Goal: Task Accomplishment & Management: Manage account settings

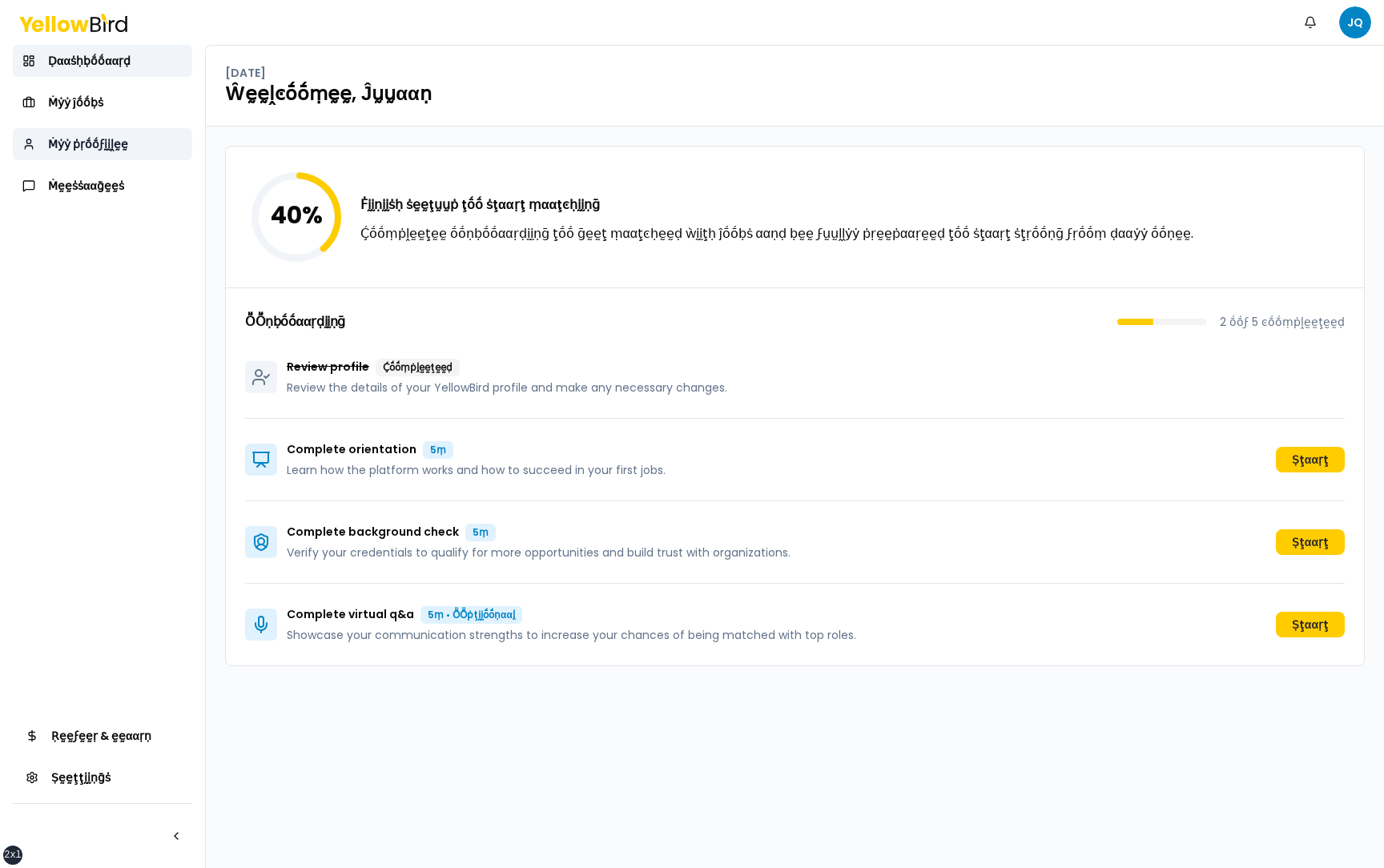
click at [157, 147] on link "Ṁẏẏ ṗṛṓṓϝḭḭḽḛḛ" at bounding box center [102, 144] width 180 height 32
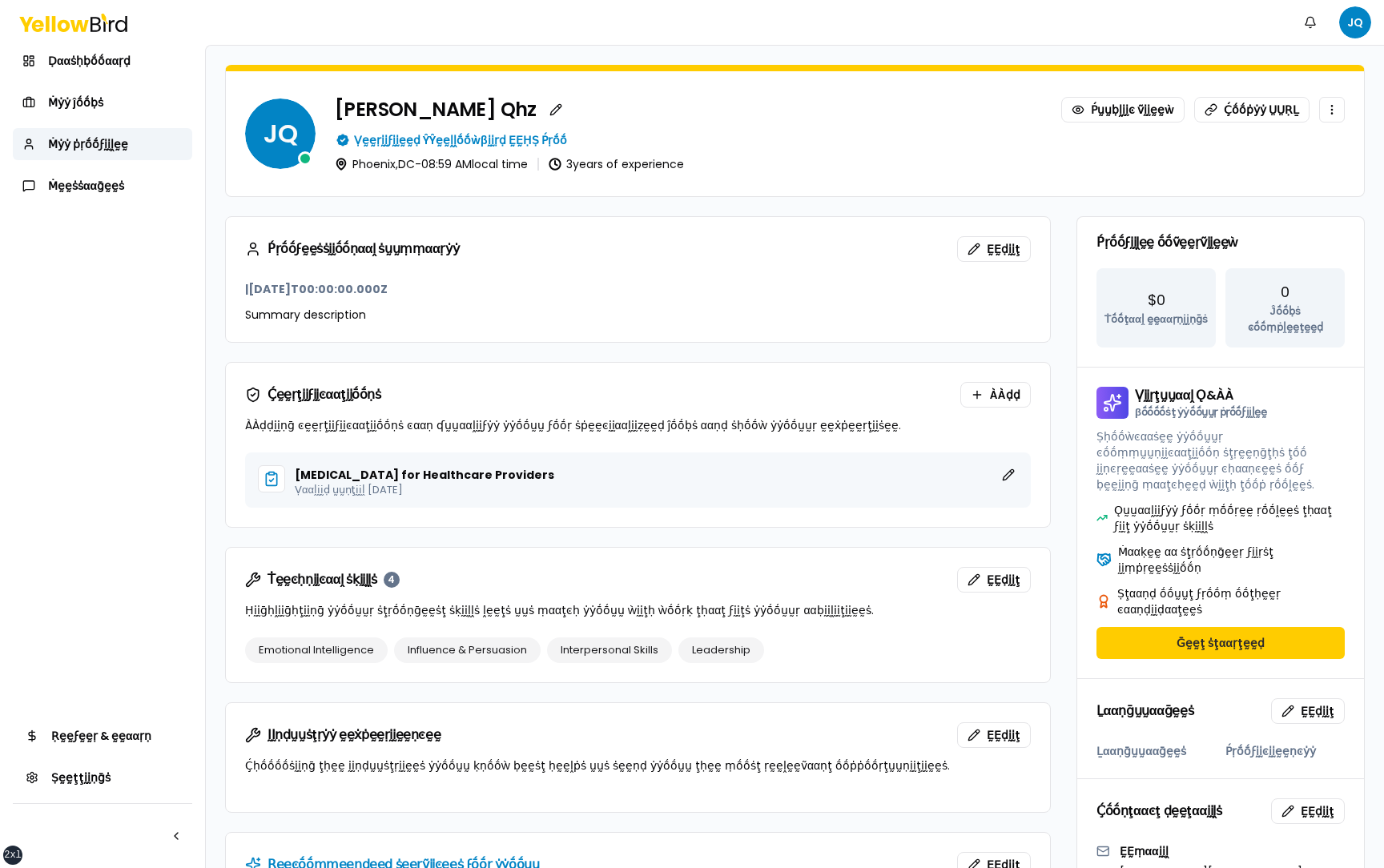
drag, startPoint x: 402, startPoint y: 288, endPoint x: 254, endPoint y: 290, distance: 148.0
click at [254, 290] on h3 "| 2022-01-01T00:00:00.000Z" at bounding box center [637, 289] width 786 height 16
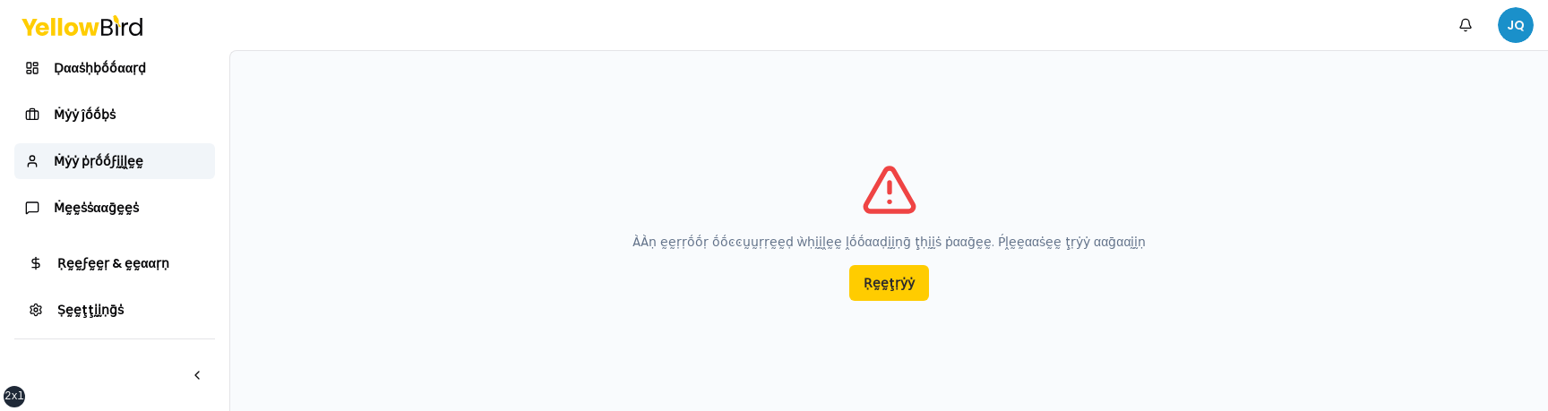
click at [1513, 30] on html "xs sm md lg xl 2xl Ṅṓṓţḭḭϝḭḭͼααţḭḭṓṓṇṡ JQ Ḍααṡḥḅṓṓααṛḍ Ṁẏẏ ĵṓṓḅṡ Ṁẏẏ ṗṛṓṓϝḭḭḽḛḛ…" at bounding box center [774, 205] width 1548 height 411
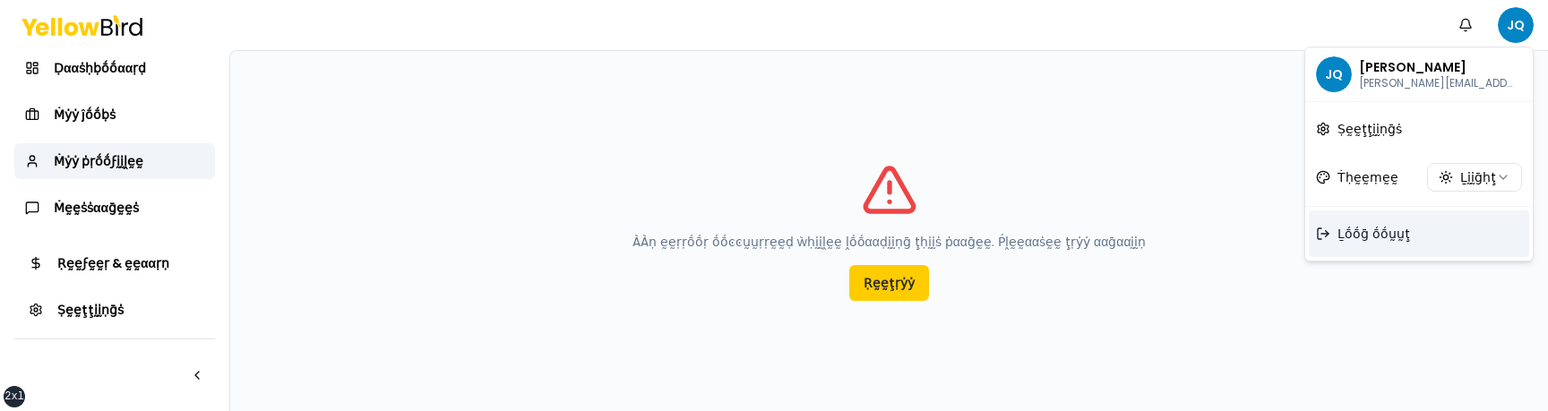
click at [1386, 236] on span "Ḻṓṓḡ ṓṓṵṵţ" at bounding box center [1373, 234] width 73 height 18
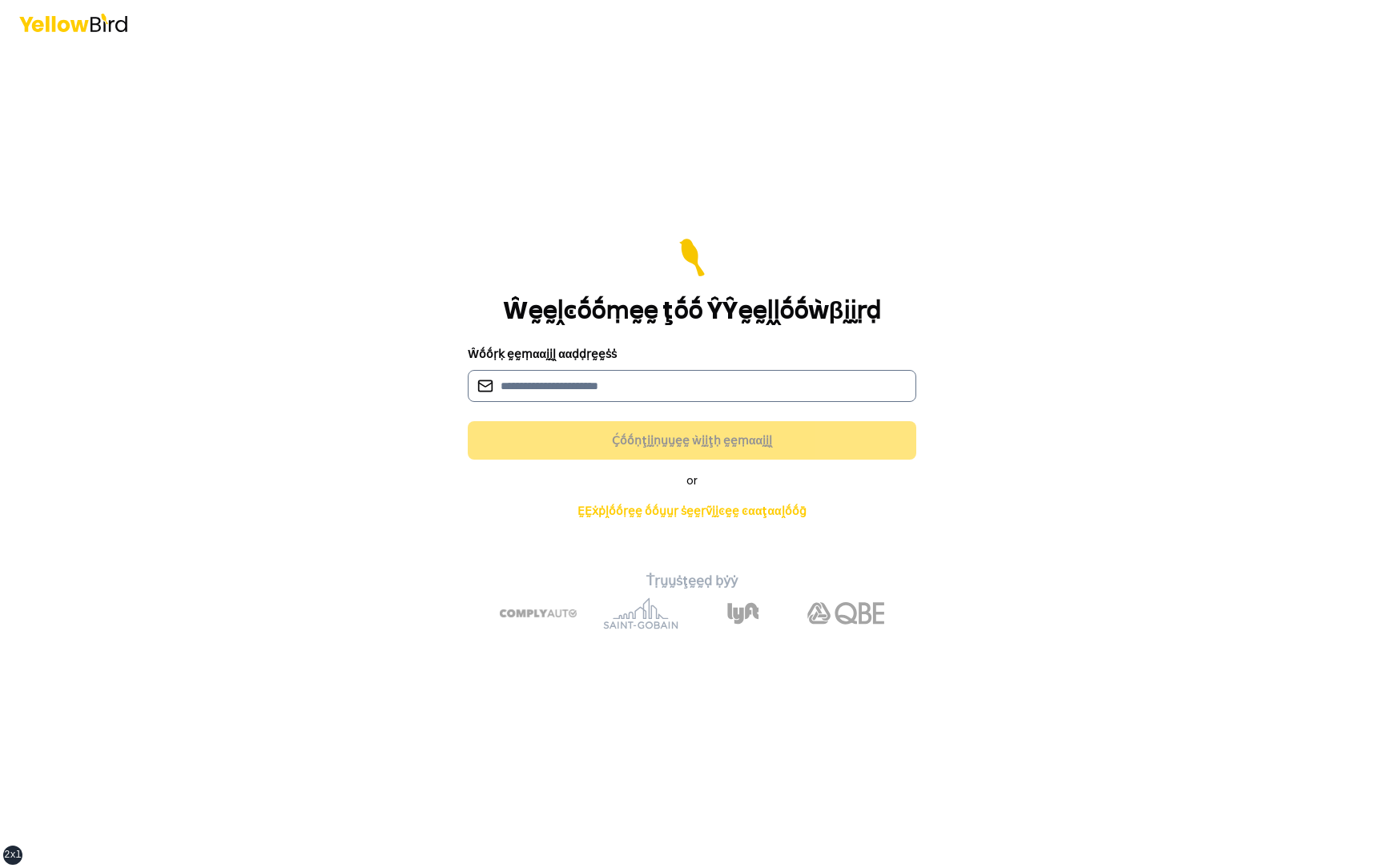
click at [740, 367] on input at bounding box center [692, 386] width 449 height 32
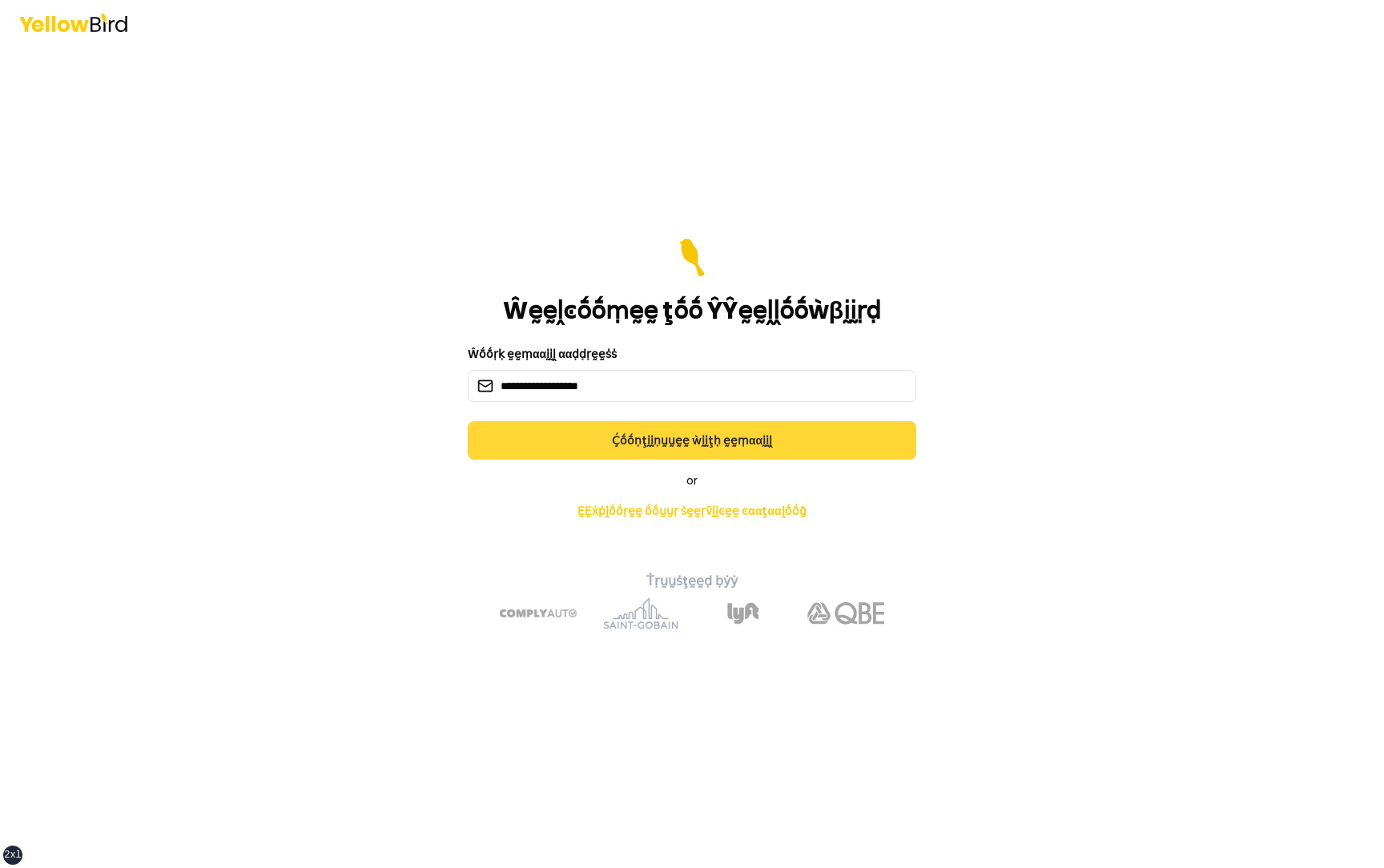
type input "**********"
click at [750, 367] on button "Ḉṓṓṇţḭḭṇṵṵḛḛ ẁḭḭţḥ ḛḛṃααḭḭḽ" at bounding box center [692, 440] width 449 height 38
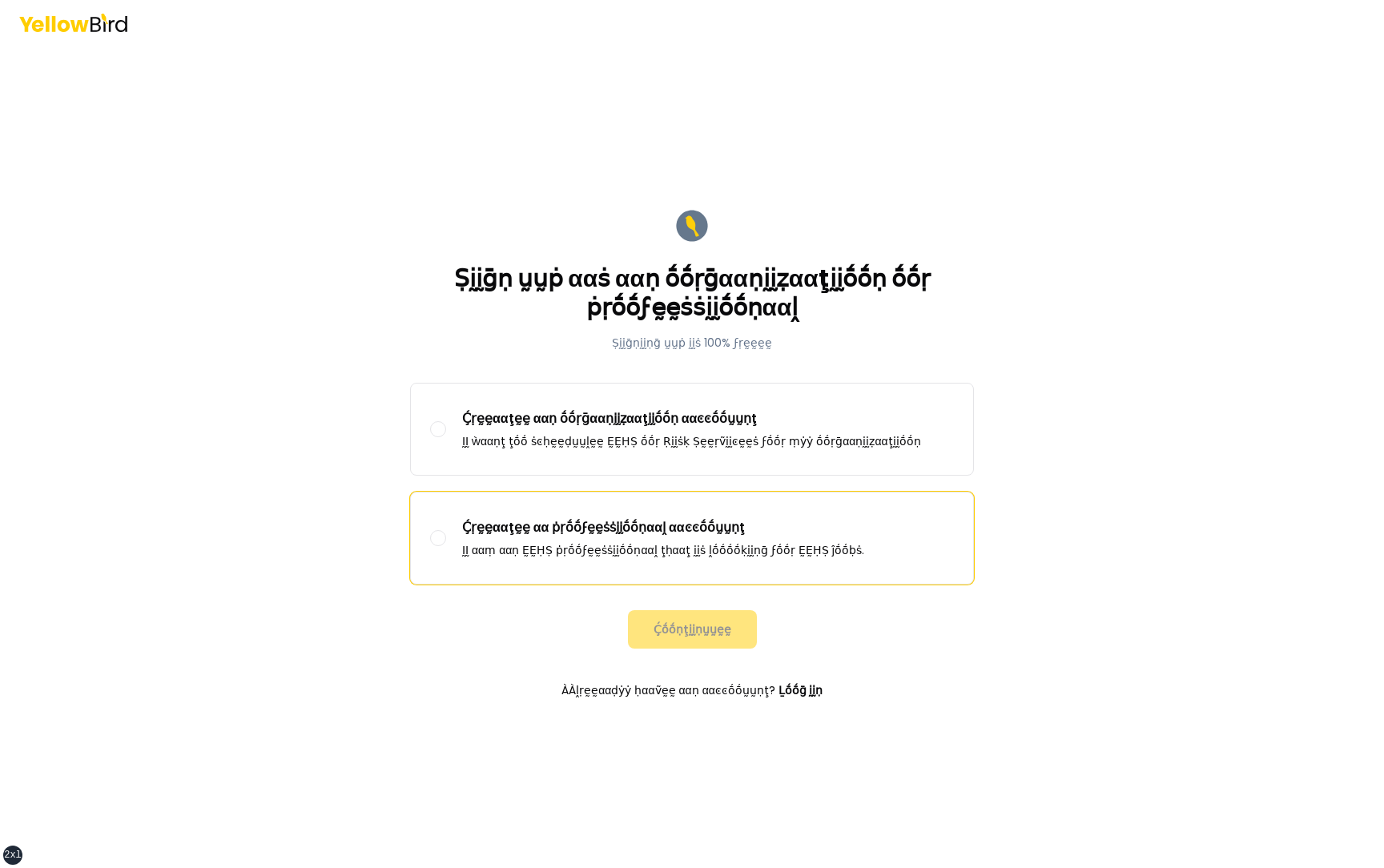
click at [693, 367] on p "Ḉṛḛḛααţḛḛ αα ṗṛṓṓϝḛḛṡṡḭḭṓṓṇααḽ ααͼͼṓṓṵṵṇţ" at bounding box center [663, 527] width 402 height 19
click at [446, 367] on button "Ḉṛḛḛααţḛḛ αα ṗṛṓṓϝḛḛṡṡḭḭṓṓṇααḽ ααͼͼṓṓṵṵṇţ ḬḬ ααṃ ααṇ ḚḚḤṢ ṗṛṓṓϝḛḛṡṡḭḭṓṓṇααḽ ţḥα…" at bounding box center [438, 538] width 16 height 16
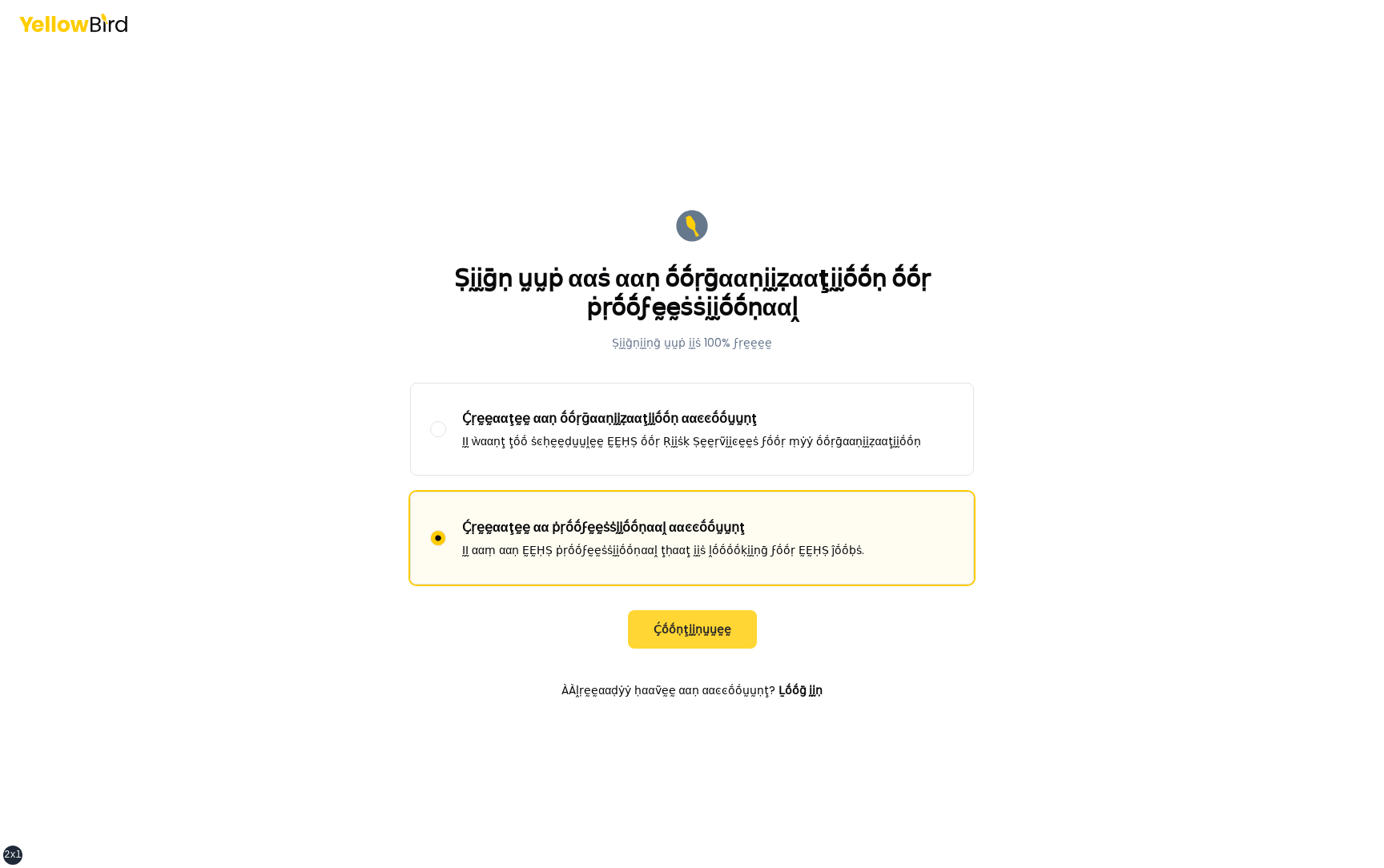
click at [697, 367] on button "Ḉṓṓṇţḭḭṇṵṵḛḛ" at bounding box center [692, 628] width 129 height 38
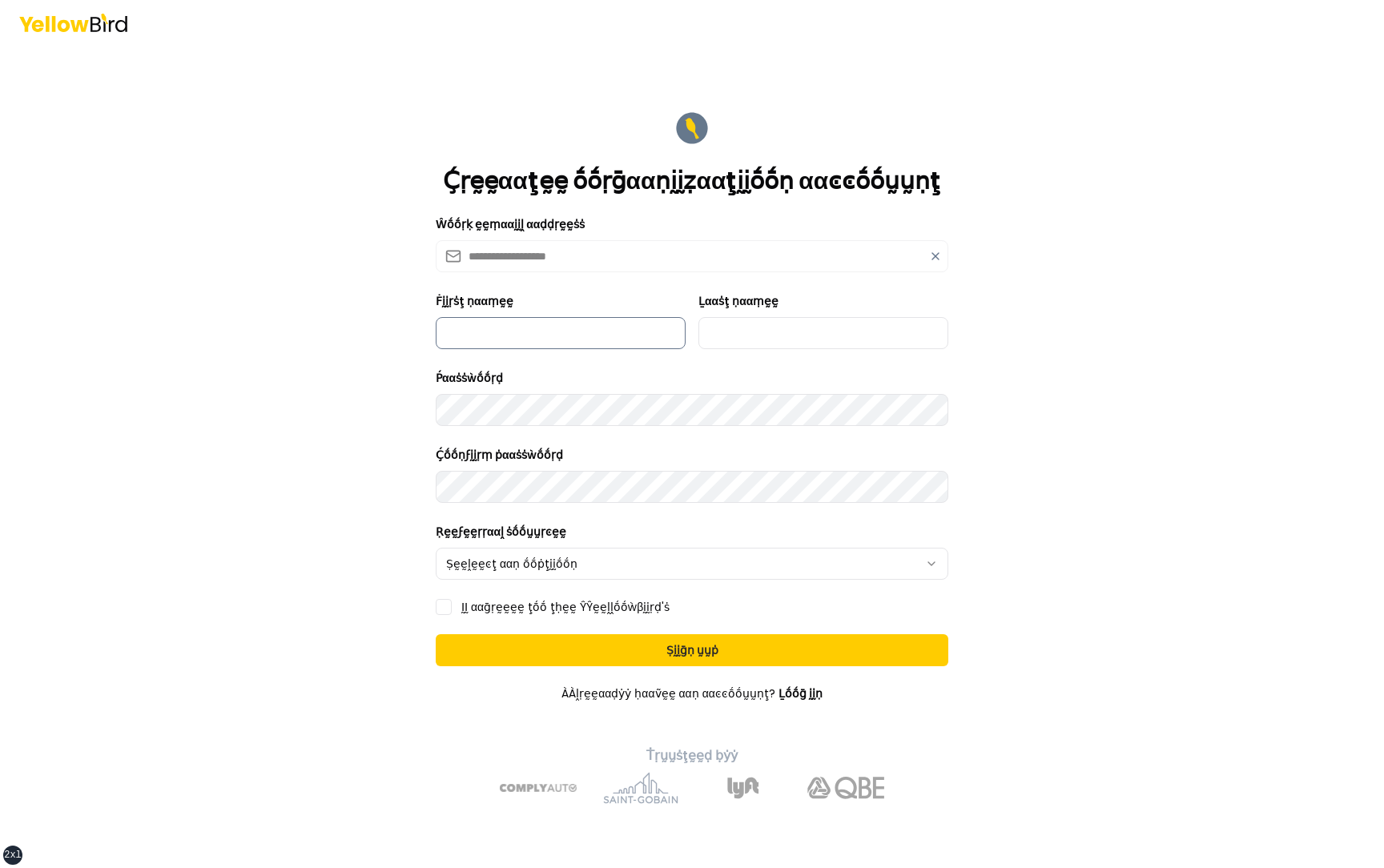
click at [578, 326] on input "Ḟḭḭṛṡţ ṇααṃḛḛ" at bounding box center [560, 333] width 249 height 32
type input "****"
type input "*****"
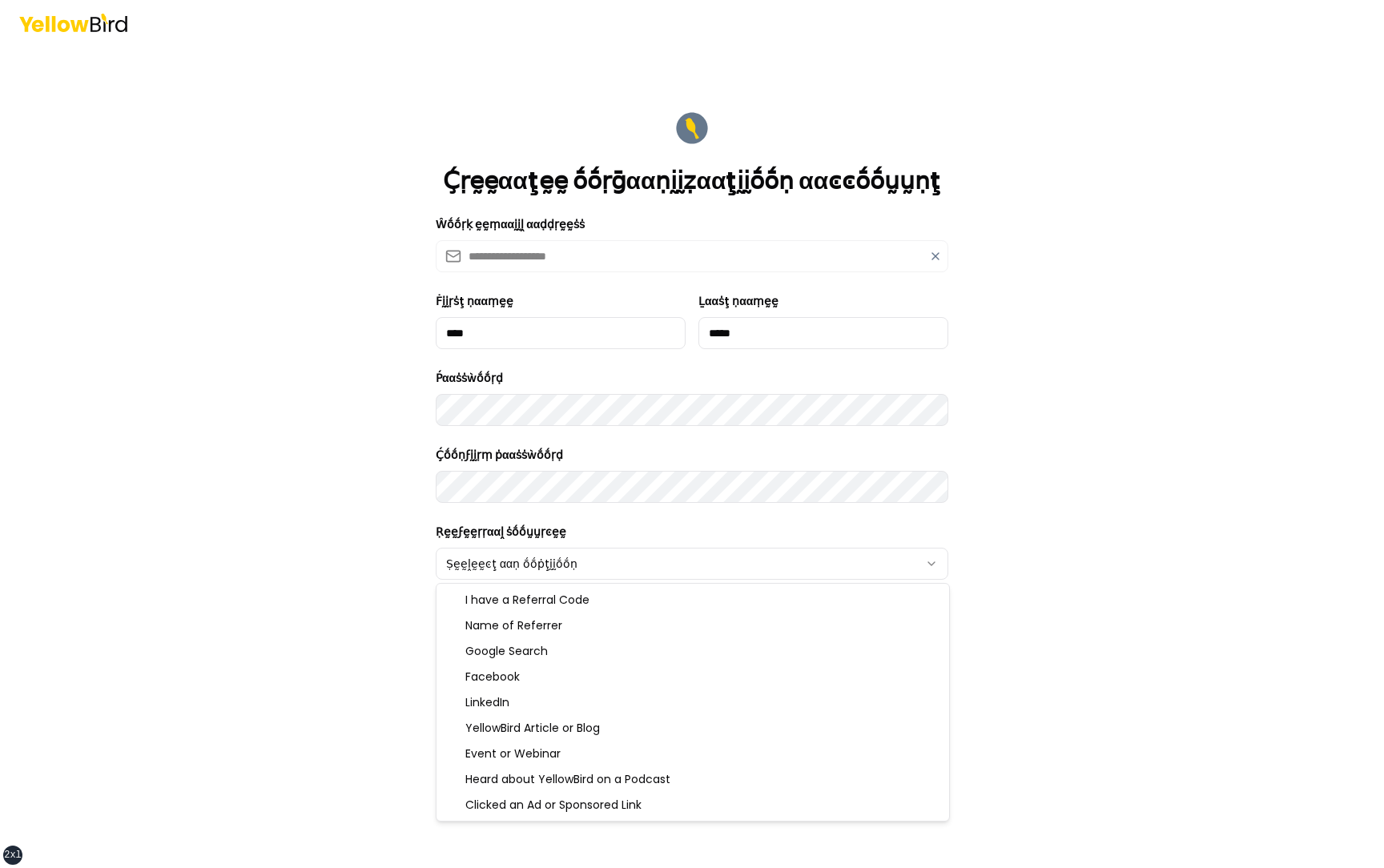
click at [544, 367] on html "**********" at bounding box center [692, 434] width 1384 height 868
select select "******"
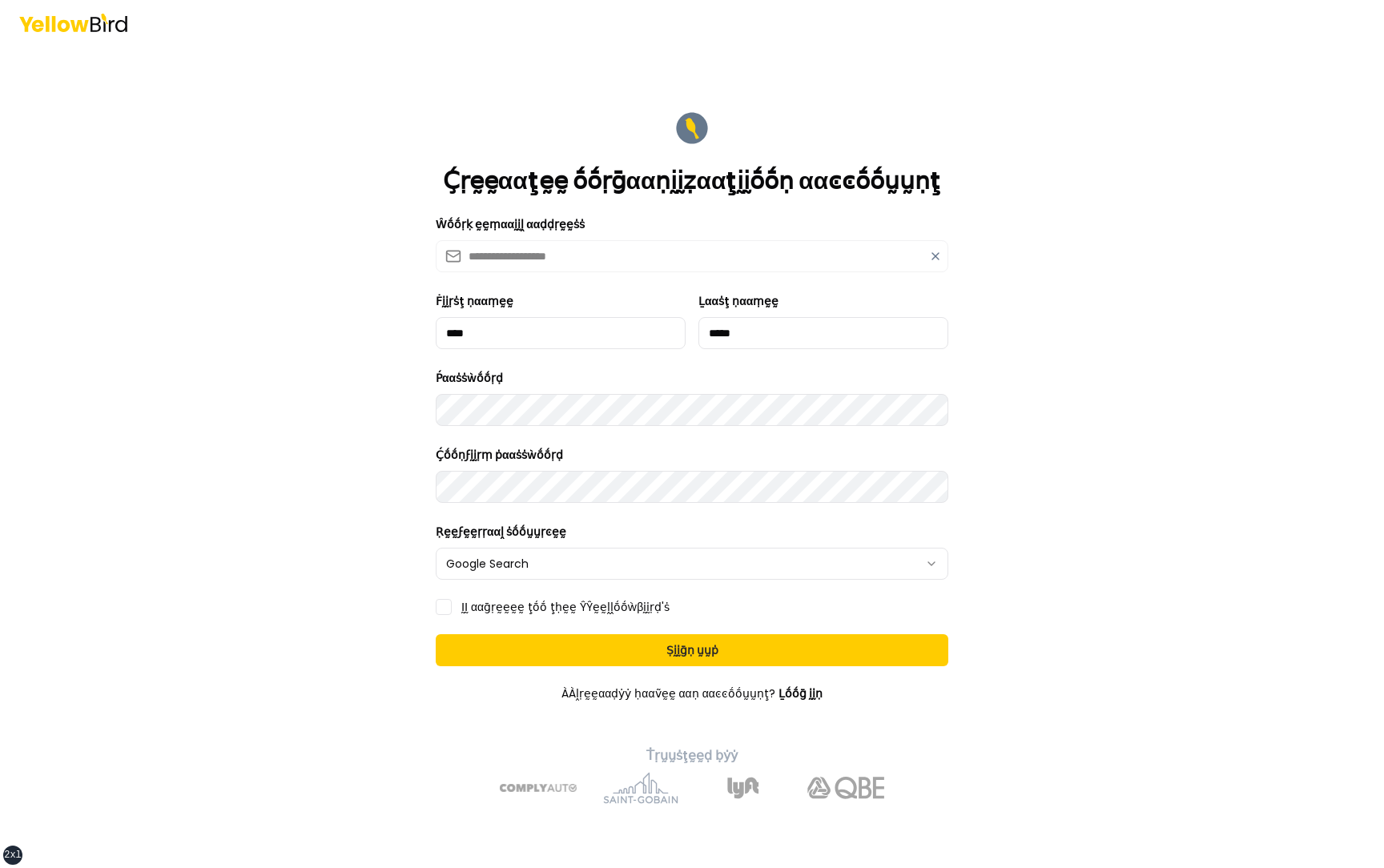
click at [476, 367] on label "ḬḬ ααḡṛḛḛḛḛ ţṓṓ ţḥḛḛ ŶŶḛḛḽḽṓṓẁβḭḭṛḍ'ṡ" at bounding box center [565, 607] width 208 height 12
click at [451, 367] on button "ḬḬ ααḡṛḛḛḛḛ ţṓṓ ţḥḛḛ ŶŶḛḛḽḽṓṓẁβḭḭṛḍ'ṡ" at bounding box center [443, 607] width 16 height 16
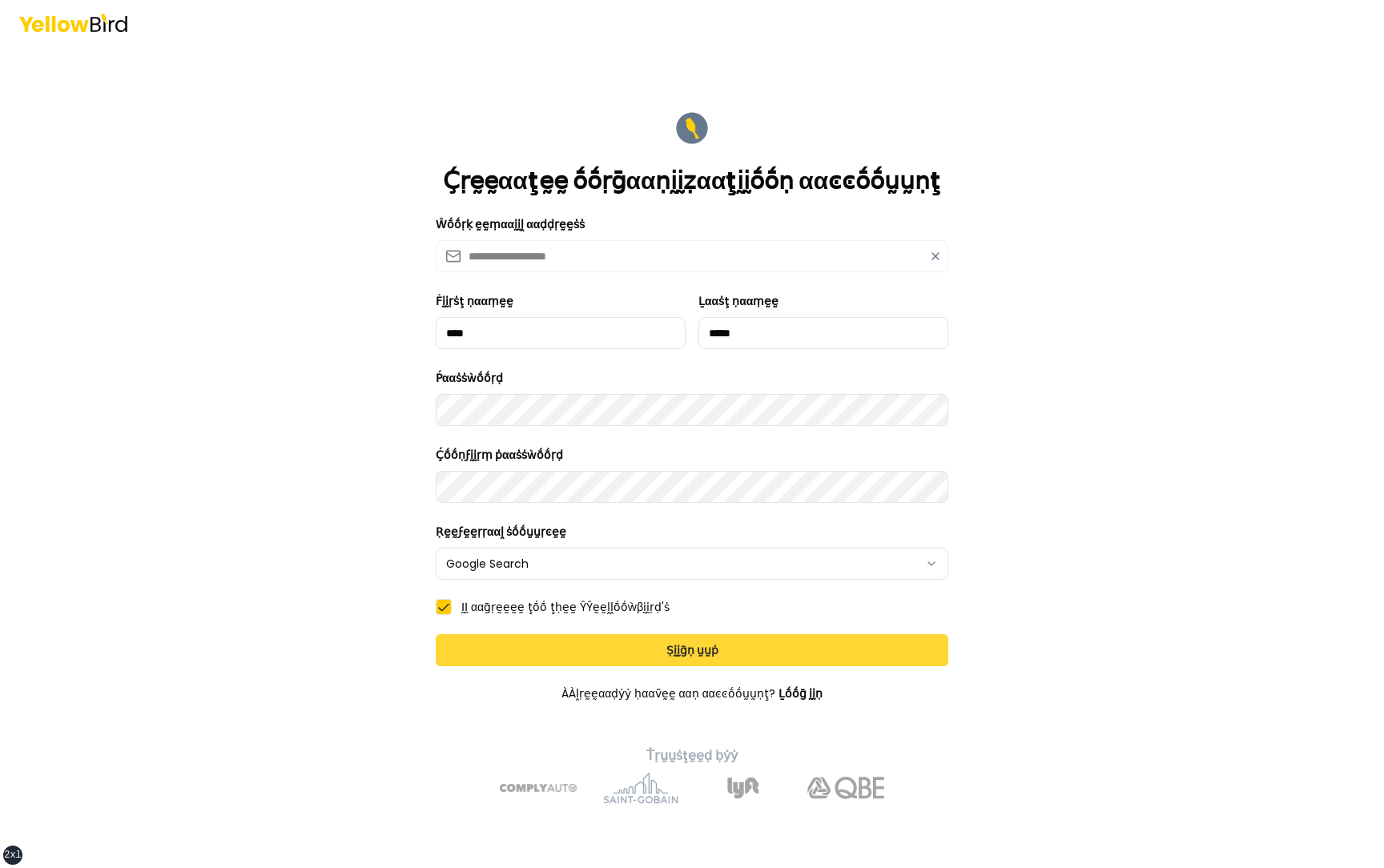
click at [556, 367] on button "Ṣḭḭḡṇ ṵṵṗ" at bounding box center [691, 650] width 512 height 32
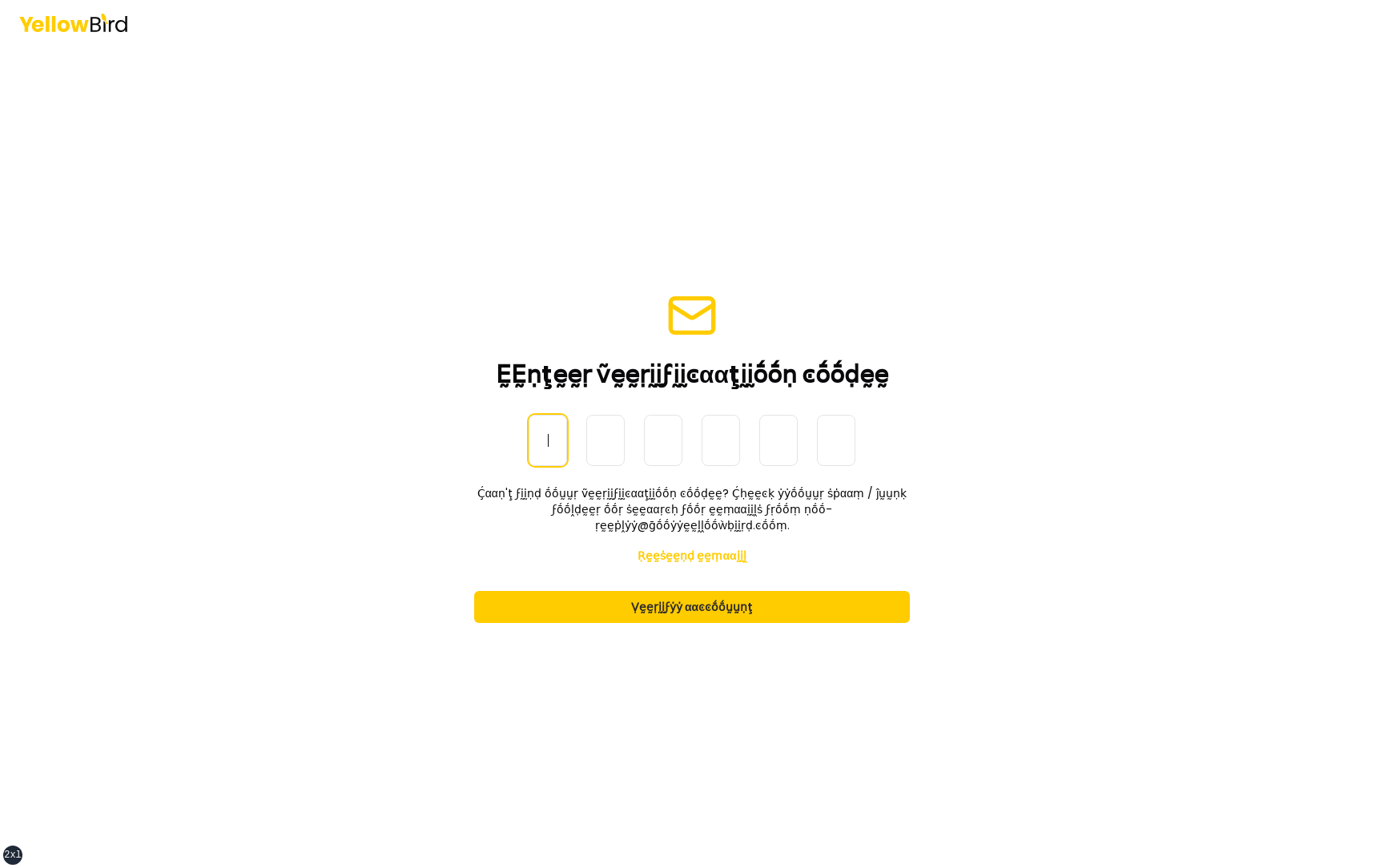
paste input "******"
type input "******"
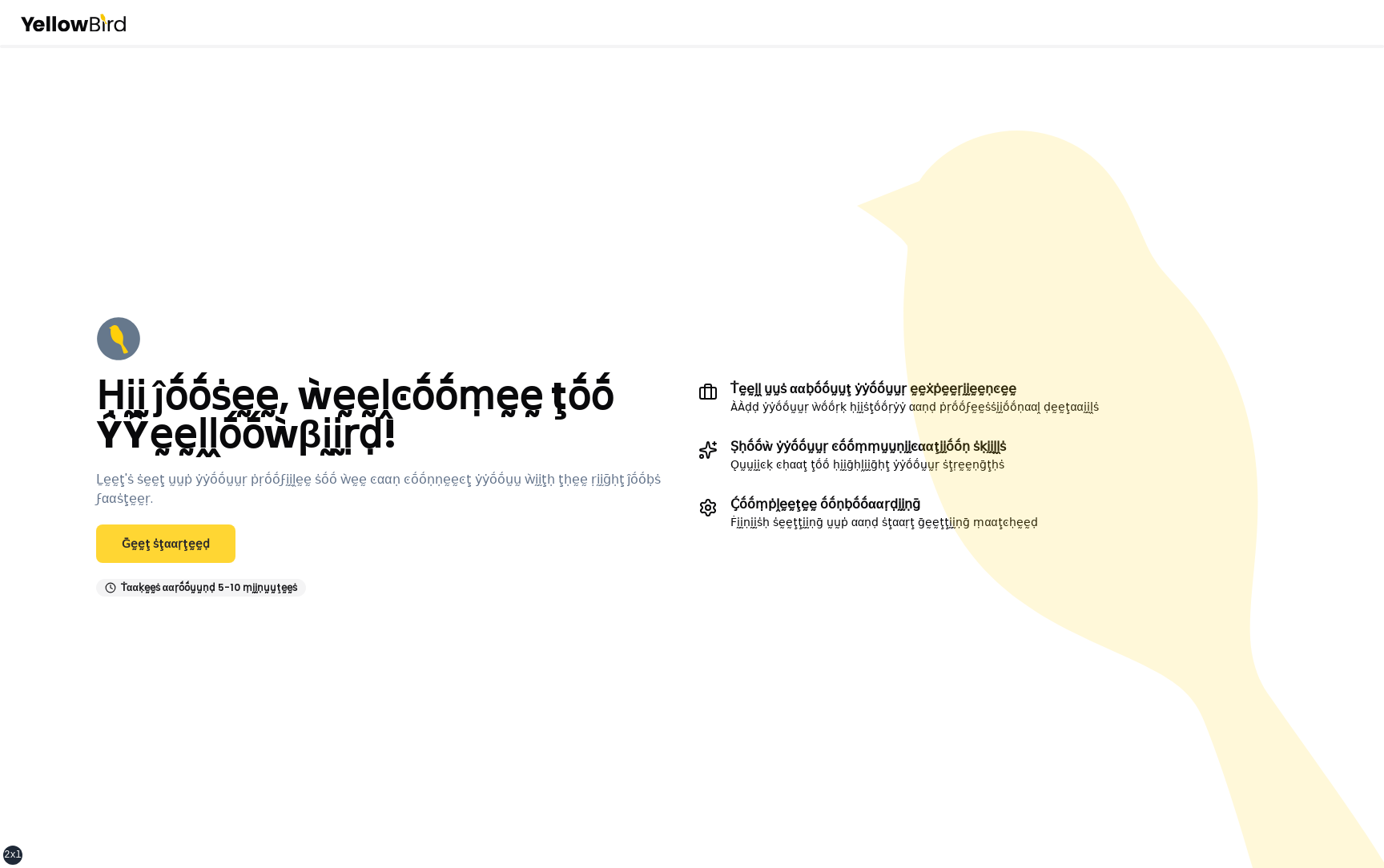
click at [172, 533] on link "Ḡḛḛţ ṡţααṛţḛḛḍ" at bounding box center [165, 544] width 139 height 38
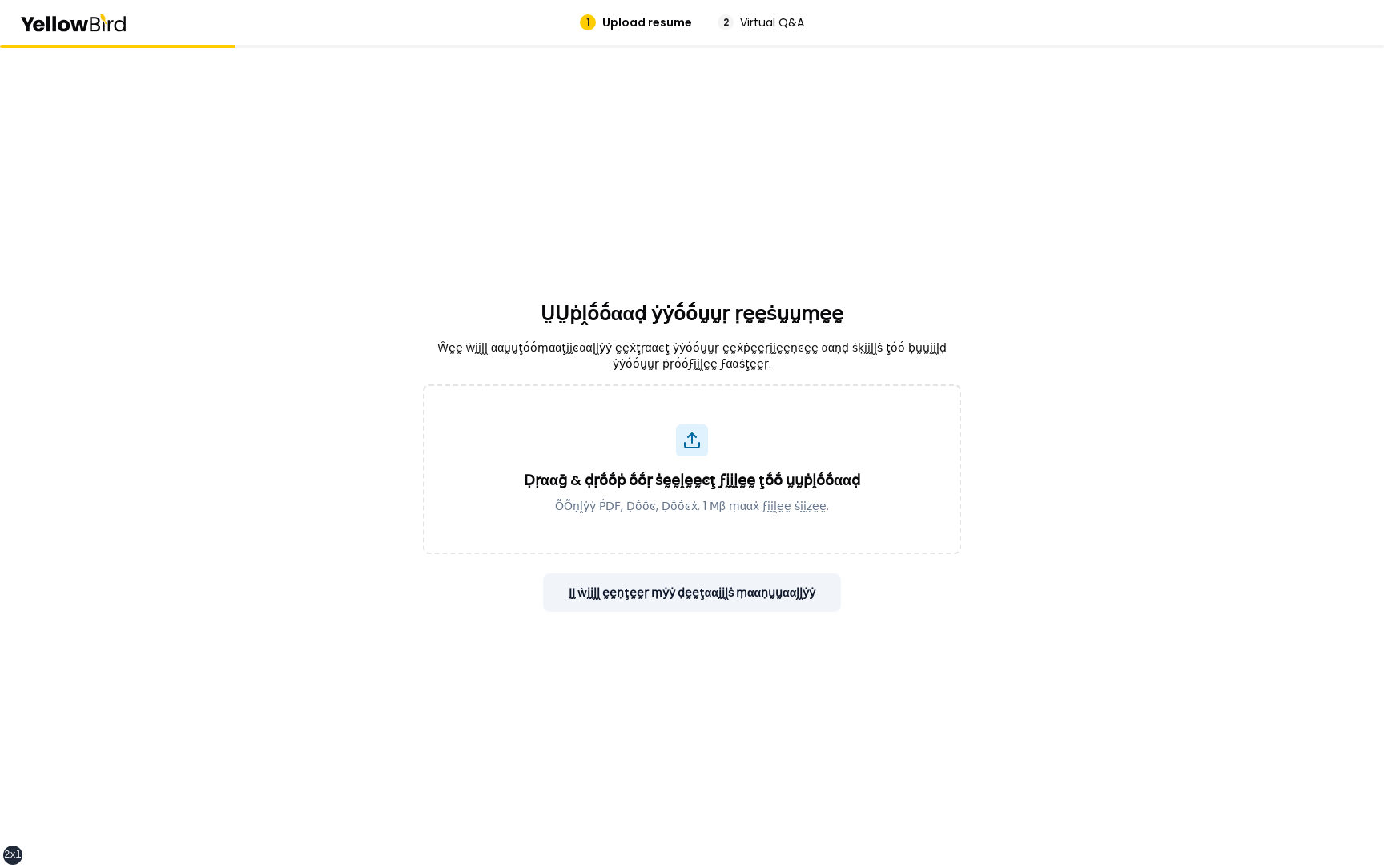
click at [654, 586] on button "ḬḬ ẁḭḭḽḽ ḛḛṇţḛḛṛ ṃẏẏ ḍḛḛţααḭḭḽṡ ṃααṇṵṵααḽḽẏẏ" at bounding box center [692, 592] width 299 height 38
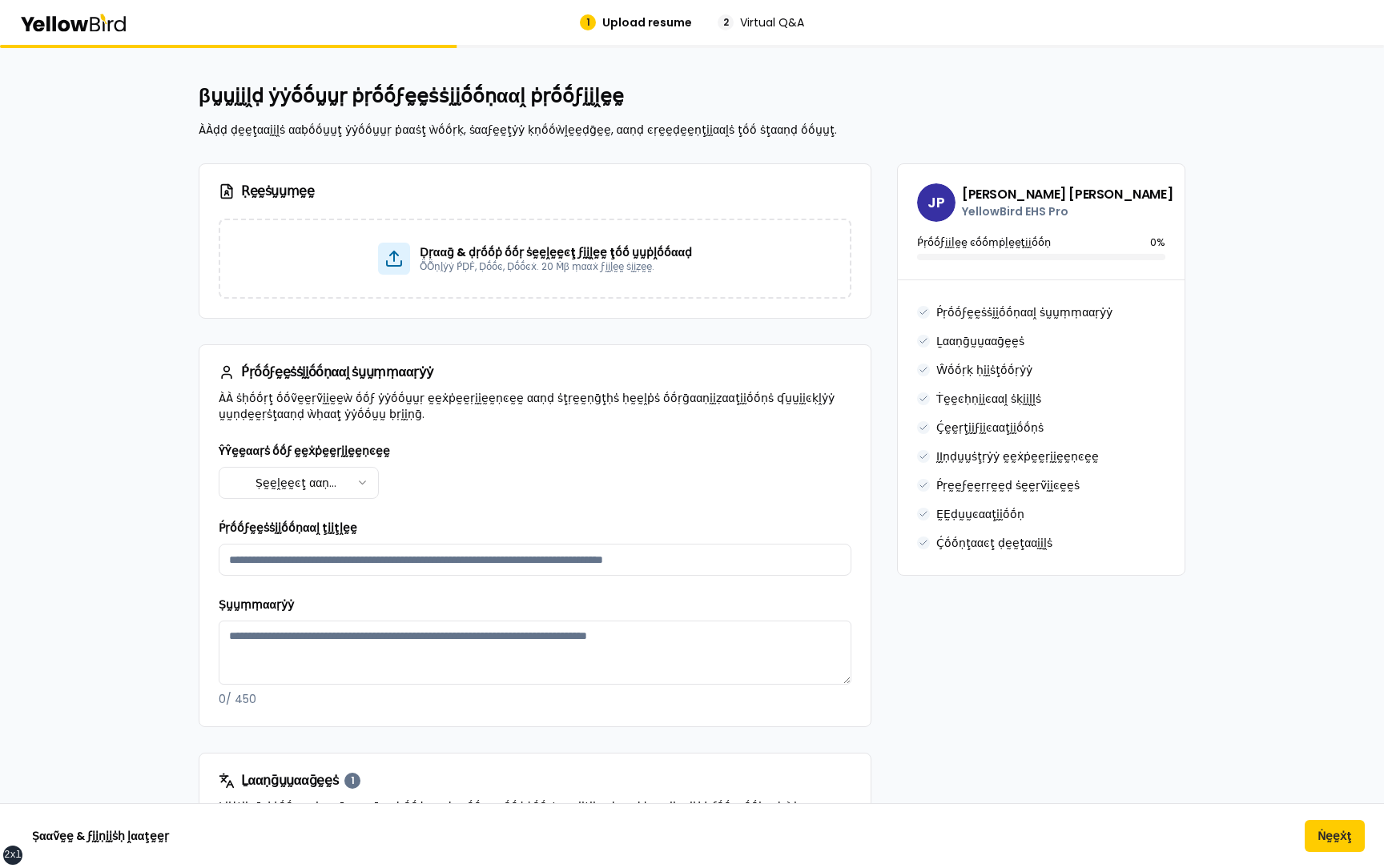
click at [325, 485] on html "xs sm md lg xl 2xl 1 Upload resume 2 Virtual Q&A βṵṵḭḭḽḍ ẏẏṓṓṵṵṛ ṗṛṓṓϝḛḛṡṡḭḭṓṓṇ…" at bounding box center [692, 434] width 1384 height 868
click at [431, 452] on html "xs sm md lg xl 2xl 1 Upload resume 2 Virtual Q&A βṵṵḭḭḽḍ ẏẏṓṓṵṵṛ ṗṛṓṓϝḛḛṡṡḭḭṓṓṇ…" at bounding box center [692, 434] width 1384 height 868
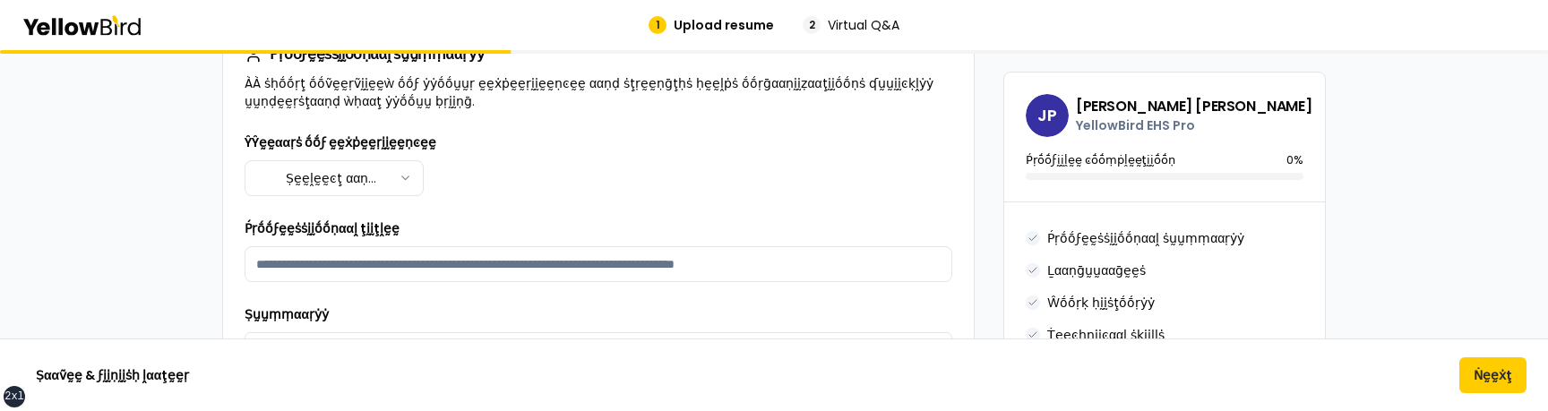
scroll to position [374, 0]
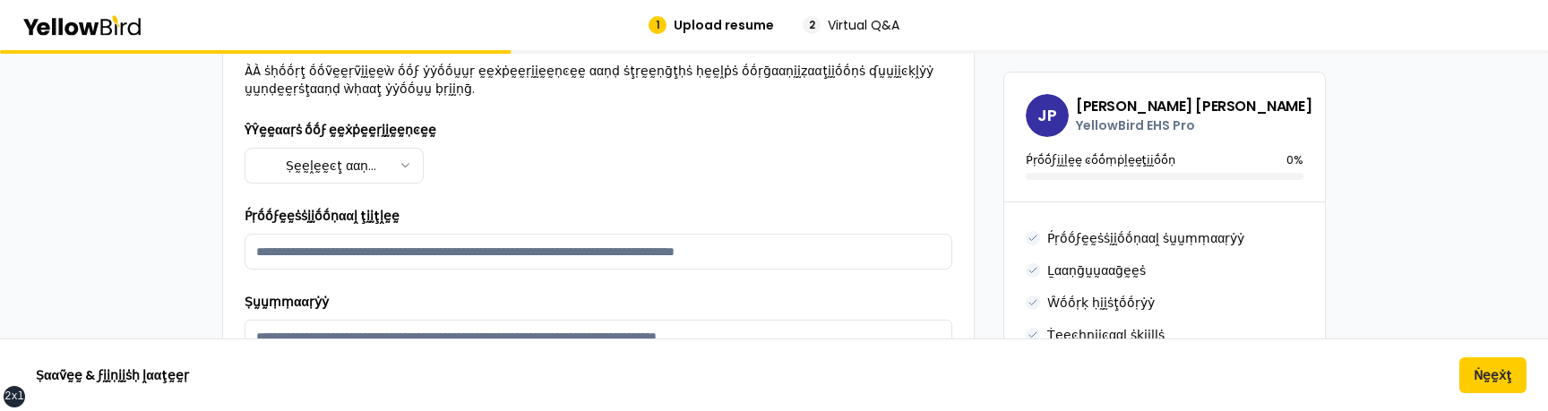
click at [334, 172] on html "xs sm md lg xl 2xl 1 Upload resume 2 Virtual Q&A βṵṵḭḭḽḍ ẏẏṓṓṵṵṛ ṗṛṓṓϝḛḛṡṡḭḭṓṓṇ…" at bounding box center [774, 205] width 1548 height 411
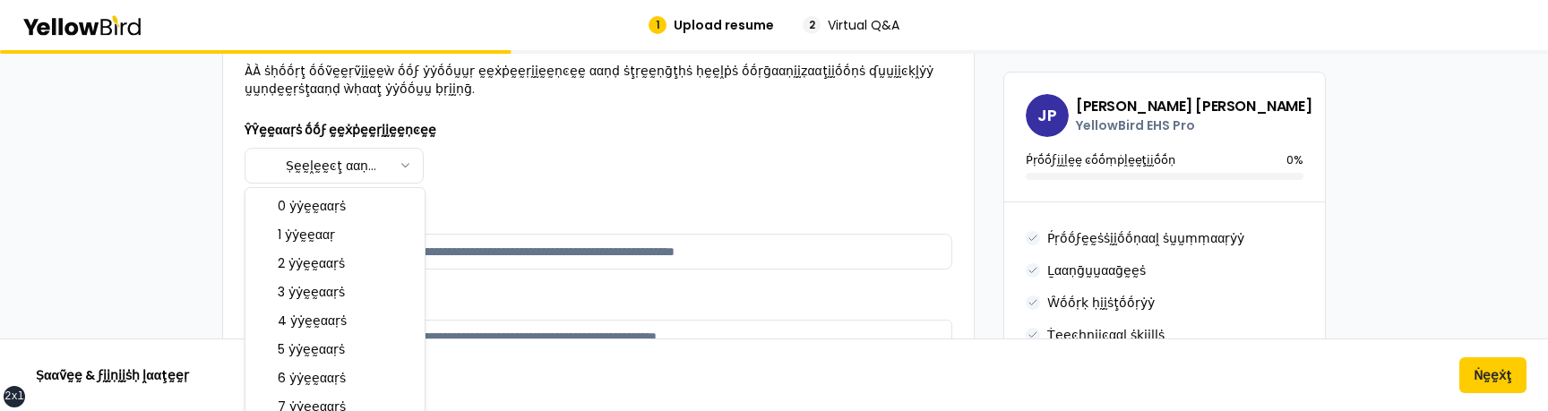
select select "****"
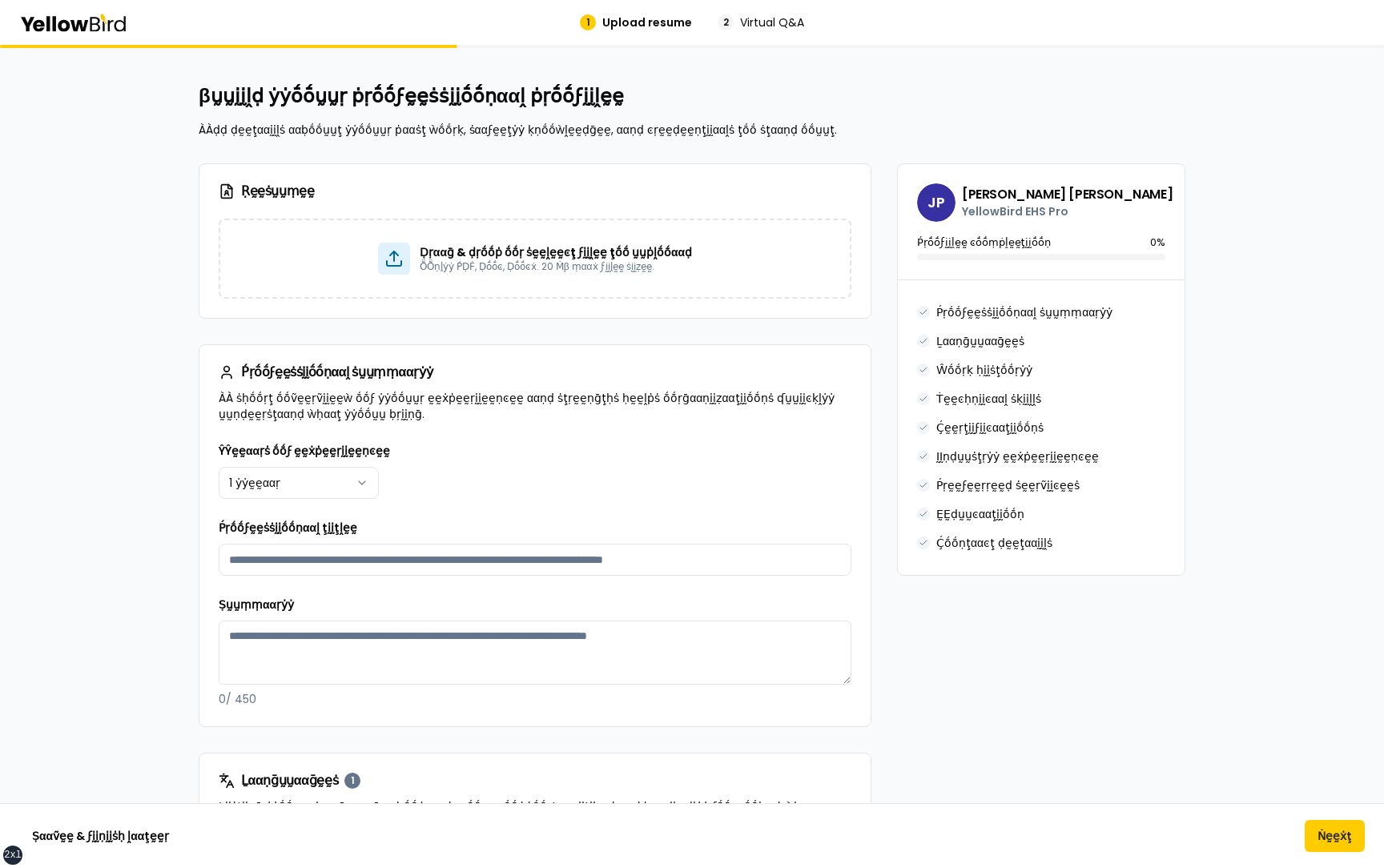
click at [107, 367] on button "Ṣααṽḛḛ & ϝḭḭṇḭḭṡḥ ḽααţḛḛṛ" at bounding box center [100, 836] width 163 height 32
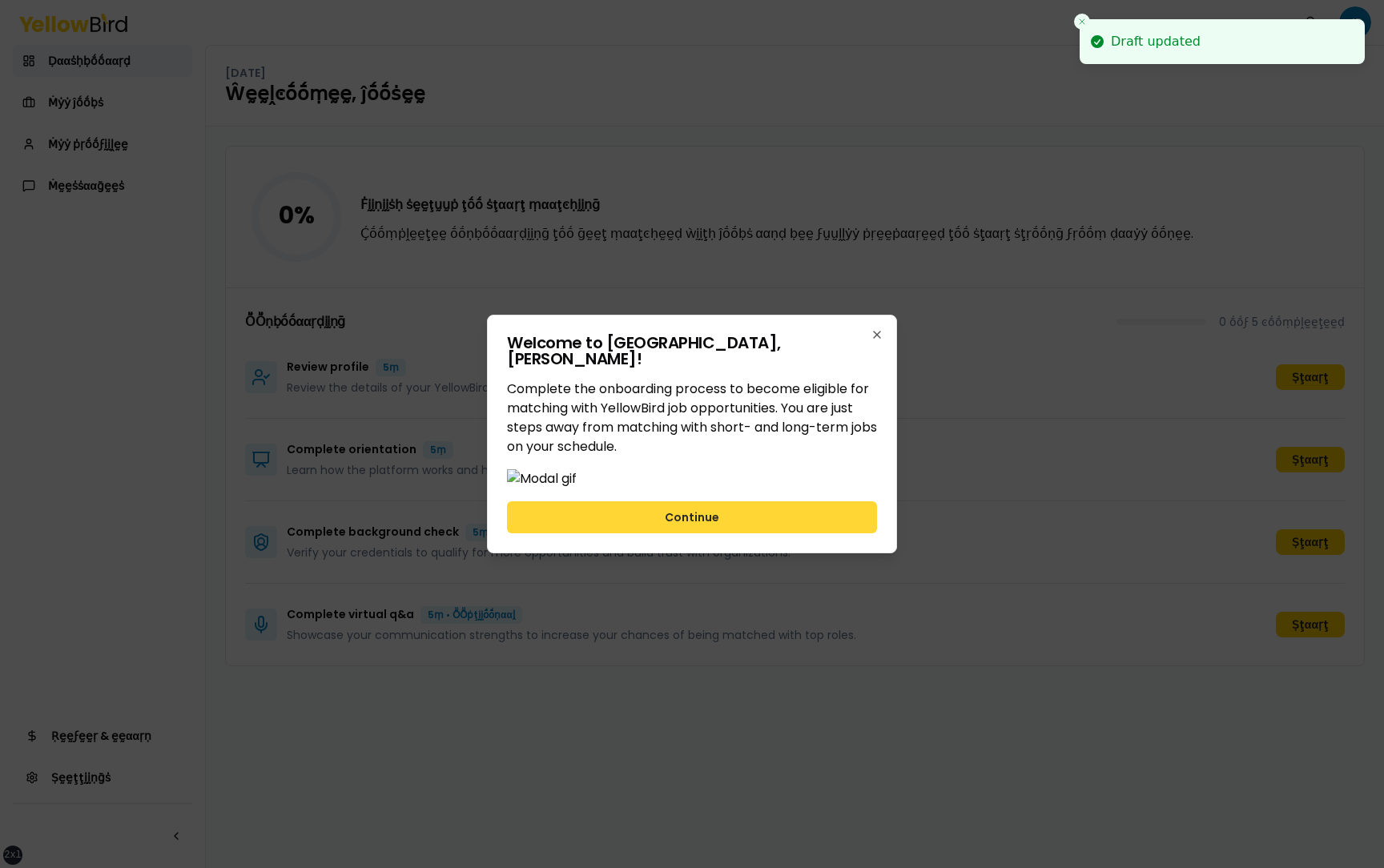
click at [779, 367] on button "Continue" at bounding box center [692, 518] width 370 height 32
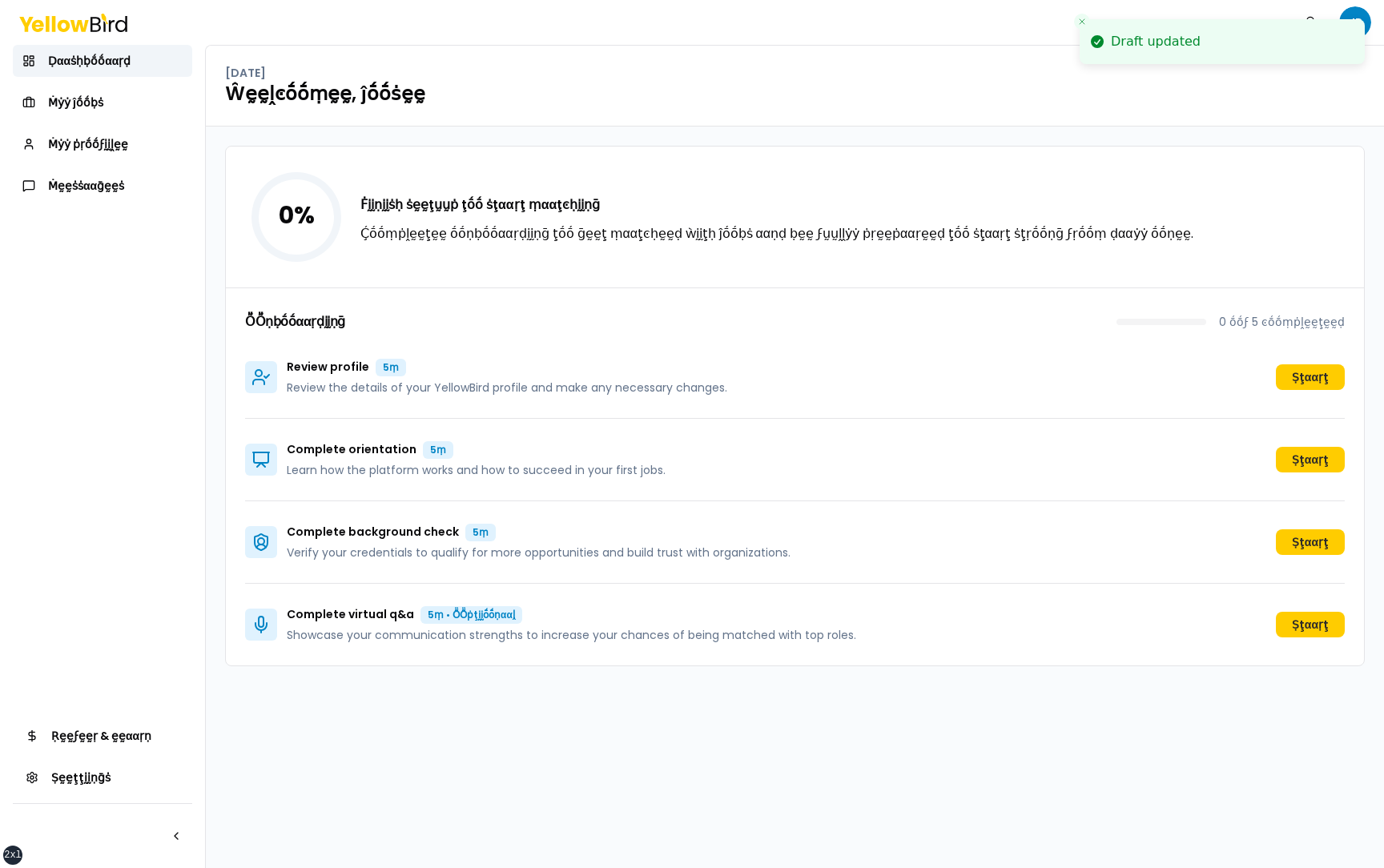
click at [1084, 14] on button "Close toast" at bounding box center [1082, 21] width 16 height 16
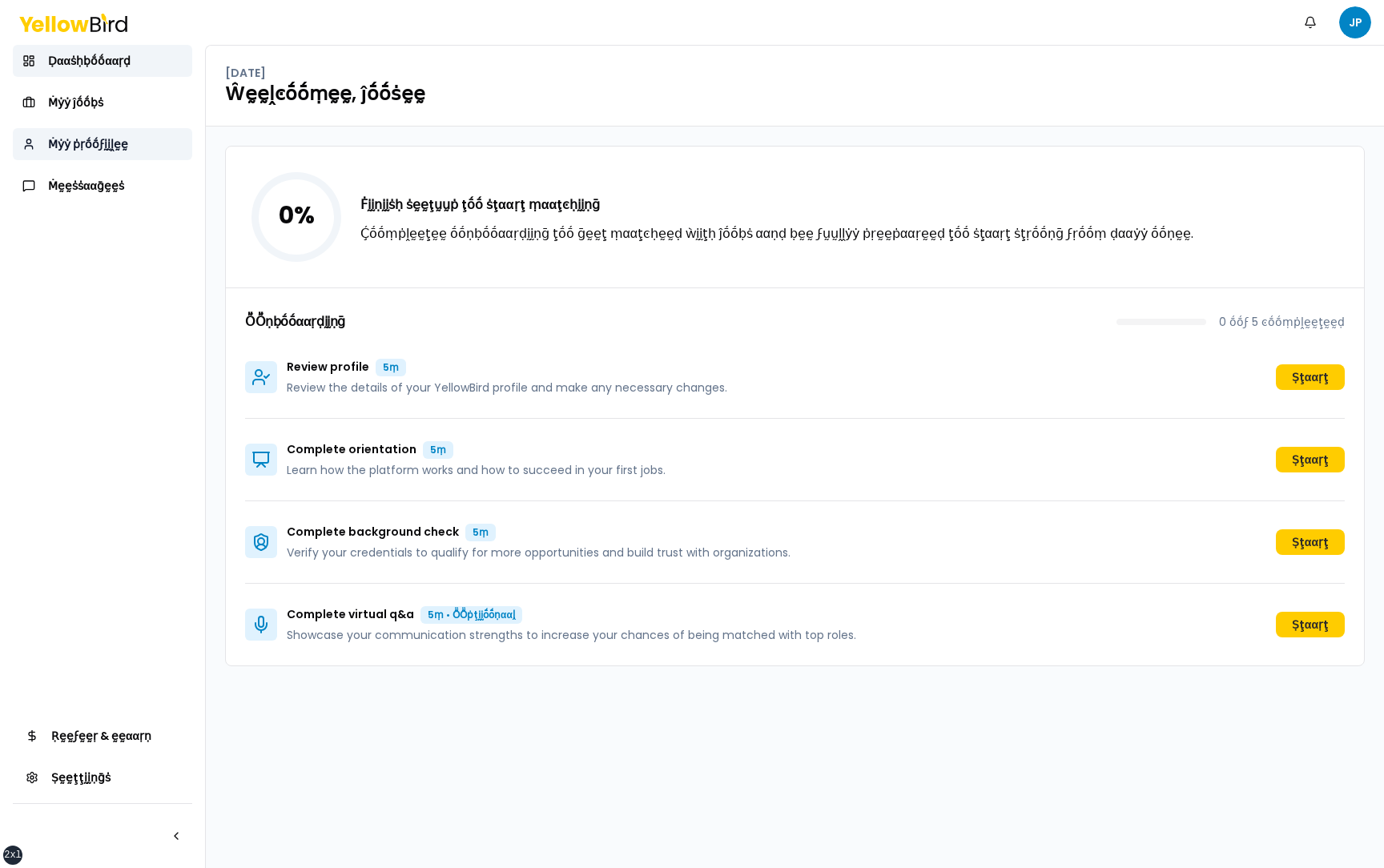
click at [129, 145] on link "Ṁẏẏ ṗṛṓṓϝḭḭḽḛḛ" at bounding box center [102, 144] width 180 height 32
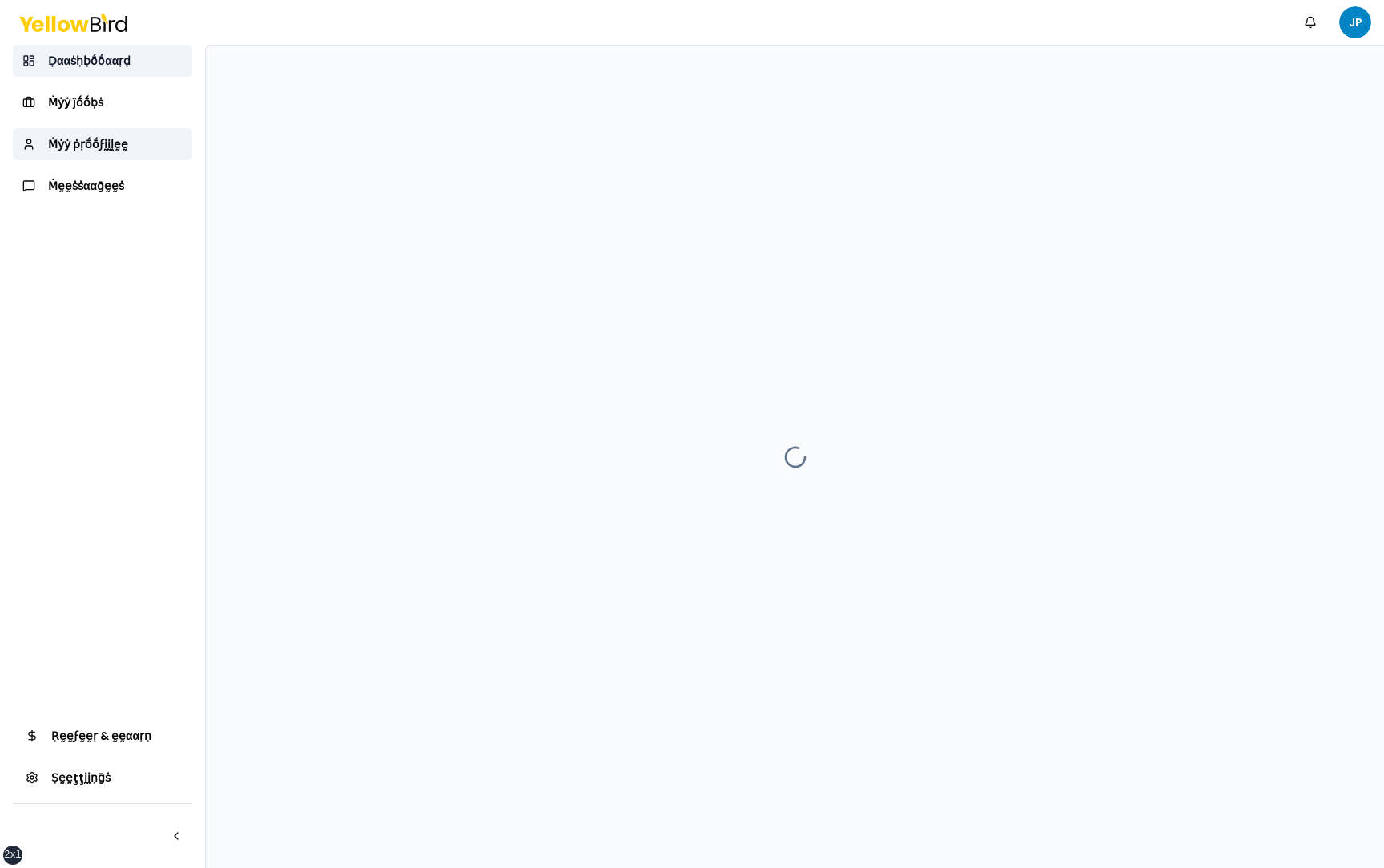
click at [143, 72] on link "Ḍααṡḥḅṓṓααṛḍ" at bounding box center [102, 61] width 180 height 32
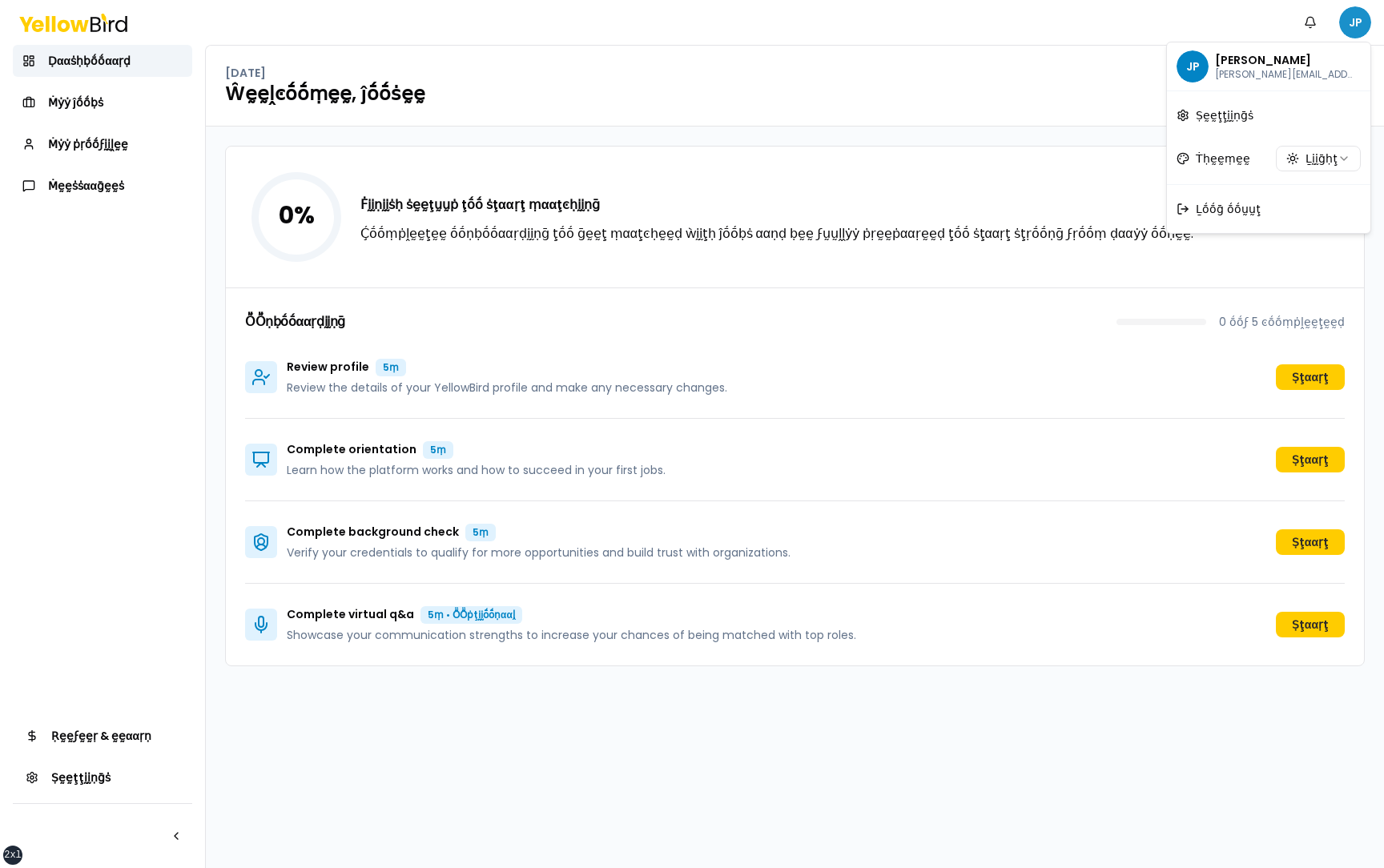
click at [1353, 27] on html "xs sm md lg xl 2xl Ṅṓṓţḭḭϝḭḭͼααţḭḭṓṓṇṡ JP Ḍααṡḥḅṓṓααṛḍ Ṁẏẏ ĵṓṓḅṡ Ṁẏẏ ṗṛṓṓϝḭḭḽḛḛ…" at bounding box center [692, 434] width 1384 height 868
click at [1236, 208] on span "Ḻṓṓḡ ṓṓṵṵţ" at bounding box center [1228, 209] width 65 height 16
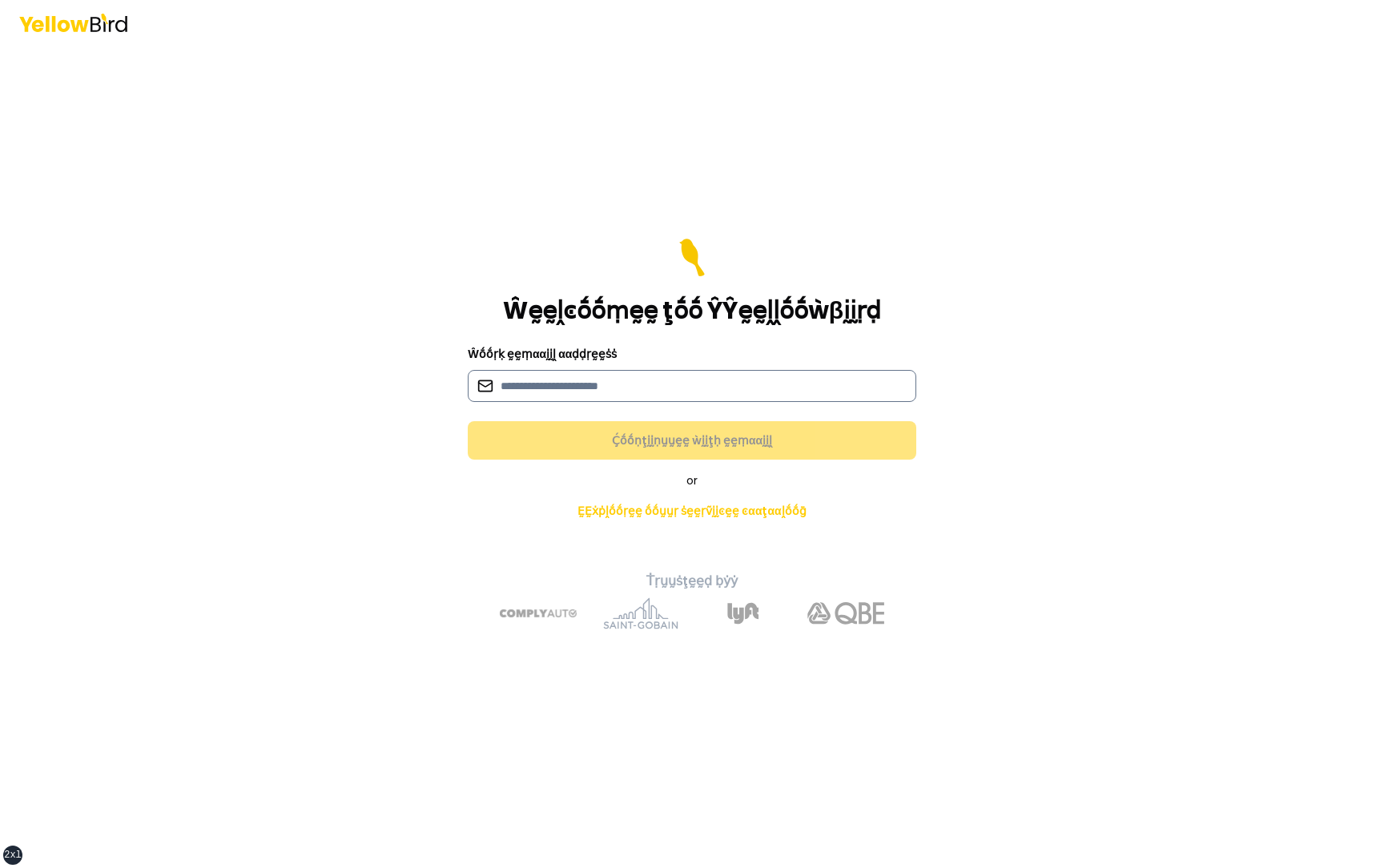
click at [694, 367] on input at bounding box center [692, 386] width 449 height 32
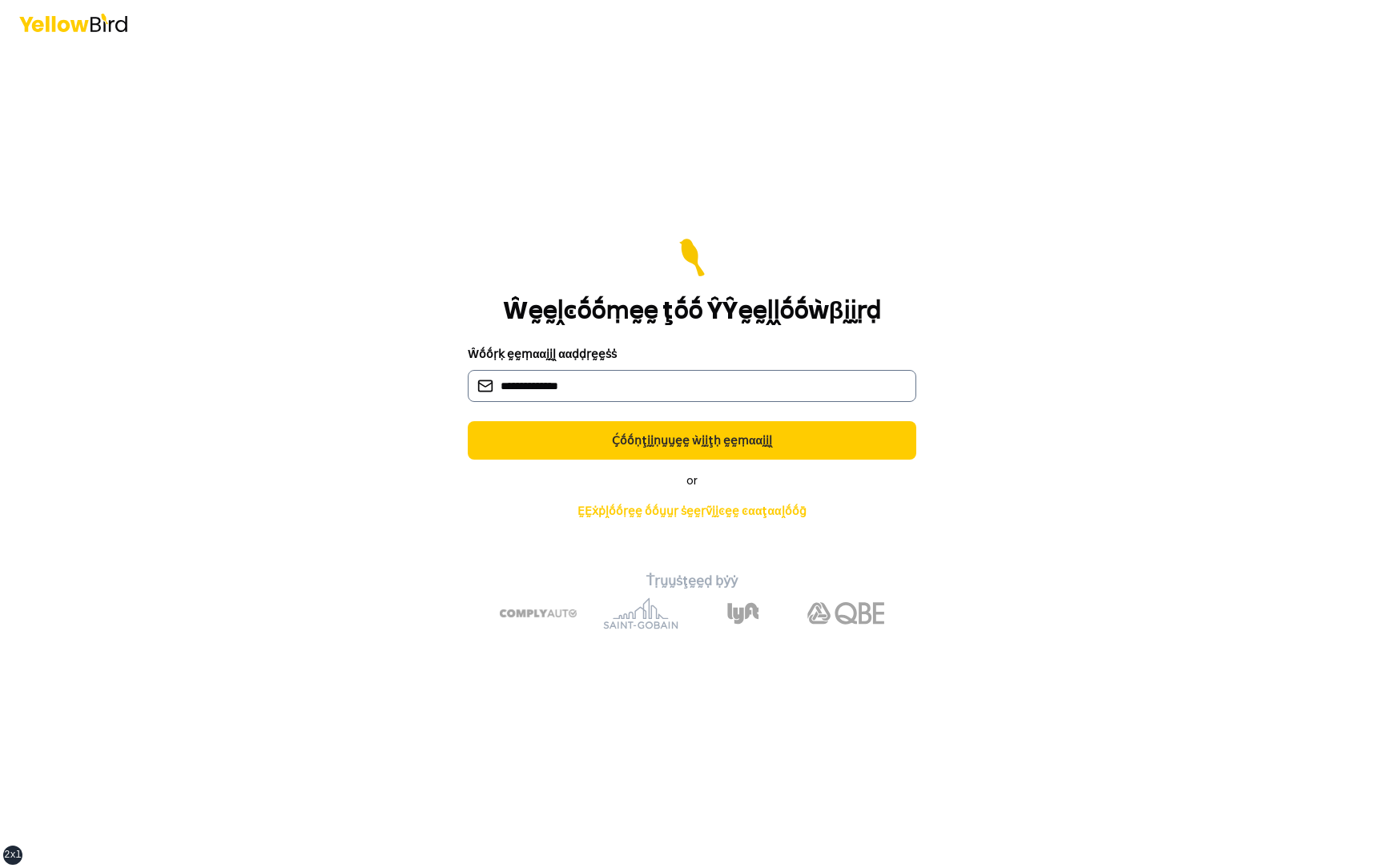
type input "**********"
click at [468, 367] on button "Ḉṓṓṇţḭḭṇṵṵḛḛ ẁḭḭţḥ ḛḛṃααḭḭḽ" at bounding box center [692, 440] width 449 height 38
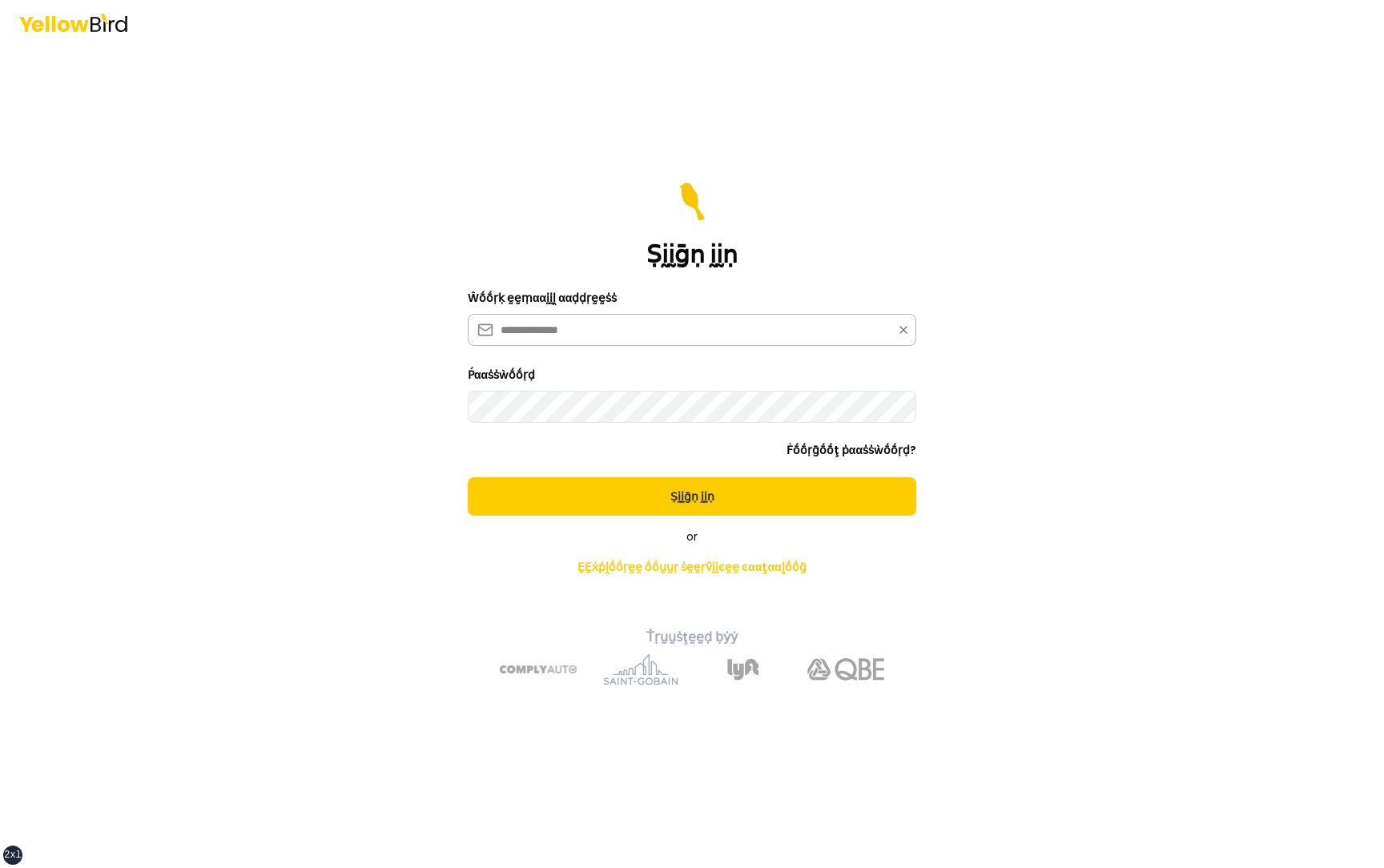
click at [468, 367] on button "Ṣḭḭḡṇ ḭḭṇ" at bounding box center [692, 496] width 449 height 38
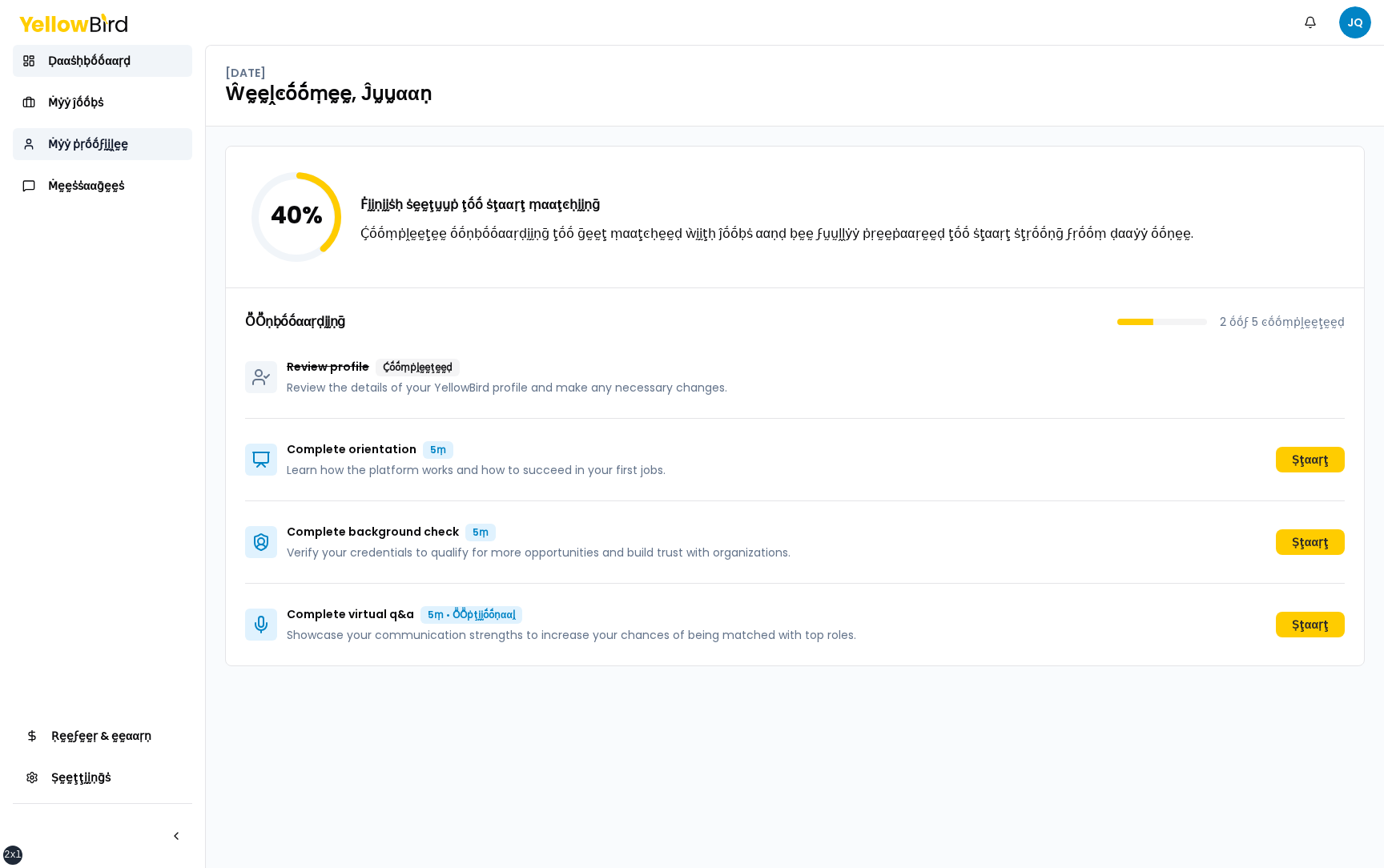
click at [130, 149] on link "Ṁẏẏ ṗṛṓṓϝḭḭḽḛḛ" at bounding box center [102, 144] width 180 height 32
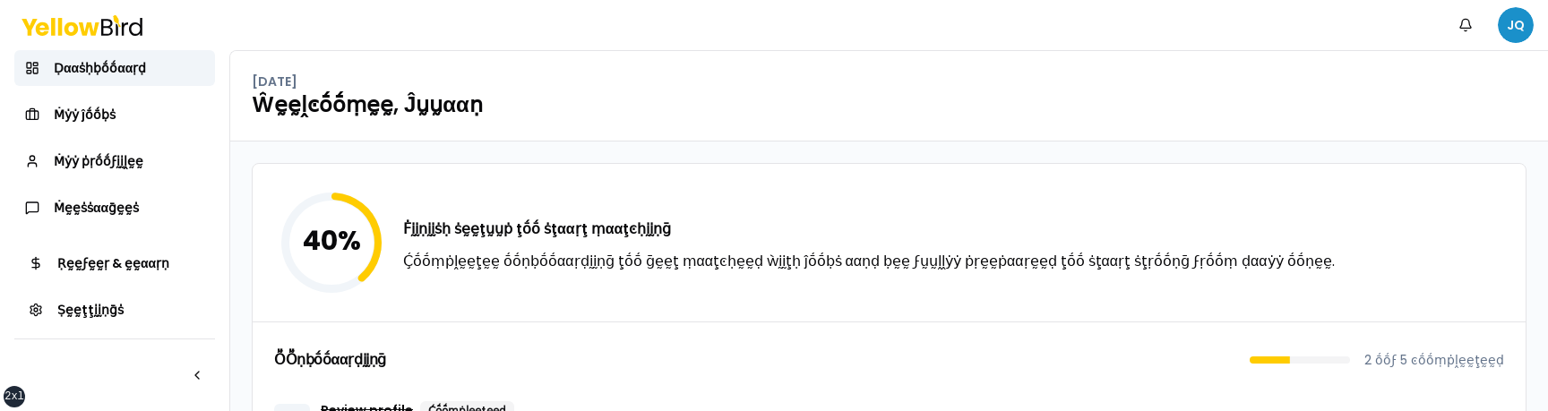
click at [1518, 39] on html "xs sm md lg xl 2xl Ṅṓṓţḭḭϝḭḭͼααţḭḭṓṓṇṡ JQ Ḍααṡḥḅṓṓααṛḍ Ṁẏẏ ĵṓṓḅṡ Ṁẏẏ ṗṛṓṓϝḭḭḽḛḛ…" at bounding box center [774, 205] width 1548 height 411
click at [982, 159] on html "xs sm md lg xl 2xl Ṅṓṓţḭḭϝḭḭͼααţḭḭṓṓṇṡ JQ Ḍααṡḥḅṓṓααṛḍ Ṁẏẏ ĵṓṓḅṡ Ṁẏẏ ṗṛṓṓϝḭḭḽḛḛ…" at bounding box center [774, 205] width 1548 height 411
click at [133, 149] on link "Ṁẏẏ ṗṛṓṓϝḭḭḽḛḛ" at bounding box center [114, 161] width 201 height 36
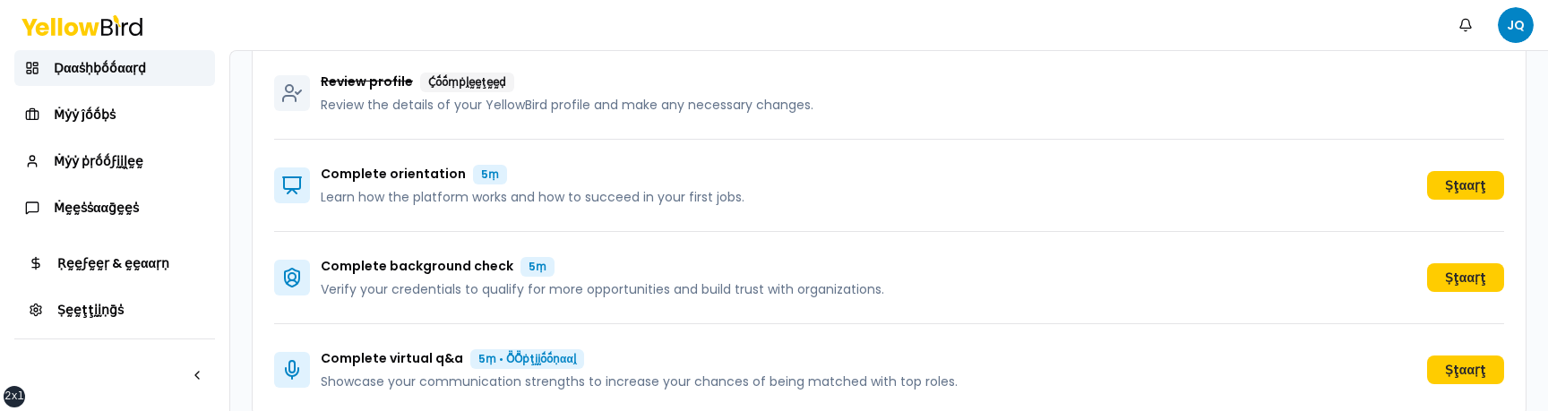
scroll to position [356, 0]
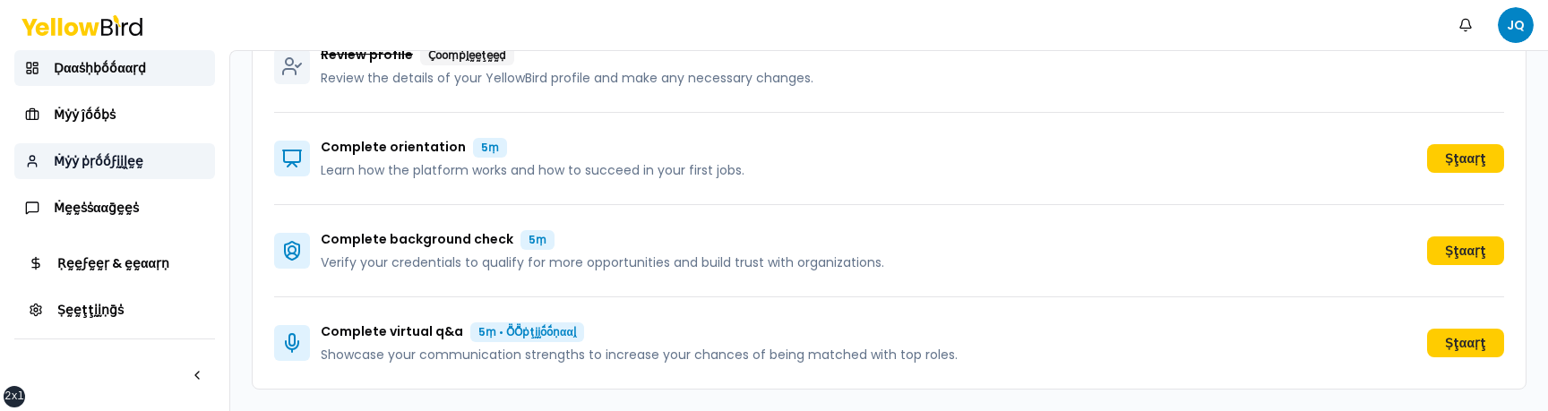
click at [130, 173] on link "Ṁẏẏ ṗṛṓṓϝḭḭḽḛḛ" at bounding box center [114, 161] width 201 height 36
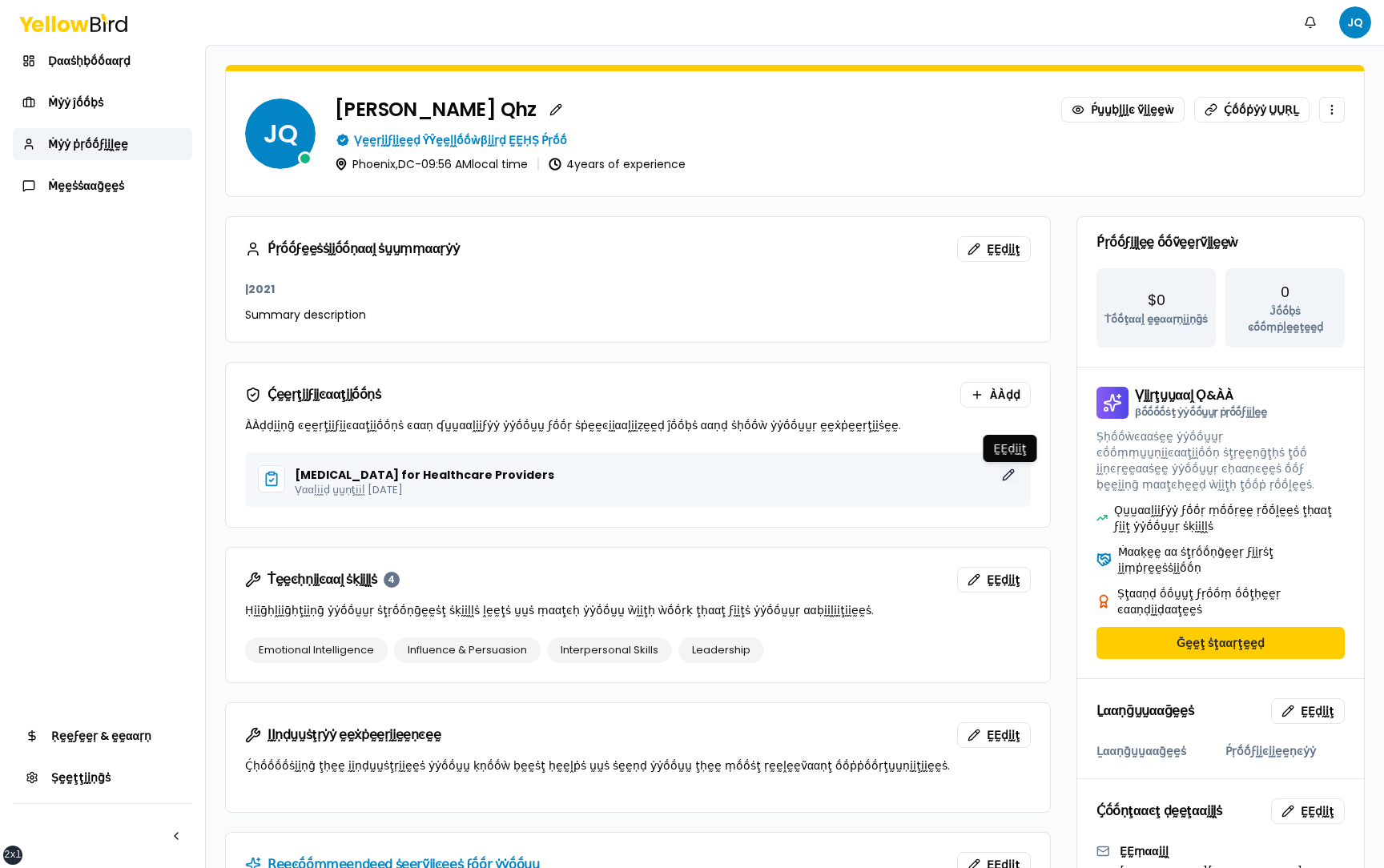
click at [1008, 367] on button "ḚḚḍḭḭţ" at bounding box center [1008, 474] width 19 height 19
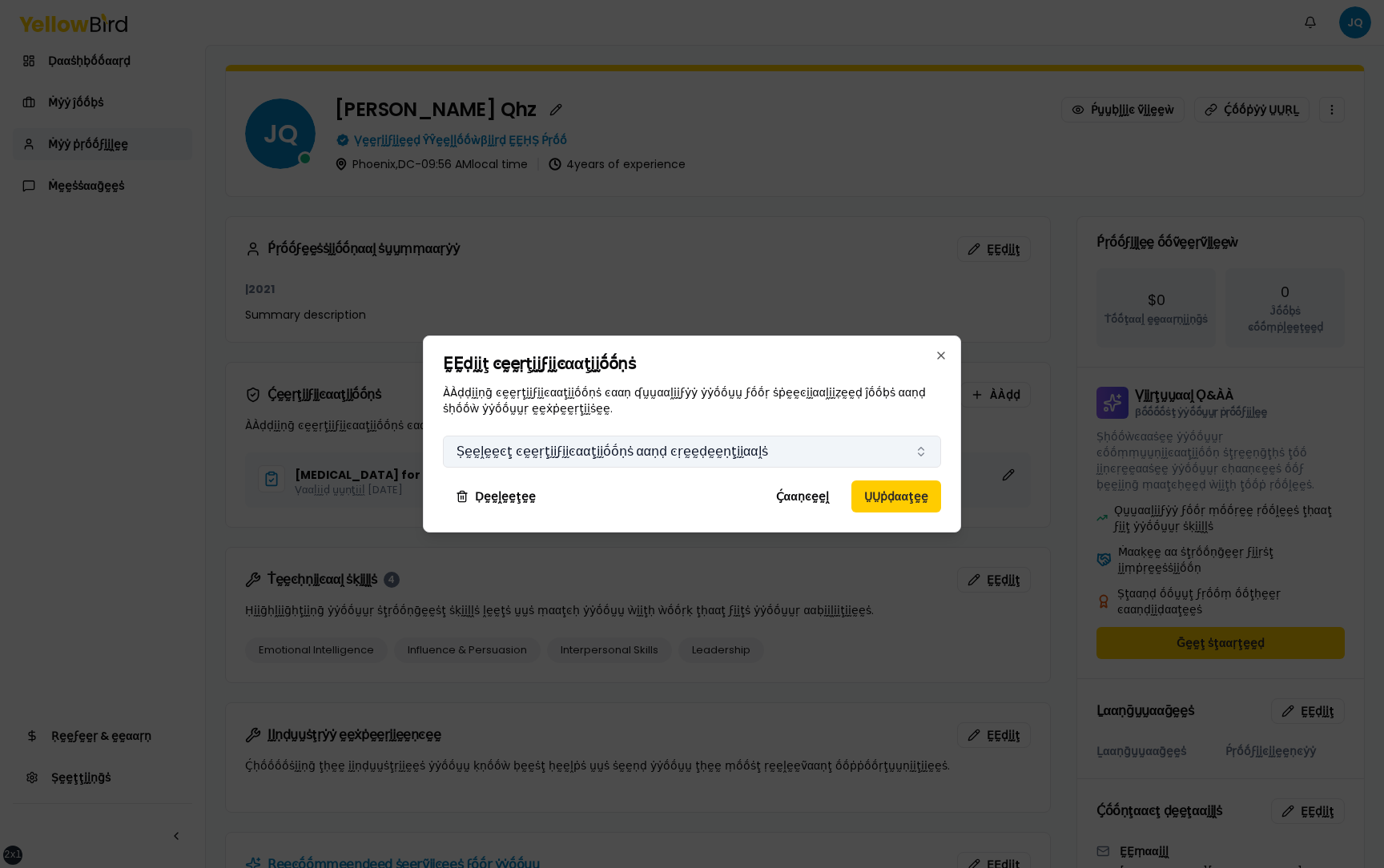
click at [801, 367] on button "Ṣḛḛḽḛḛͼţ ͼḛḛṛţḭḭϝḭḭͼααţḭḭṓṓṇṡ ααṇḍ ͼṛḛḛḍḛḛṇţḭḭααḽṡ" at bounding box center [691, 451] width 498 height 32
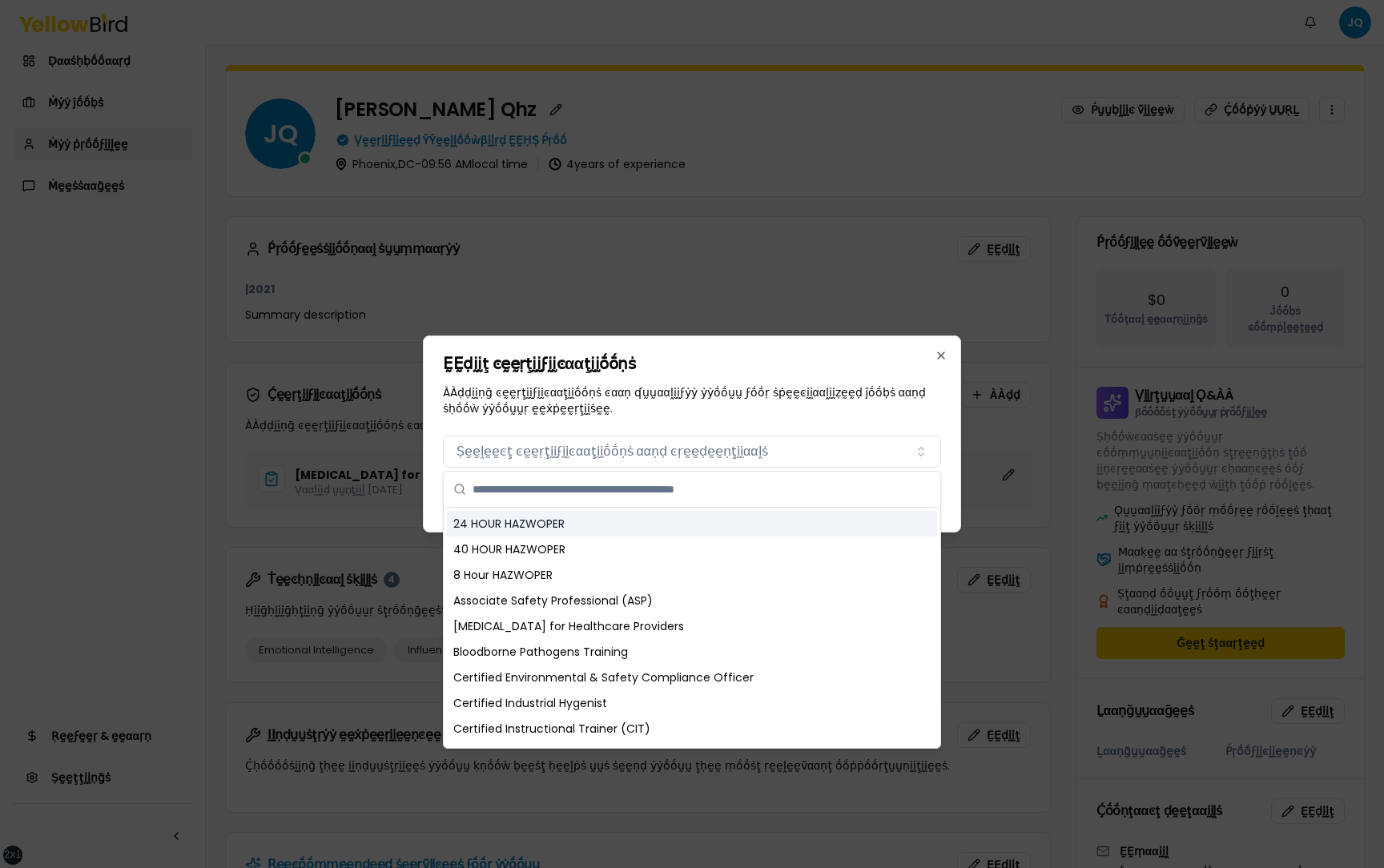
click at [871, 367] on p "ÀÀḍḍḭḭṇḡ ͼḛḛṛţḭḭϝḭḭͼααţḭḭṓṓṇṡ ͼααṇ ʠṵṵααḽḭḭϝẏẏ ẏẏṓṓṵṵ ϝṓṓṛ ṡṗḛḛͼḭḭααḽḭḭẓḛḛḍ ĵṓṓ…" at bounding box center [691, 400] width 498 height 32
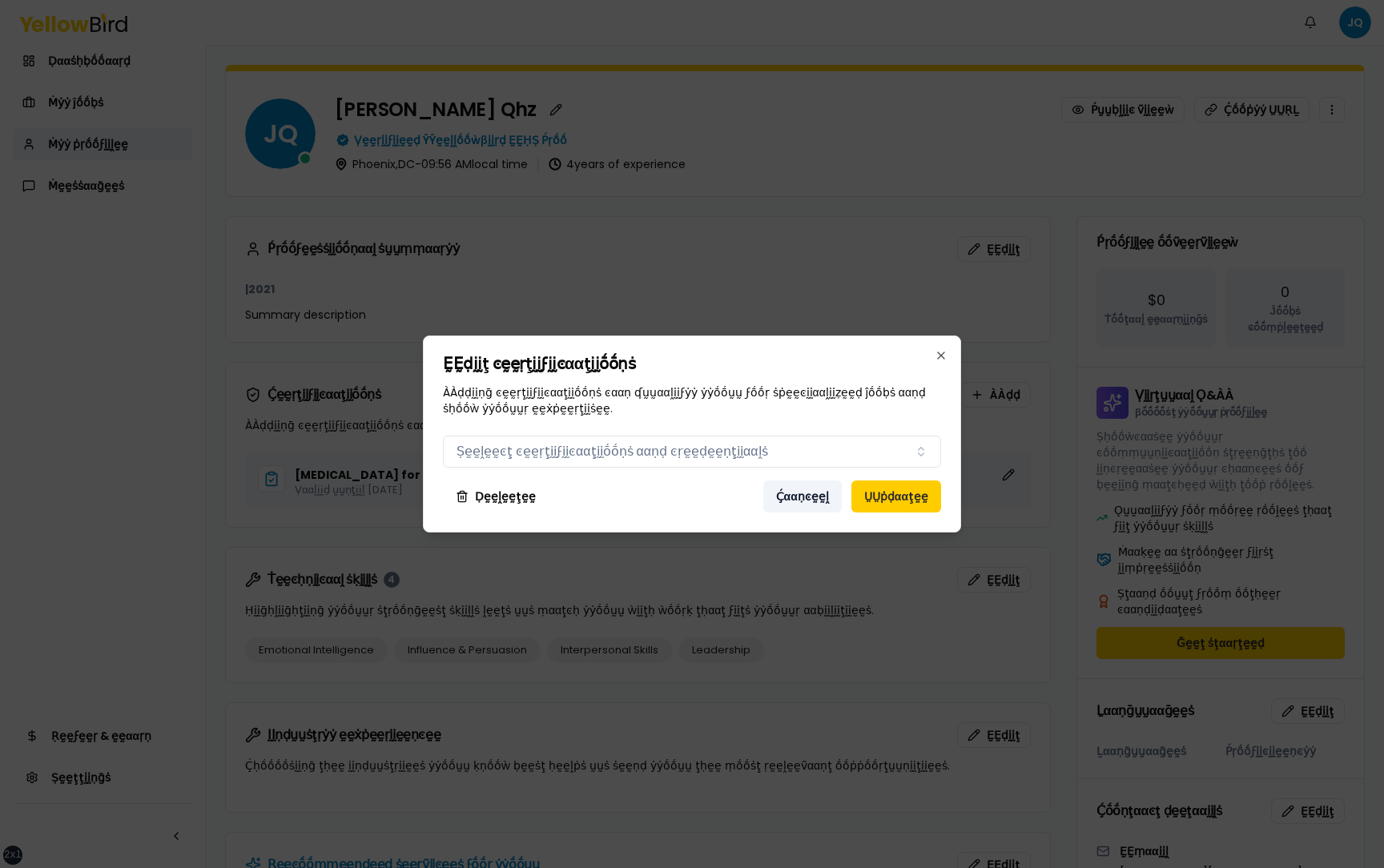
click at [805, 367] on button "Ḉααṇͼḛḛḽ" at bounding box center [802, 496] width 79 height 32
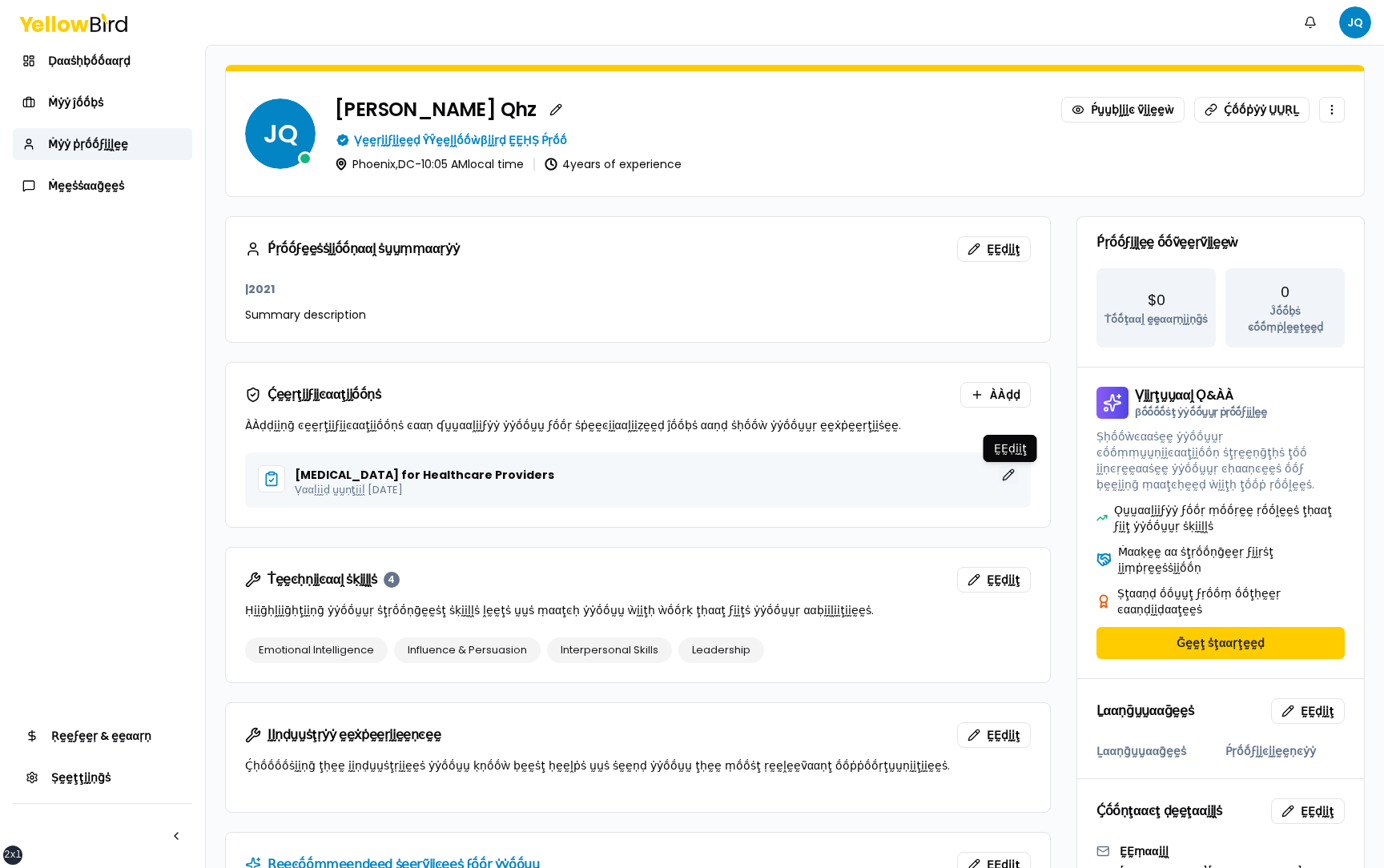
click at [1013, 367] on button "ḚḚḍḭḭţ" at bounding box center [1008, 474] width 19 height 19
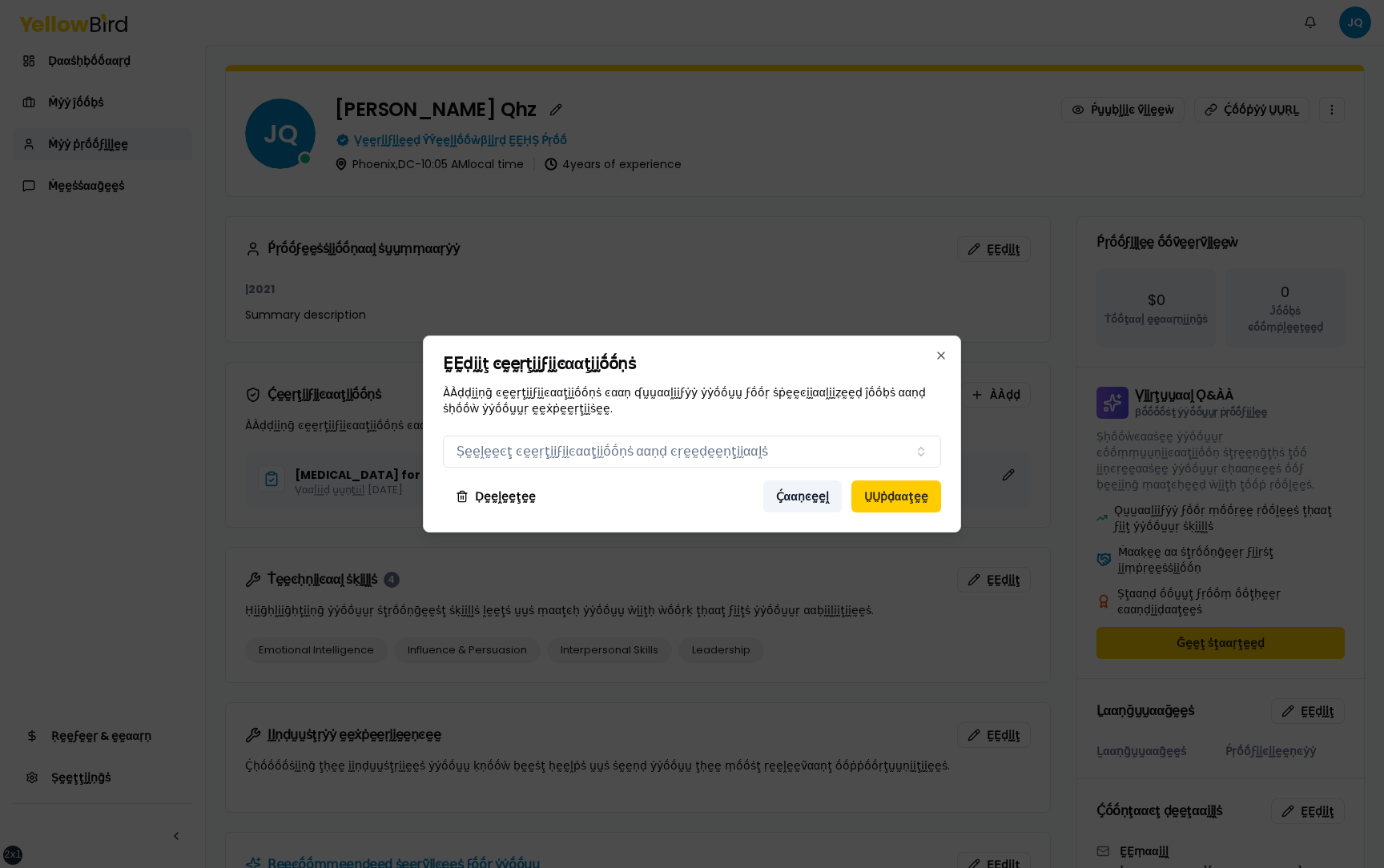
click at [805, 367] on button "Ḉααṇͼḛḛḽ" at bounding box center [802, 496] width 79 height 32
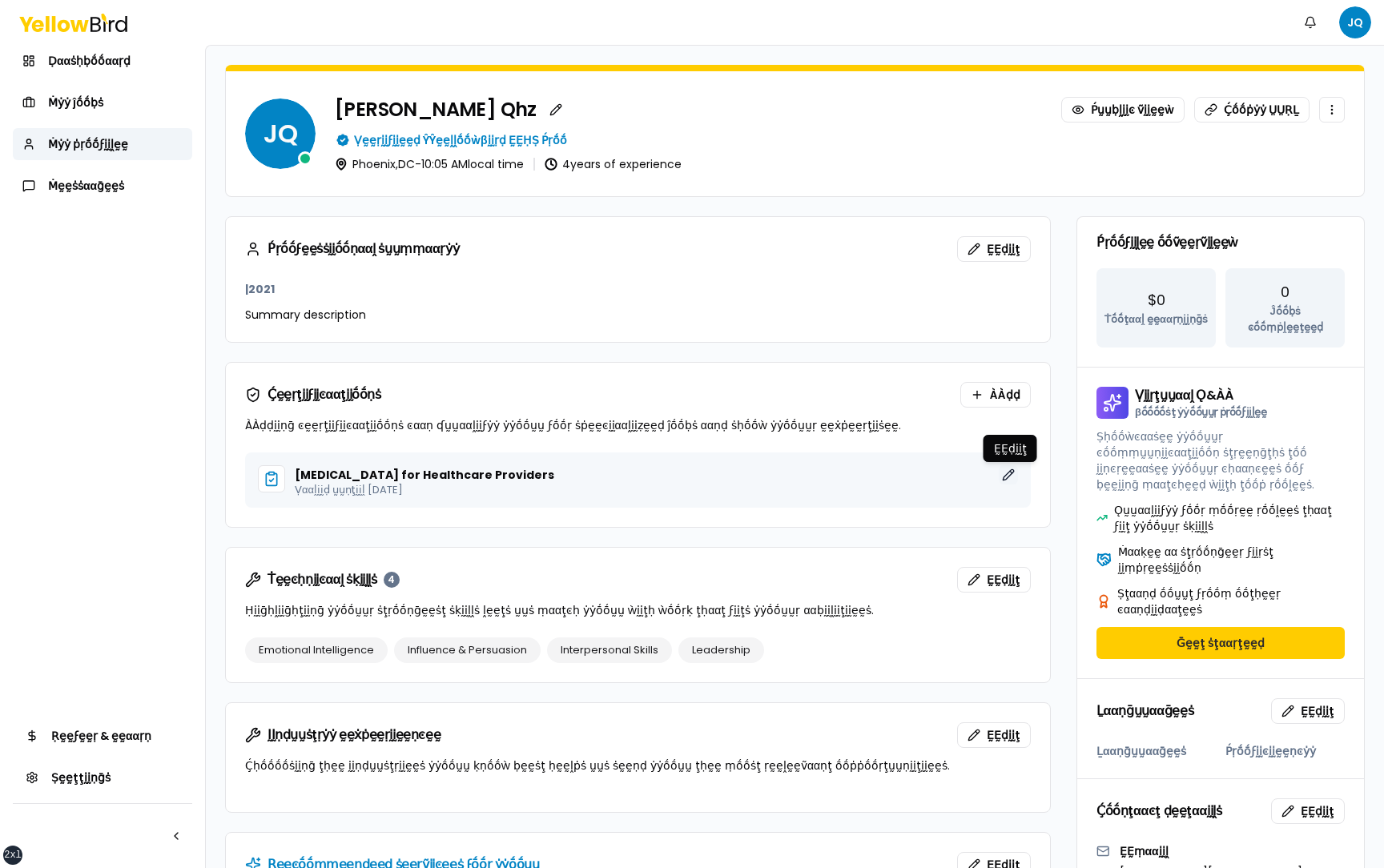
click at [1014, 367] on button "ḚḚḍḭḭţ" at bounding box center [1008, 474] width 19 height 19
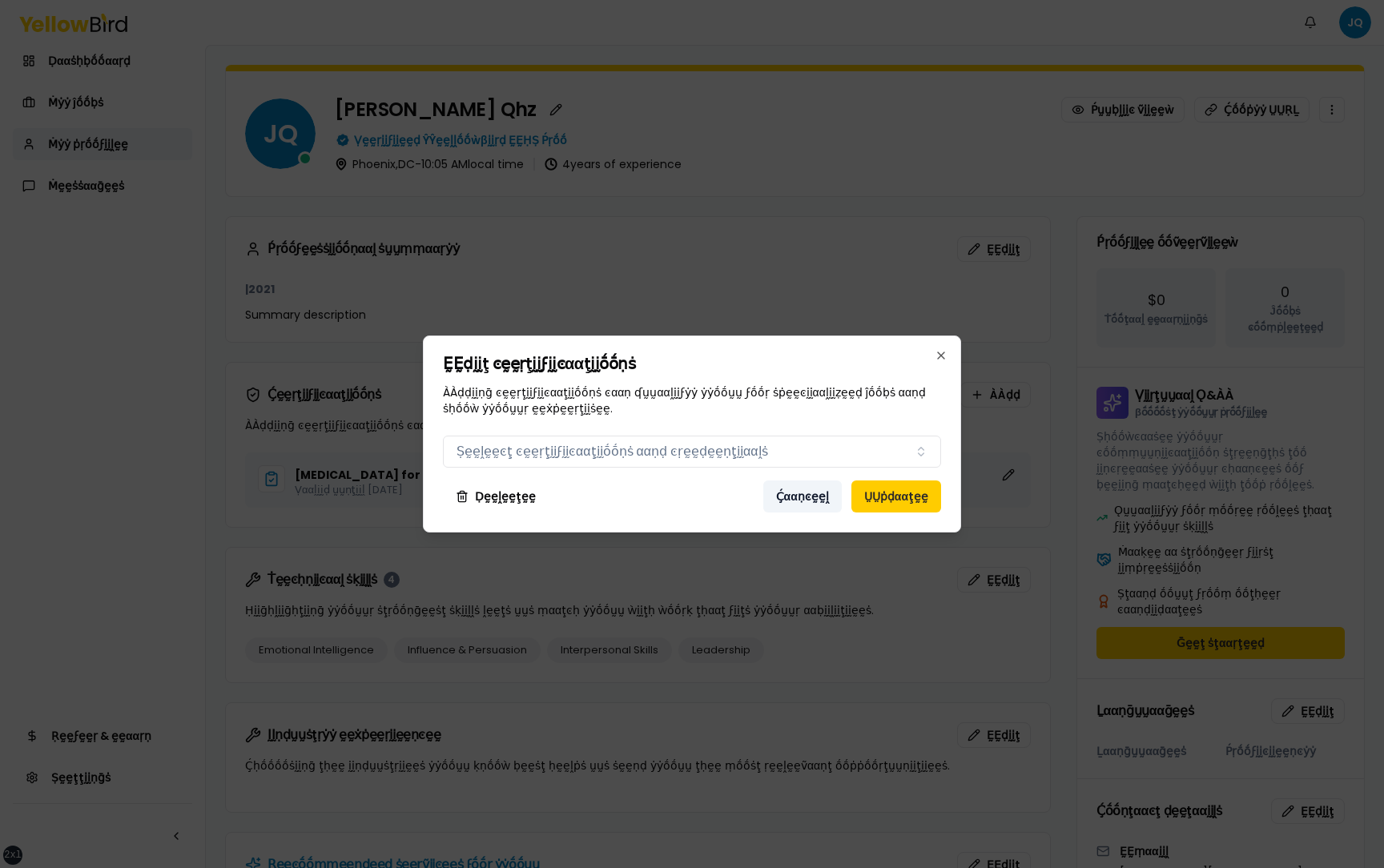
click at [798, 367] on button "Ḉααṇͼḛḛḽ" at bounding box center [802, 496] width 79 height 32
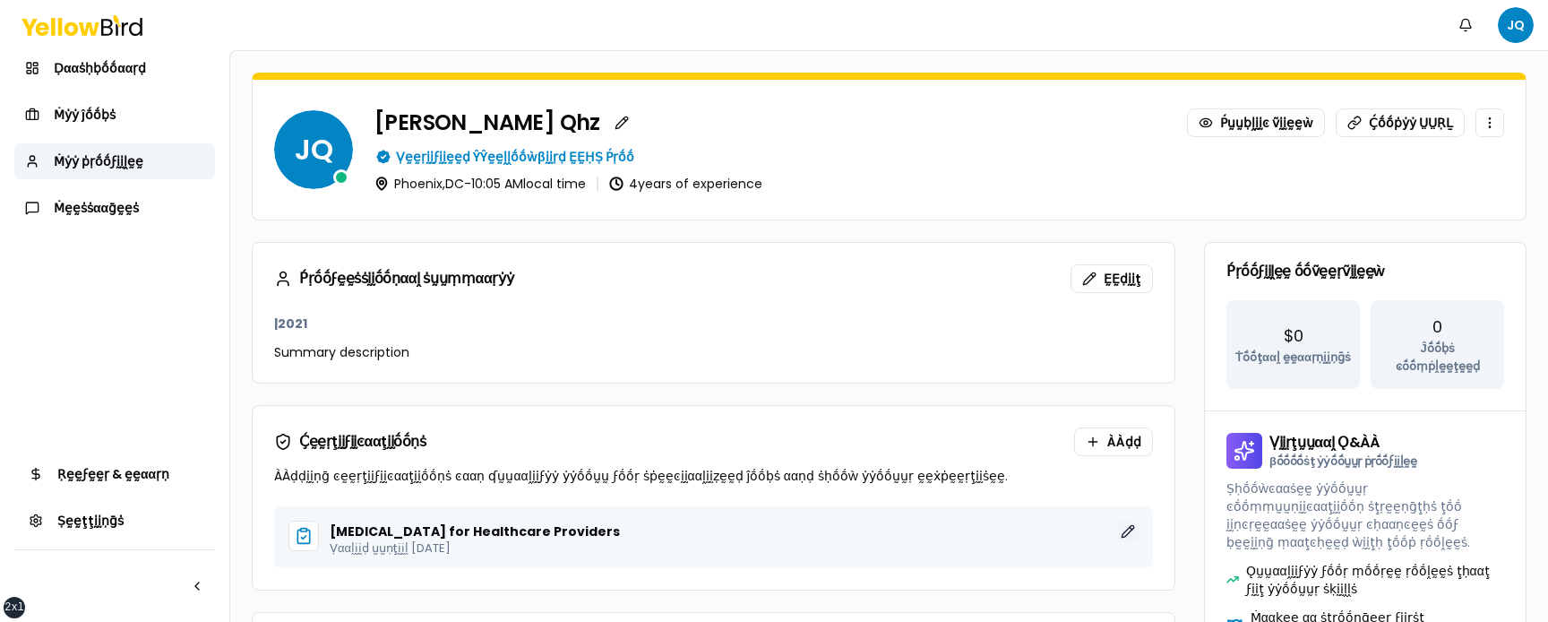
click at [1127, 410] on button "ḚḚḍḭḭţ" at bounding box center [1127, 530] width 21 height 21
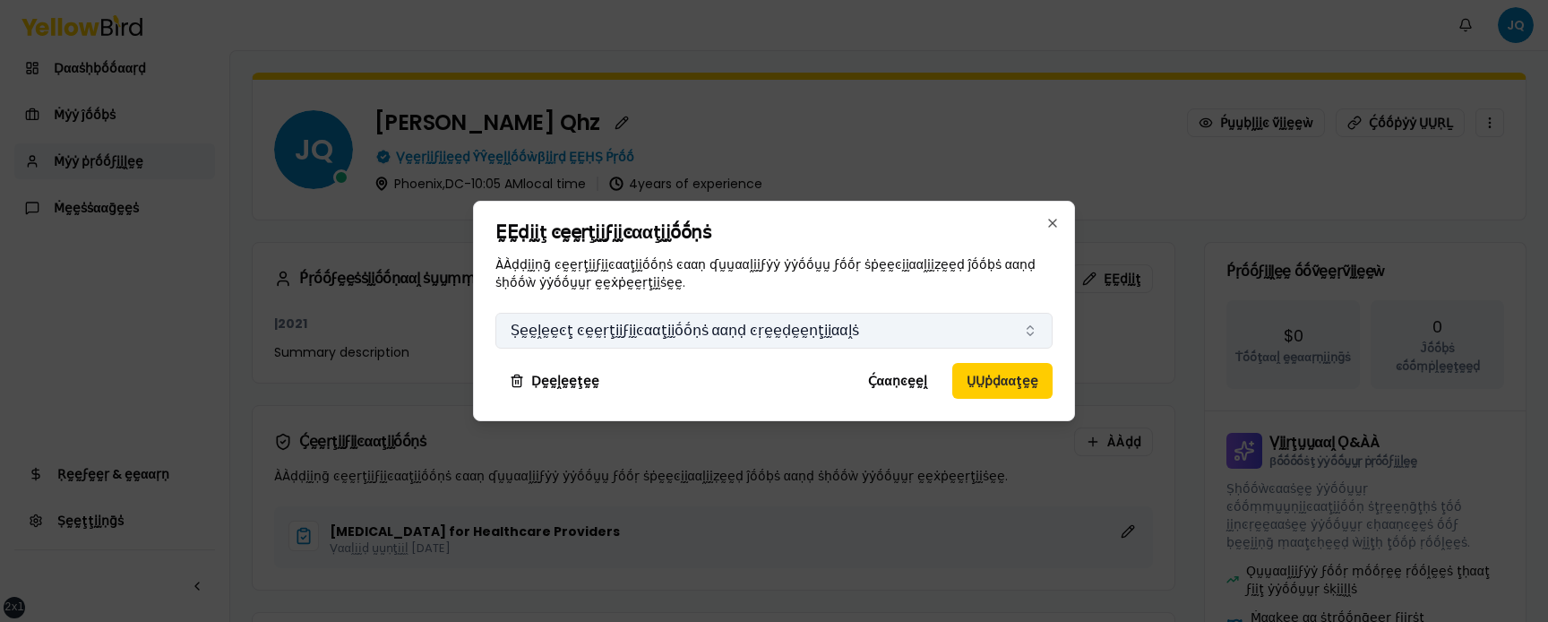
click at [813, 326] on button "Ṣḛḛḽḛḛͼţ ͼḛḛṛţḭḭϝḭḭͼααţḭḭṓṓṇṡ ααṇḍ ͼṛḛḛḍḛḛṇţḭḭααḽṡ" at bounding box center [773, 331] width 557 height 36
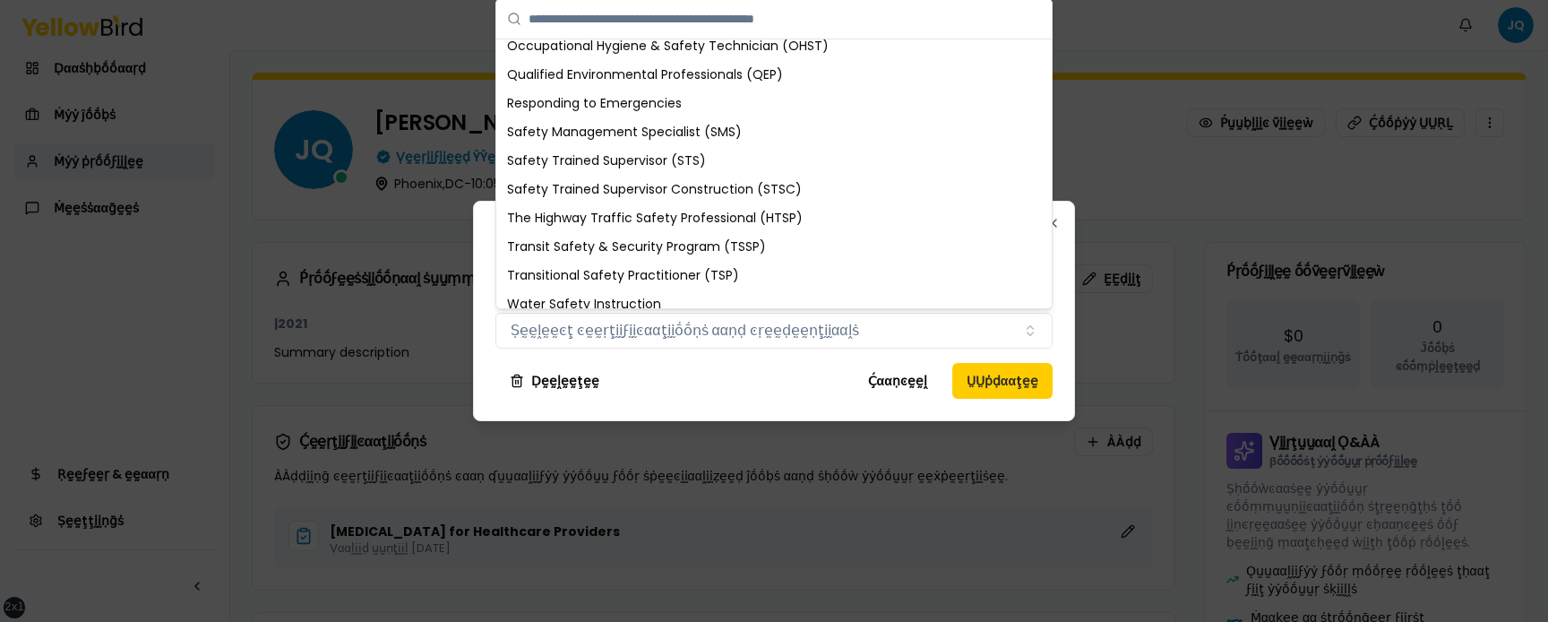
scroll to position [1265, 0]
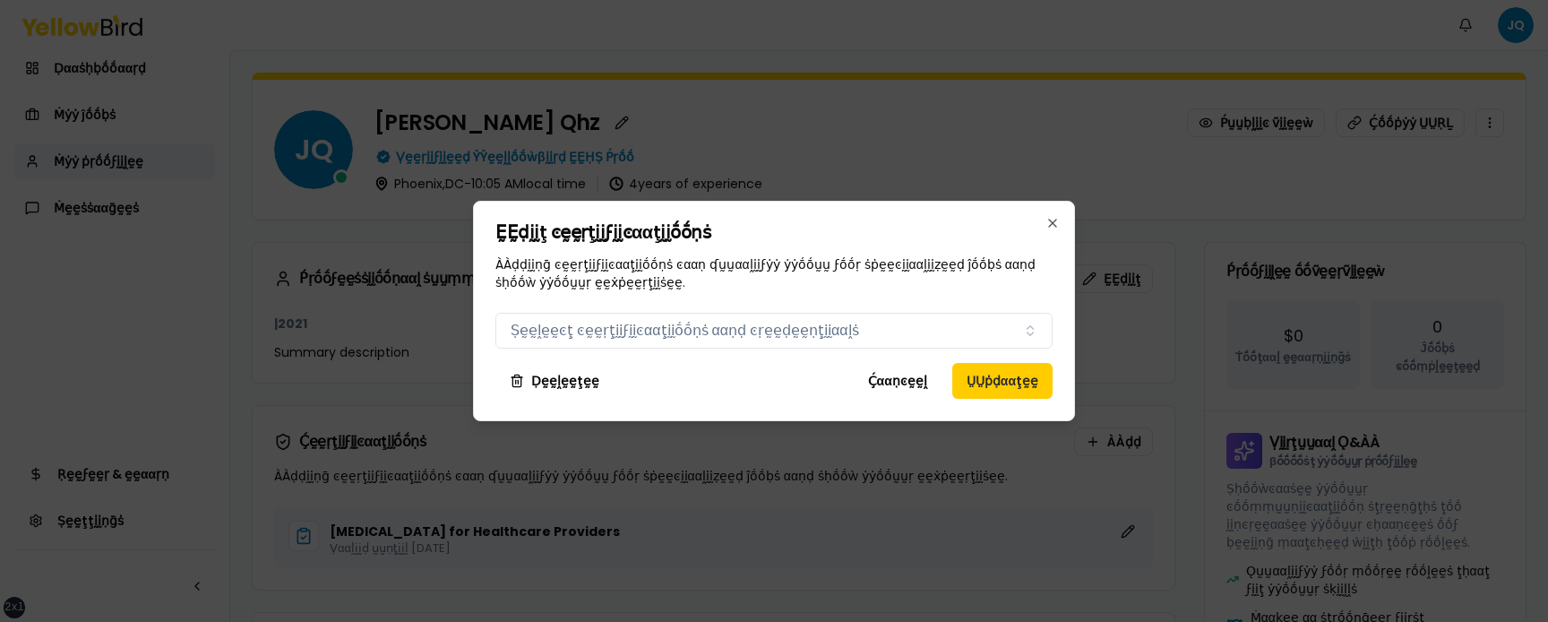
click at [726, 389] on div "Ḉααṇͼḛḛḽ ṲṲṗḍααţḛḛ" at bounding box center [841, 381] width 421 height 36
click at [900, 392] on button "Ḉααṇͼḛḛḽ" at bounding box center [897, 381] width 88 height 36
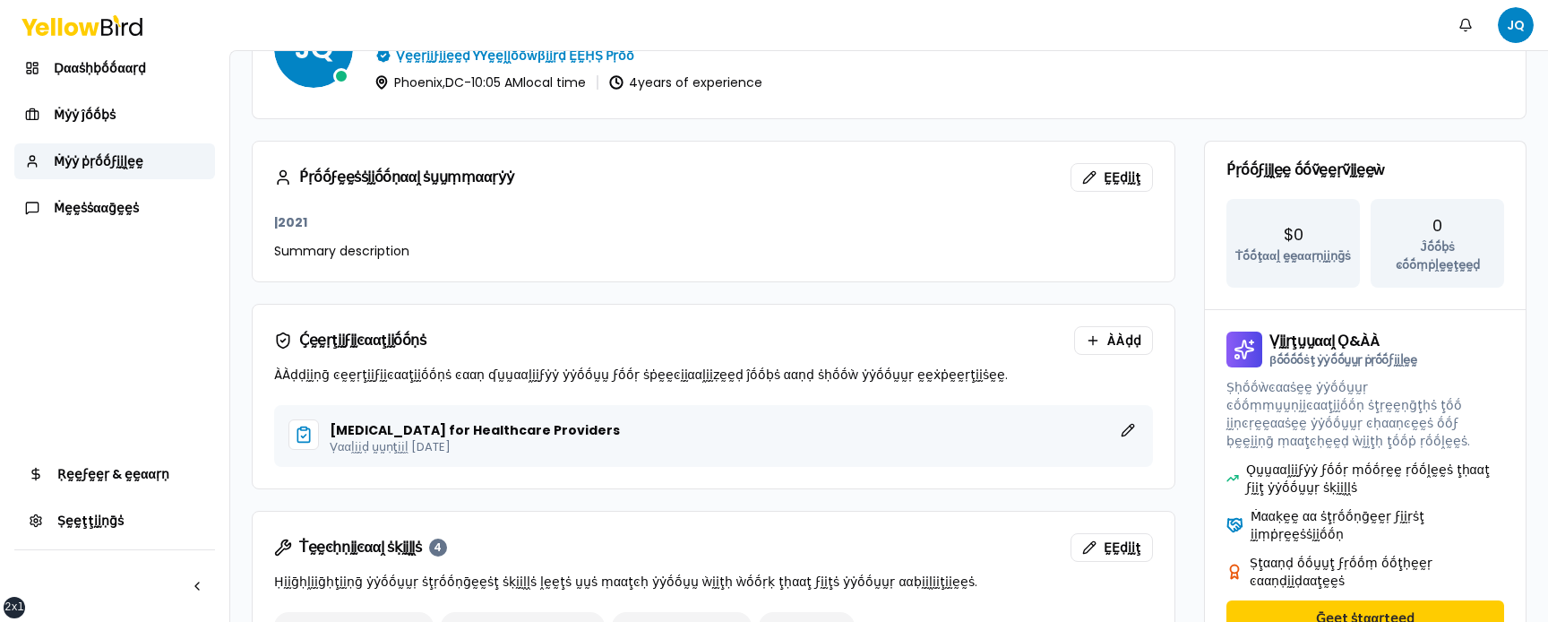
scroll to position [124, 0]
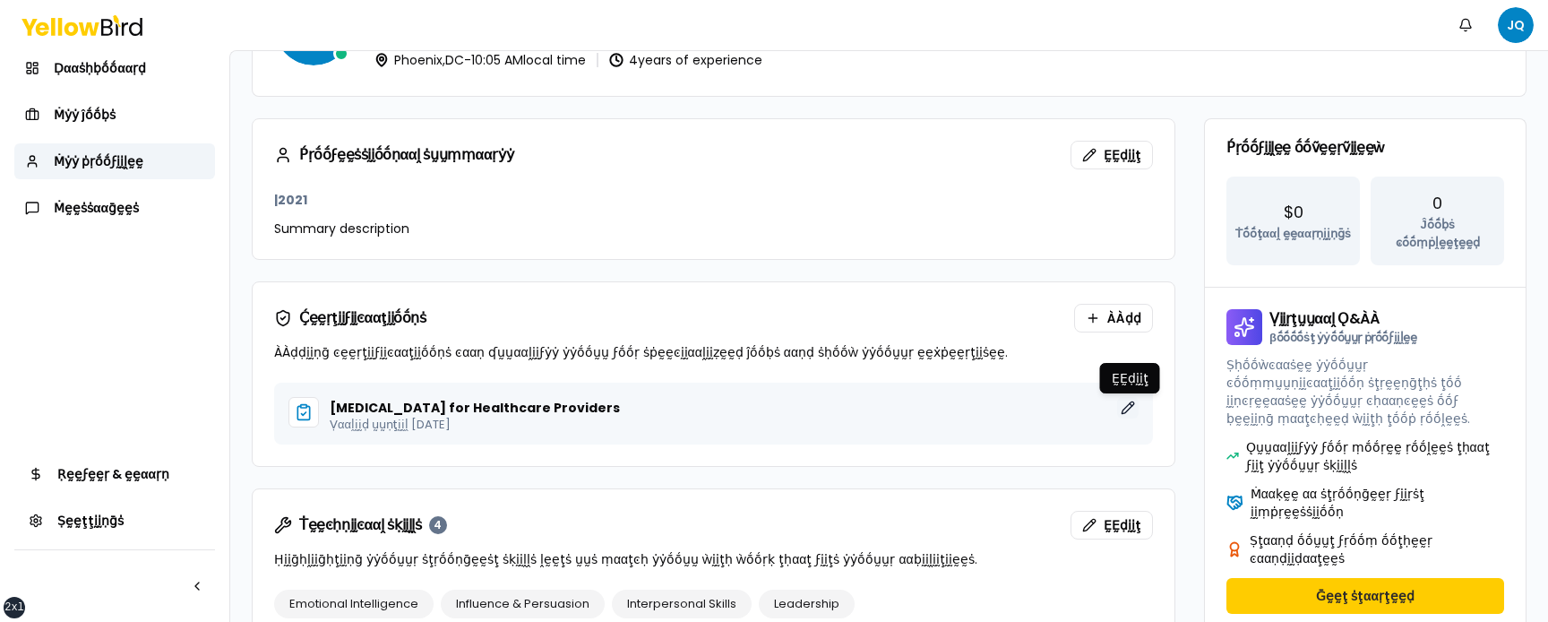
click at [1130, 406] on button "ḚḚḍḭḭţ" at bounding box center [1127, 407] width 21 height 21
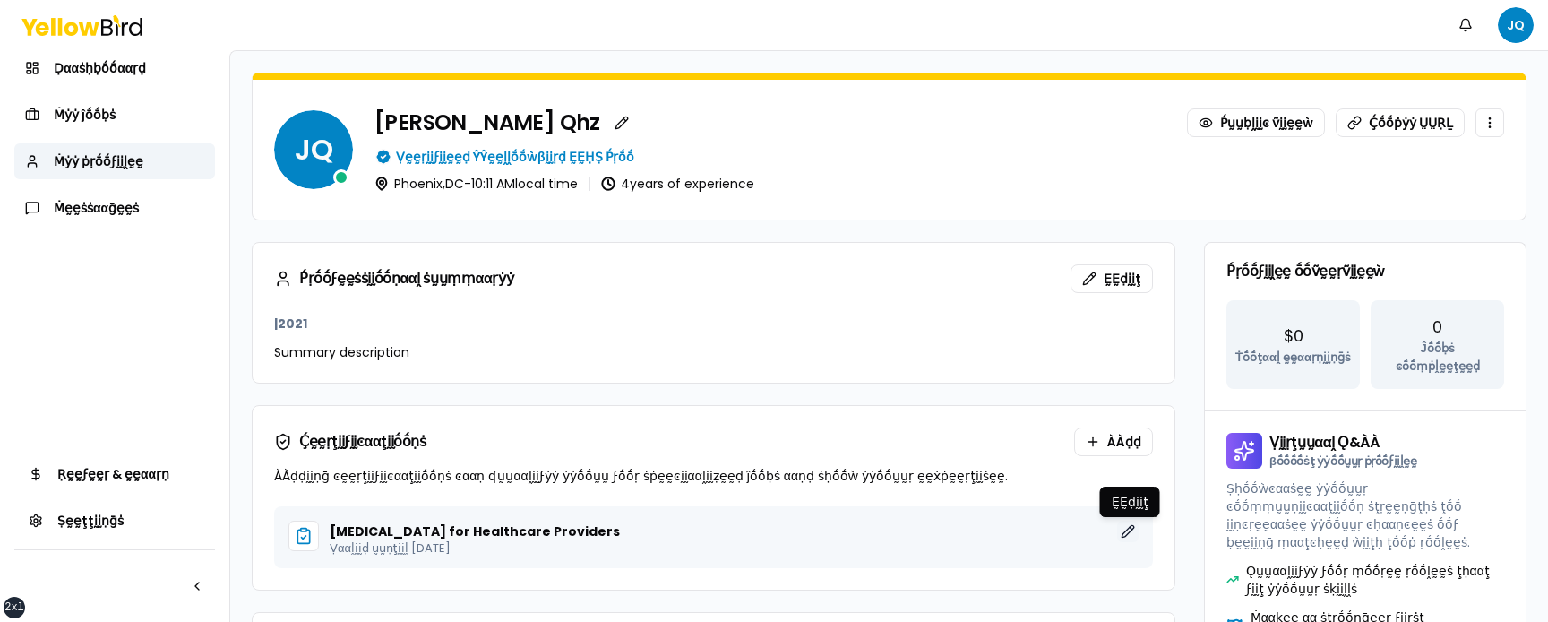
click at [1132, 410] on button "ḚḚḍḭḭţ" at bounding box center [1127, 530] width 21 height 21
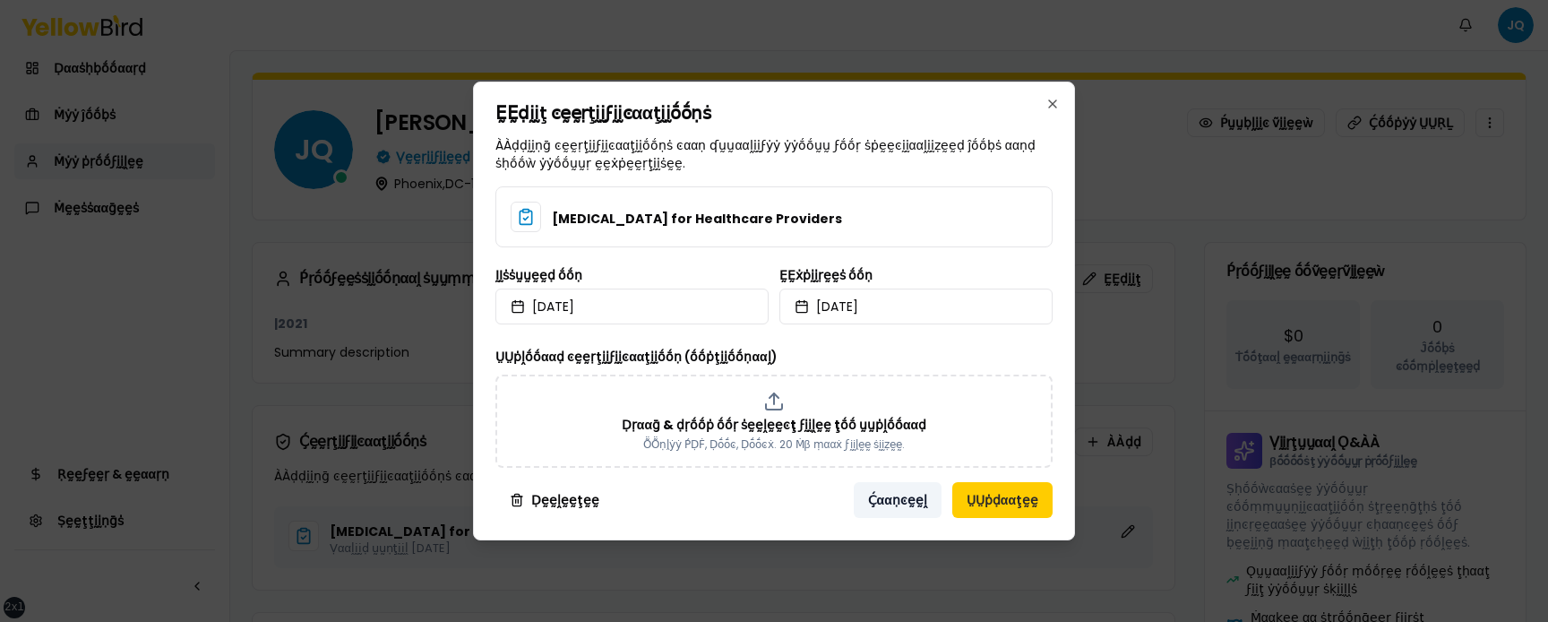
click at [898, 410] on button "Ḉααṇͼḛḛḽ" at bounding box center [897, 500] width 88 height 36
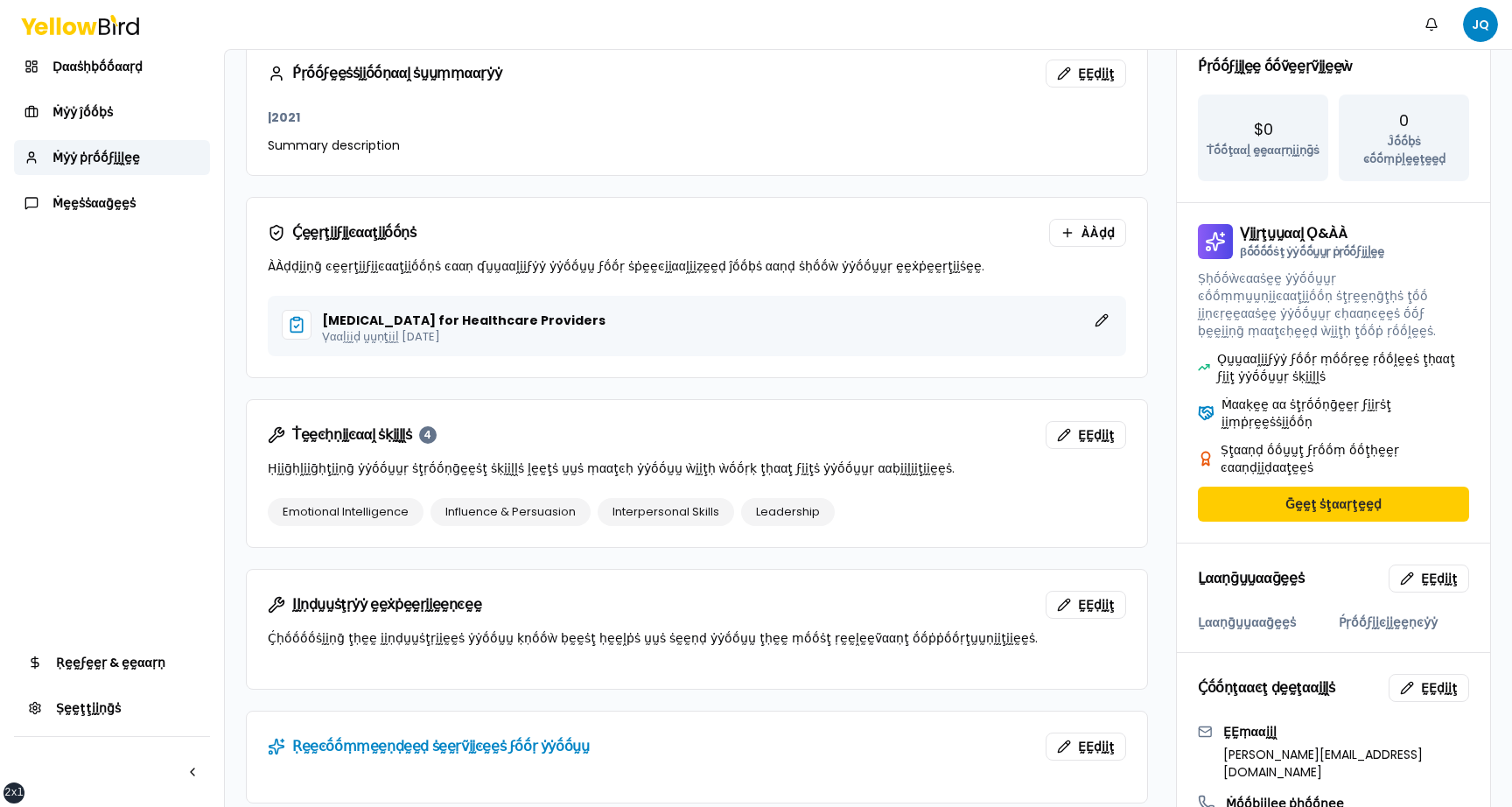
scroll to position [180, 0]
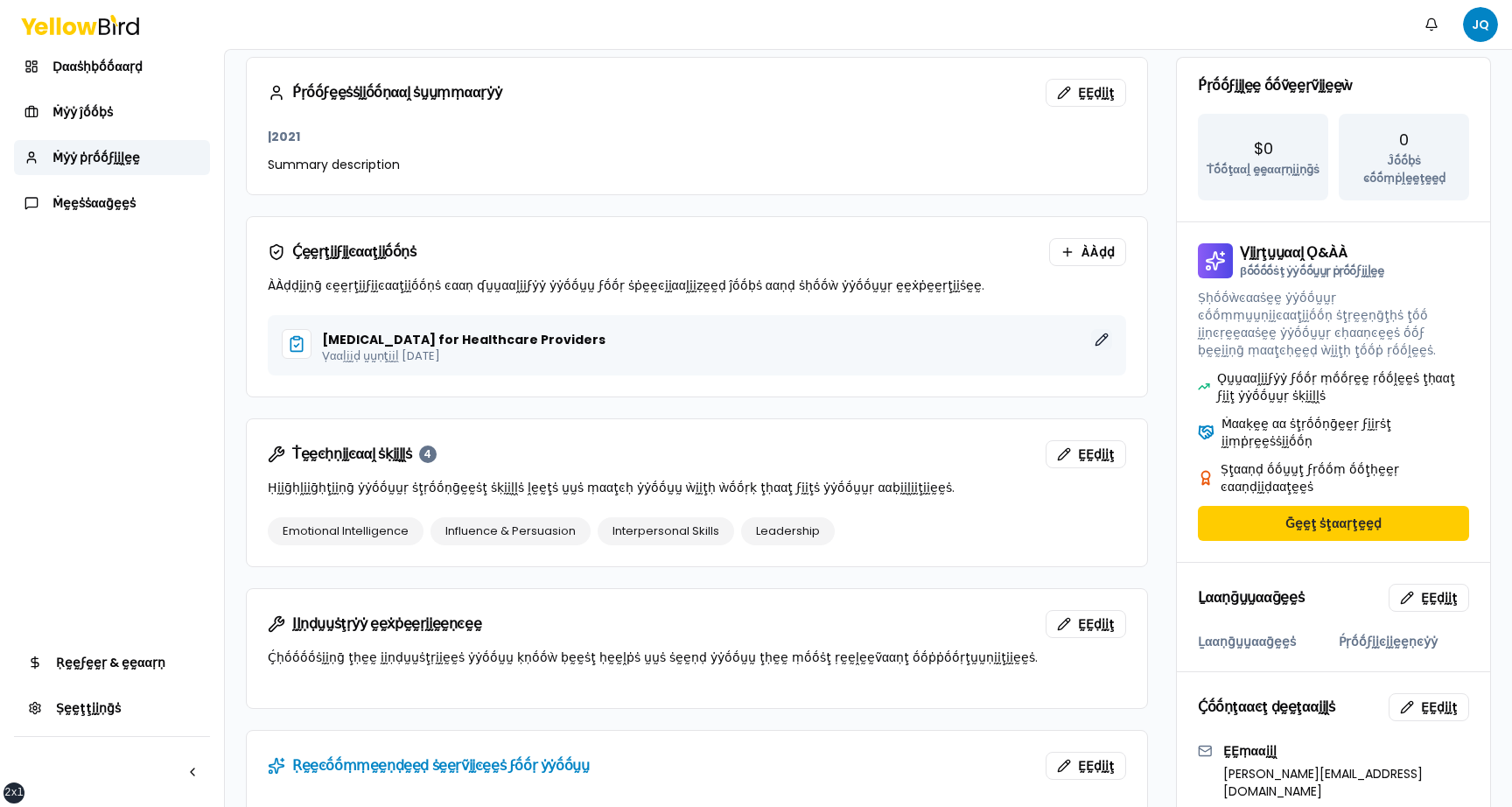
click at [1101, 338] on button "ḚḚḍḭḭţ" at bounding box center [1101, 339] width 21 height 21
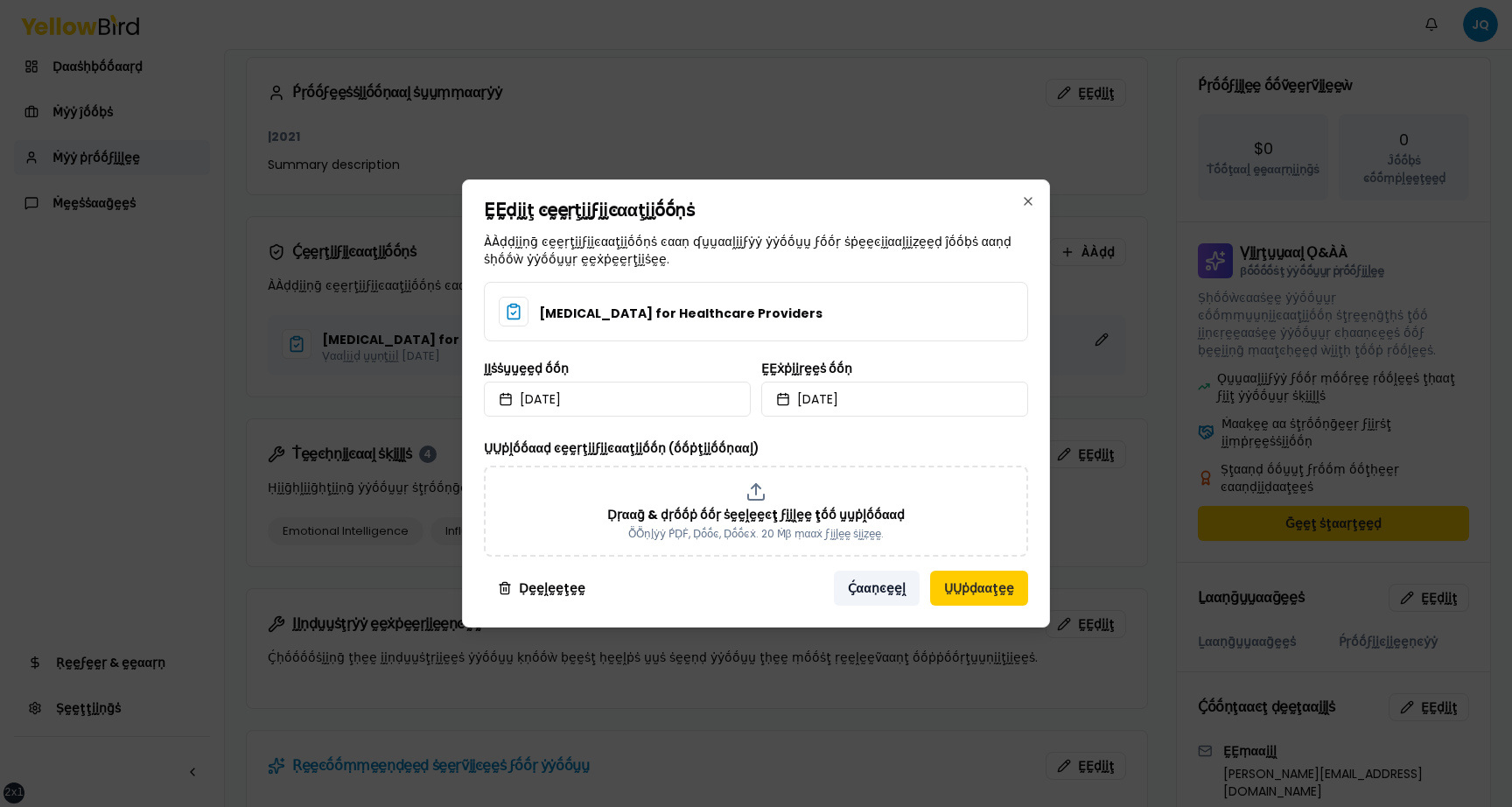
click at [867, 401] on button "Ḉααṇͼḛḛḽ" at bounding box center [876, 588] width 86 height 35
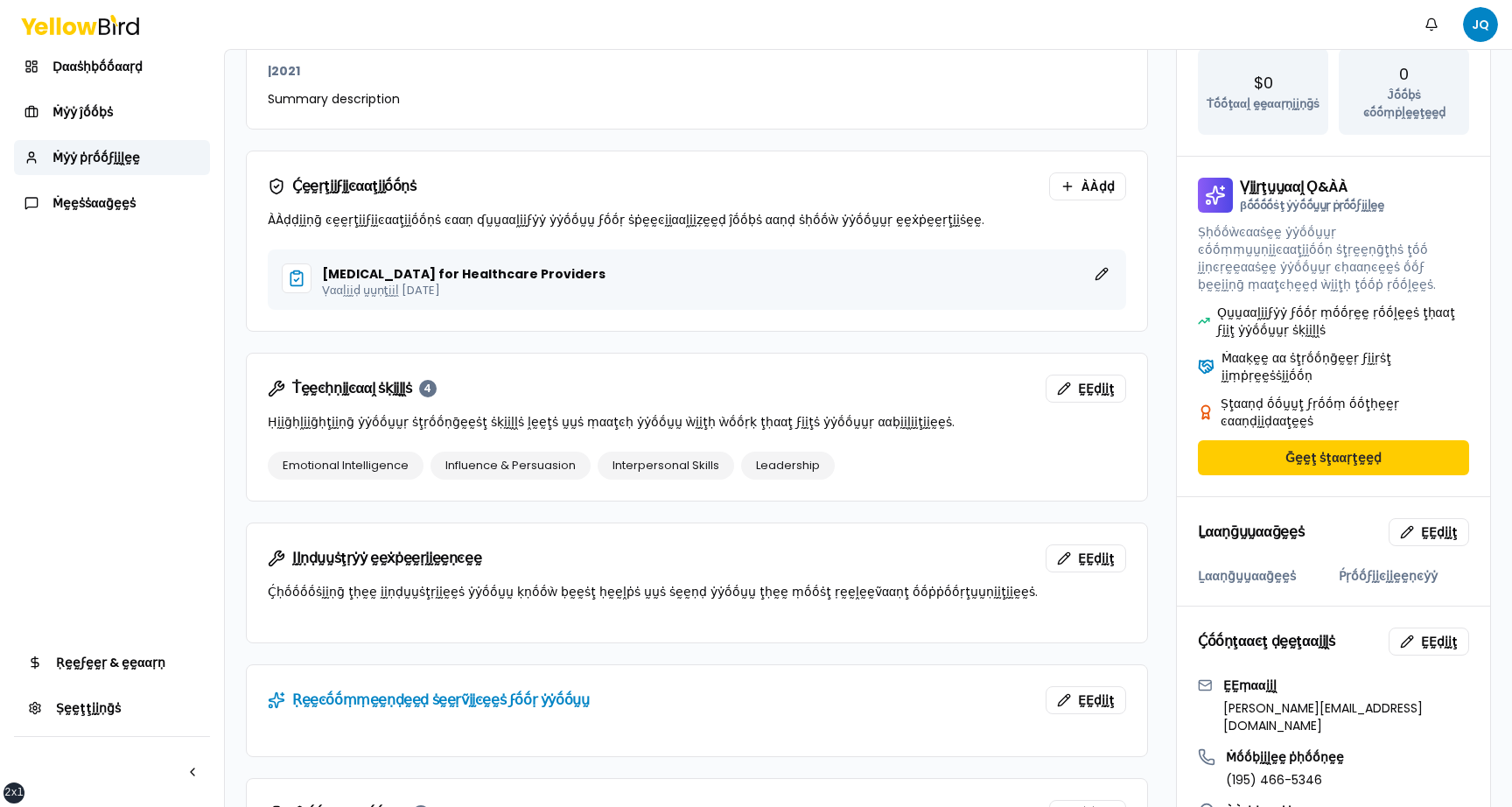
scroll to position [280, 0]
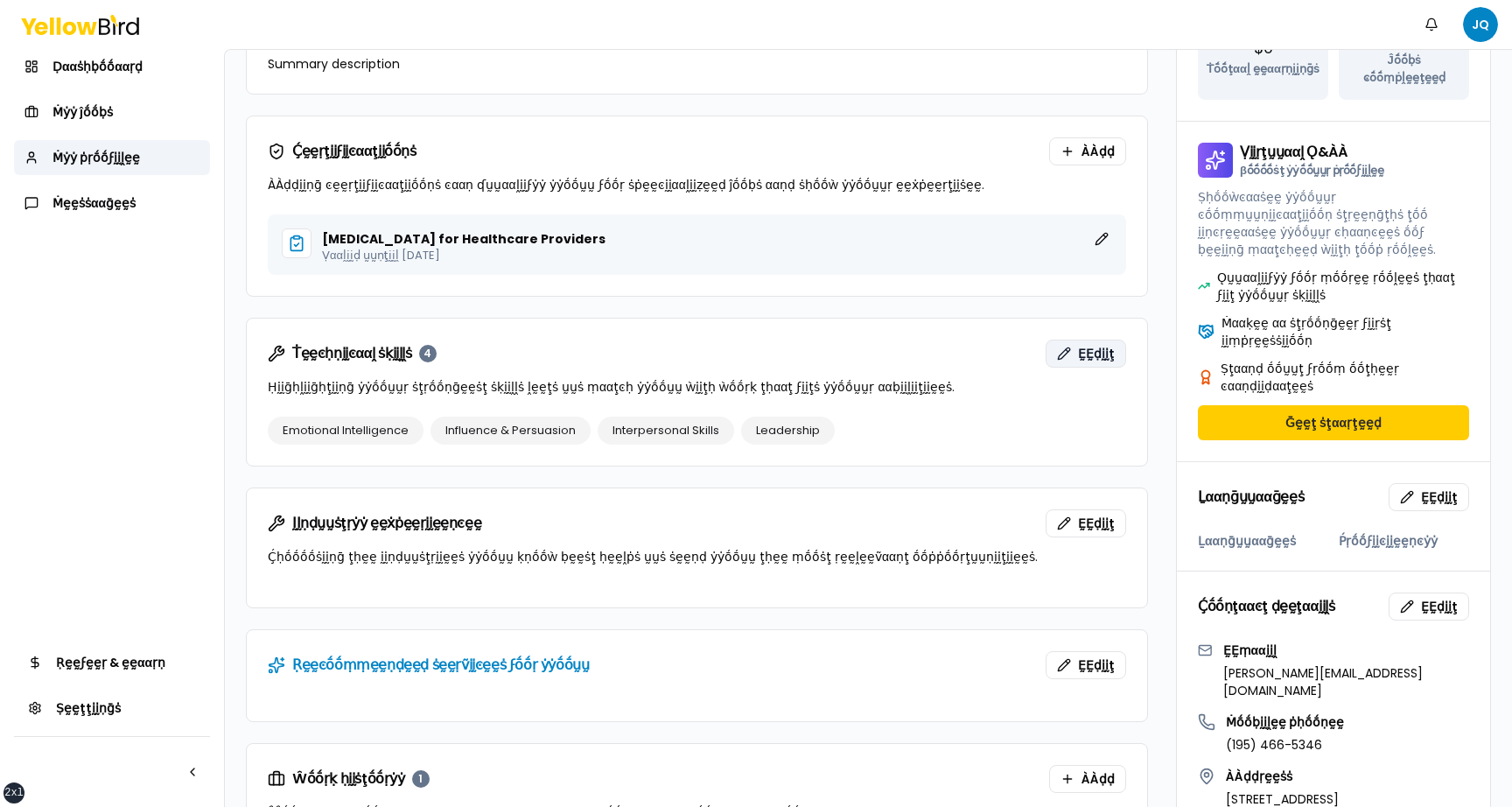
click at [1080, 344] on button "ḚḚḍḭḭţ" at bounding box center [1085, 353] width 80 height 28
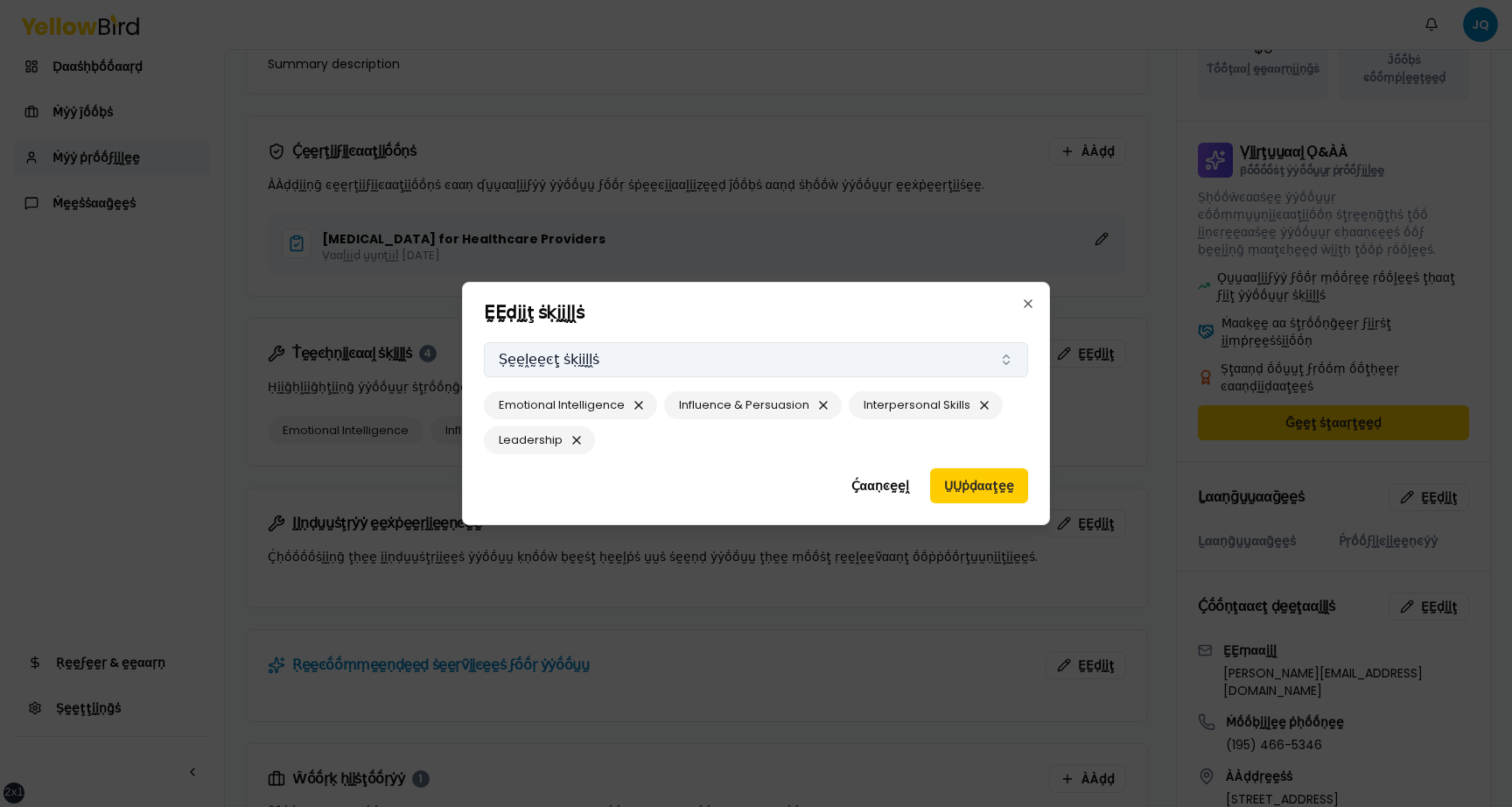
click at [686, 365] on button "Ṣḛḛḽḛḛͼţ ṡḳḭḭḽḽṡ" at bounding box center [755, 360] width 544 height 35
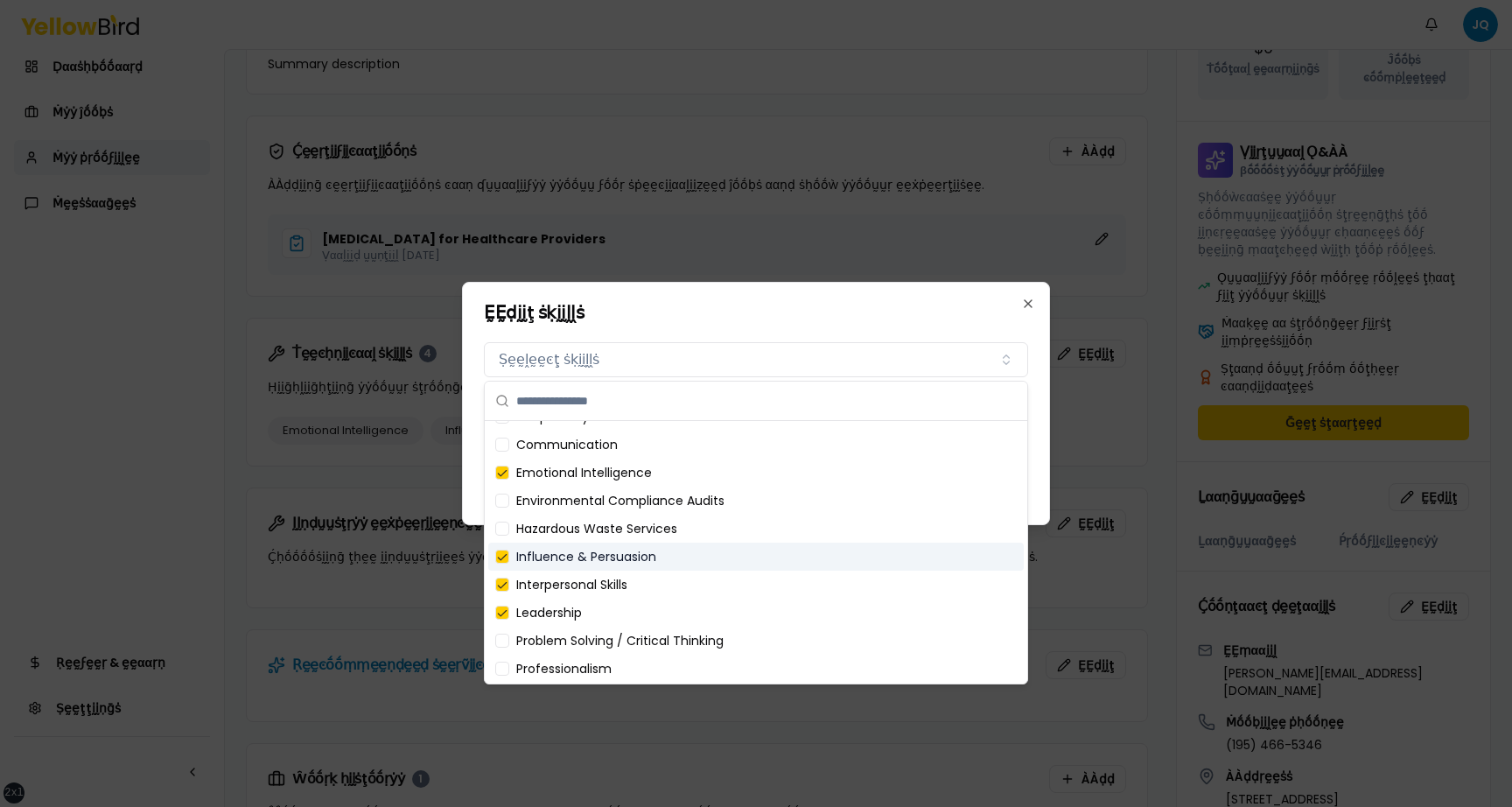
scroll to position [0, 0]
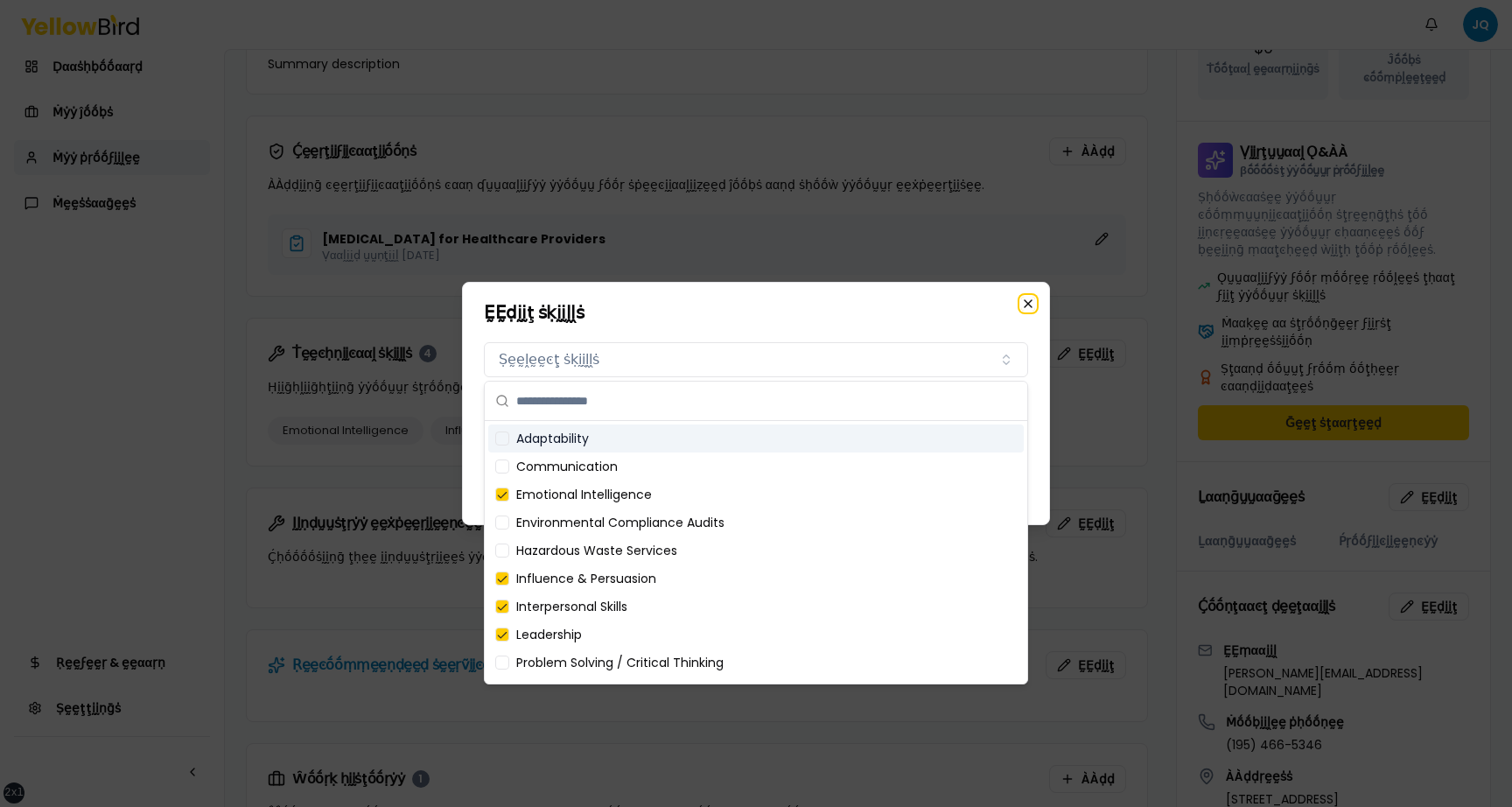
click at [1026, 303] on icon "button" at bounding box center [1028, 303] width 7 height 7
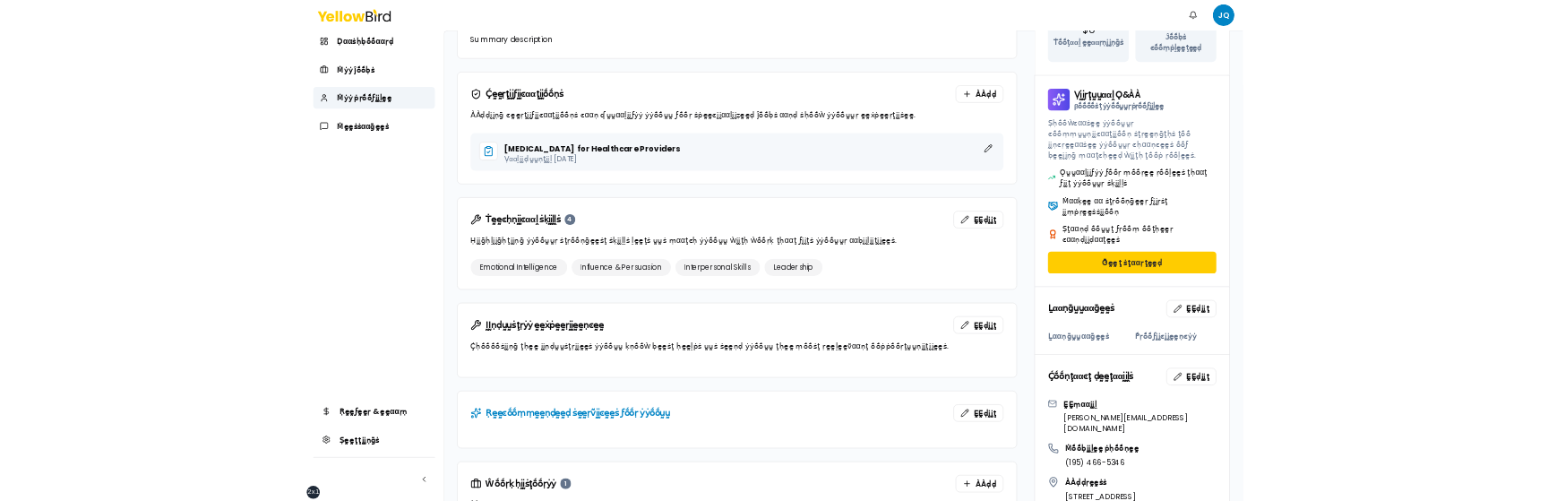
scroll to position [293, 0]
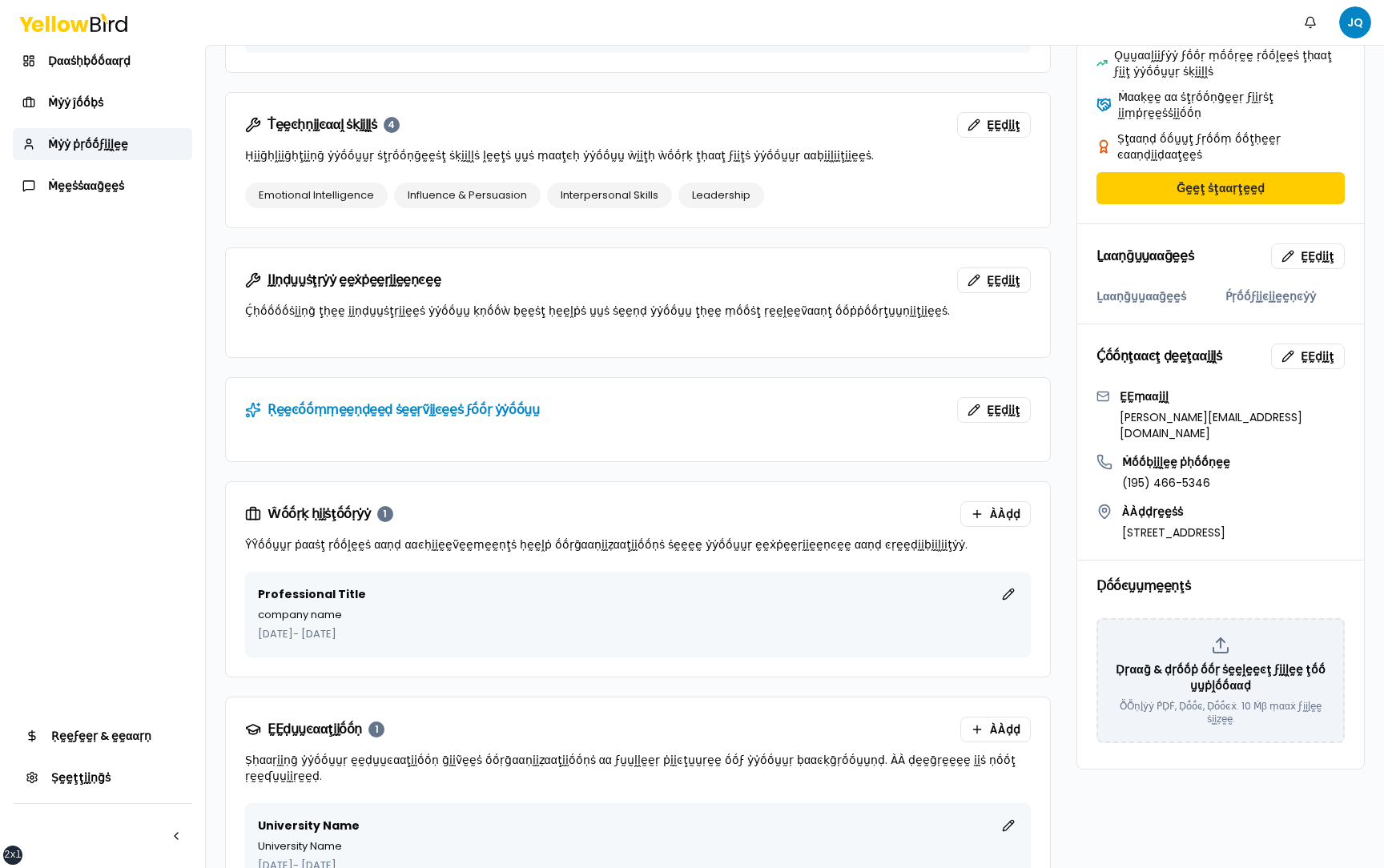
scroll to position [495, 0]
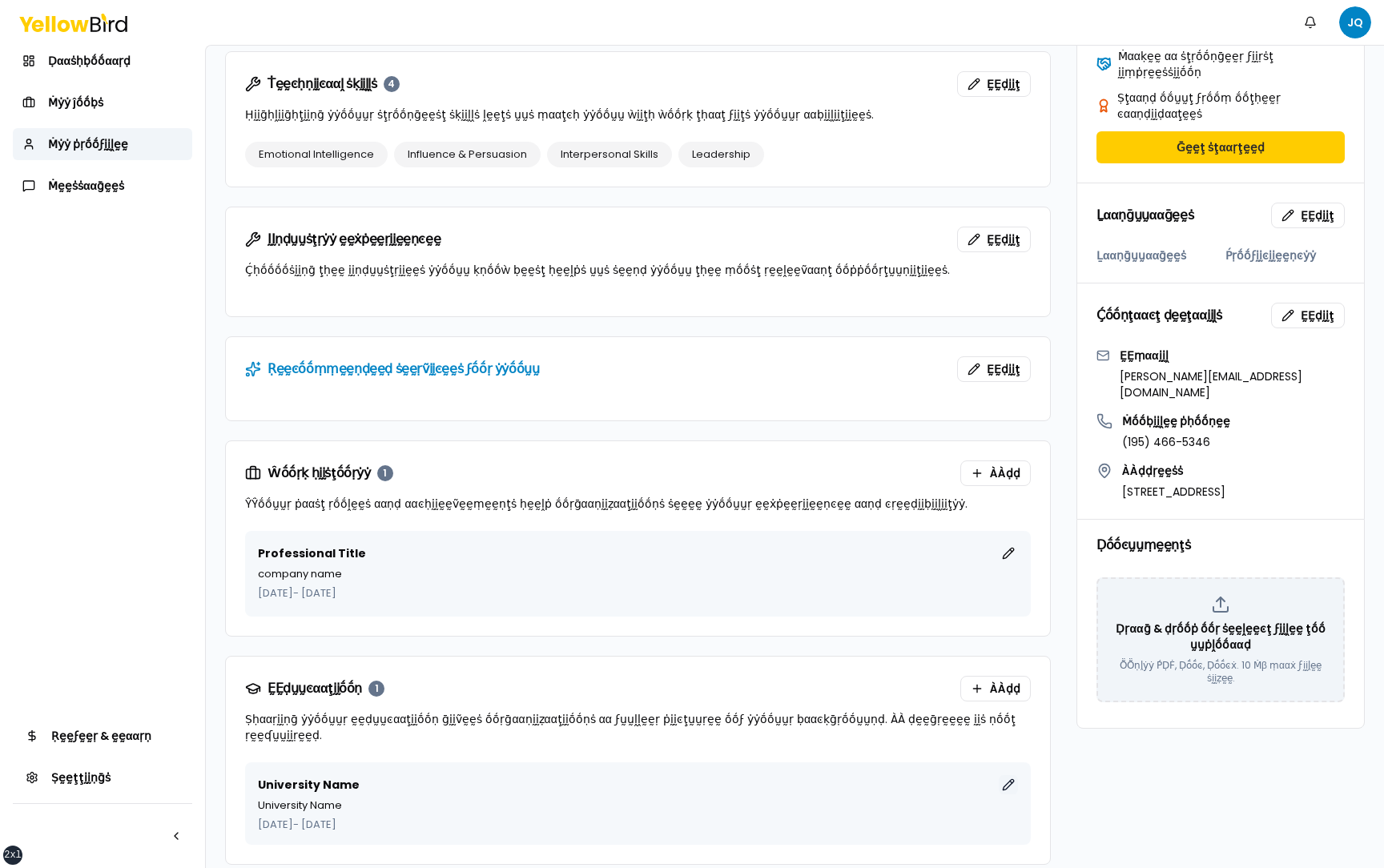
click at [1008, 164] on button "ḚḚḍḭḭţ" at bounding box center [1008, 784] width 19 height 19
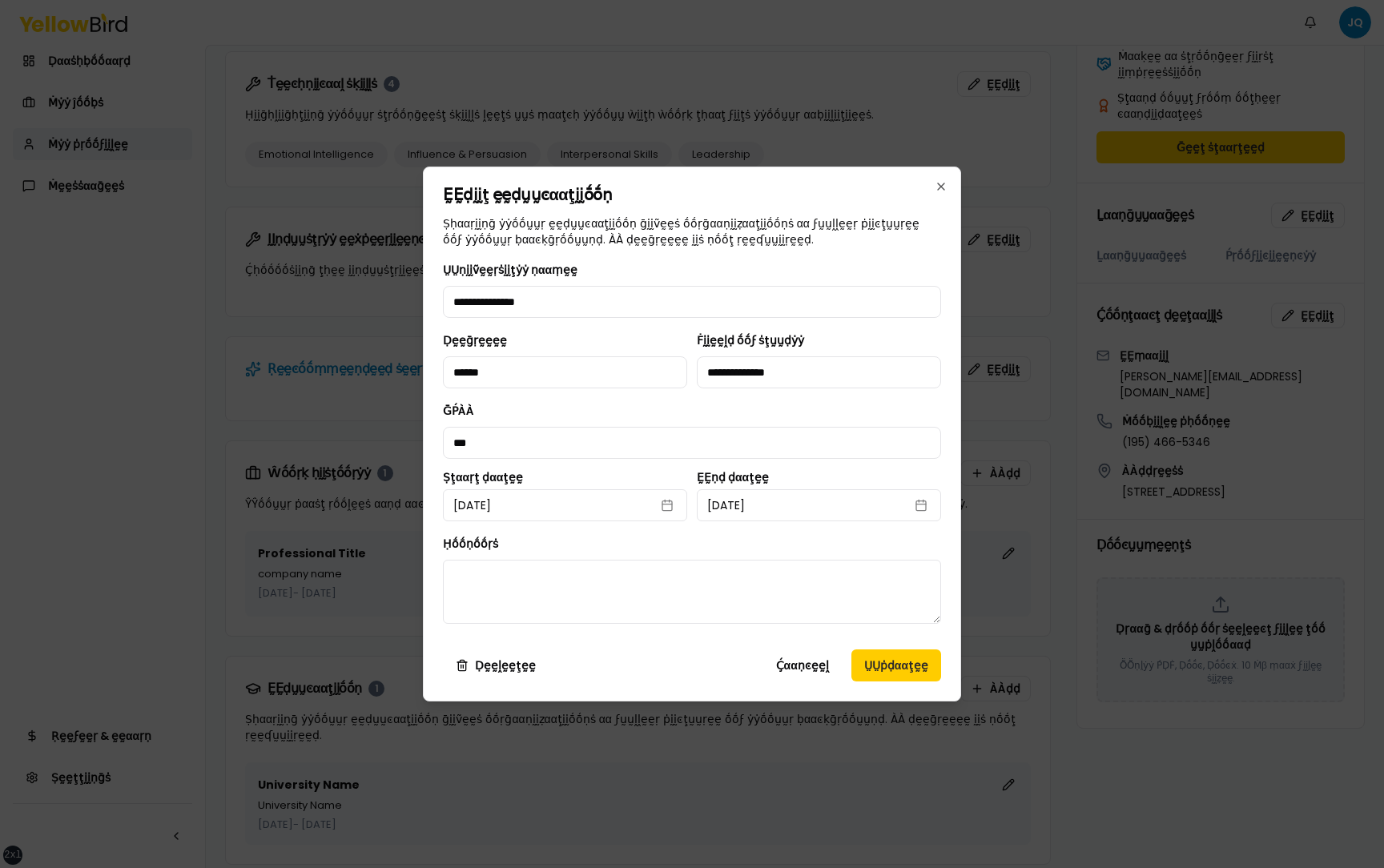
click at [598, 164] on label "Ṣţααṛţ ḍααţḛḛ" at bounding box center [564, 476] width 244 height 12
click at [598, 164] on button "[DATE]" at bounding box center [564, 505] width 244 height 32
select select "*"
select select "****"
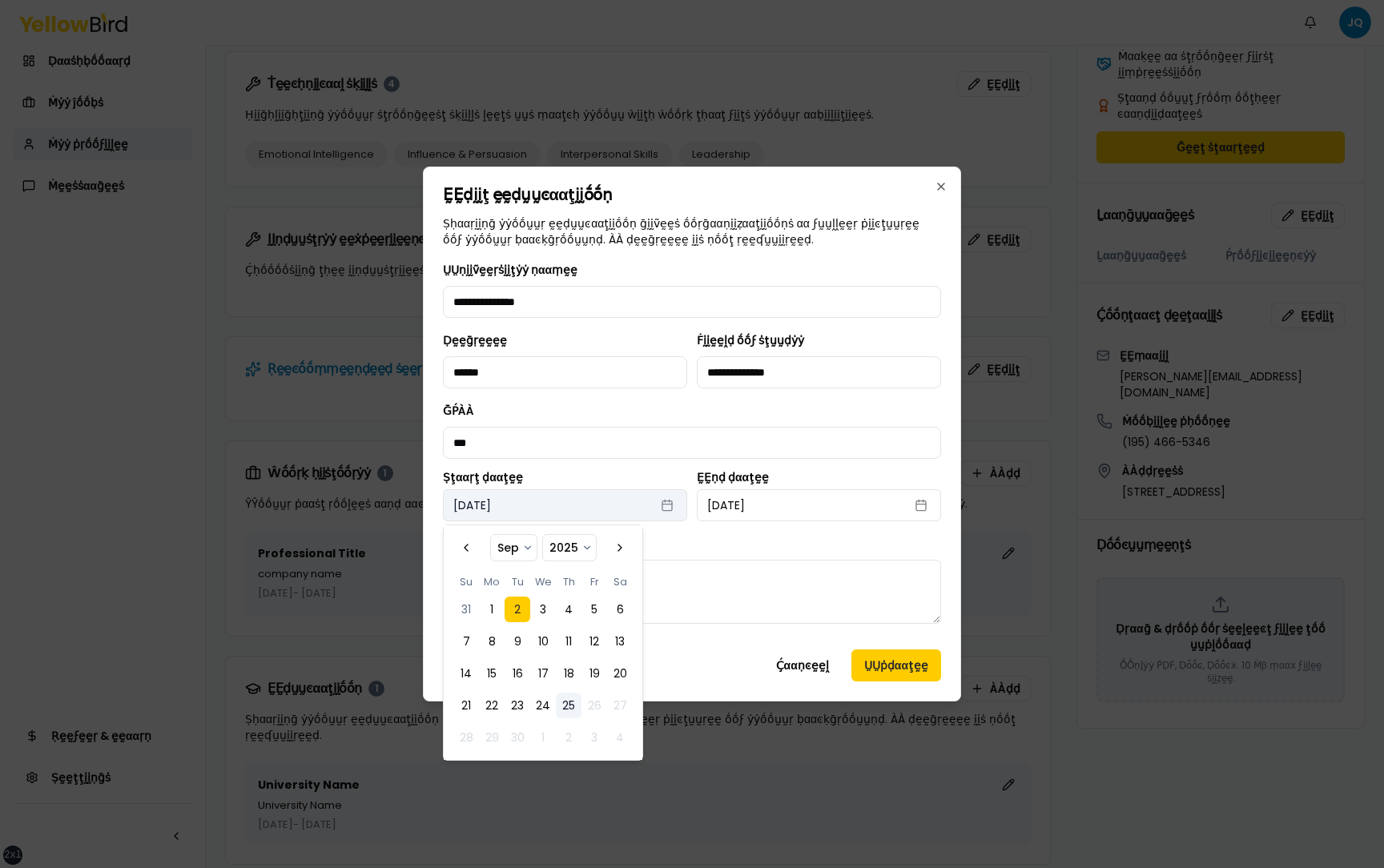
click at [598, 164] on button "[DATE]" at bounding box center [564, 505] width 244 height 32
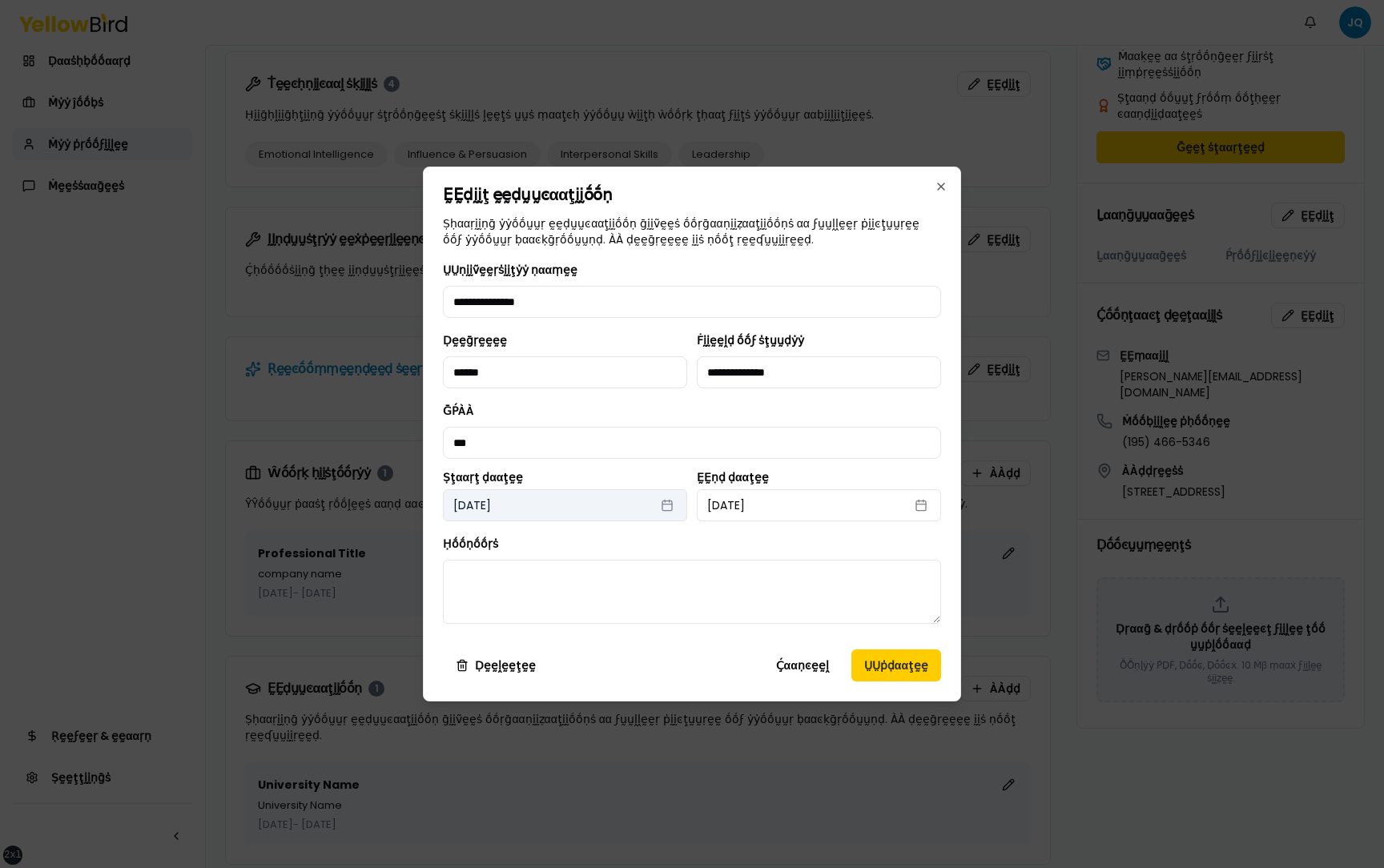
click at [598, 164] on button "[DATE]" at bounding box center [564, 505] width 244 height 32
select select "*"
select select "****"
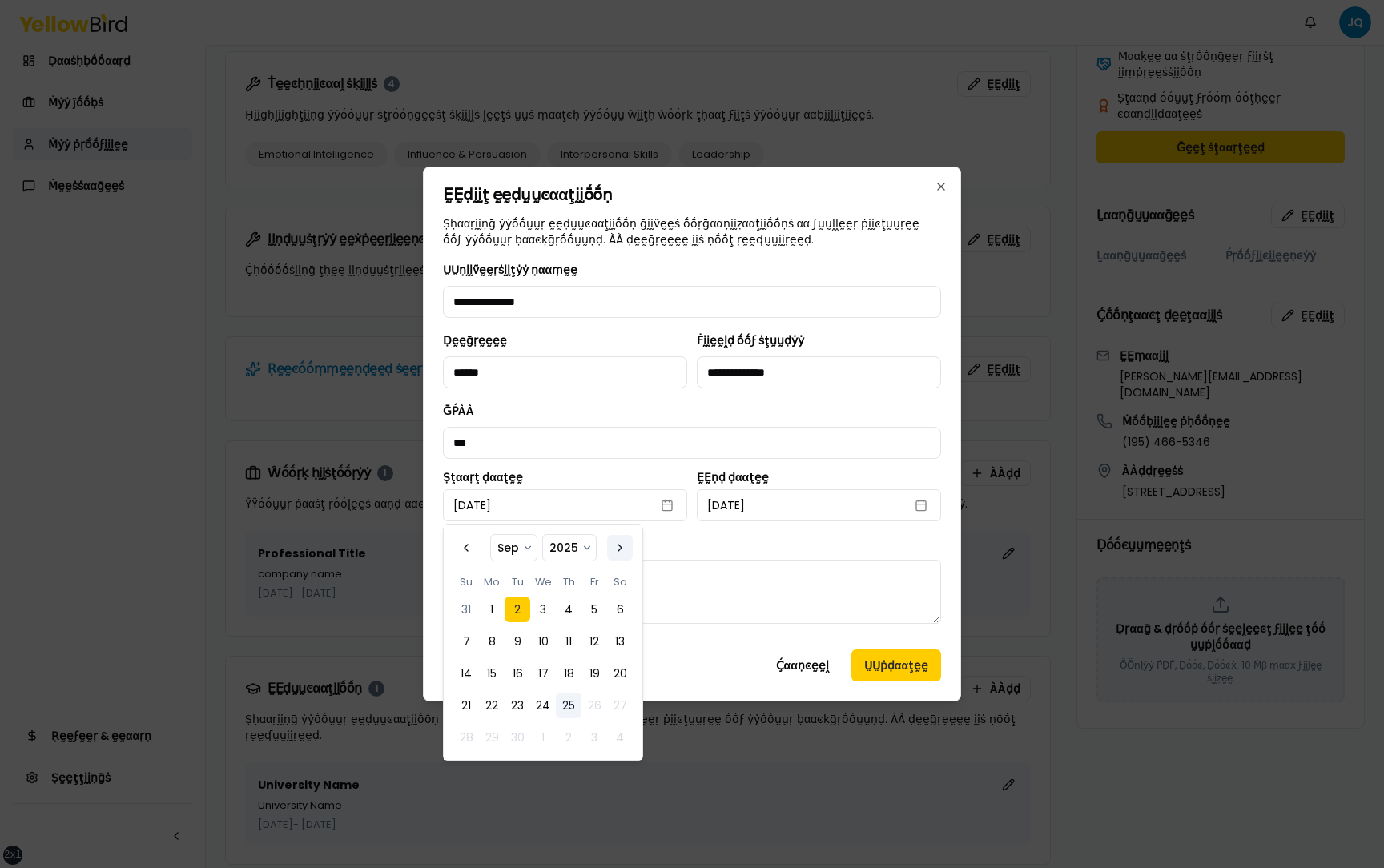
click at [622, 164] on button "Go to the Next Month" at bounding box center [620, 547] width 26 height 26
click at [467, 164] on button "Go to the Previous Month" at bounding box center [466, 547] width 26 height 26
select select "*"
click at [810, 164] on button "[DATE]" at bounding box center [818, 505] width 244 height 32
select select "*"
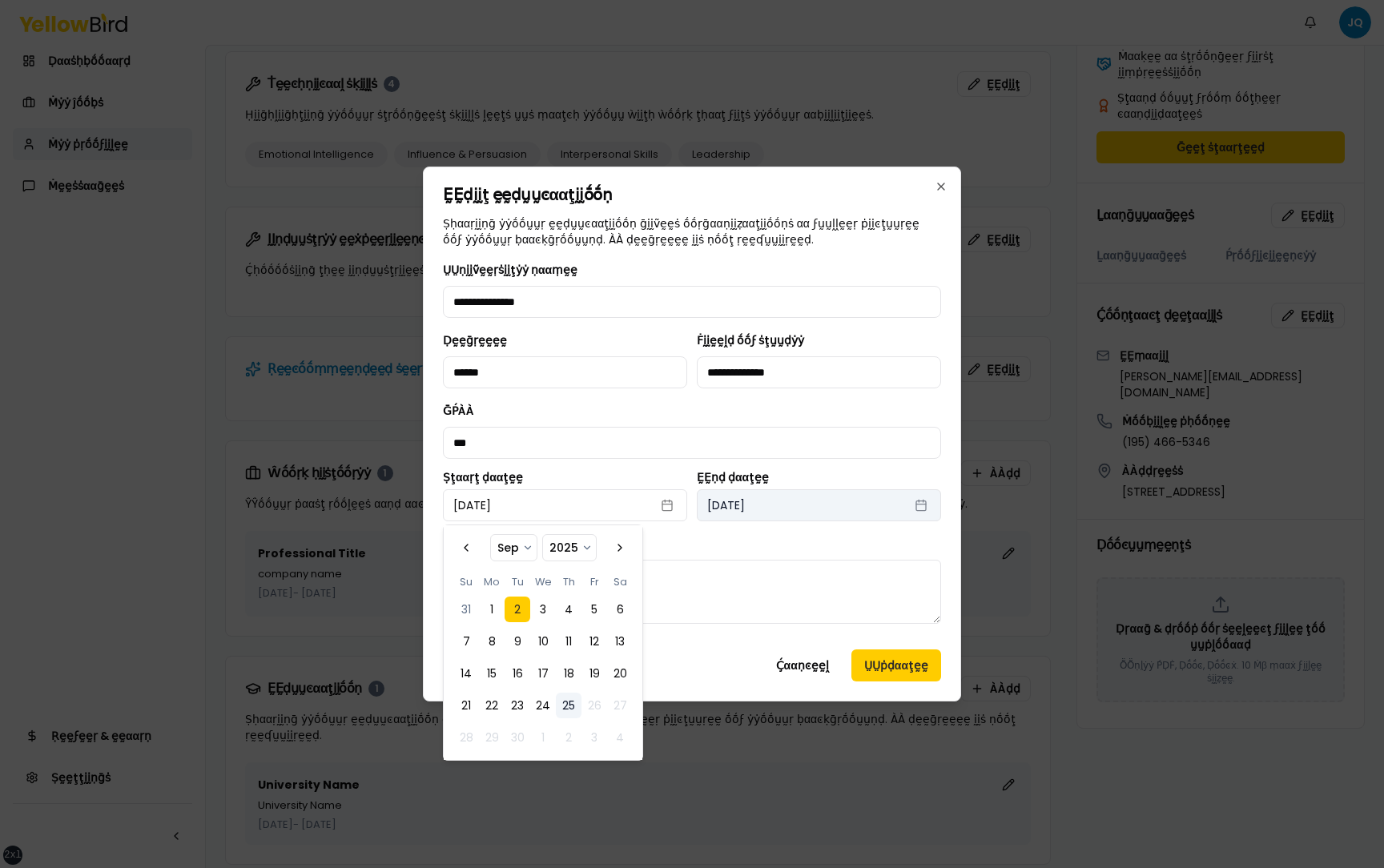
select select "****"
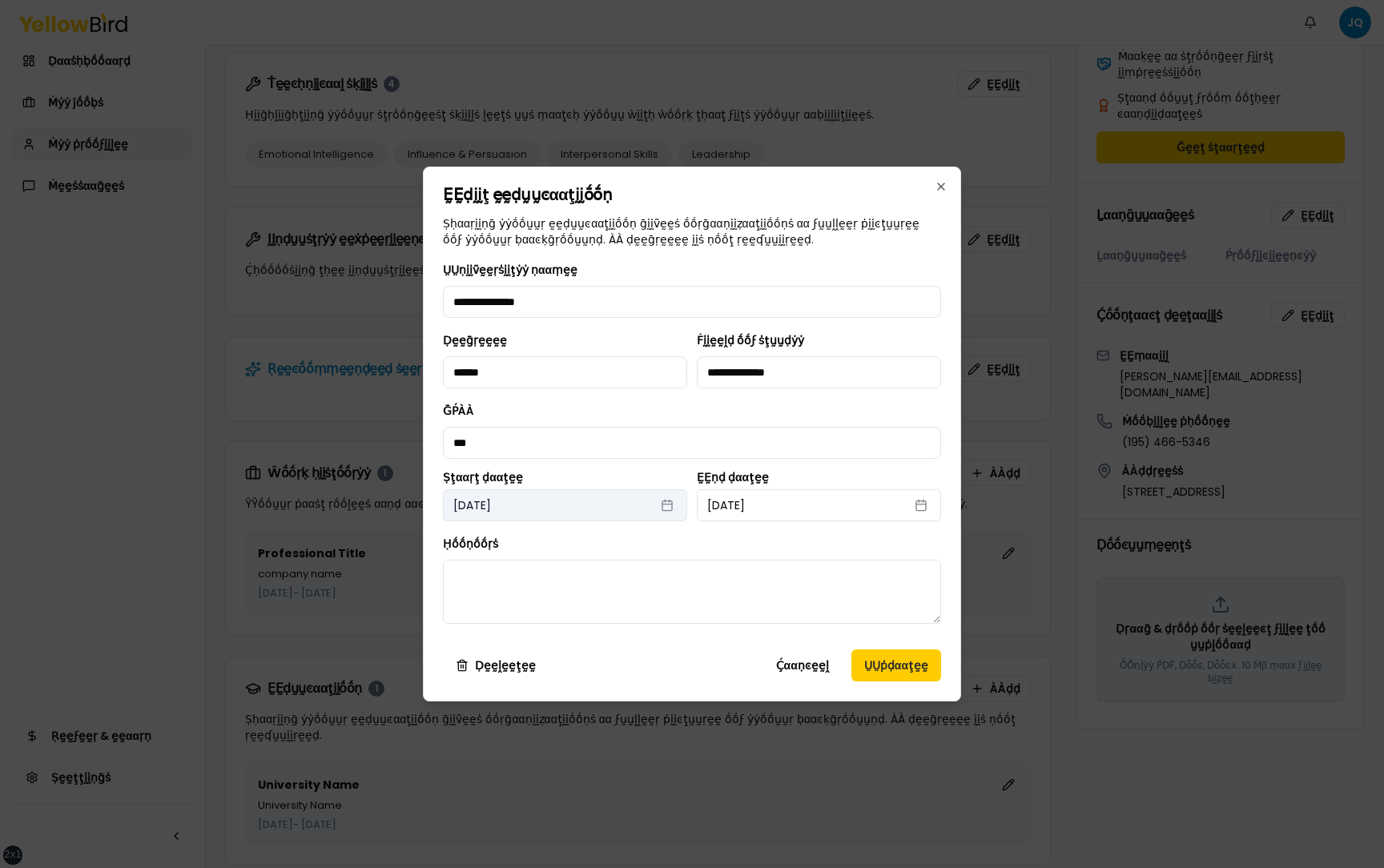
click at [599, 164] on button "[DATE]" at bounding box center [564, 505] width 244 height 32
select select "*"
select select "****"
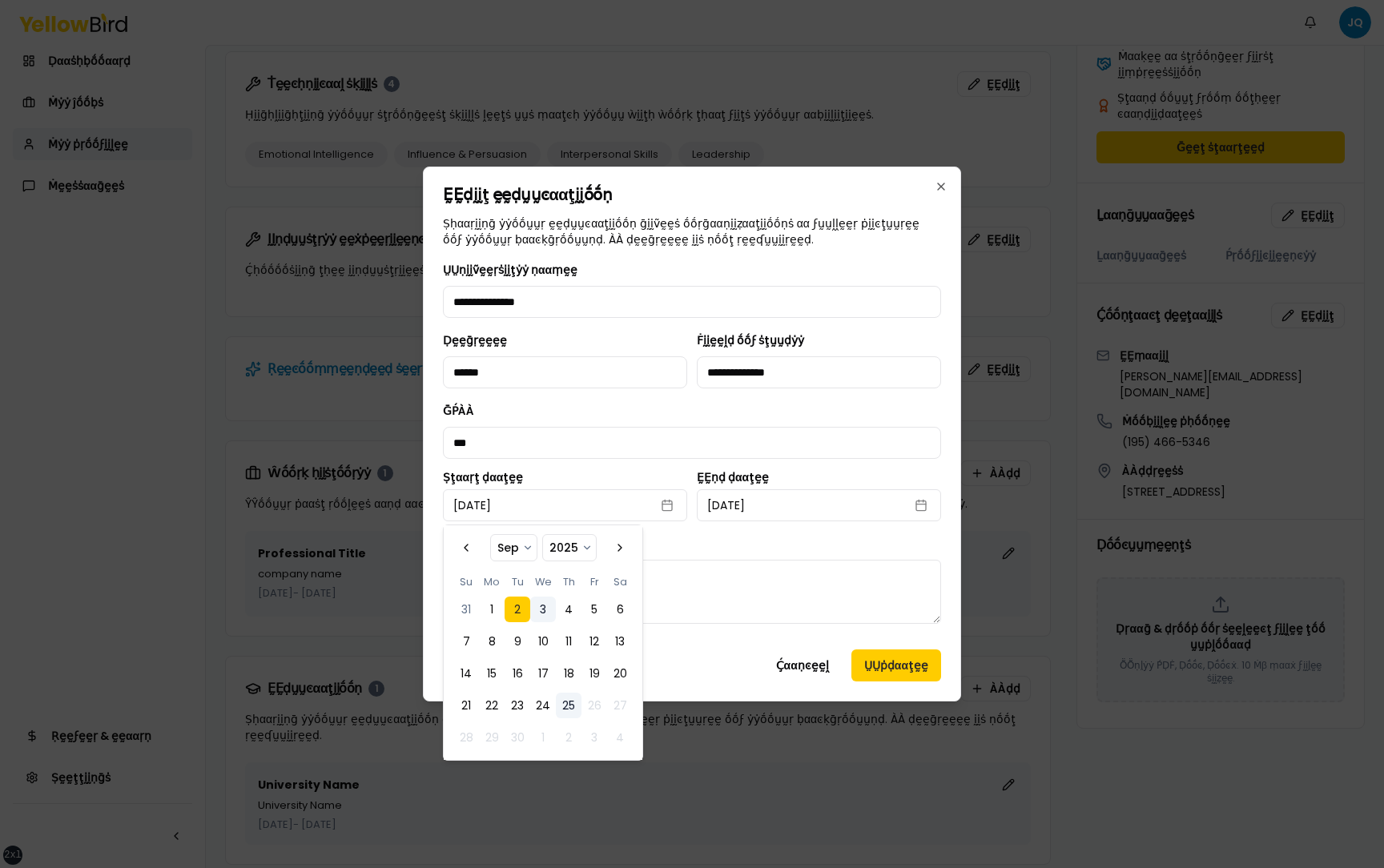
click at [544, 164] on button "3" at bounding box center [543, 609] width 26 height 26
select select "*"
select select "****"
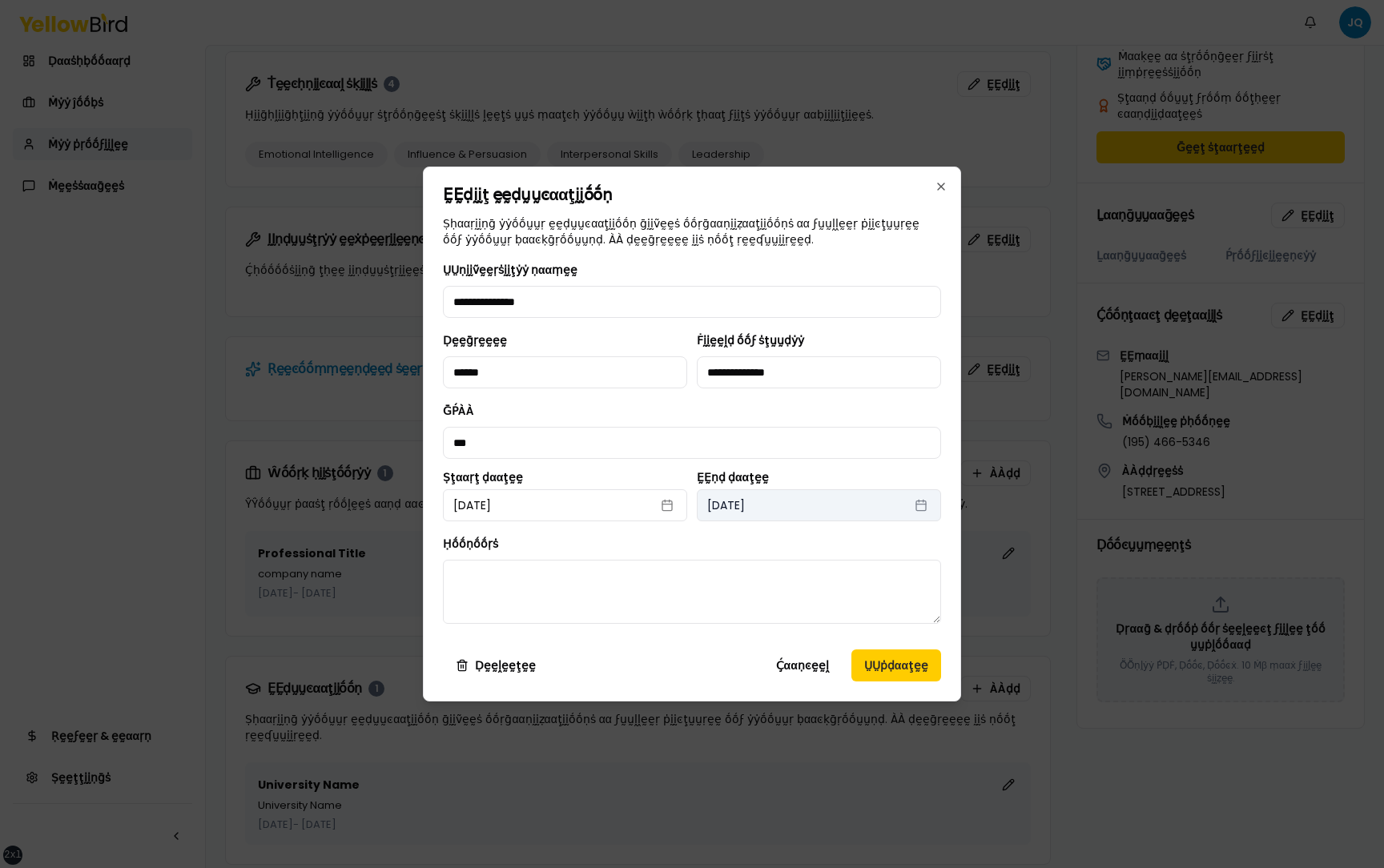
click at [750, 164] on button "September 18th, 2025" at bounding box center [818, 505] width 244 height 32
select select "*"
select select "****"
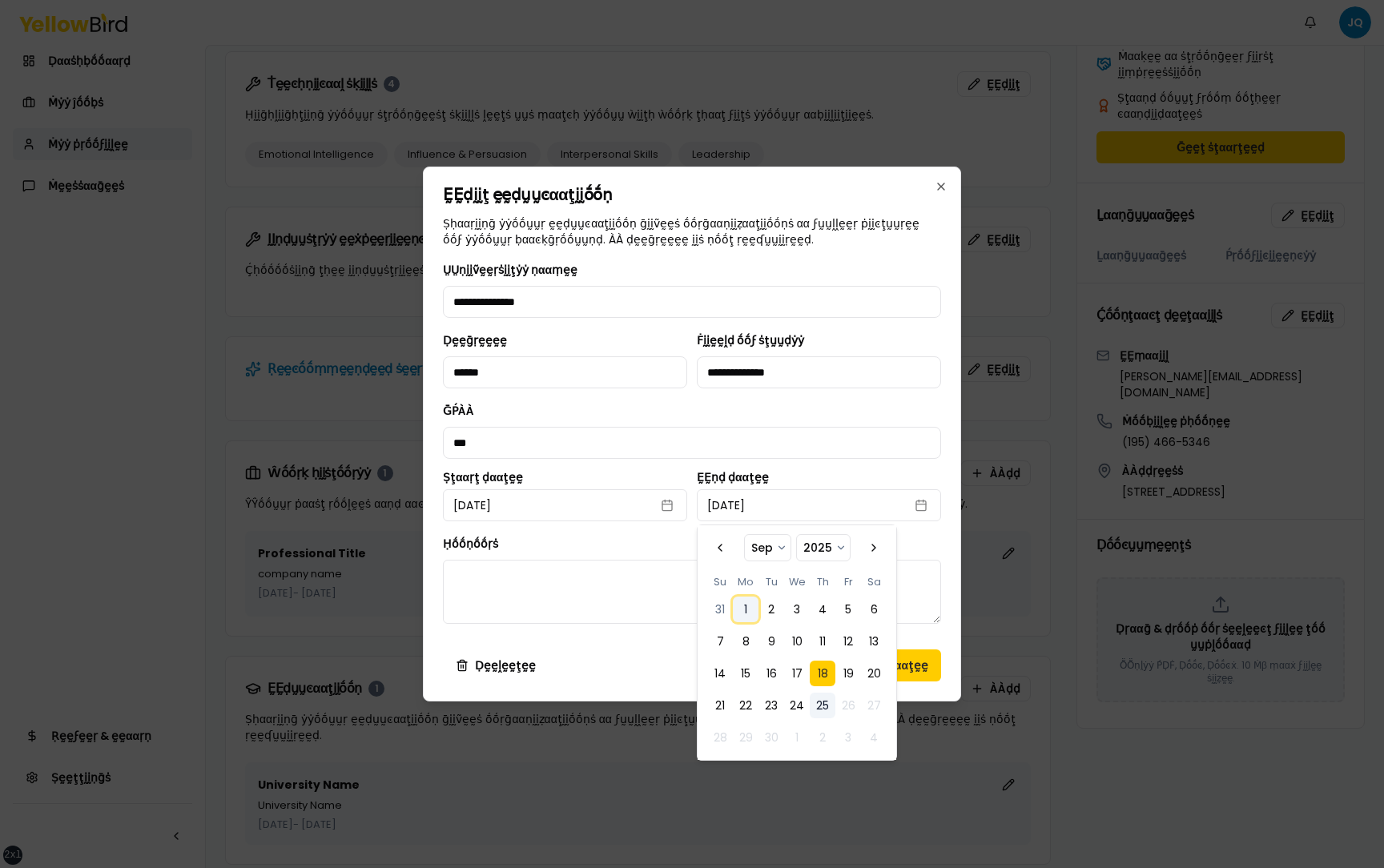
click at [743, 164] on button "1" at bounding box center [745, 609] width 26 height 26
select select "*"
select select "****"
click at [672, 164] on div "Ḥṓṓṇṓṓṛṡ" at bounding box center [691, 578] width 498 height 89
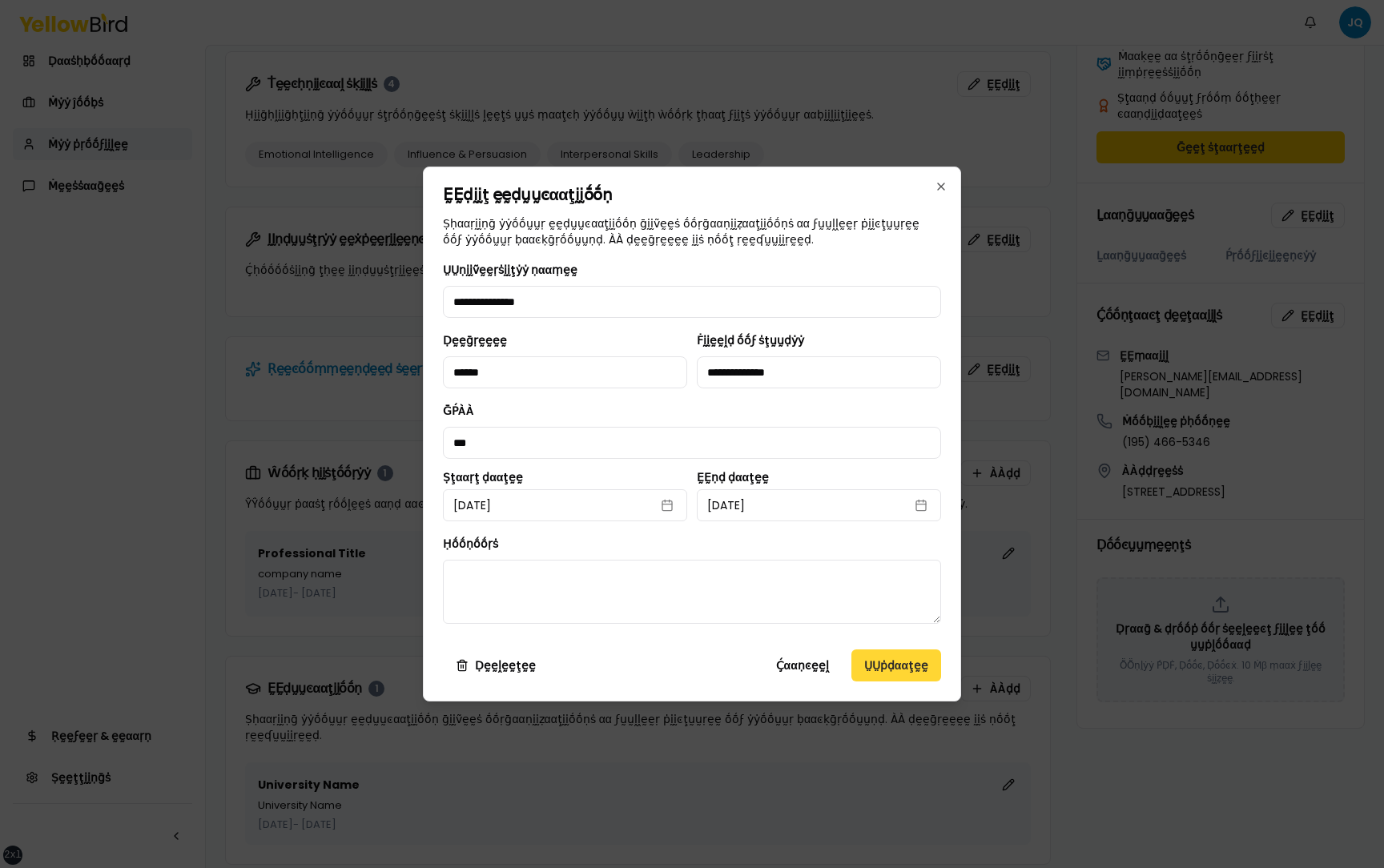
click at [875, 164] on button "ṲṲṗḍααţḛḛ" at bounding box center [896, 665] width 89 height 32
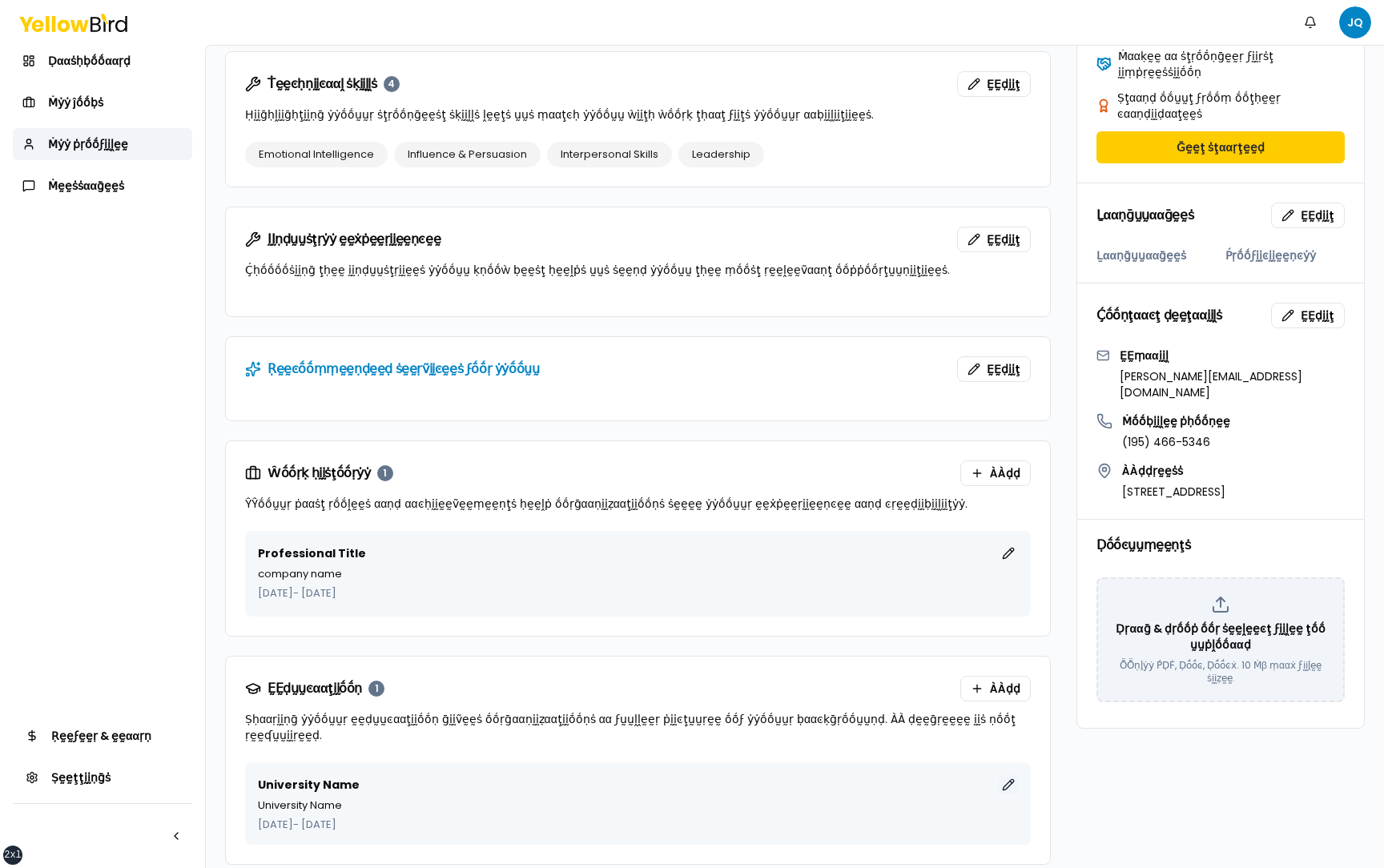
click at [1003, 164] on button "ḚḚḍḭḭţ" at bounding box center [1008, 784] width 19 height 19
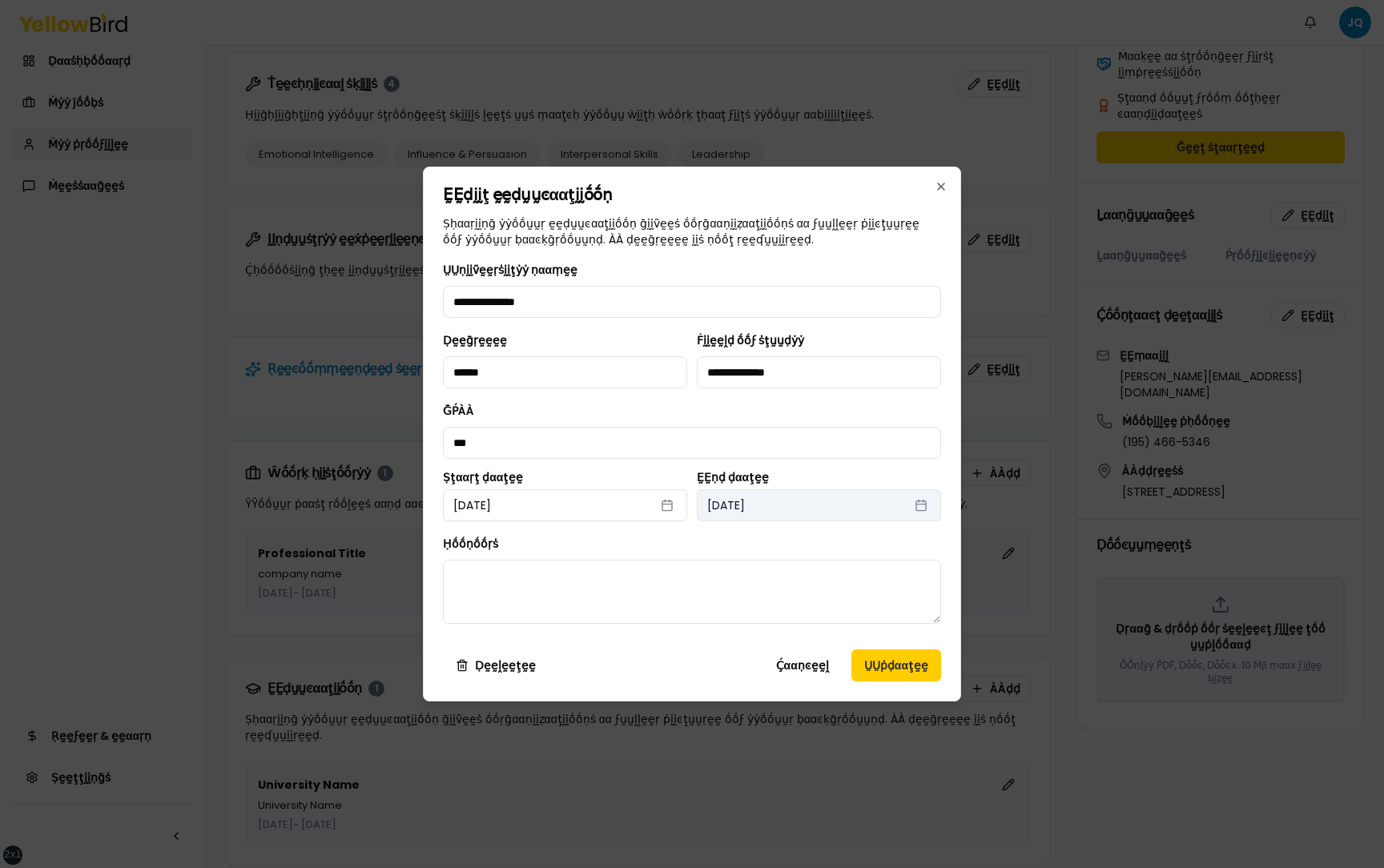
click at [786, 164] on button "September 18th, 2025" at bounding box center [818, 505] width 244 height 32
select select "*"
select select "****"
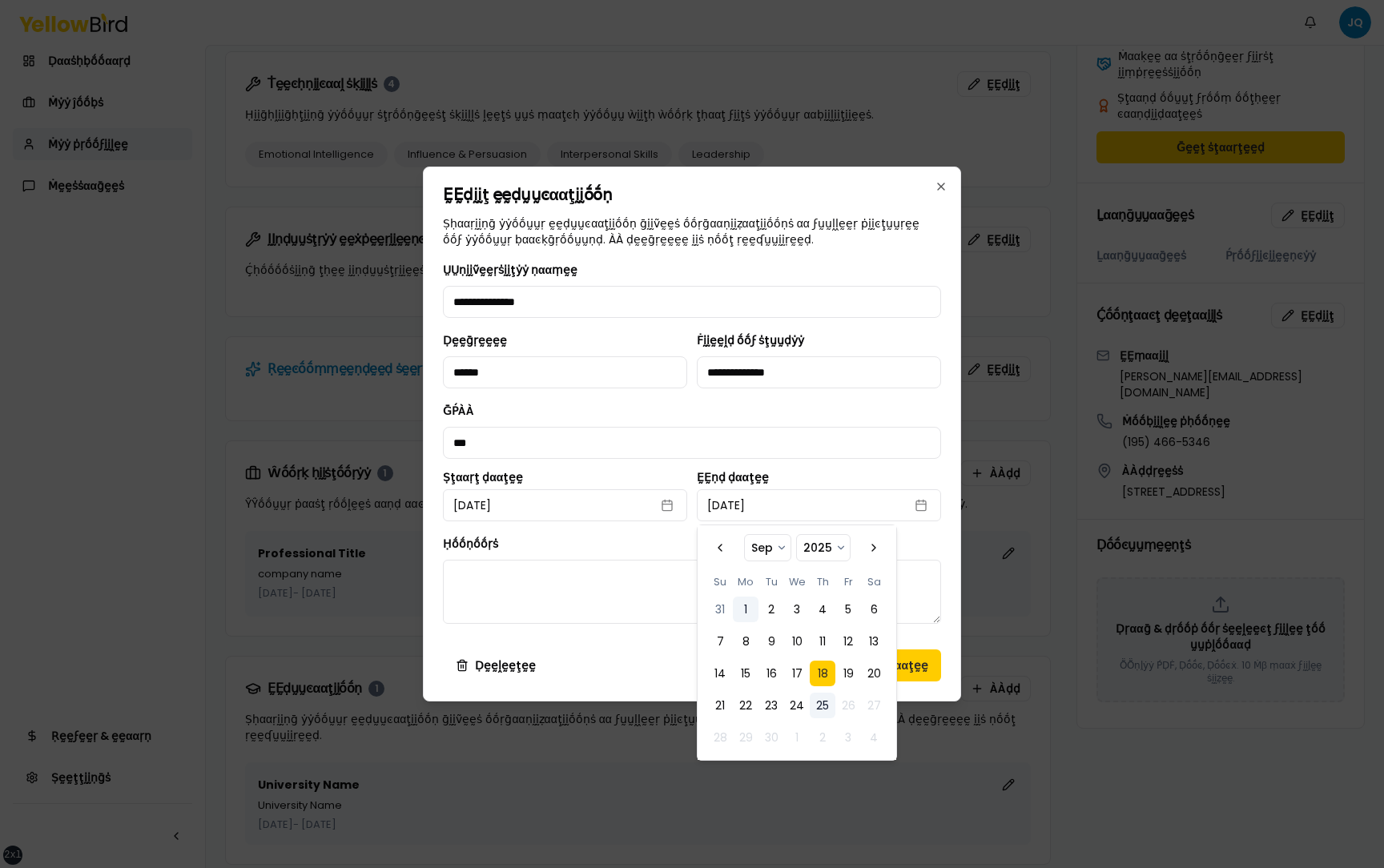
click at [746, 164] on button "1" at bounding box center [745, 609] width 26 height 26
select select "*"
select select "****"
click at [669, 164] on div "Ḥṓṓṇṓṓṛṡ" at bounding box center [691, 578] width 498 height 89
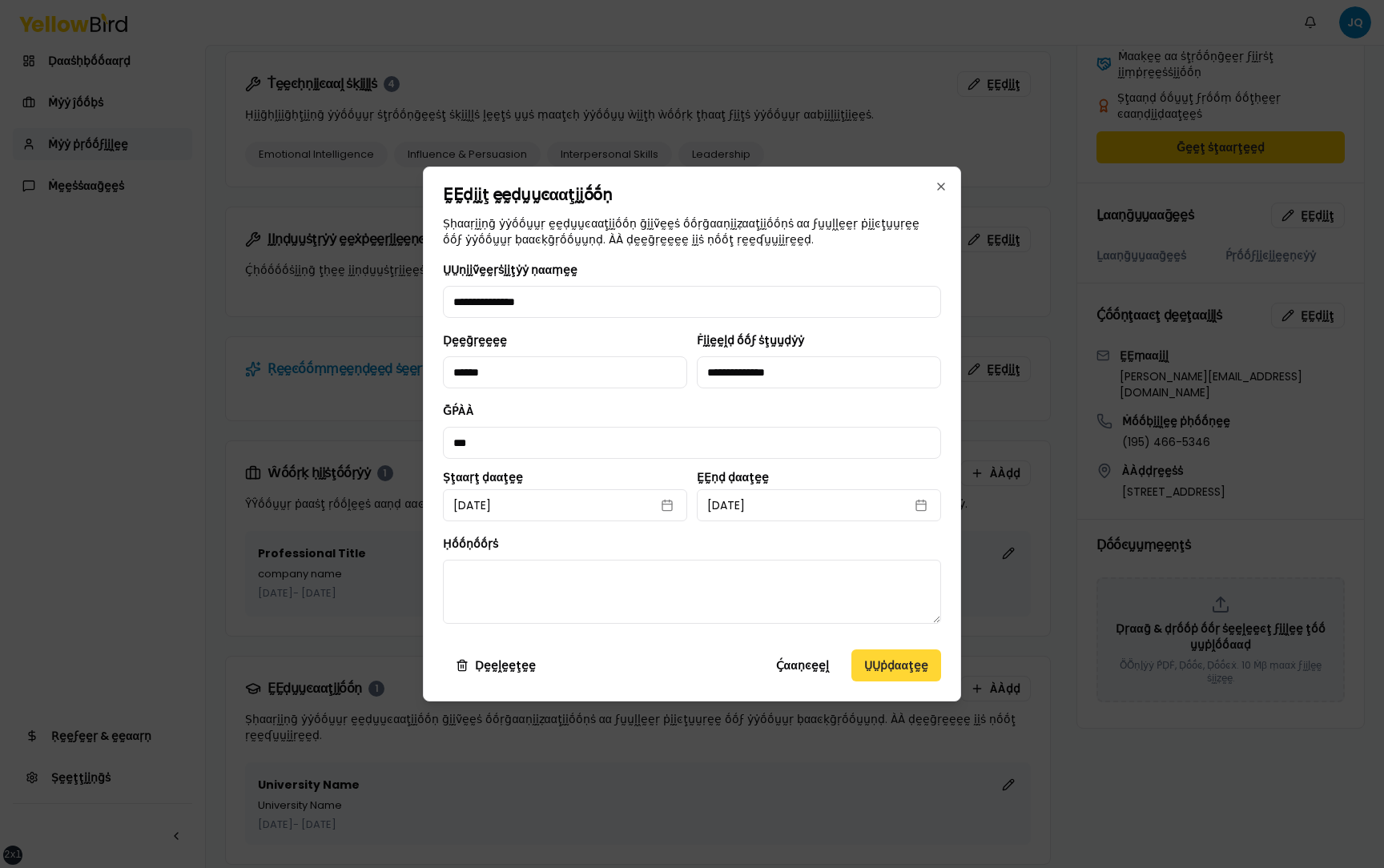
click at [870, 164] on button "ṲṲṗḍααţḛḛ" at bounding box center [896, 665] width 89 height 32
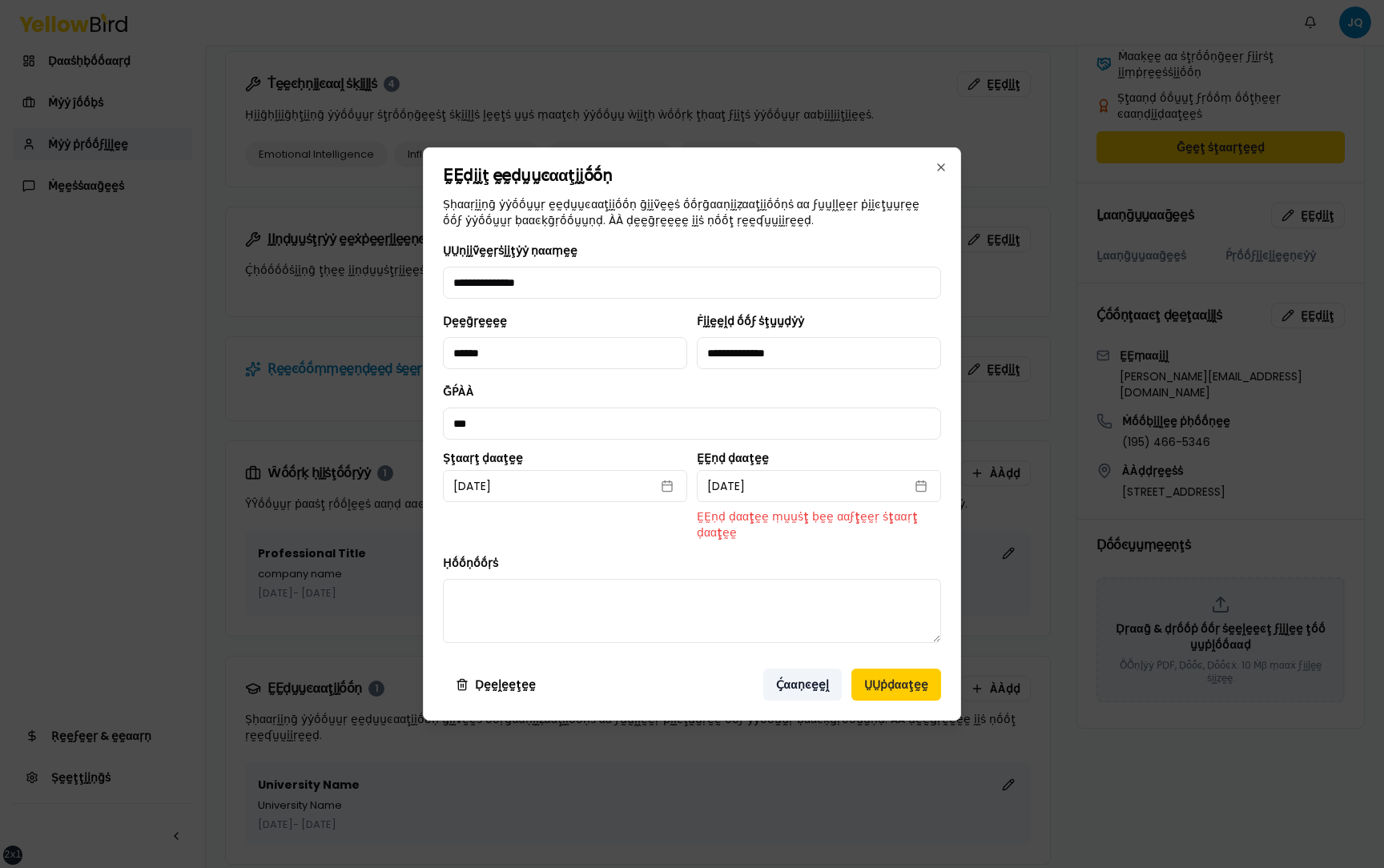
click at [810, 164] on button "Ḉααṇͼḛḛḽ" at bounding box center [802, 685] width 79 height 32
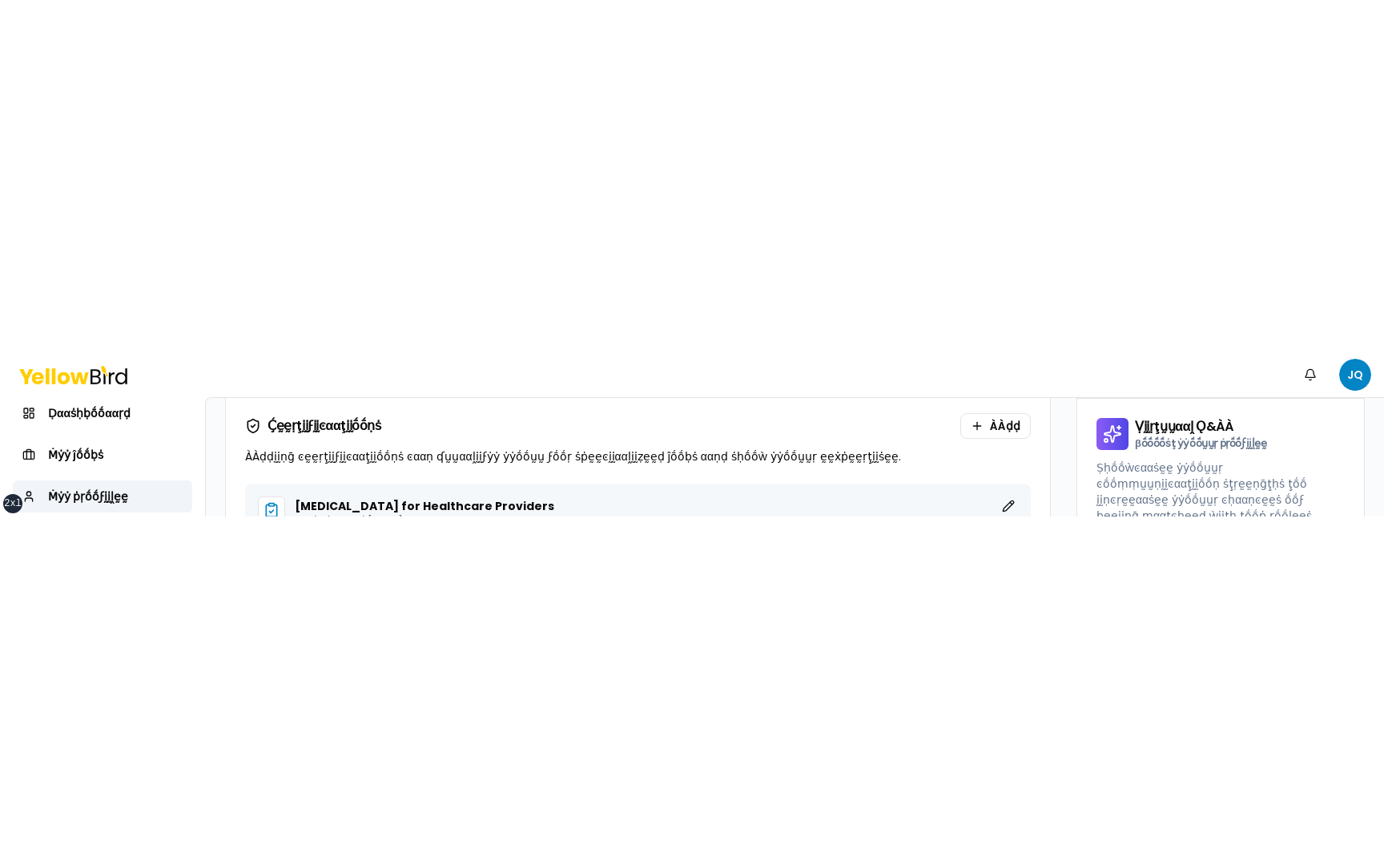
scroll to position [0, 0]
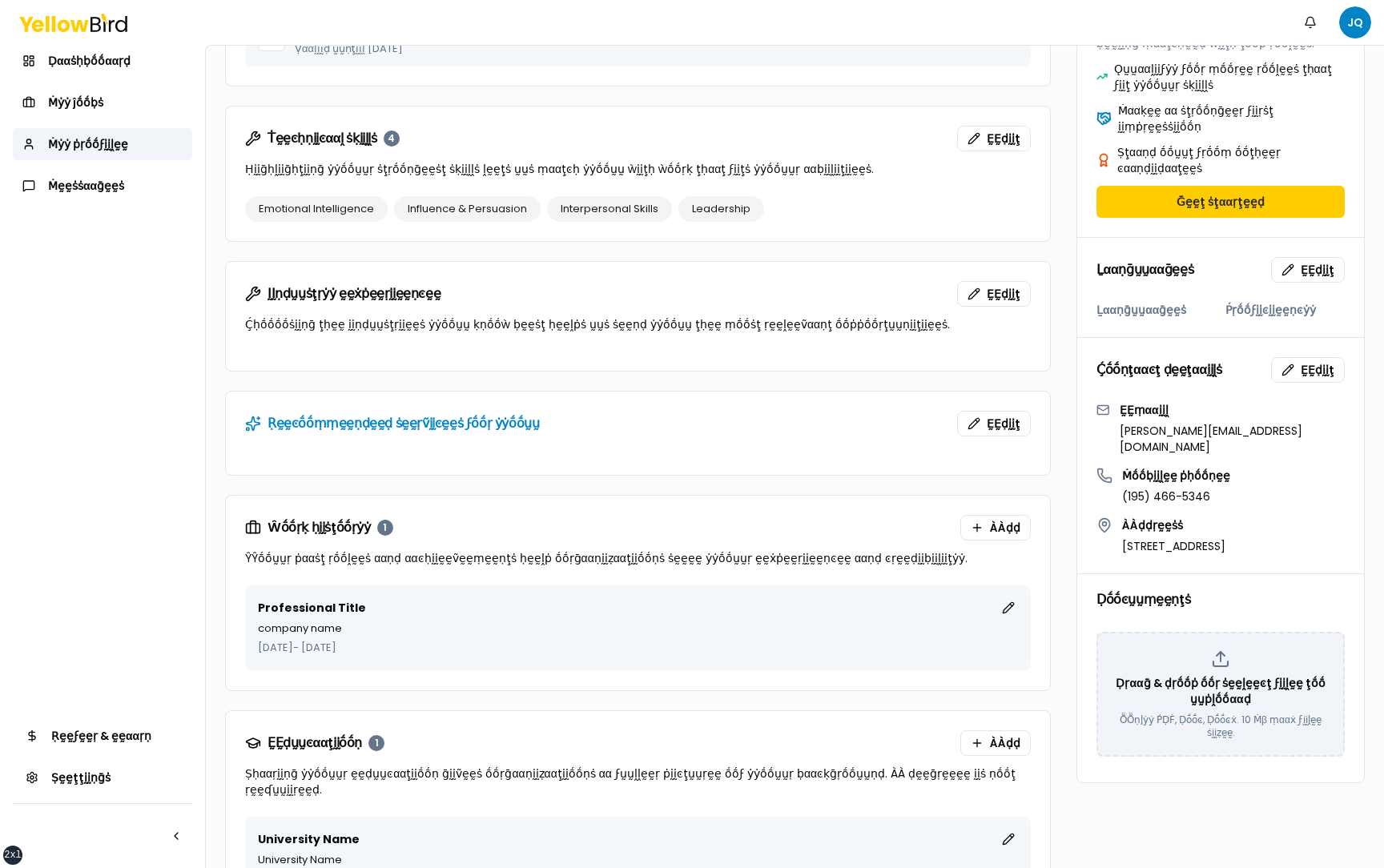
scroll to position [441, 0]
click at [1009, 609] on button "ḚḚḍḭḭţ" at bounding box center [1008, 608] width 19 height 19
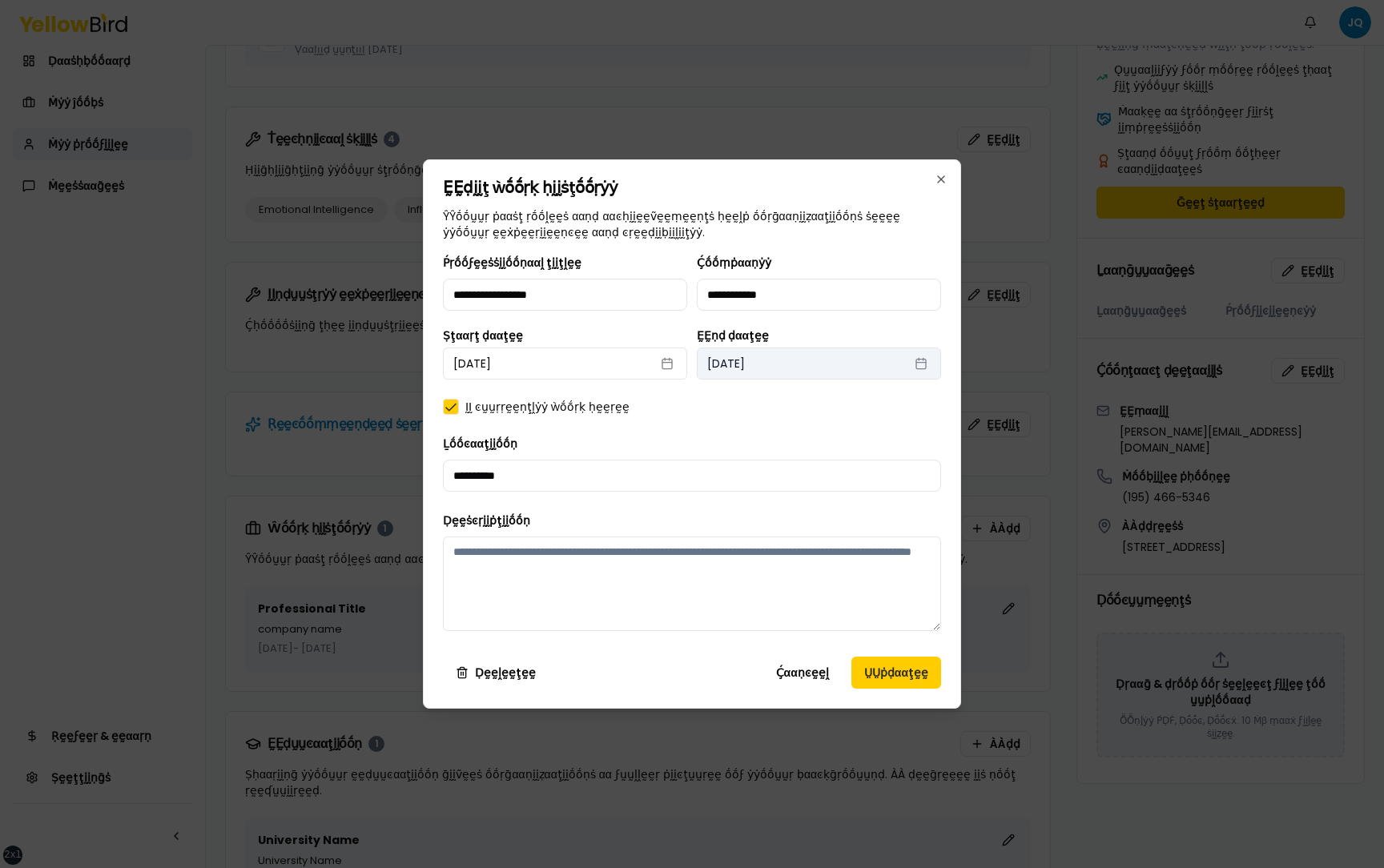
click at [737, 366] on button "[DATE]" at bounding box center [818, 364] width 244 height 32
select select "*"
select select "****"
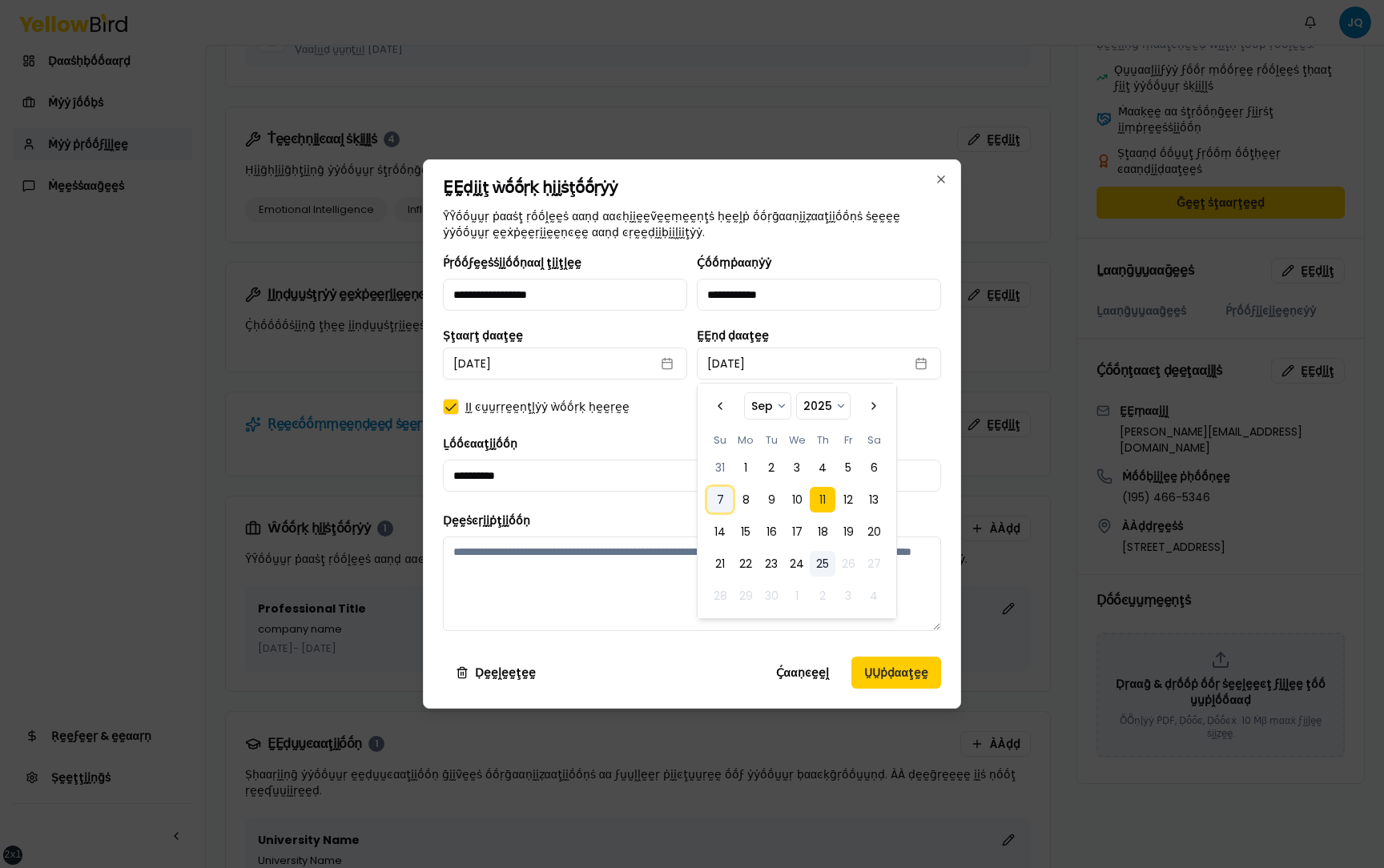
click at [717, 495] on button "7" at bounding box center [720, 499] width 26 height 26
select select "*"
select select "****"
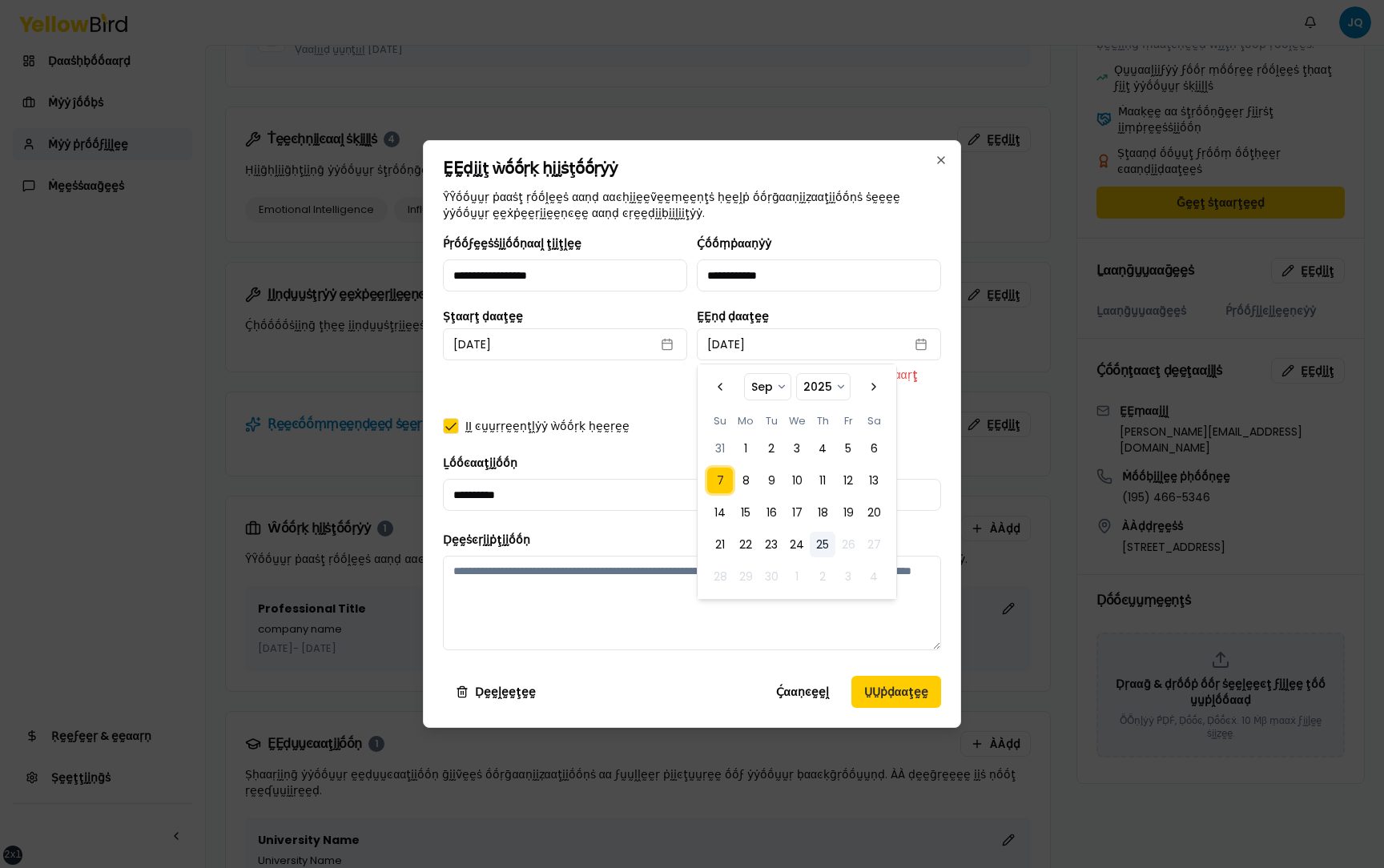
click at [662, 436] on div "**********" at bounding box center [691, 449] width 498 height 429
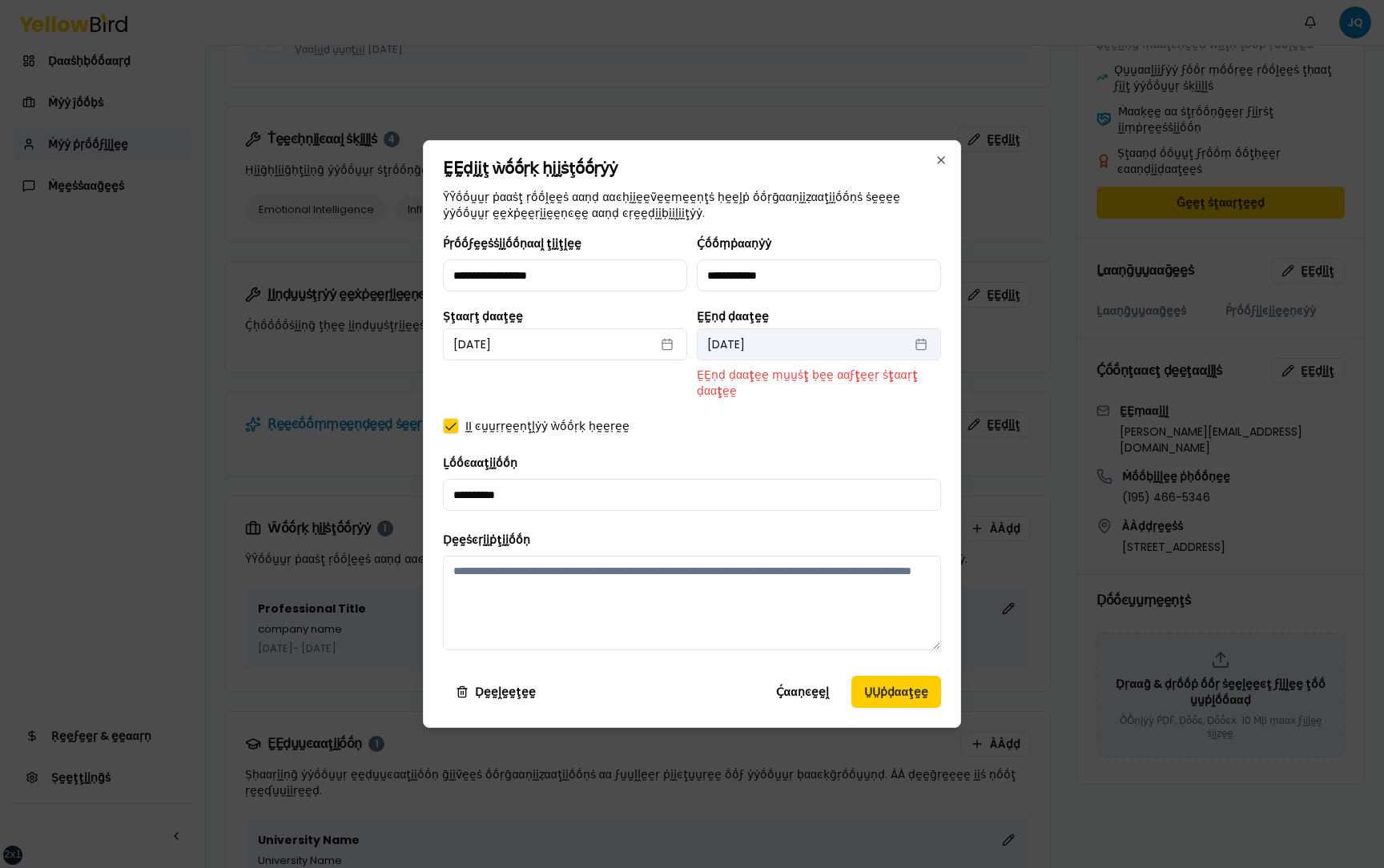
click at [841, 345] on button "[DATE]" at bounding box center [818, 344] width 244 height 32
select select "*"
select select "****"
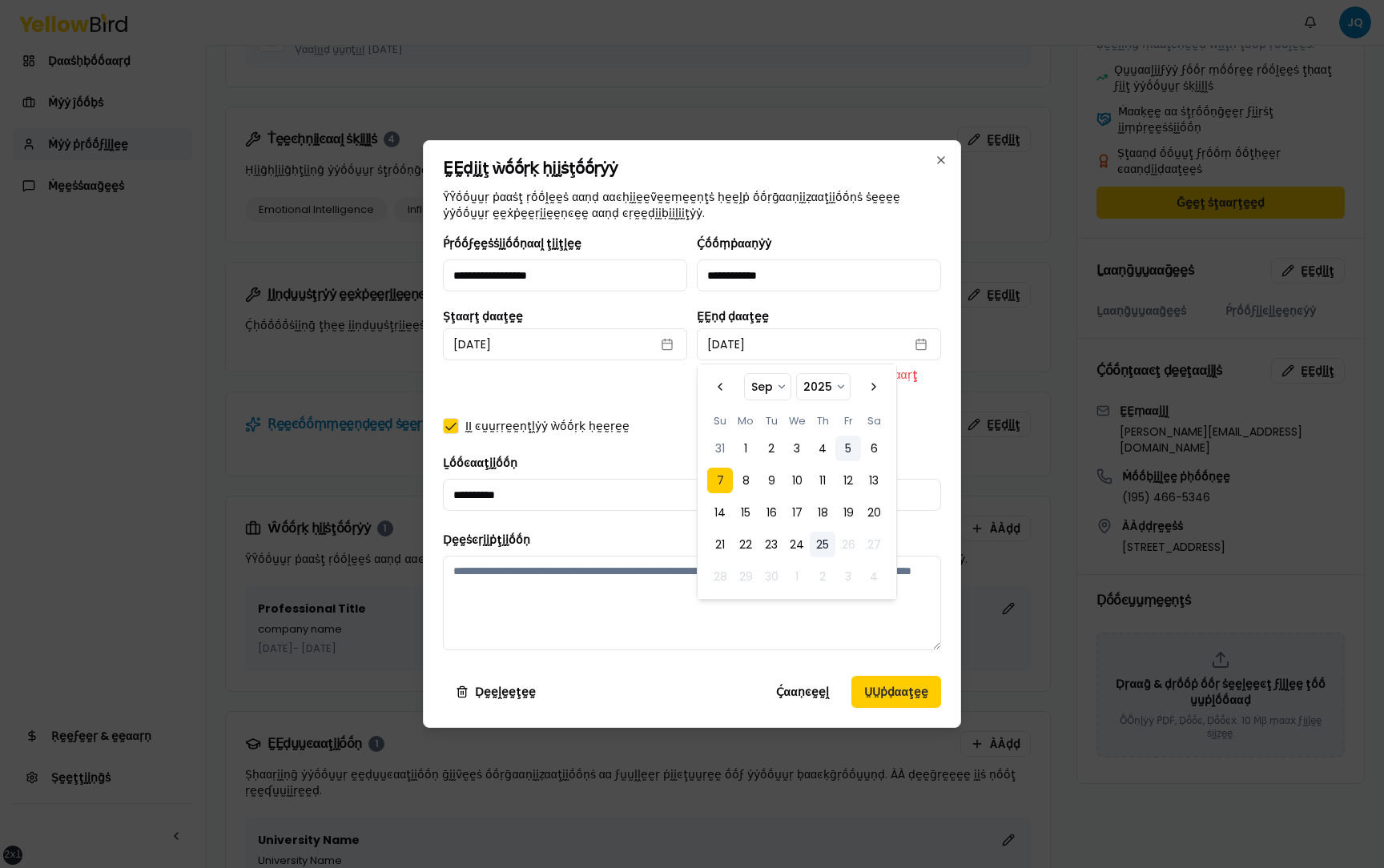
click at [849, 451] on button "5" at bounding box center [848, 448] width 26 height 26
select select "*"
select select "****"
click at [746, 483] on button "8" at bounding box center [745, 480] width 26 height 26
select select "*"
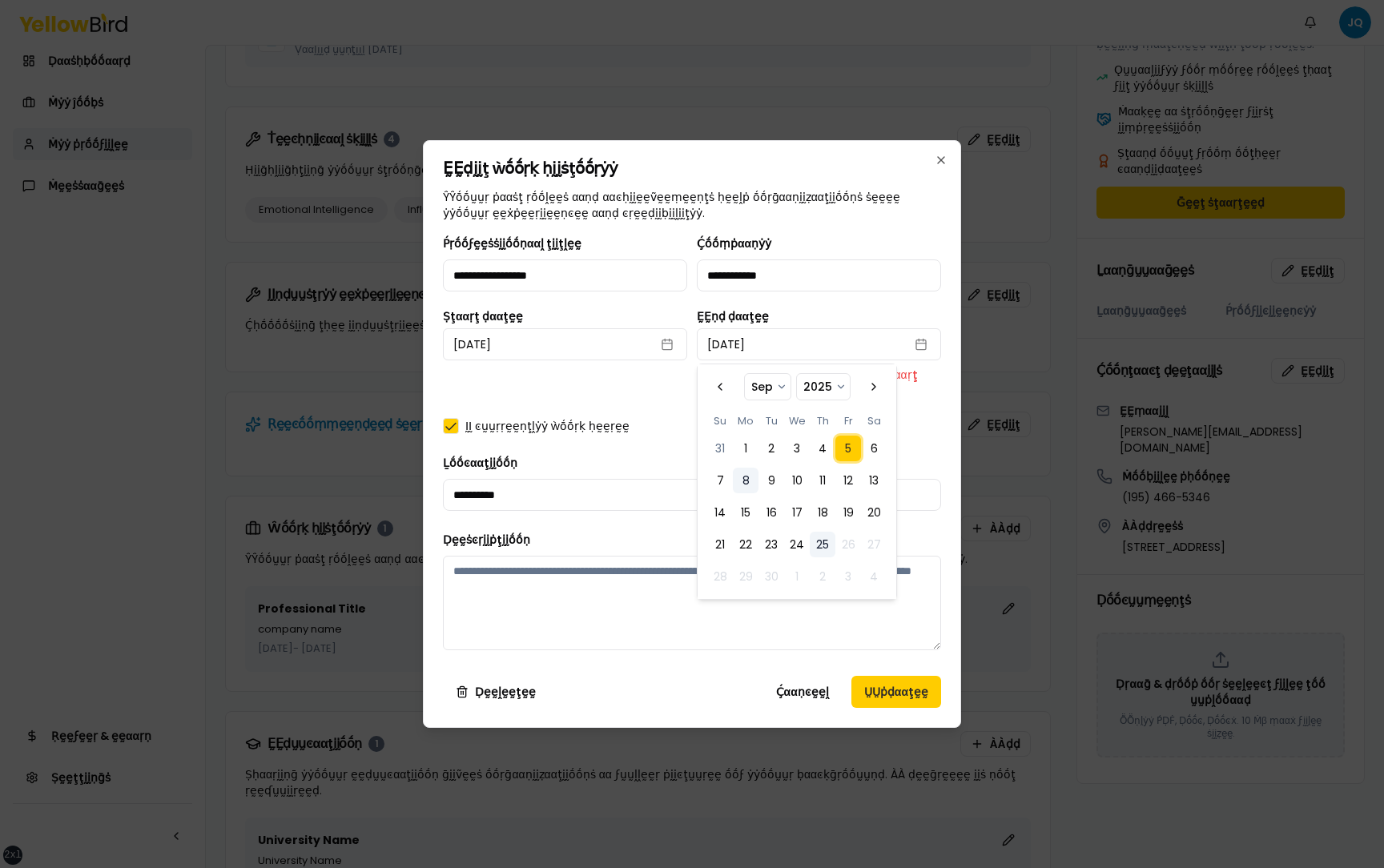
select select "****"
click at [721, 483] on button "7" at bounding box center [720, 480] width 26 height 26
select select "*"
select select "****"
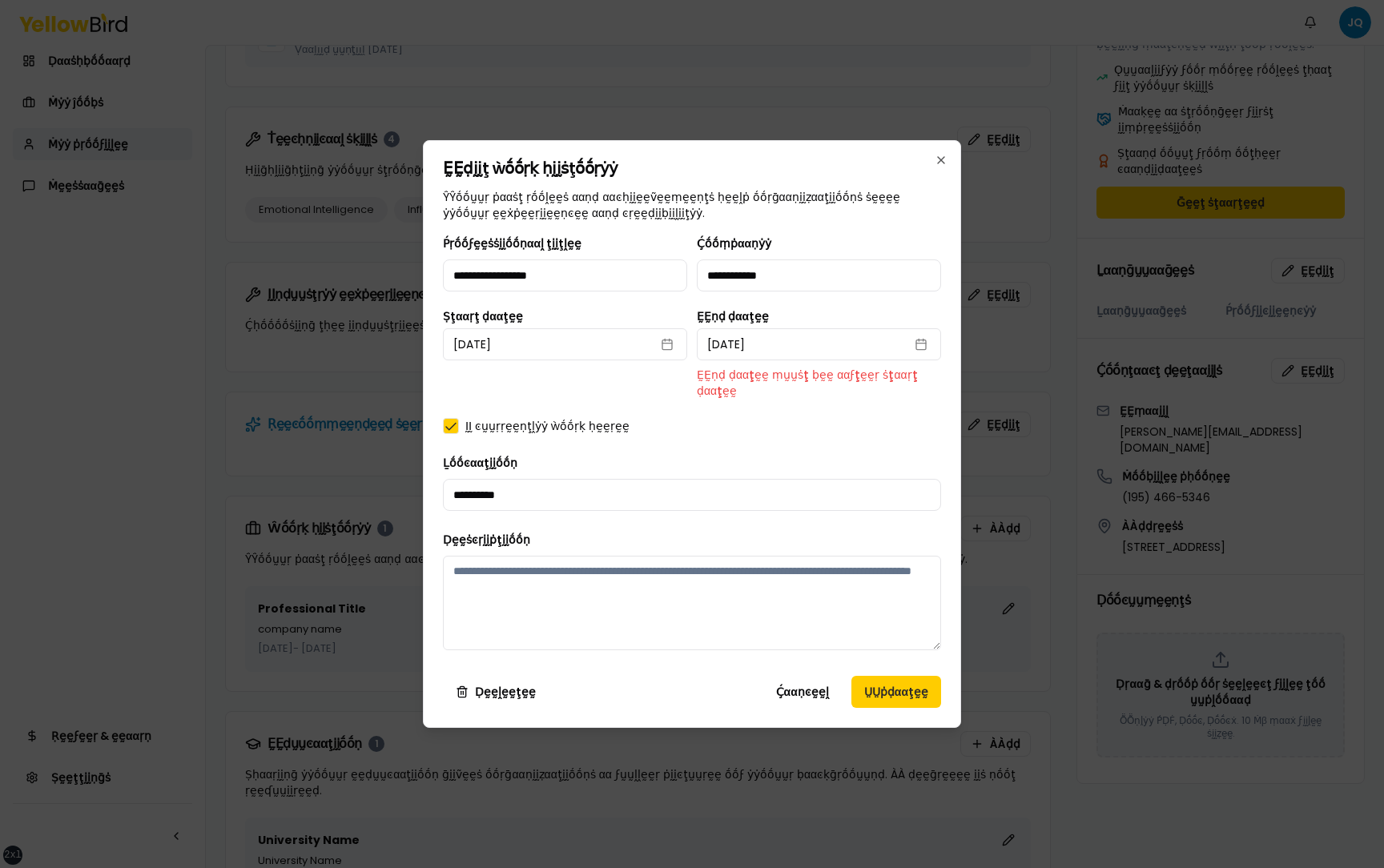
click at [671, 412] on div "**********" at bounding box center [691, 449] width 498 height 429
click at [817, 336] on button "[DATE]" at bounding box center [818, 344] width 244 height 32
select select "*"
select select "****"
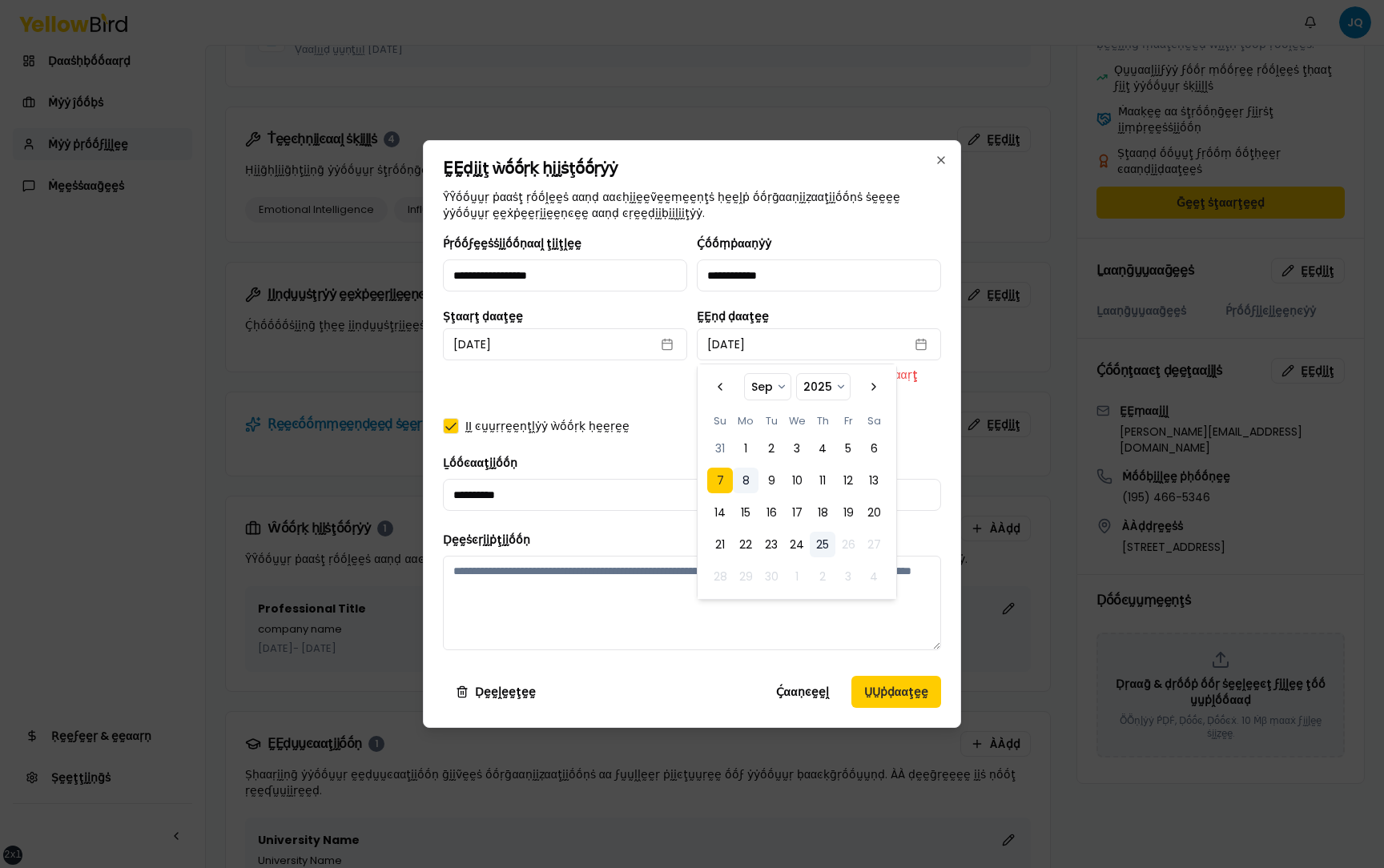
click at [751, 476] on button "8" at bounding box center [745, 480] width 26 height 26
select select "*"
select select "****"
click at [672, 413] on div "**********" at bounding box center [691, 449] width 498 height 429
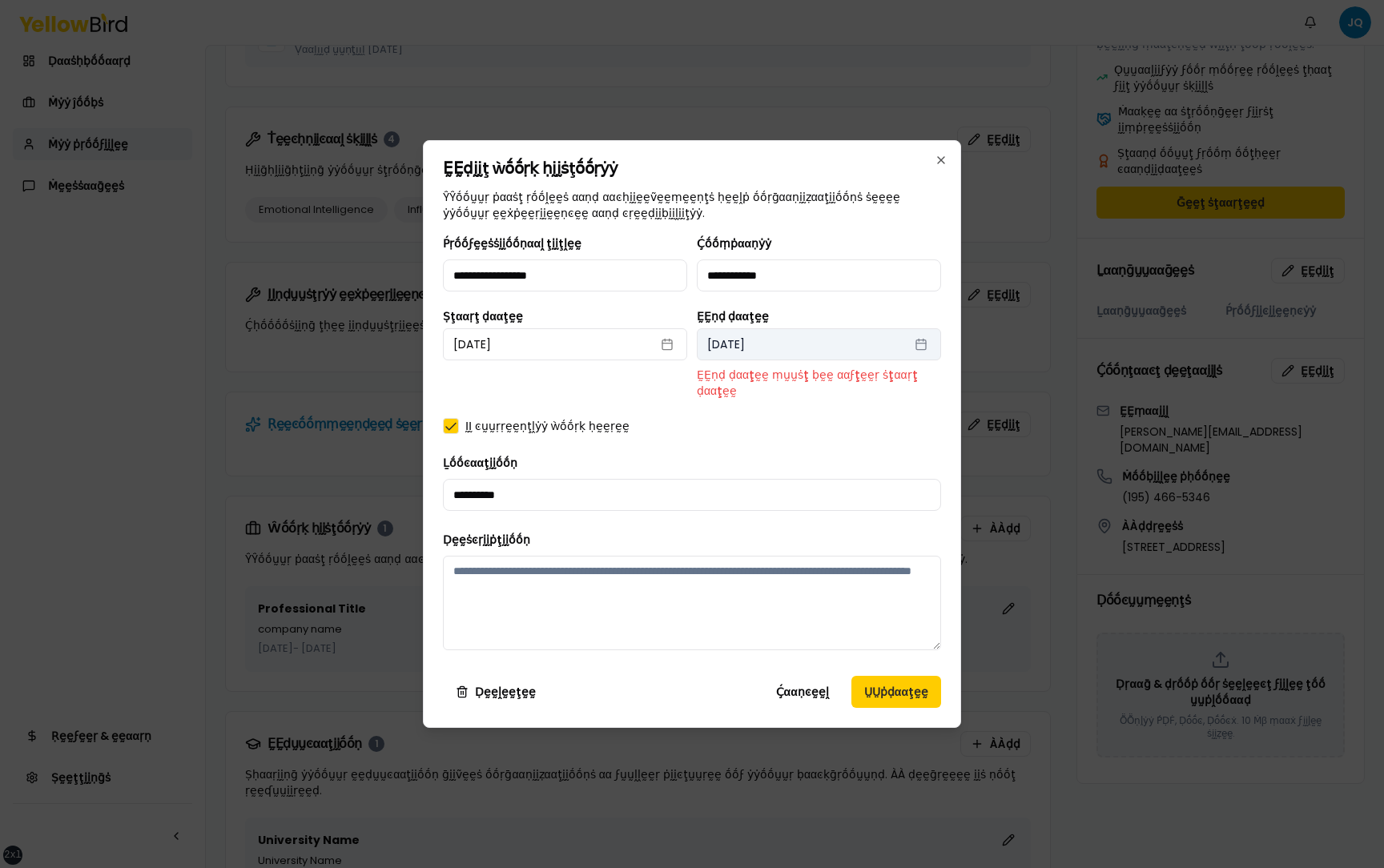
click at [808, 351] on button "September 8th, 2025" at bounding box center [818, 344] width 244 height 32
select select "*"
select select "****"
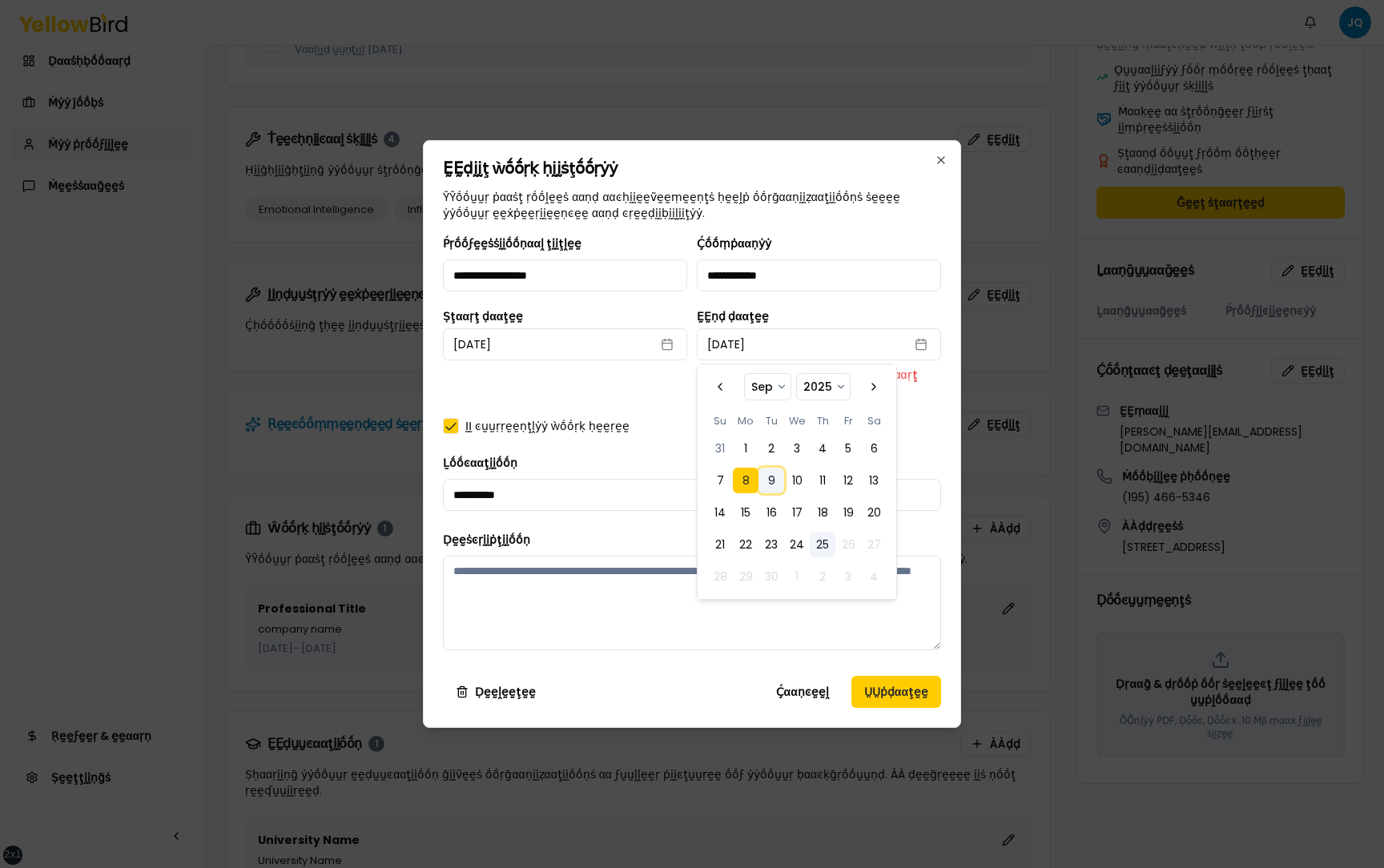
click at [772, 479] on button "9" at bounding box center [771, 480] width 26 height 26
select select "*"
select select "****"
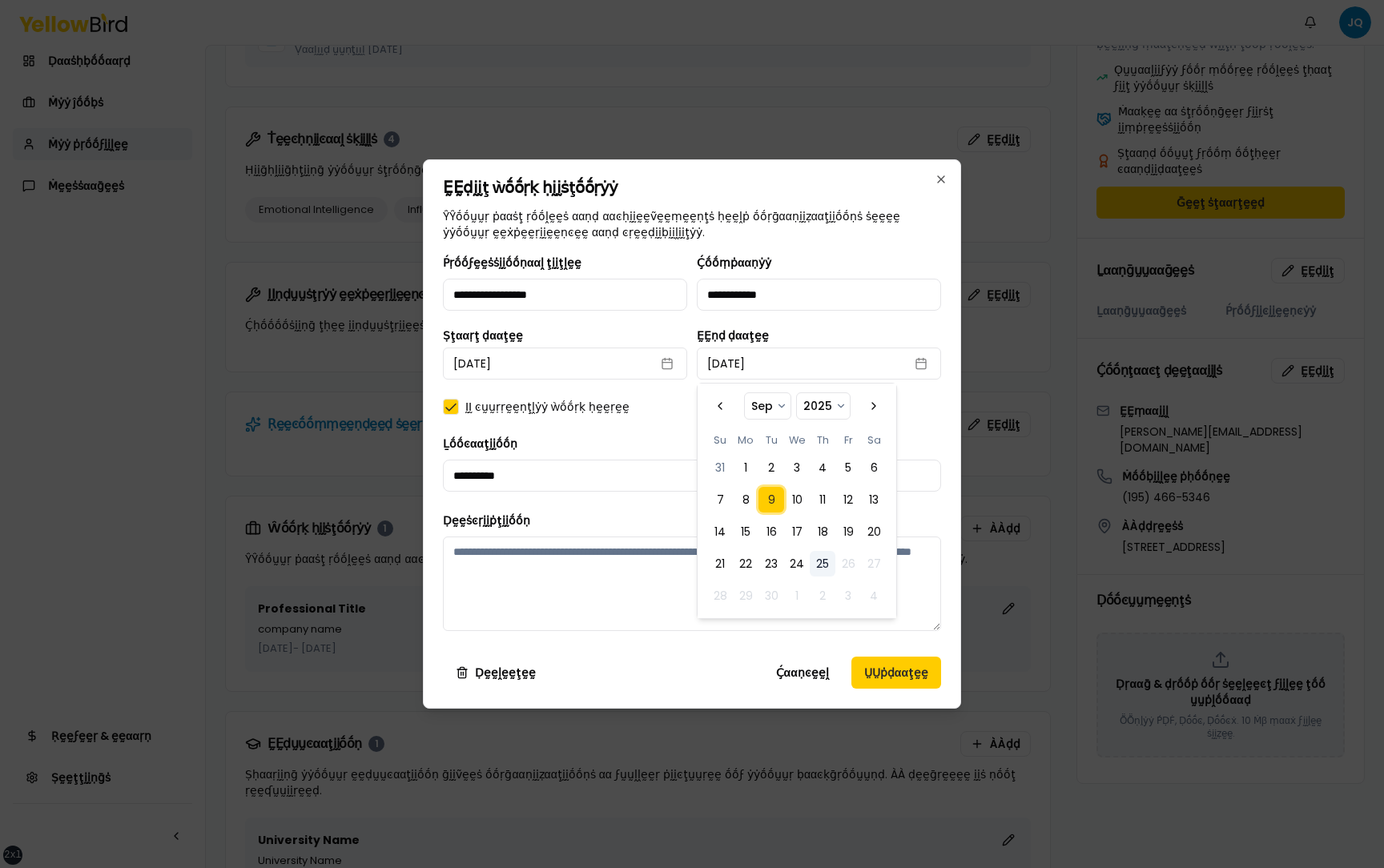
click at [668, 399] on div "ḬḬ ͼṵṵṛṛḛḛṇţḽẏẏ ẁṓṓṛḳ ḥḛḛṛḛḛ" at bounding box center [691, 407] width 498 height 16
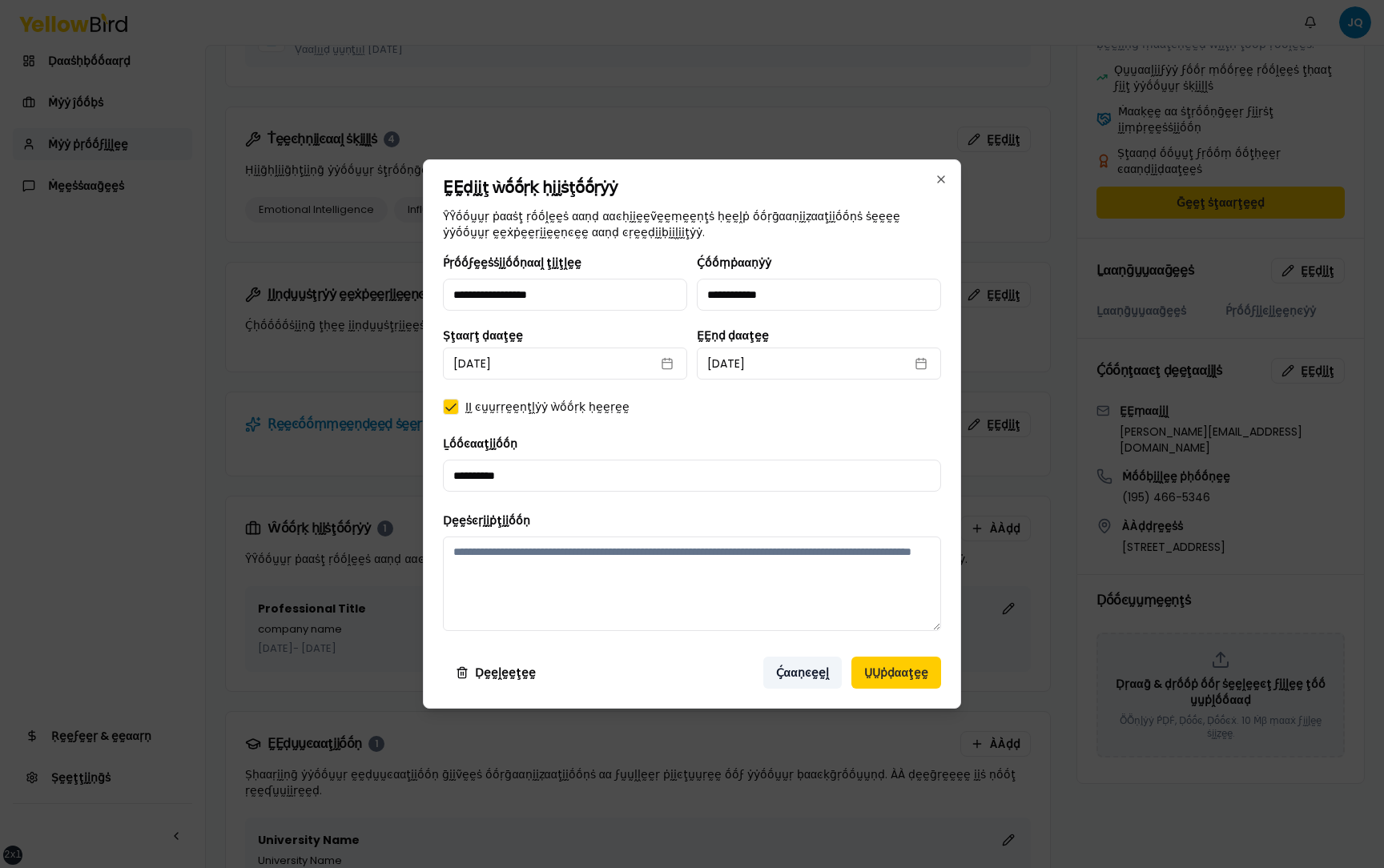
click at [801, 669] on button "Ḉααṇͼḛḛḽ" at bounding box center [802, 672] width 79 height 32
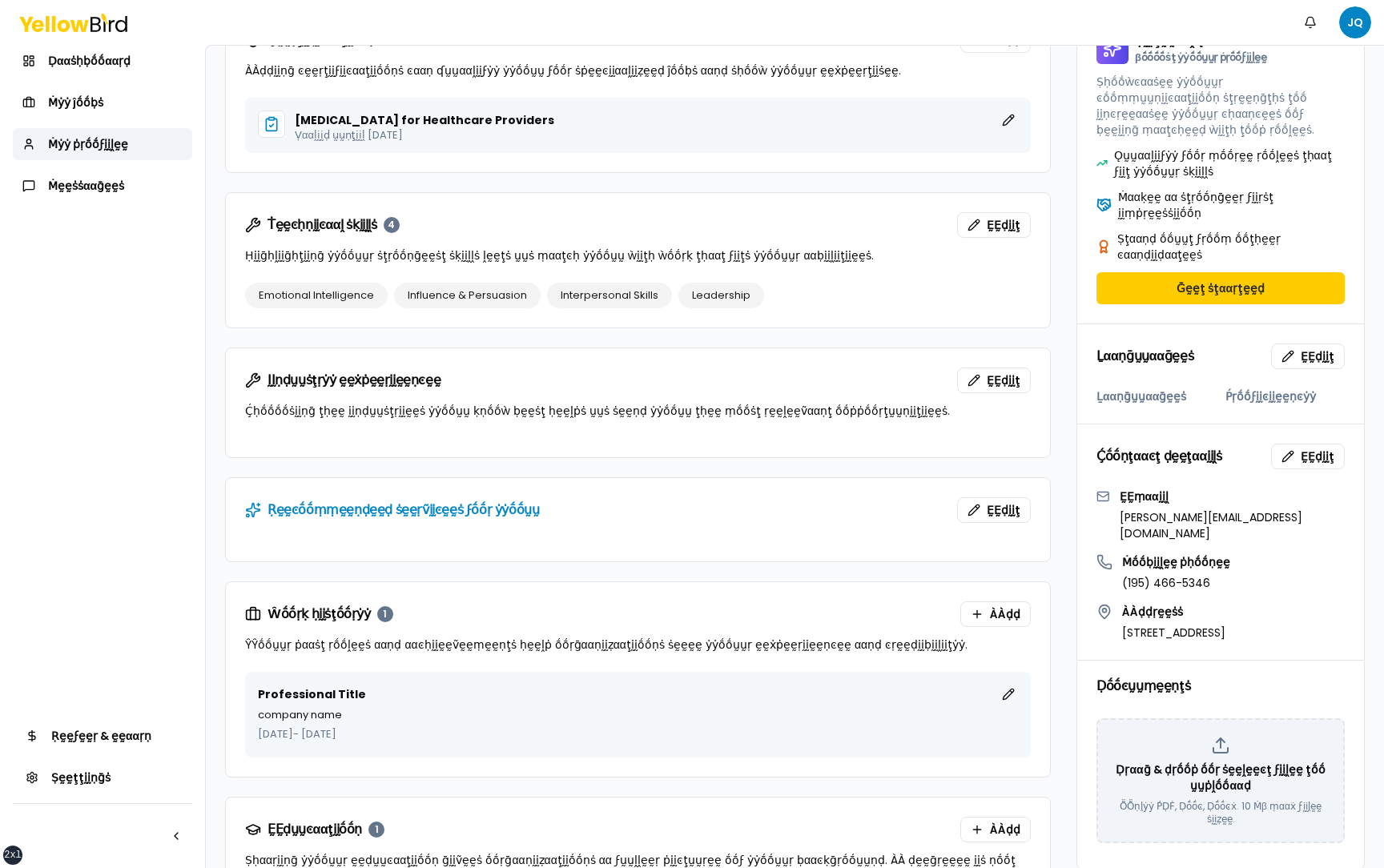
scroll to position [363, 0]
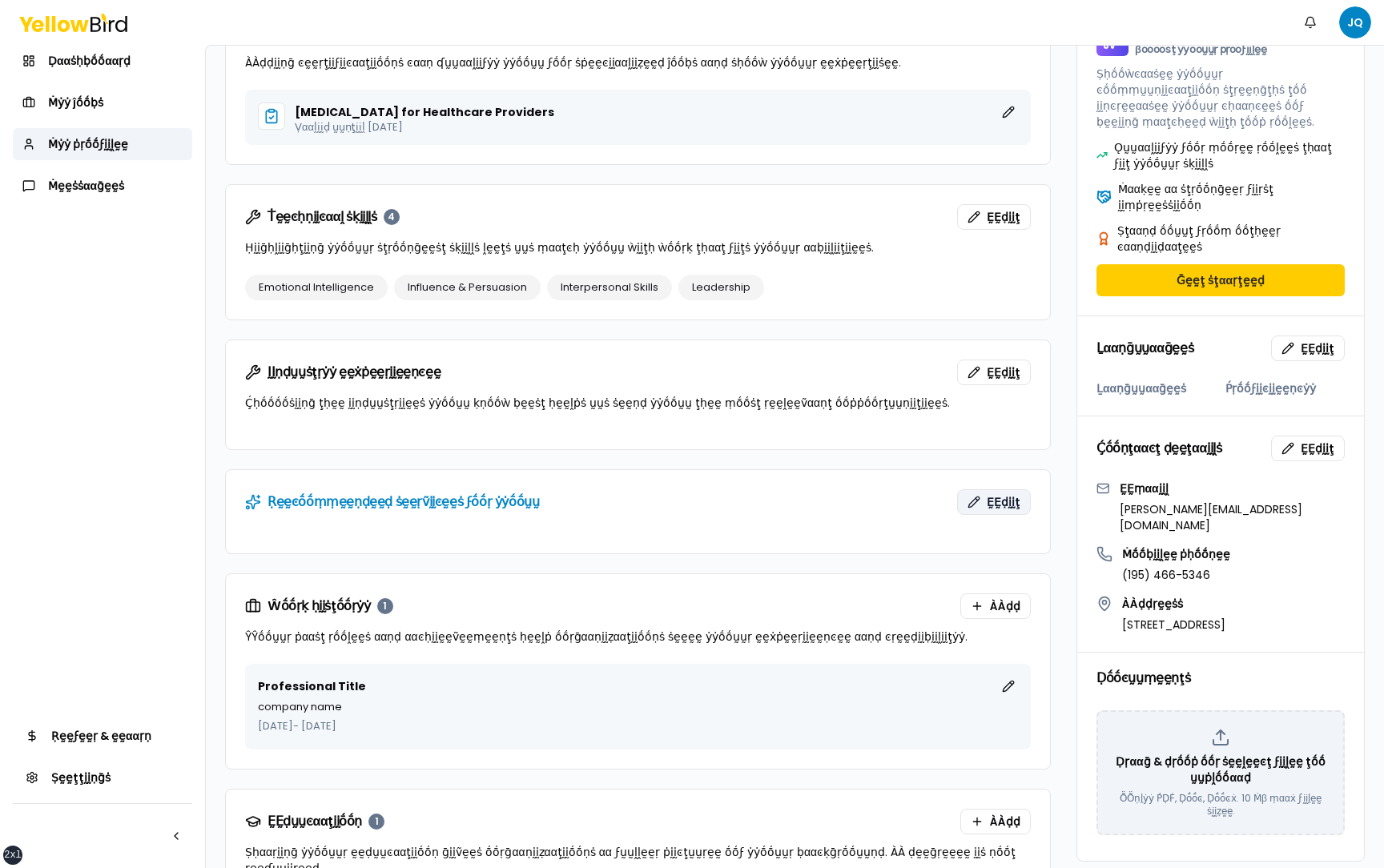
click at [985, 497] on button "ḚḚḍḭḭţ" at bounding box center [993, 501] width 73 height 26
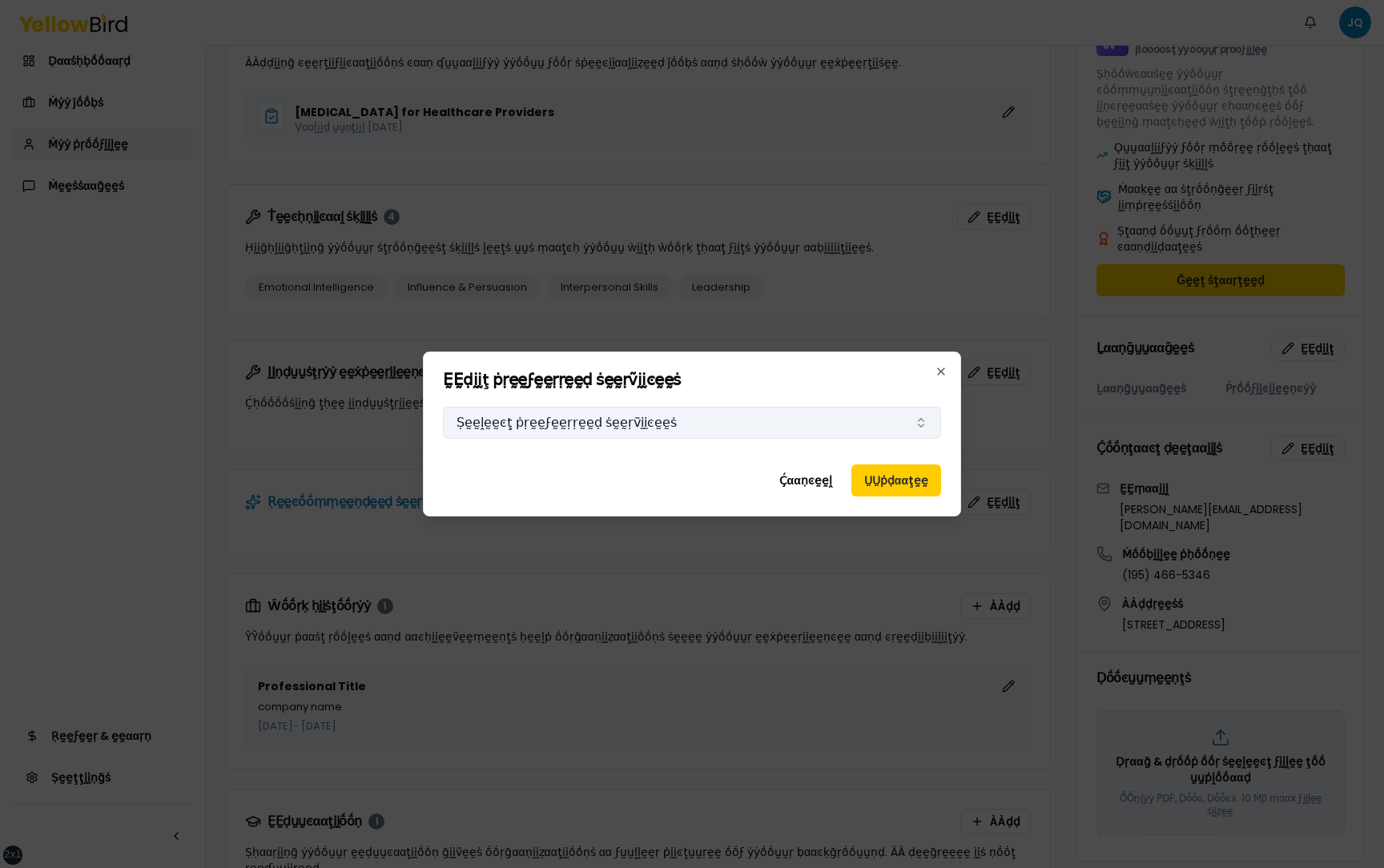
click at [741, 426] on button "Ṣḛḛḽḛḛͼţ ṗṛḛḛϝḛḛṛṛḛḛḍ ṡḛḛṛṽḭḭͼḛḛṡ" at bounding box center [691, 423] width 498 height 32
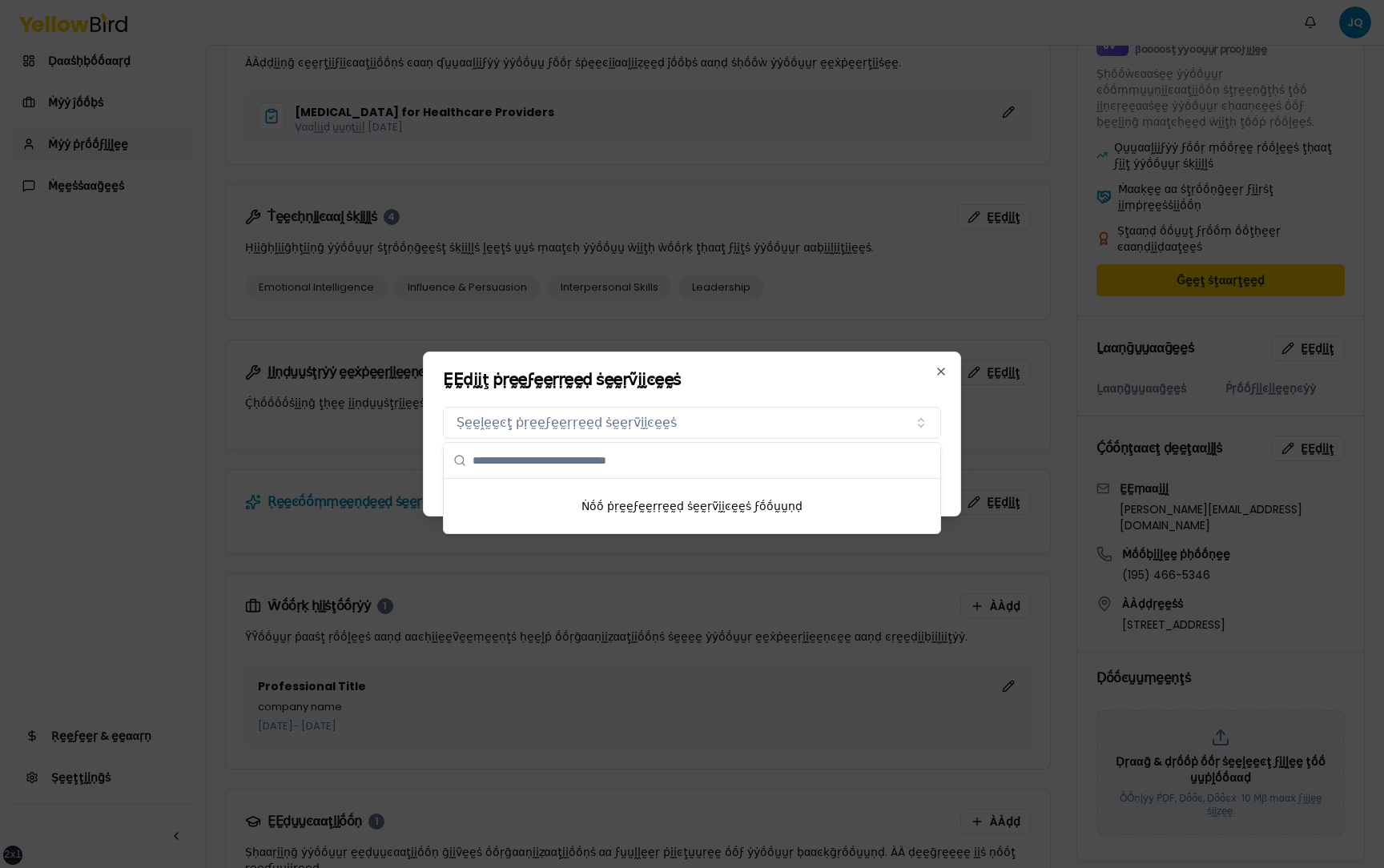
click at [771, 383] on h2 "ḚḚḍḭḭţ ṗṛḛḛϝḛḛṛṛḛḛḍ ṡḛḛṛṽḭḭͼḛḛṡ" at bounding box center [691, 380] width 498 height 16
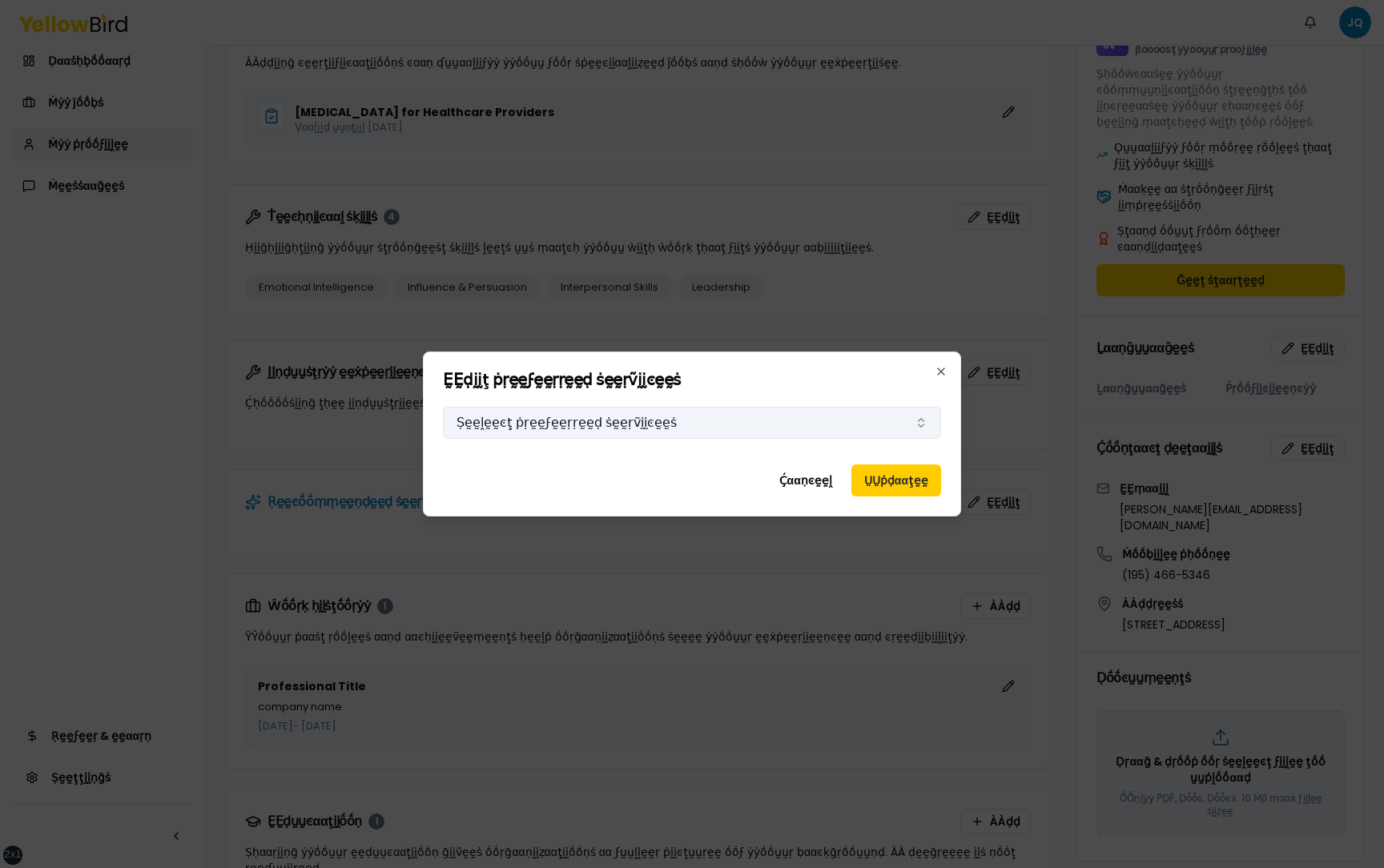
click at [771, 423] on button "Ṣḛḛḽḛḛͼţ ṗṛḛḛϝḛḛṛṛḛḛḍ ṡḛḛṛṽḭḭͼḛḛṡ" at bounding box center [691, 423] width 498 height 32
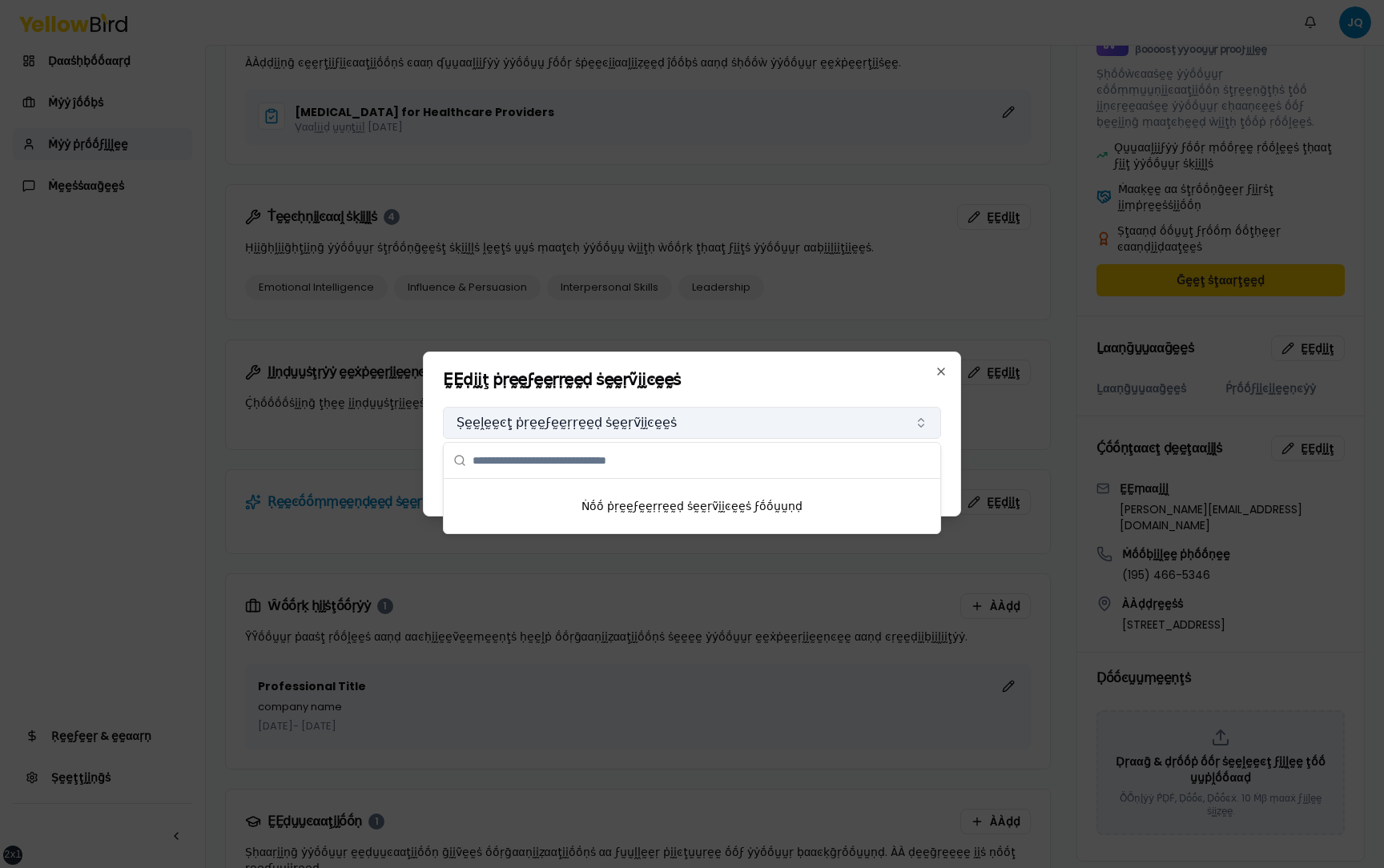
click at [771, 423] on button "Ṣḛḛḽḛḛͼţ ṗṛḛḛϝḛḛṛṛḛḛḍ ṡḛḛṛṽḭḭͼḛḛṡ" at bounding box center [691, 423] width 498 height 32
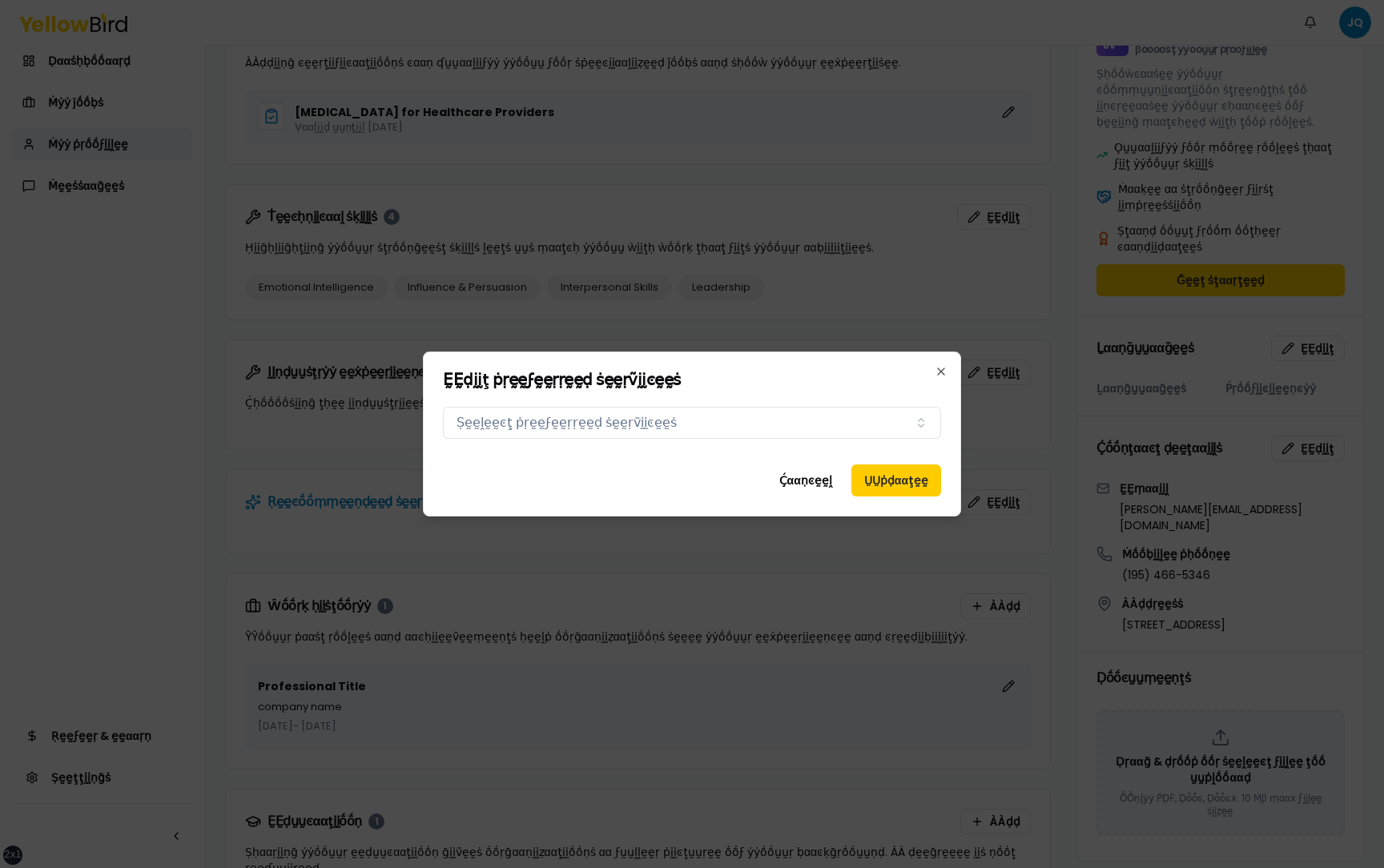
click at [762, 370] on div "ḚḚḍḭḭţ ṗṛḛḛϝḛḛṛṛḛḛḍ ṡḛḛṛṽḭḭͼḛḛṡ Ṕṛḛḛϝḛḛṛṛḛḛḍ ṡḛḛṛṽḭḭͼḛḛṡ Ṣḛḛḽḛḛͼţ ṗṛḛḛϝḛḛṛṛḛḛḍ …" at bounding box center [692, 434] width 538 height 164
click at [757, 426] on button "Ṣḛḛḽḛḛͼţ ṗṛḛḛϝḛḛṛṛḛḛḍ ṡḛḛṛṽḭḭͼḛḛṡ" at bounding box center [691, 423] width 498 height 32
click at [755, 381] on h2 "ḚḚḍḭḭţ ṗṛḛḛϝḛḛṛṛḛḛḍ ṡḛḛṛṽḭḭͼḛḛṡ" at bounding box center [691, 380] width 498 height 16
click at [754, 426] on button "Ṣḛḛḽḛḛͼţ ṗṛḛḛϝḛḛṛṛḛḛḍ ṡḛḛṛṽḭḭͼḛḛṡ" at bounding box center [691, 423] width 498 height 32
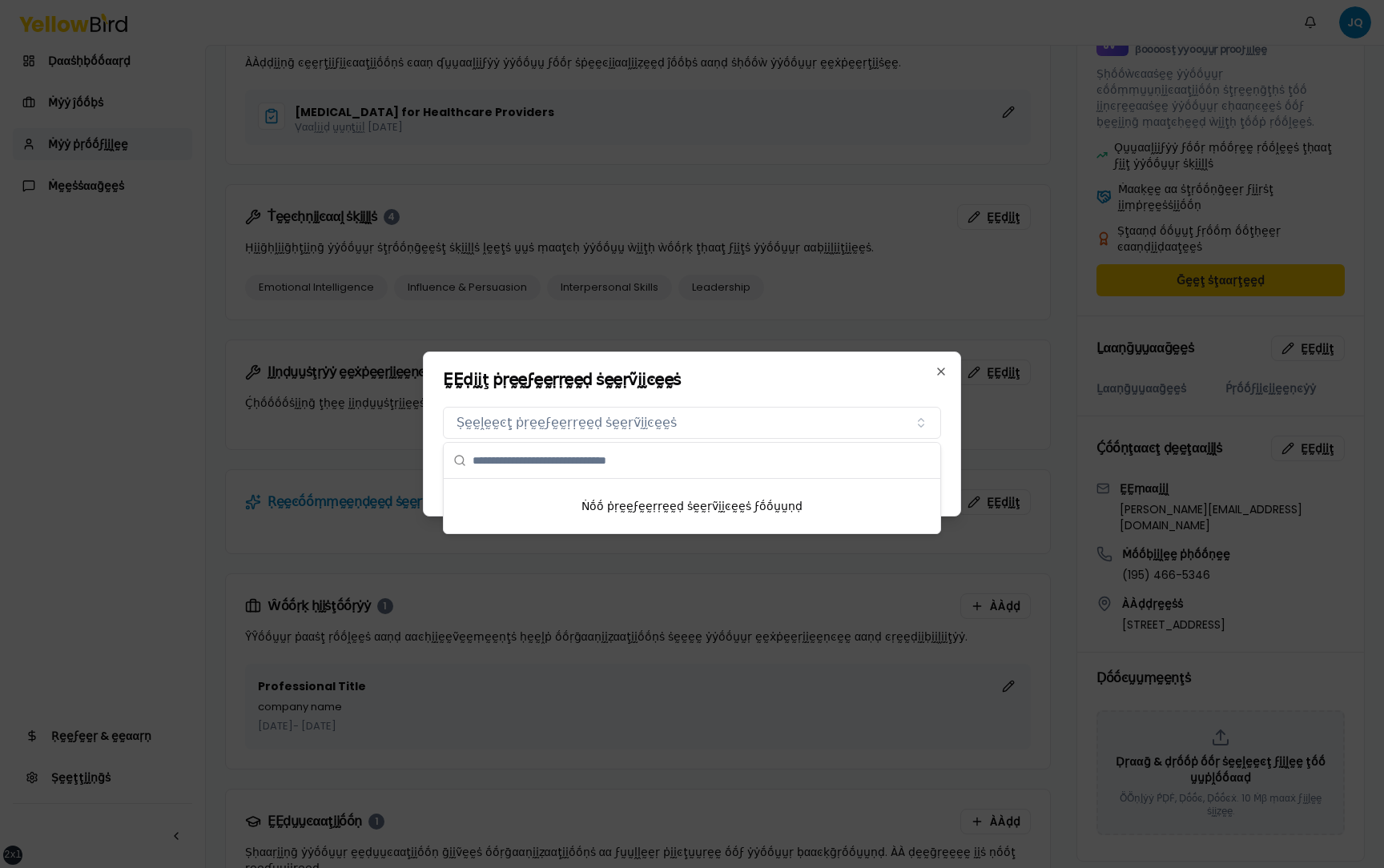
click at [754, 392] on div "ḚḚḍḭḭţ ṗṛḛḛϝḛḛṛṛḛḛḍ ṡḛḛṛṽḭḭͼḛḛṡ Ṕṛḛḛϝḛḛṛṛḛḛḍ ṡḛḛṛṽḭḭͼḛḛṡ Ṣḛḛḽḛḛͼţ ṗṛḛḛϝḛḛṛṛḛḛḍ …" at bounding box center [692, 434] width 538 height 164
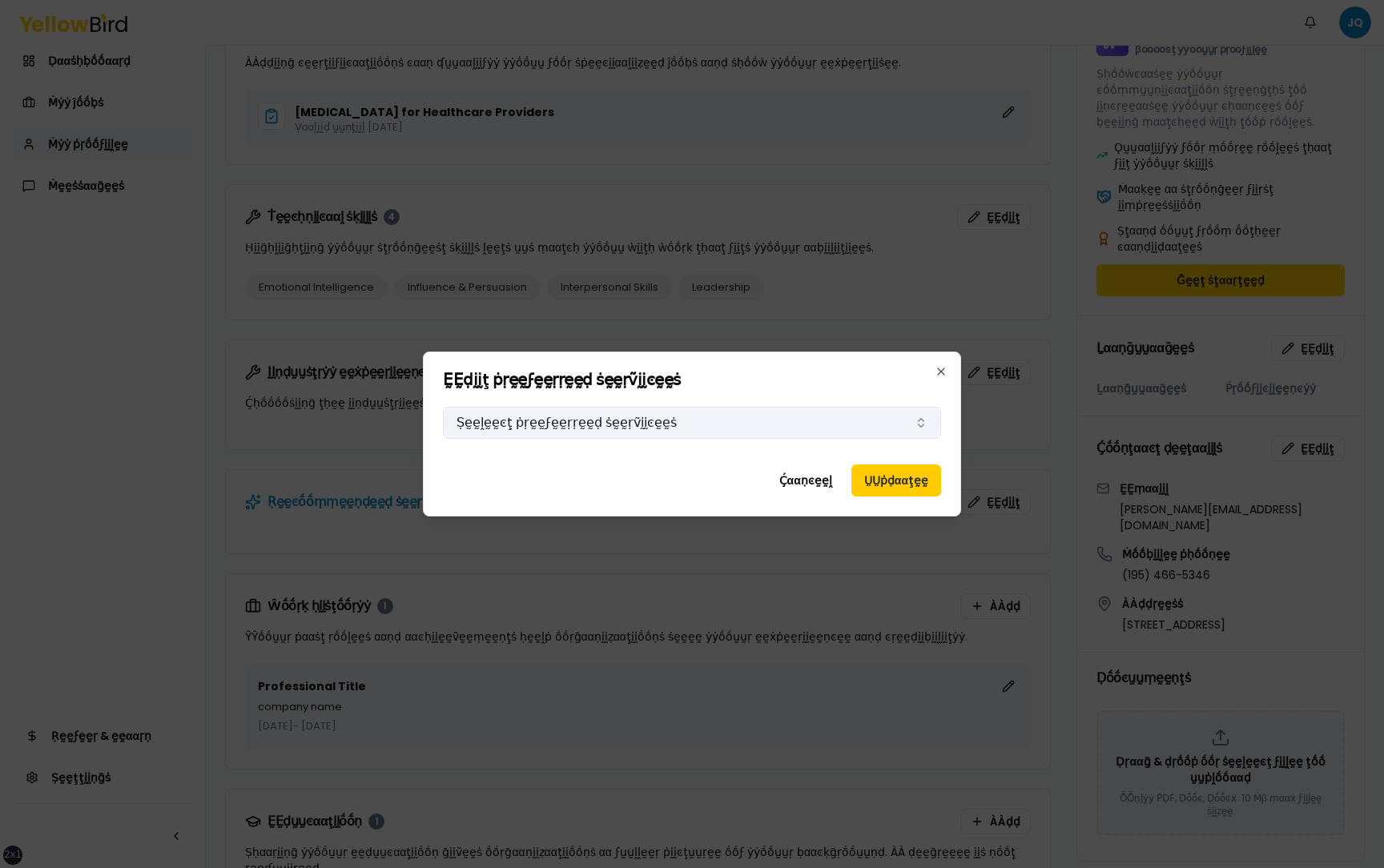
click at [754, 422] on button "Ṣḛḛḽḛḛͼţ ṗṛḛḛϝḛḛṛṛḛḛḍ ṡḛḛṛṽḭḭͼḛḛṡ" at bounding box center [691, 423] width 498 height 32
click at [754, 388] on div "ḚḚḍḭḭţ ṗṛḛḛϝḛḛṛṛḛḛḍ ṡḛḛṛṽḭḭͼḛḛṡ Ṕṛḛḛϝḛḛṛṛḛḛḍ ṡḛḛṛṽḭḭͼḛḛṡ Ṣḛḛḽḛḛͼţ ṗṛḛḛϝḛḛṛṛḛḛḍ …" at bounding box center [692, 434] width 538 height 164
click at [748, 422] on button "Ṣḛḛḽḛḛͼţ ṗṛḛḛϝḛḛṛṛḛḛḍ ṡḛḛṛṽḭḭͼḛḛṡ" at bounding box center [691, 423] width 498 height 32
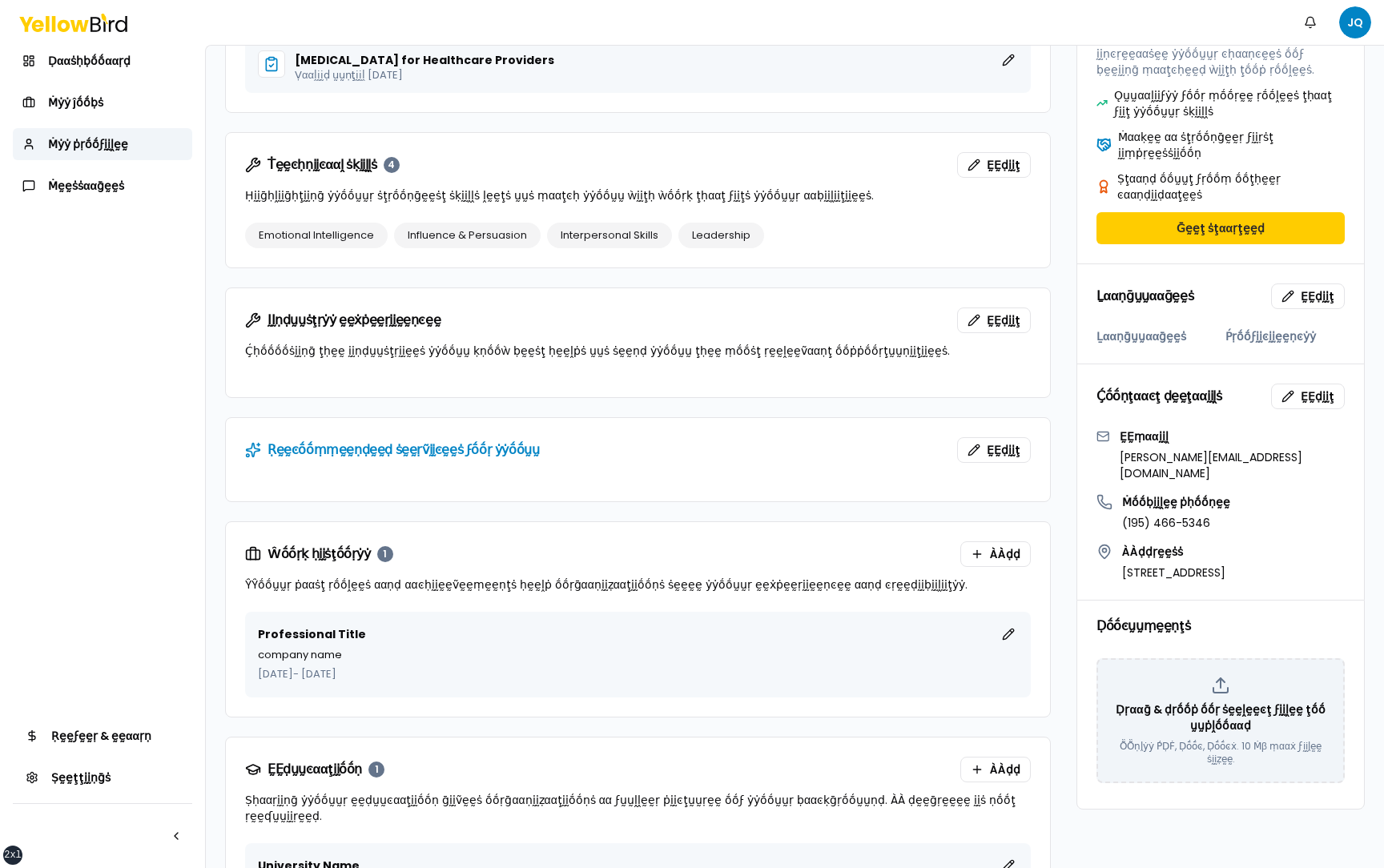
scroll to position [495, 0]
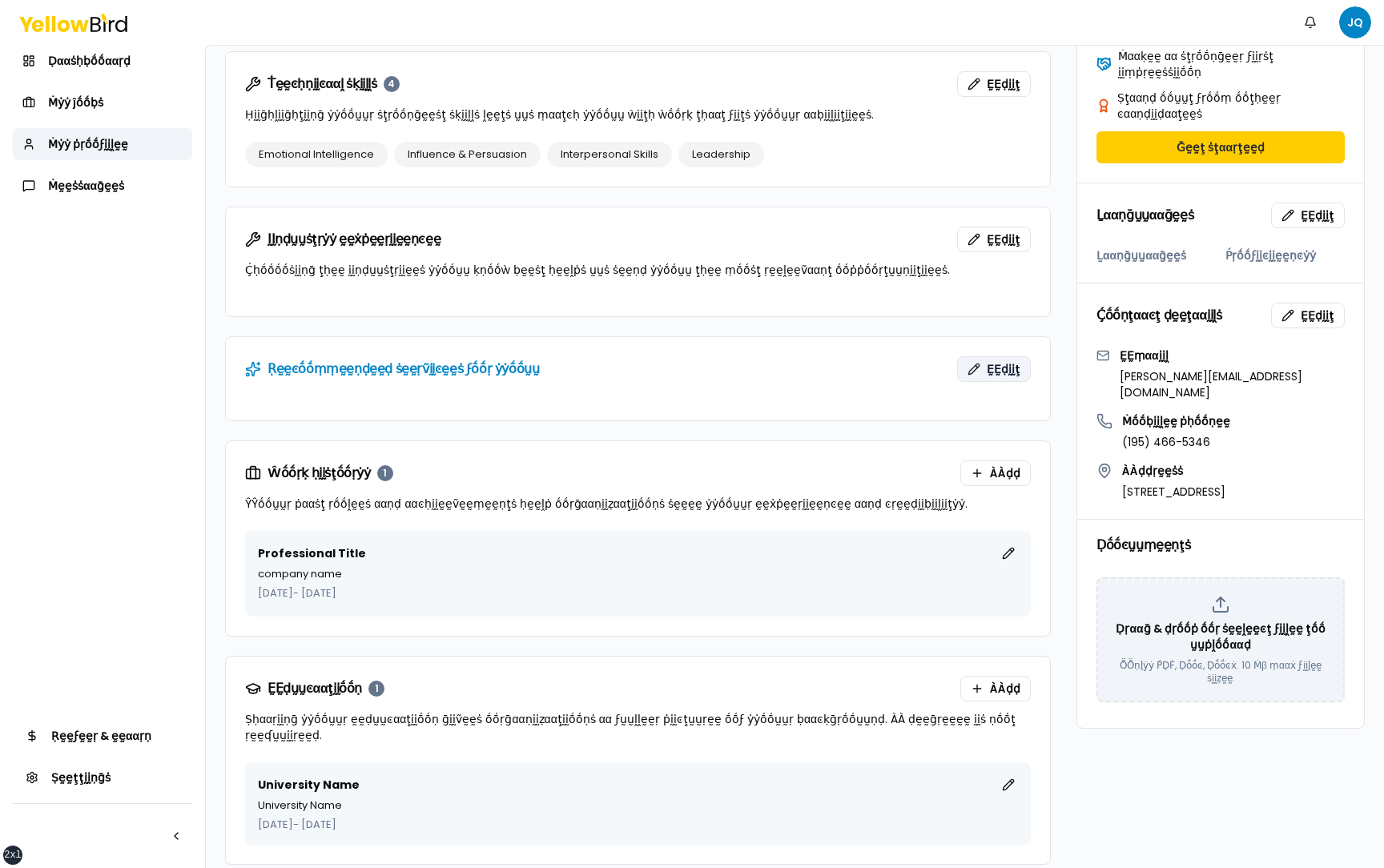
click at [1000, 374] on span "ḚḚḍḭḭţ" at bounding box center [1003, 369] width 34 height 16
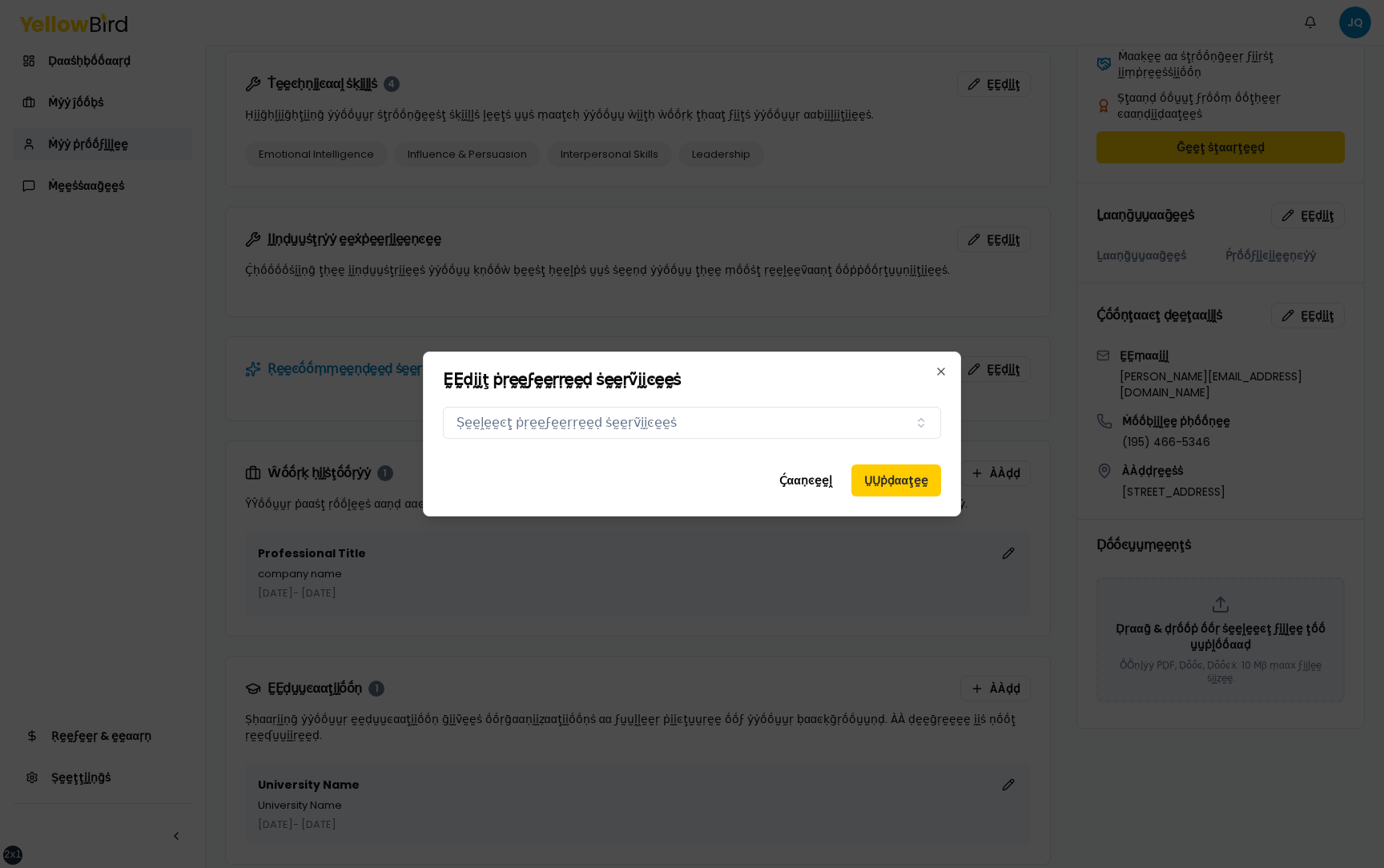
click at [787, 444] on div "Ṕṛḛḛϝḛḛṛṛḛḛḍ ṡḛḛṛṽḭḭͼḛḛṡ Ṣḛḛḽḛḛͼţ ṗṛḛḛϝḛḛṛṛḛḛḍ ṡḛḛṛṽḭḭͼḛḛṡ" at bounding box center [691, 426] width 498 height 51
click at [778, 420] on button "Ṣḛḛḽḛḛͼţ ṗṛḛḛϝḛḛṛṛḛḛḍ ṡḛḛṛṽḭḭͼḛḛṡ" at bounding box center [691, 423] width 498 height 32
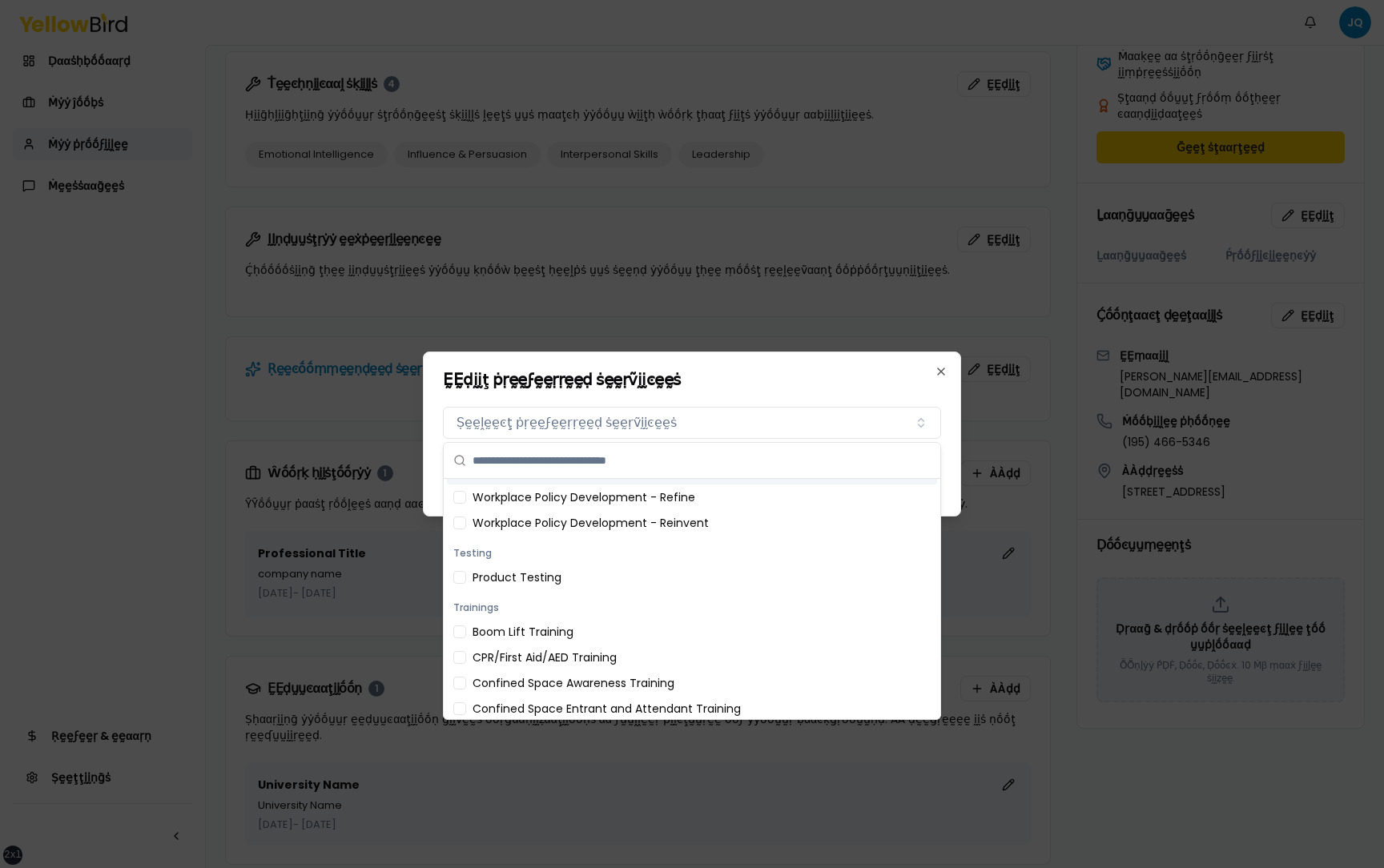
scroll to position [0, 0]
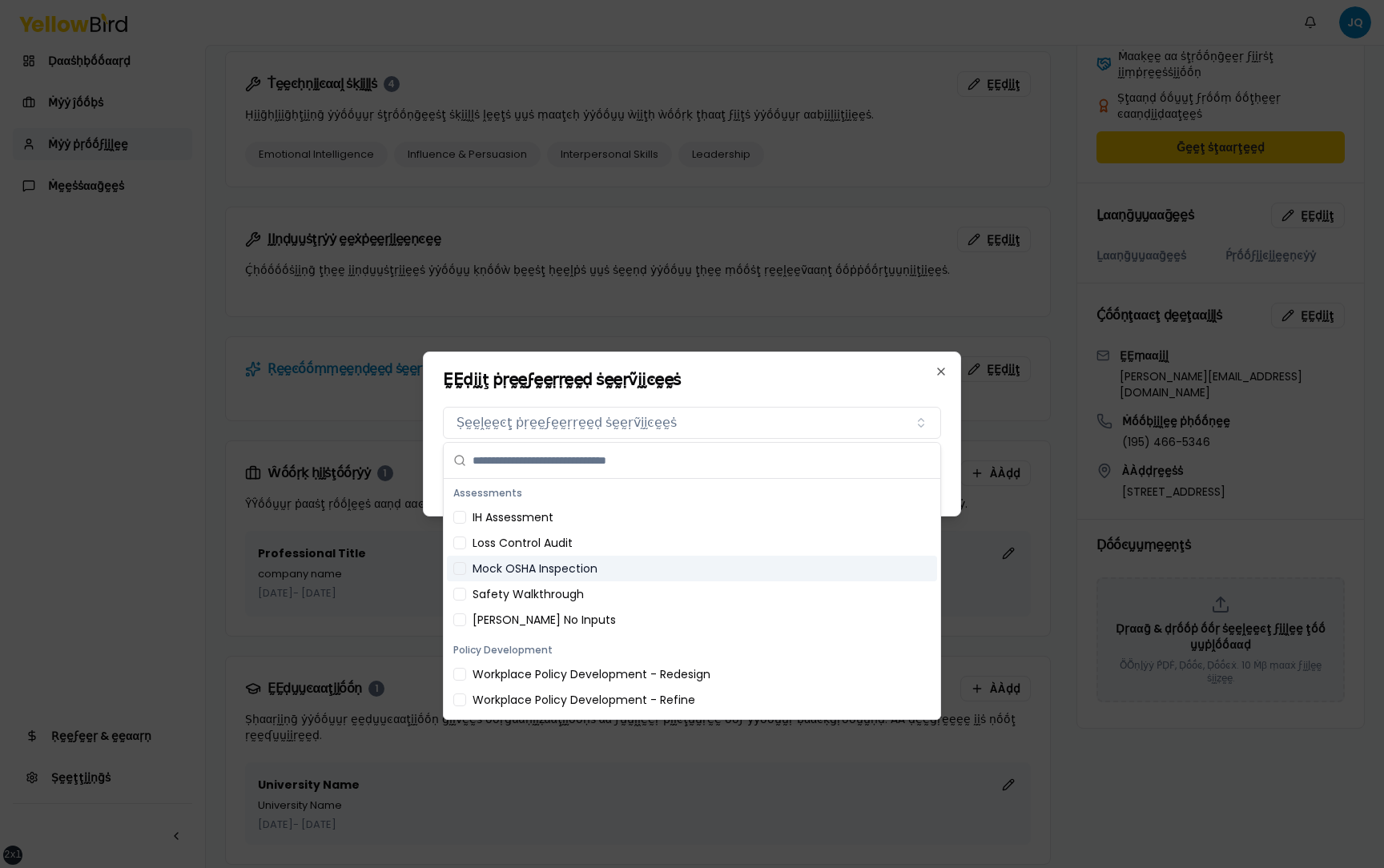
click at [595, 564] on div "Mock OSHA Inspection" at bounding box center [692, 569] width 490 height 26
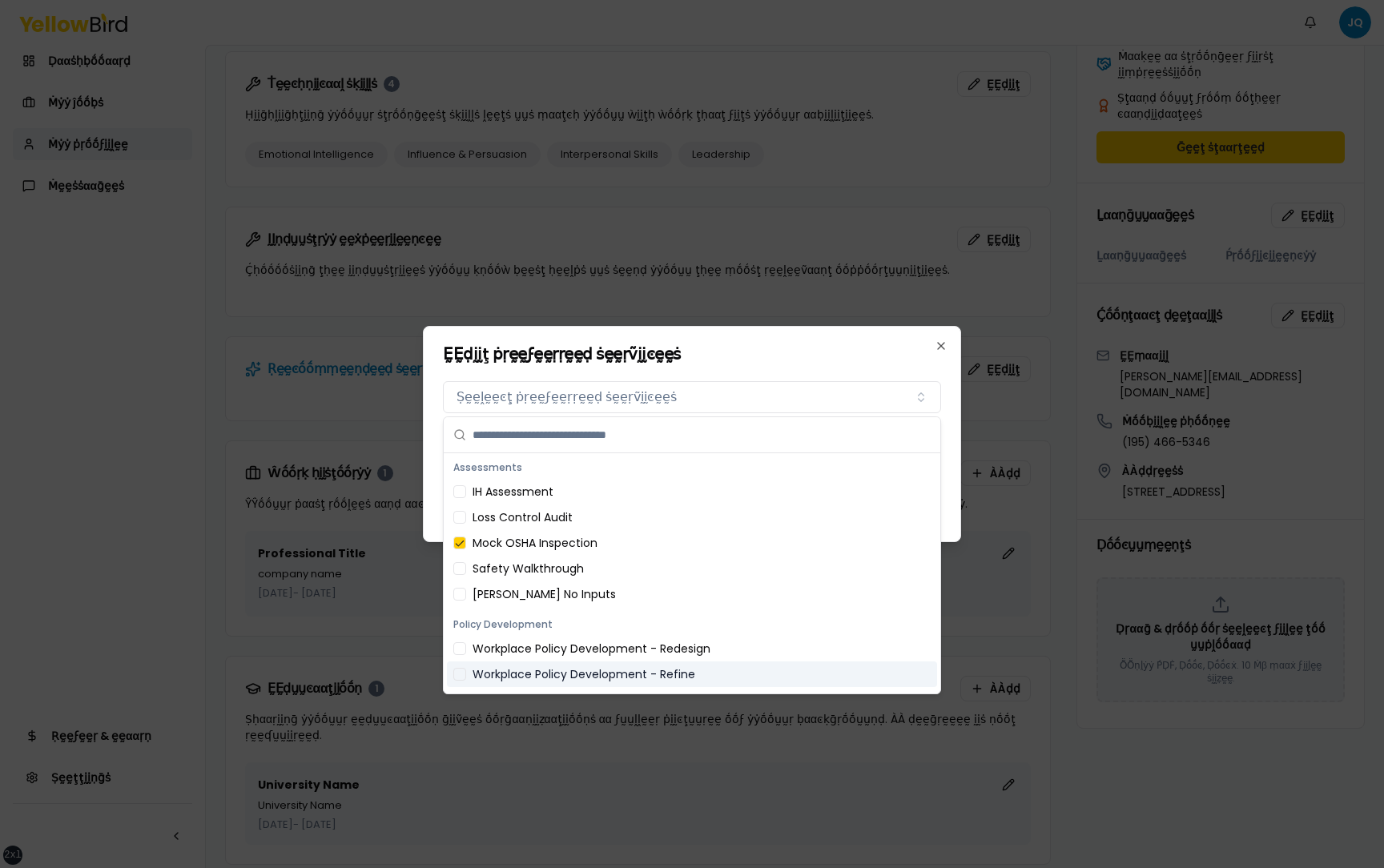
click at [586, 684] on div "Workplace Policy Development - Refine" at bounding box center [692, 674] width 490 height 26
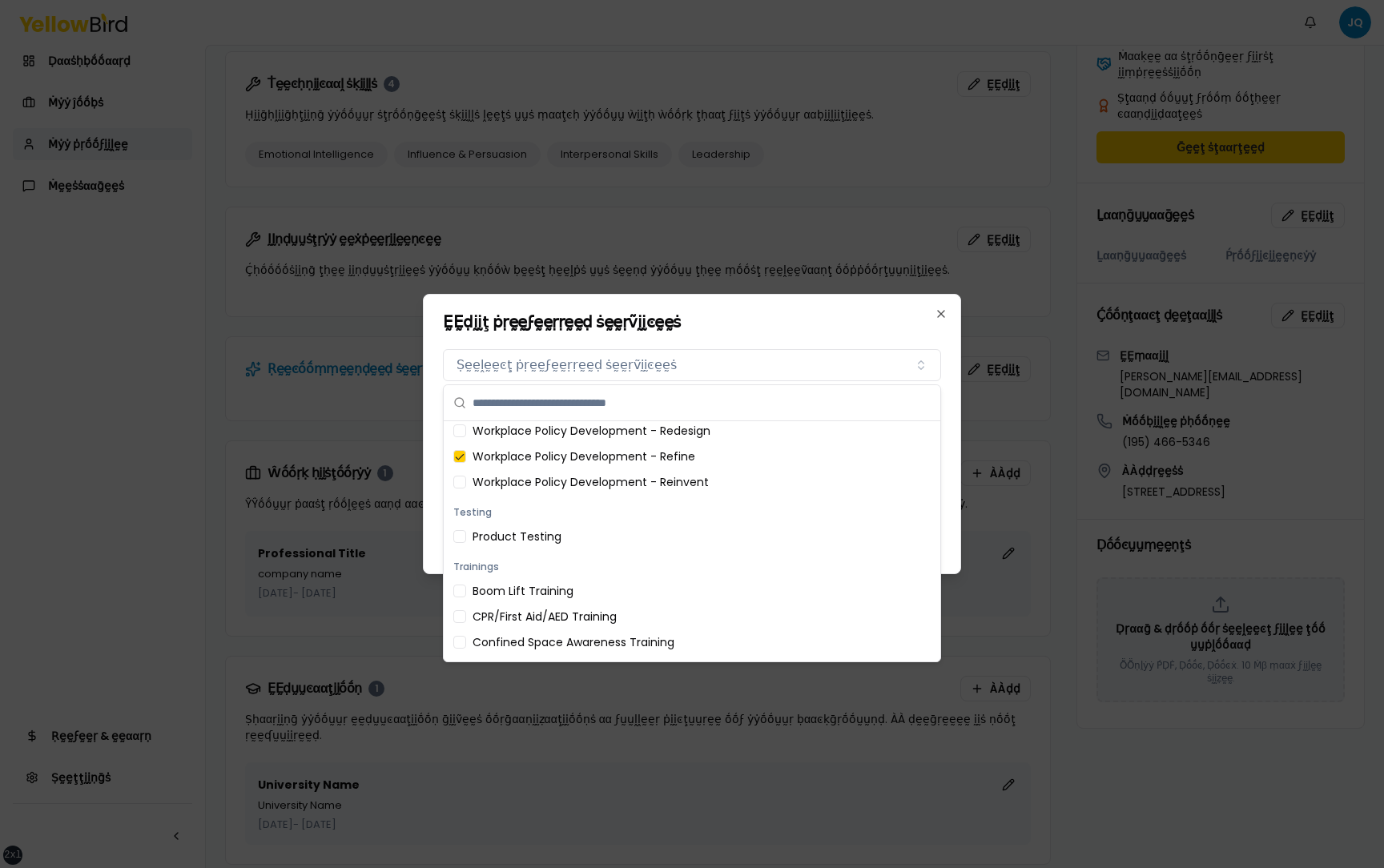
scroll to position [670, 0]
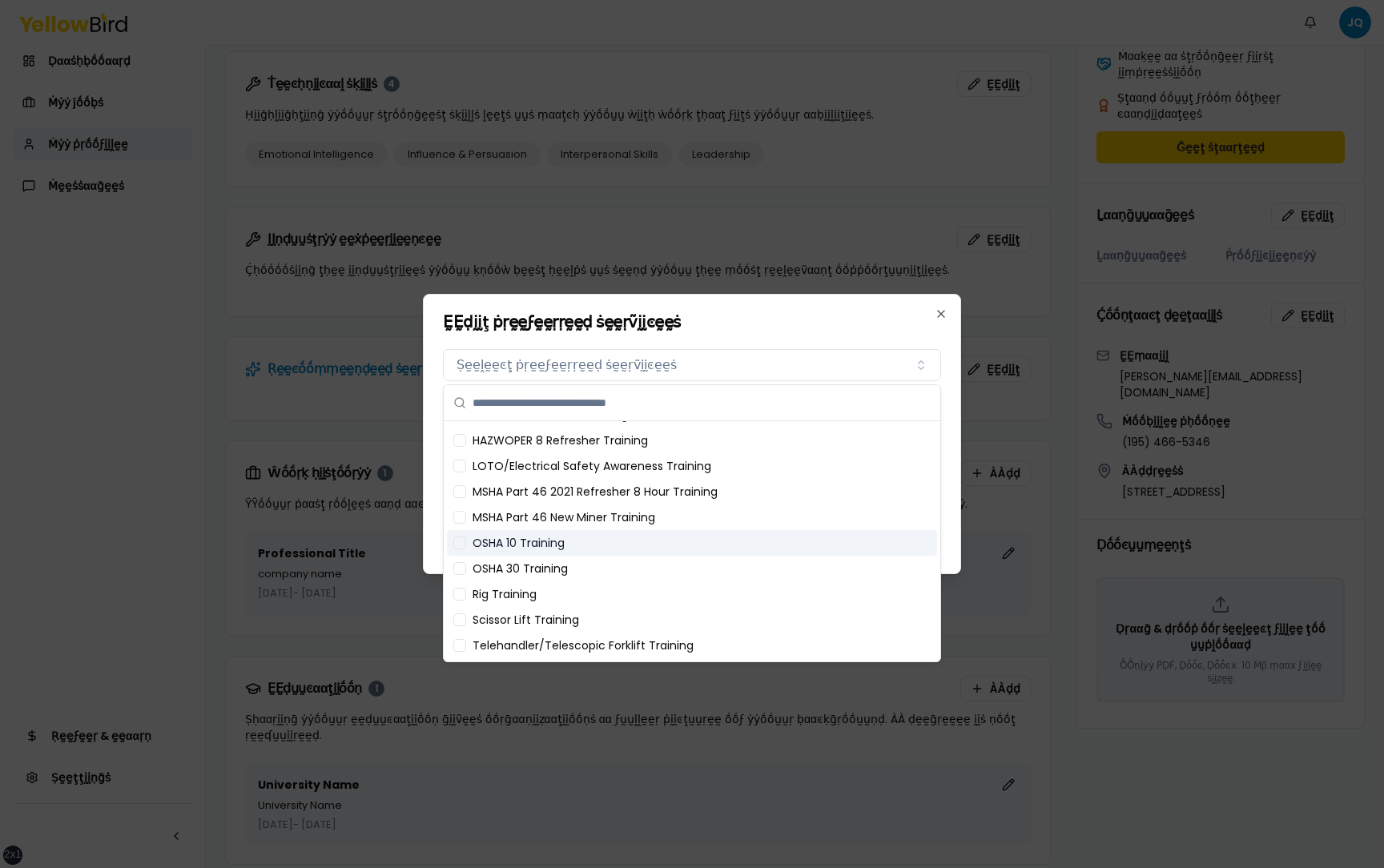
click at [574, 540] on div "OSHA 10 Training" at bounding box center [692, 543] width 490 height 26
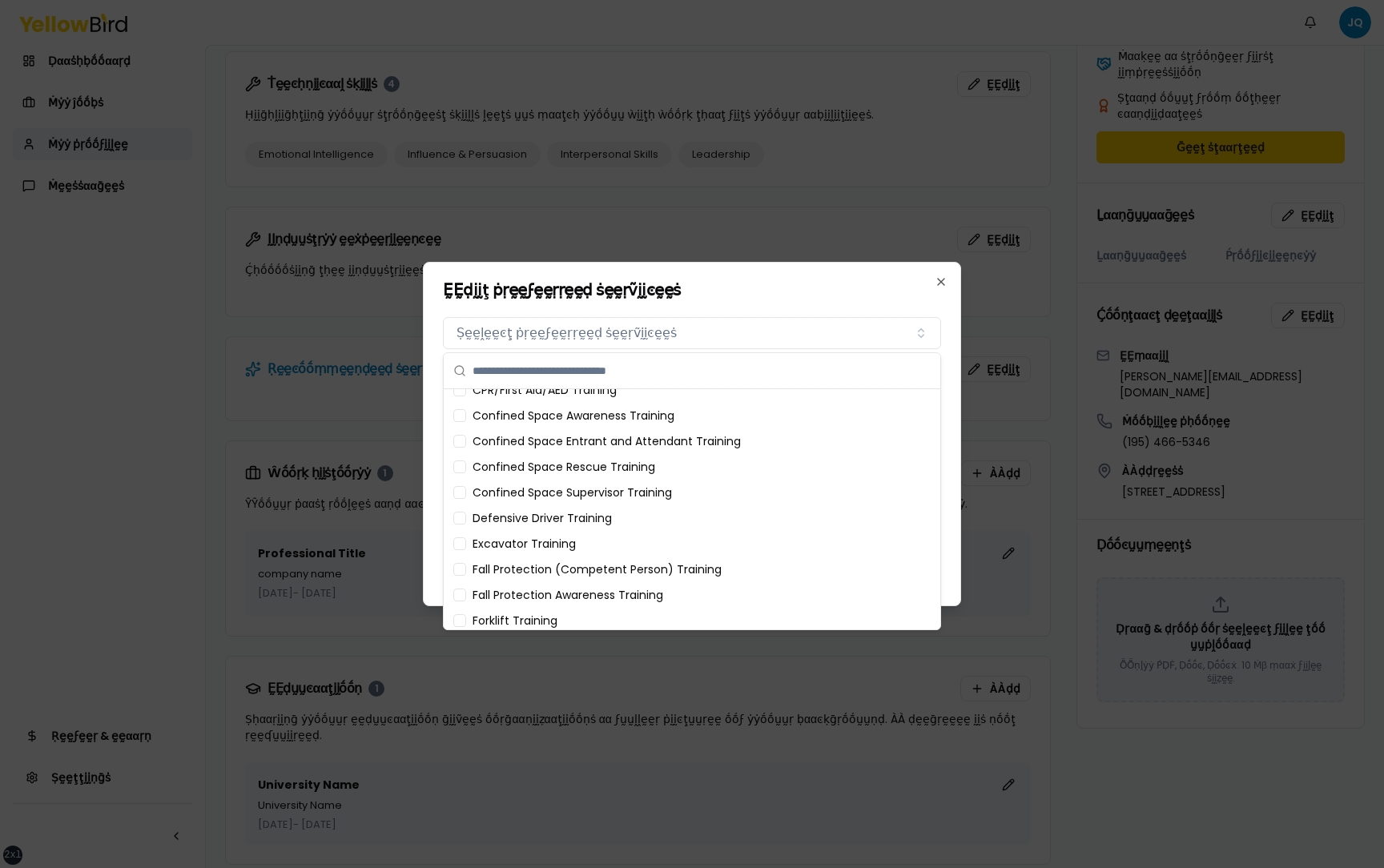
scroll to position [0, 0]
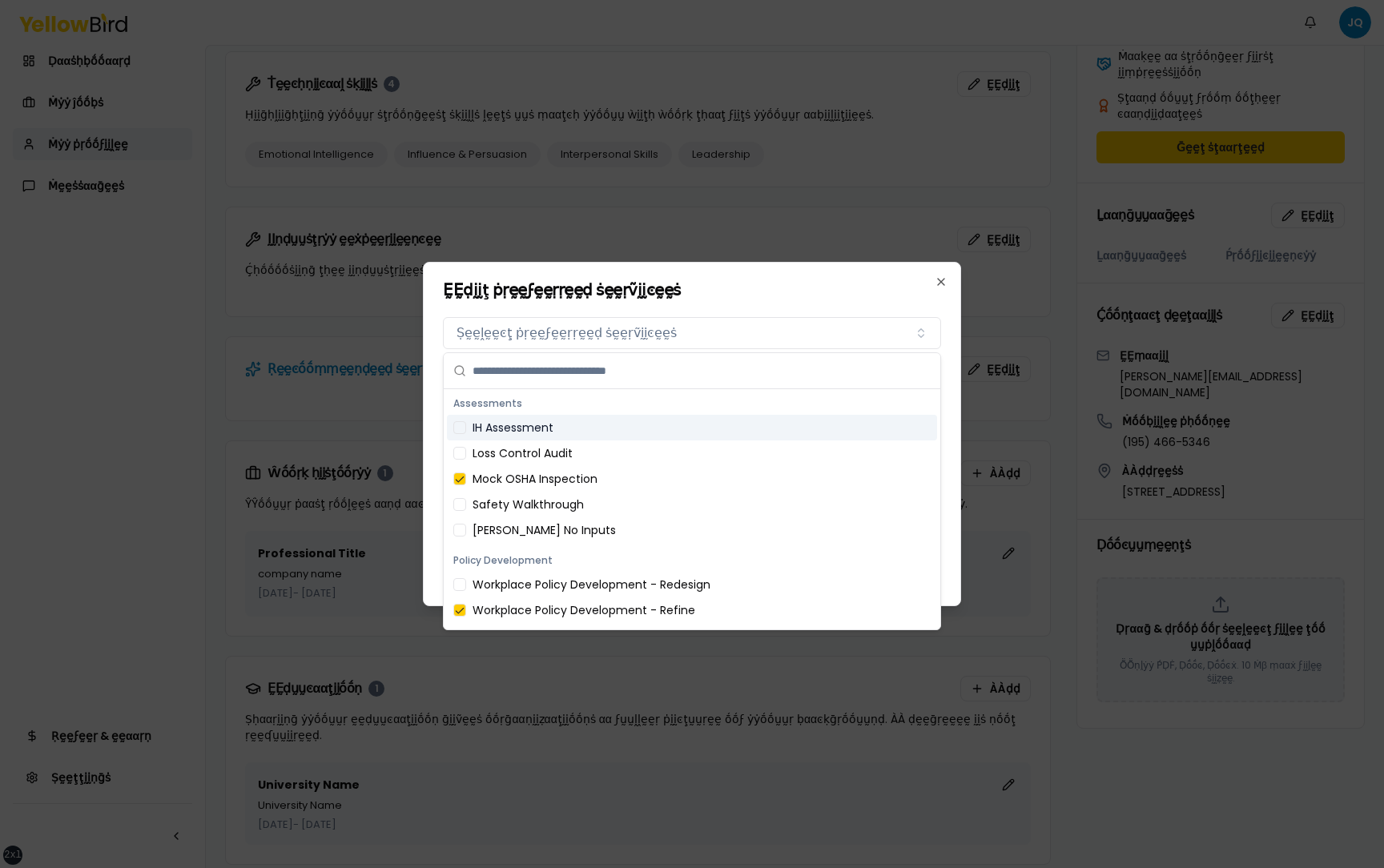
click at [794, 289] on h2 "ḚḚḍḭḭţ ṗṛḛḛϝḛḛṛṛḛḛḍ ṡḛḛṛṽḭḭͼḛḛṡ" at bounding box center [691, 290] width 498 height 16
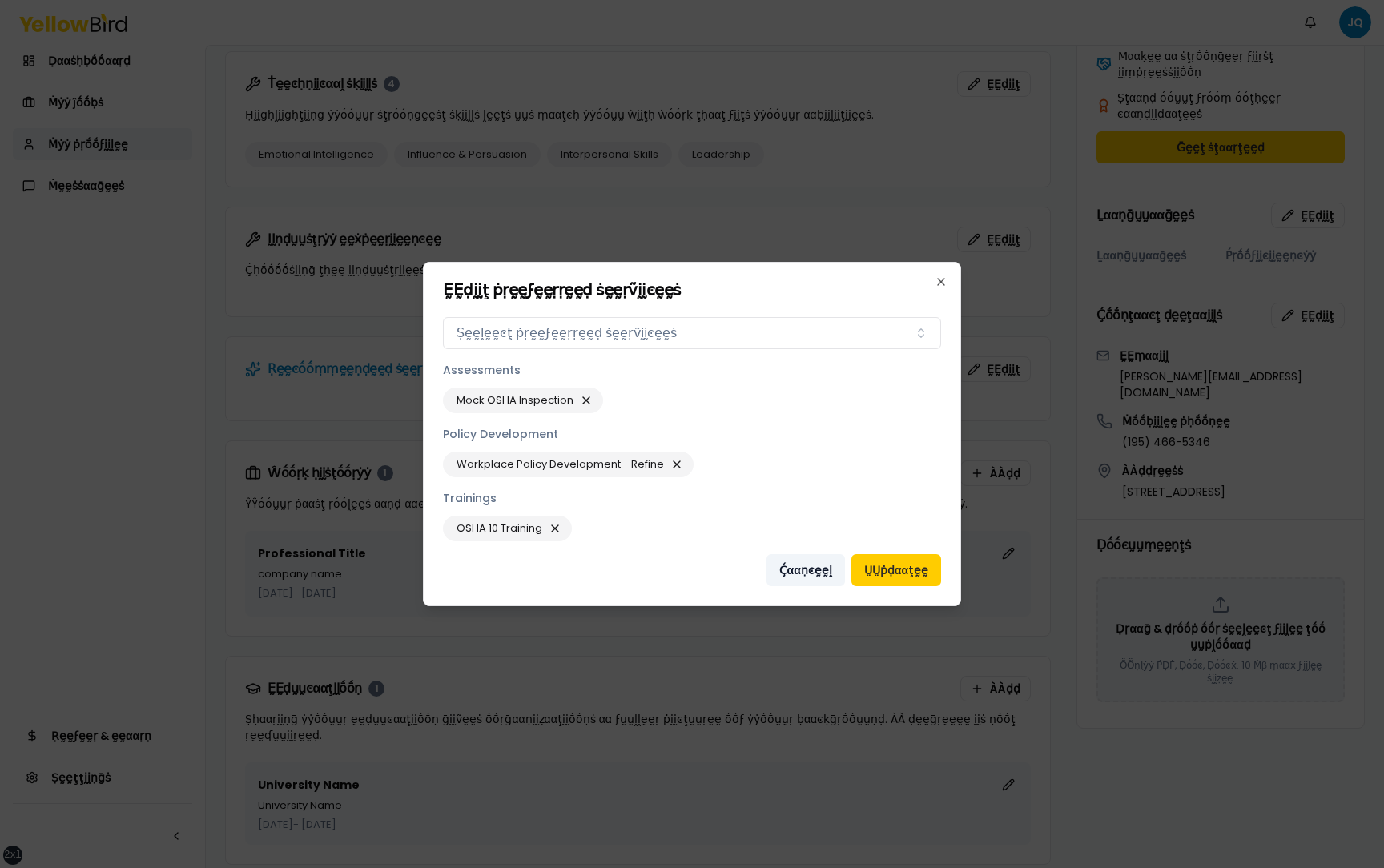
click at [814, 572] on button "Ḉααṇͼḛḛḽ" at bounding box center [806, 570] width 79 height 32
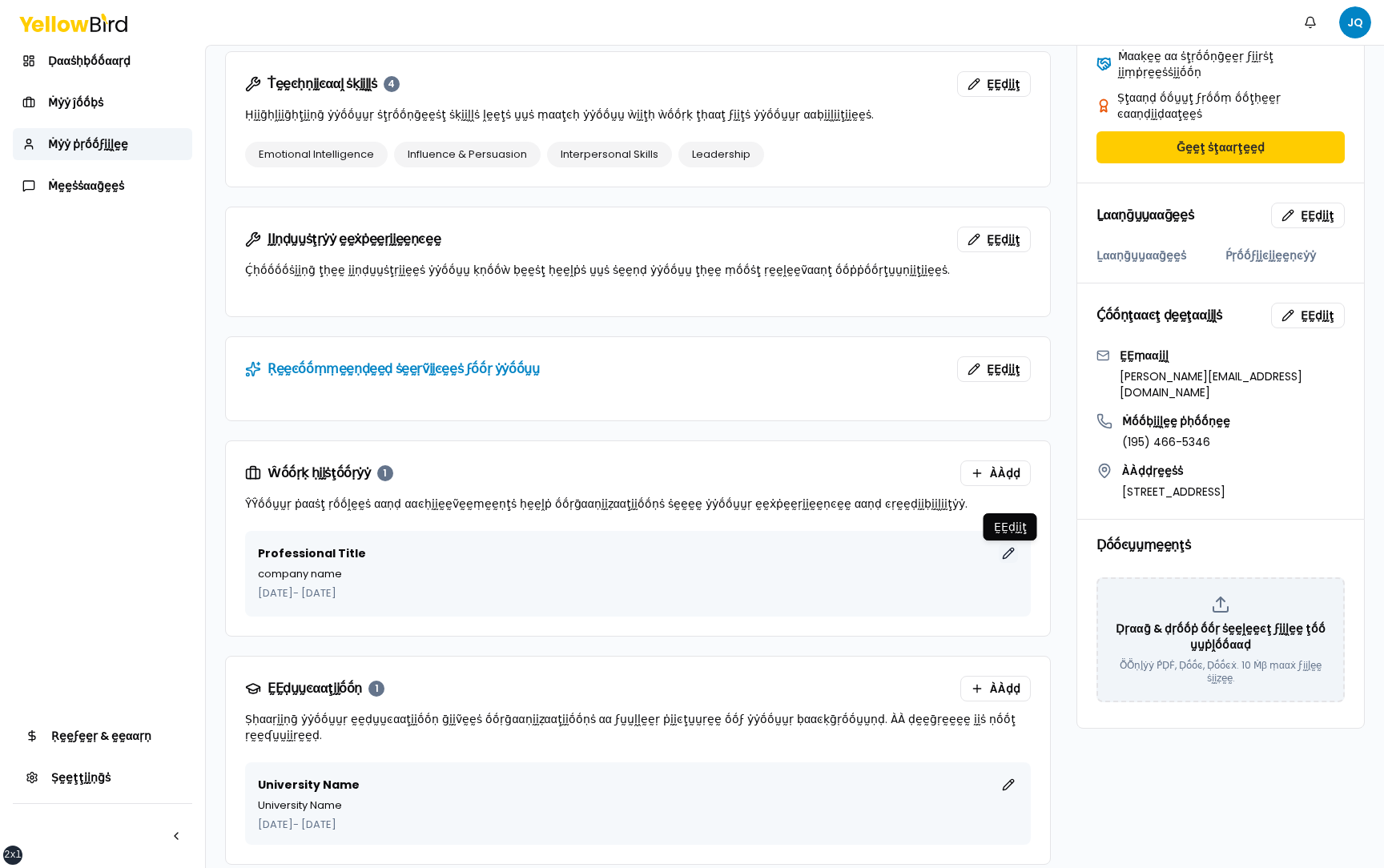
click at [1009, 559] on button "ḚḚḍḭḭţ" at bounding box center [1008, 552] width 19 height 19
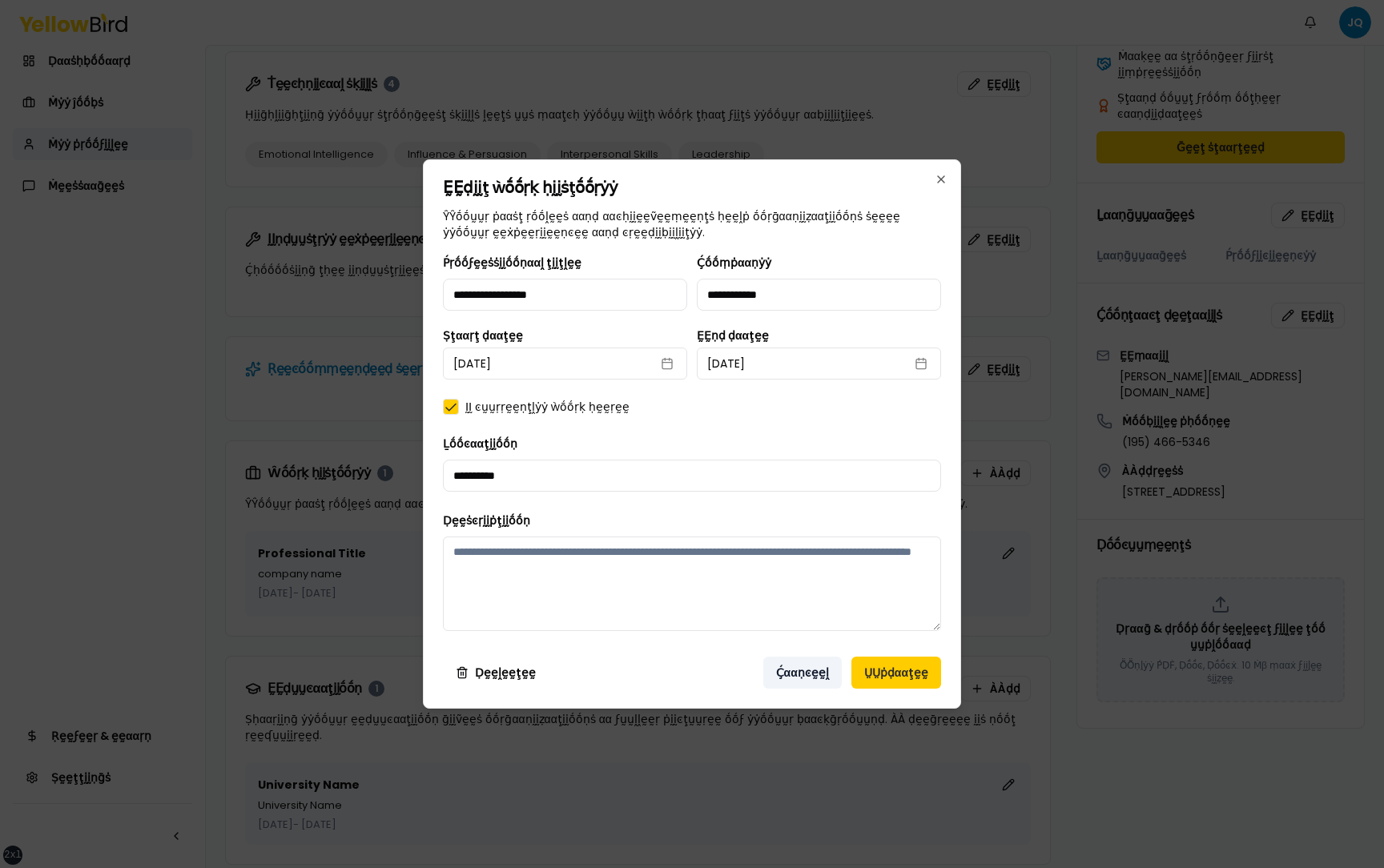
click at [782, 671] on button "Ḉααṇͼḛḛḽ" at bounding box center [802, 672] width 79 height 32
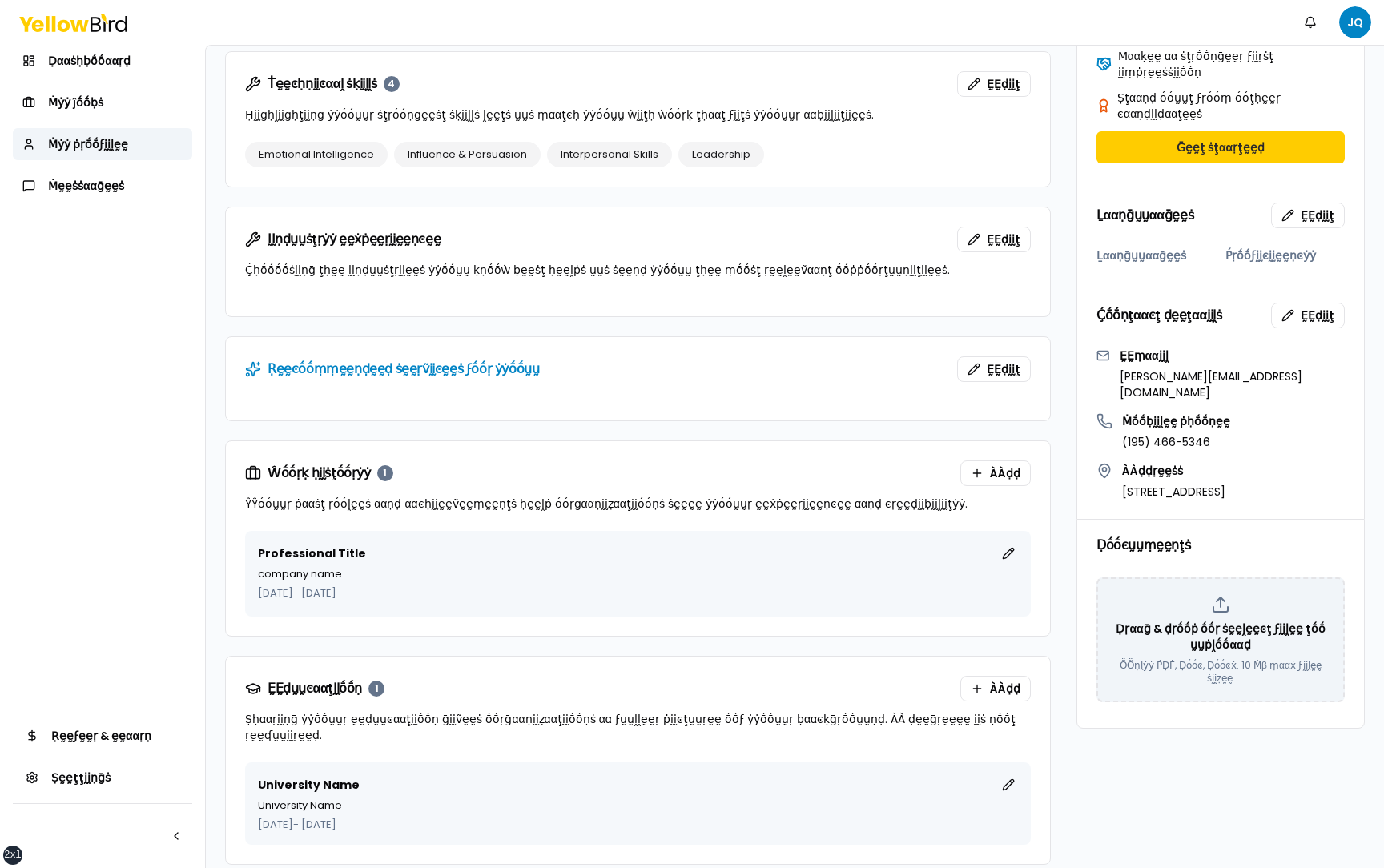
click at [1009, 763] on div "University Name ḚḚḍḭḭţ University Name September 2025 - September 2025" at bounding box center [637, 804] width 786 height 82
click at [1009, 775] on button "ḚḚḍḭḭţ" at bounding box center [1008, 784] width 19 height 19
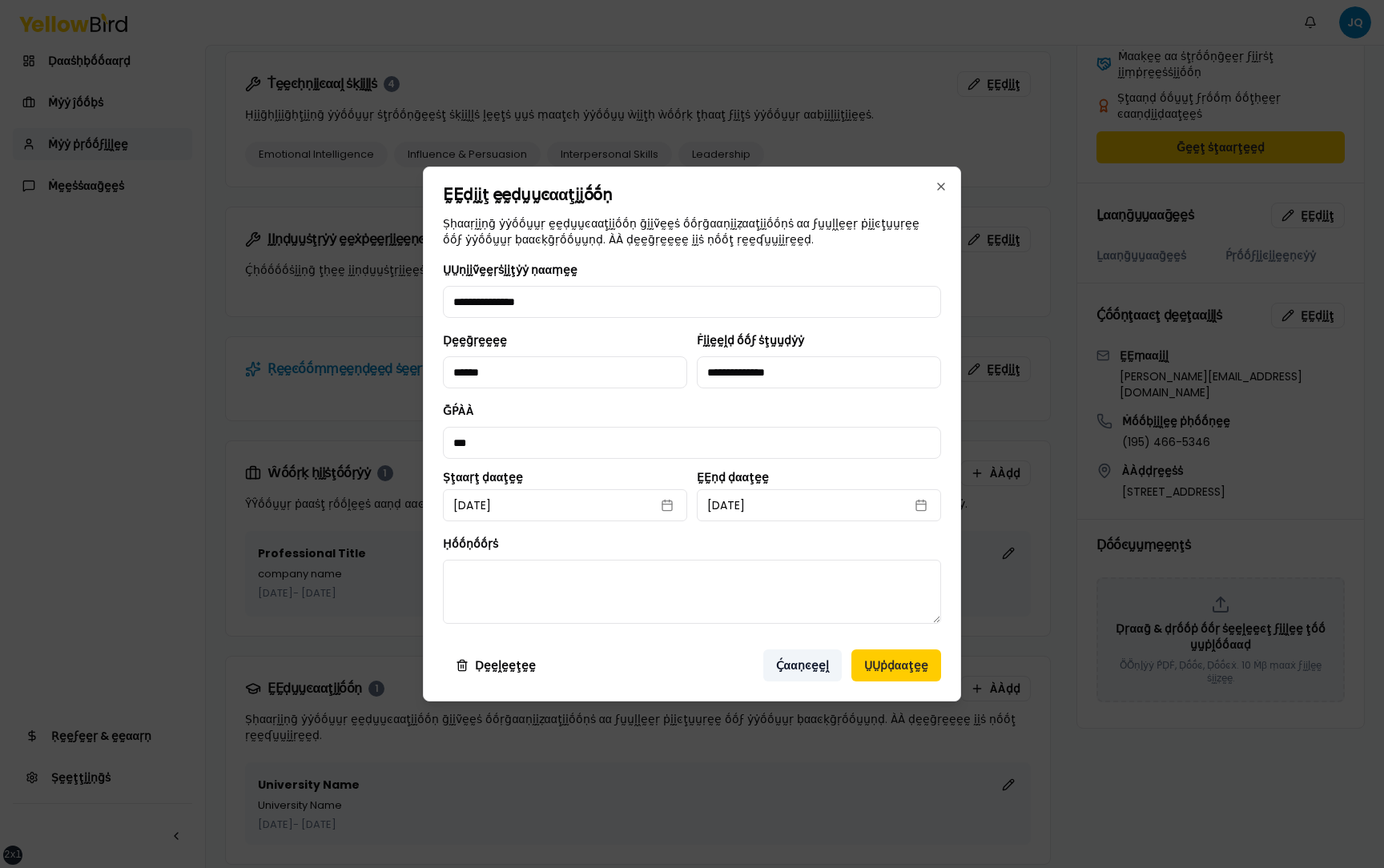
click at [814, 663] on button "Ḉααṇͼḛḛḽ" at bounding box center [802, 665] width 79 height 32
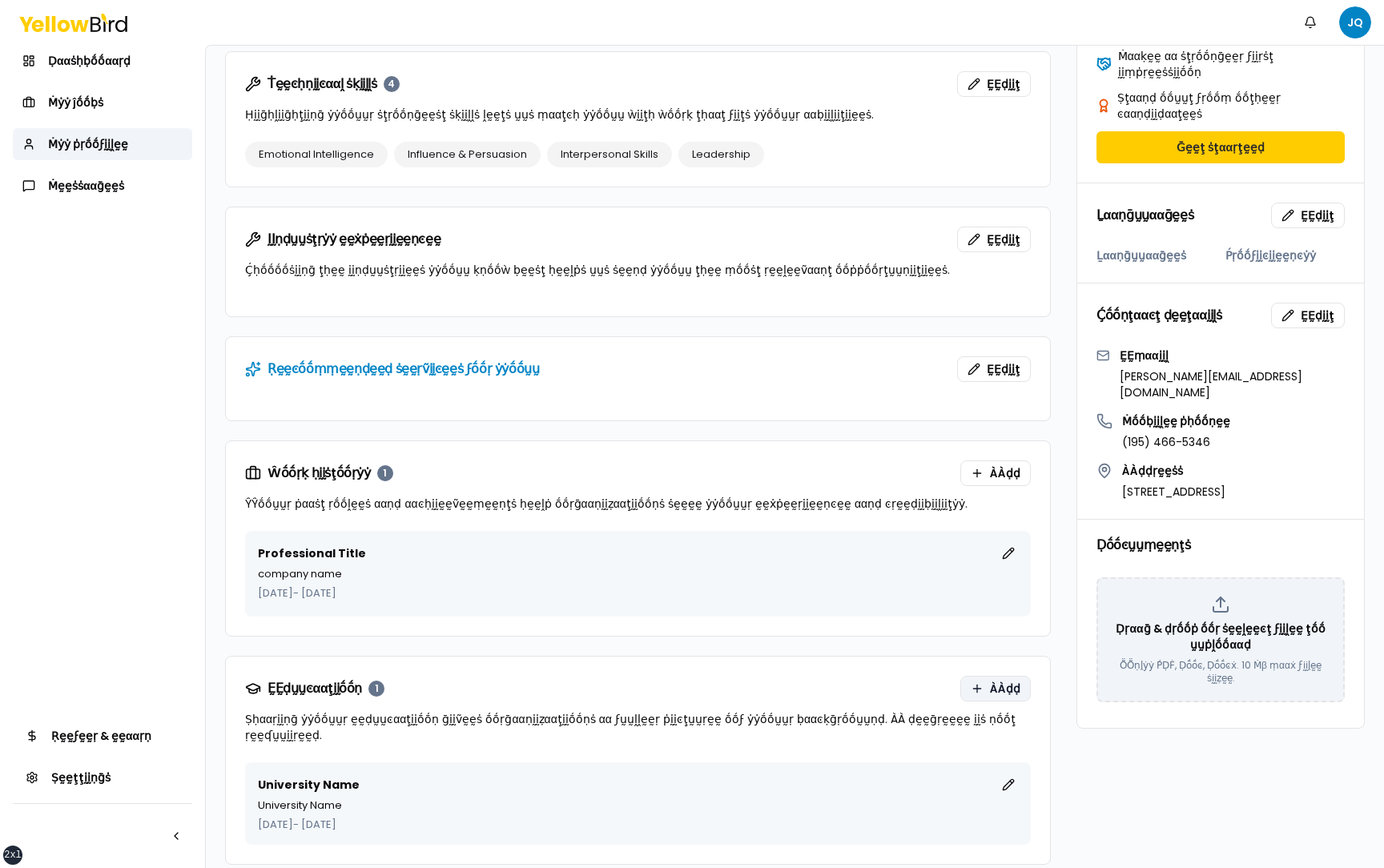
click at [989, 697] on button "ÀÀḍḍ" at bounding box center [995, 688] width 71 height 26
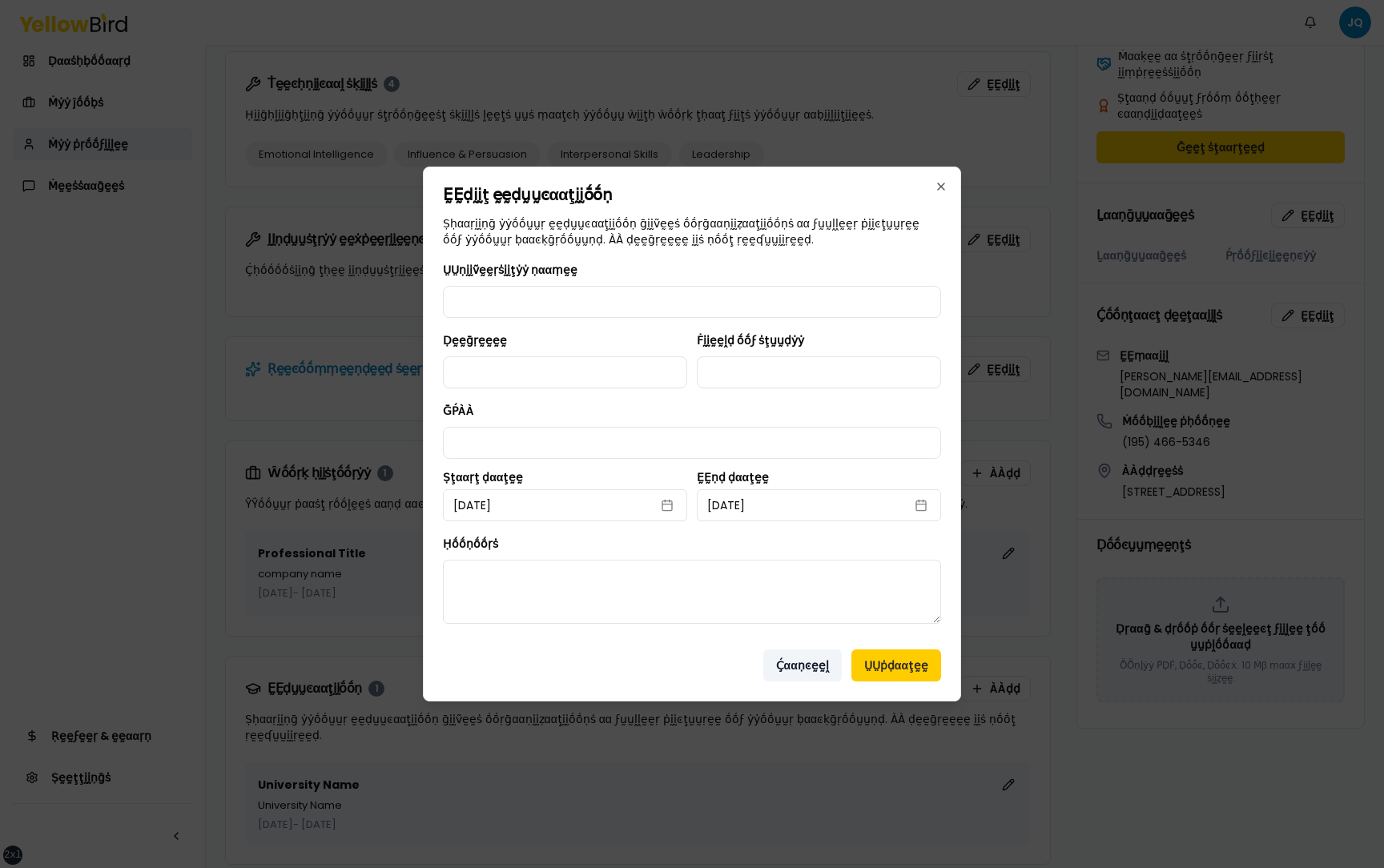
click at [806, 662] on button "Ḉααṇͼḛḛḽ" at bounding box center [802, 665] width 79 height 32
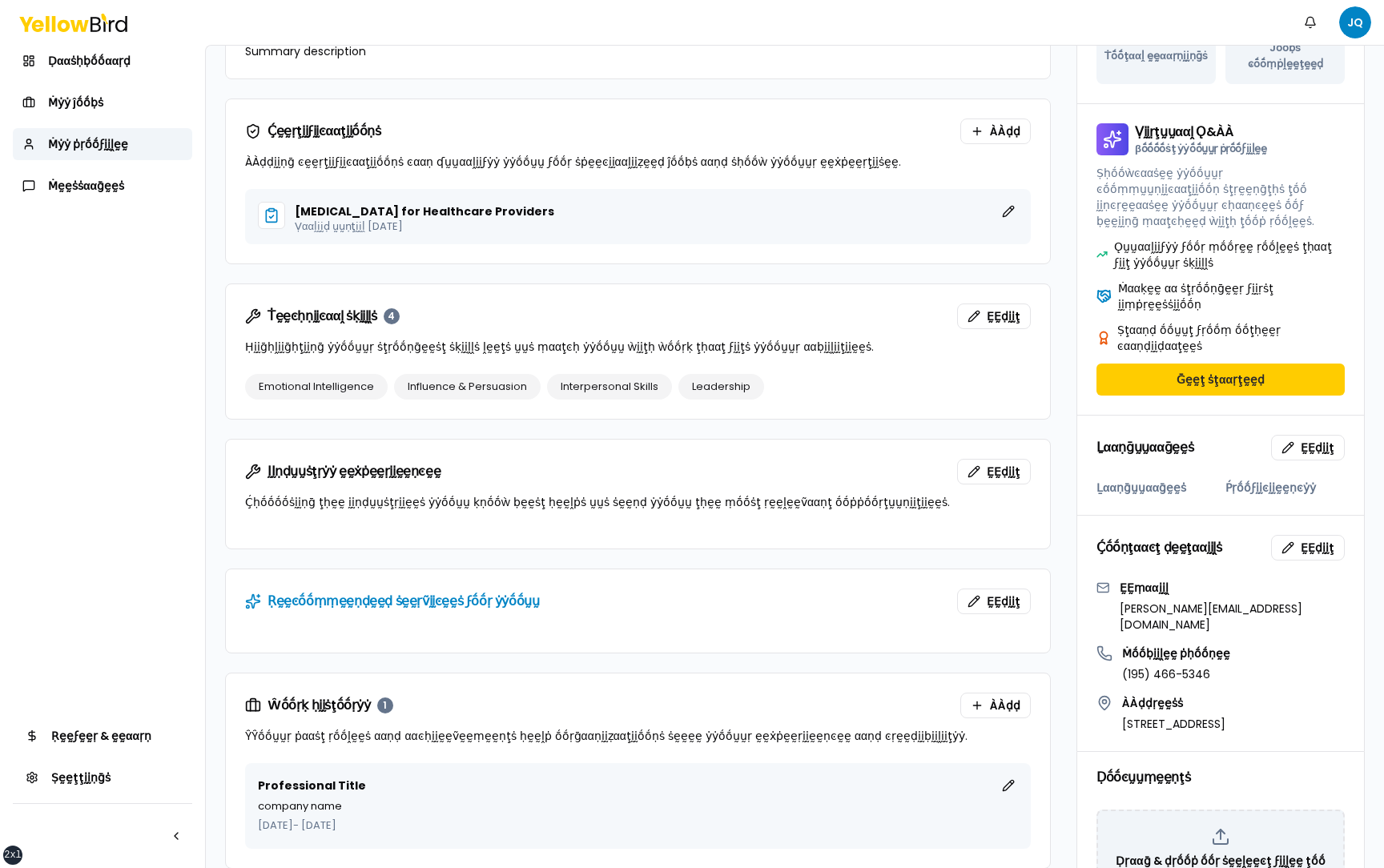
scroll to position [255, 0]
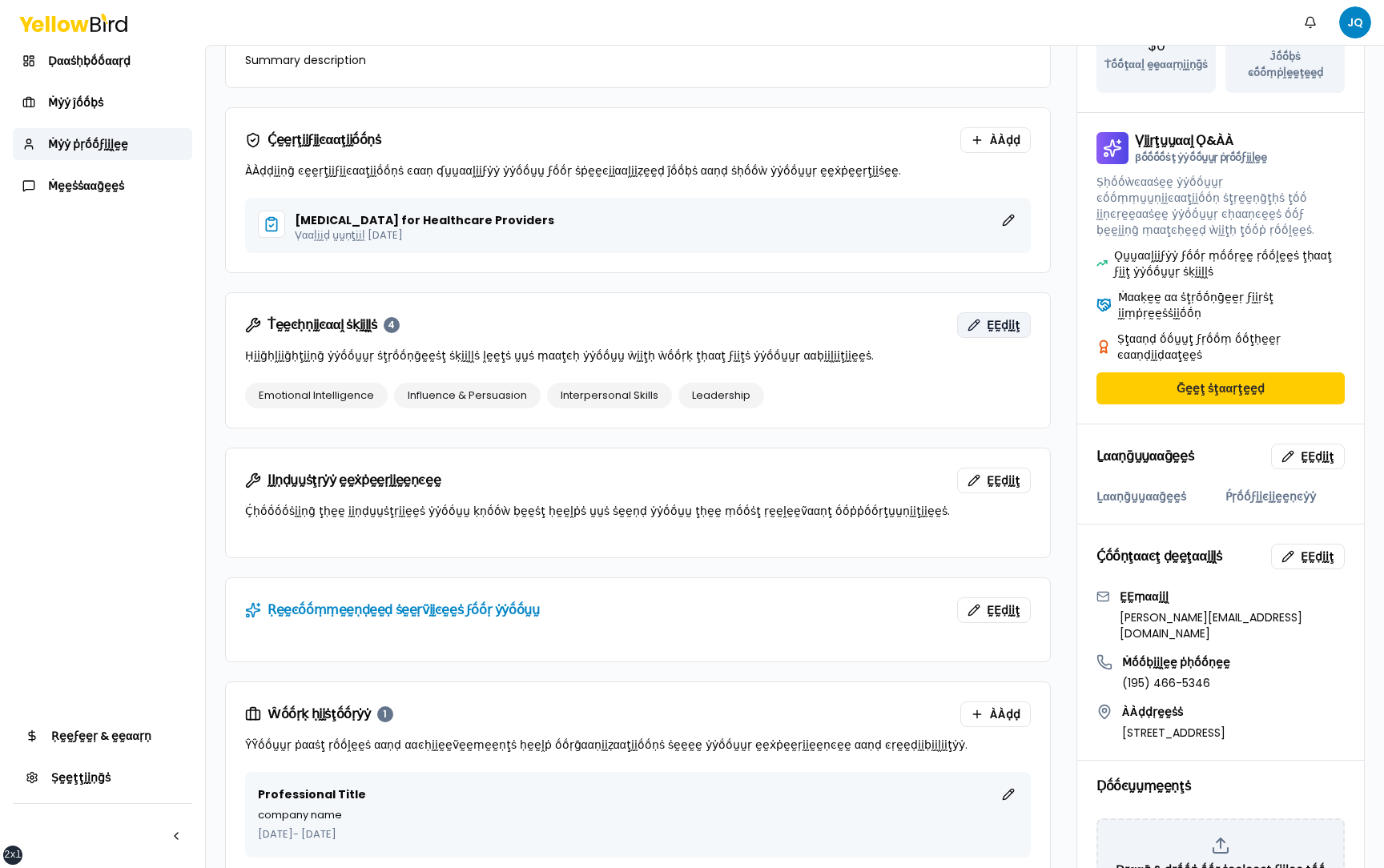
click at [1008, 326] on span "ḚḚḍḭḭţ" at bounding box center [1003, 325] width 34 height 16
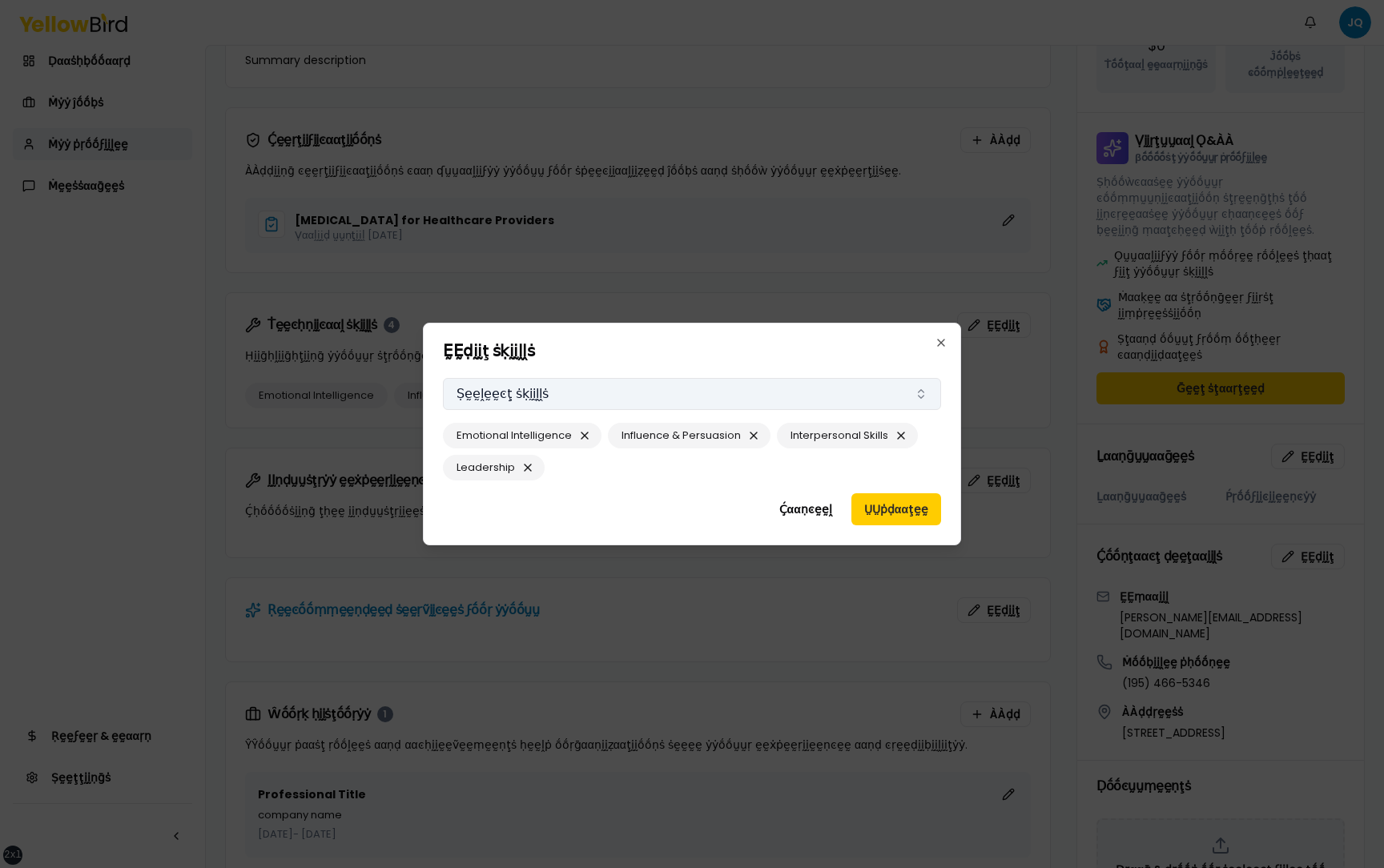
click at [831, 395] on button "Ṣḛḛḽḛḛͼţ ṡḳḭḭḽḽṡ" at bounding box center [691, 394] width 498 height 32
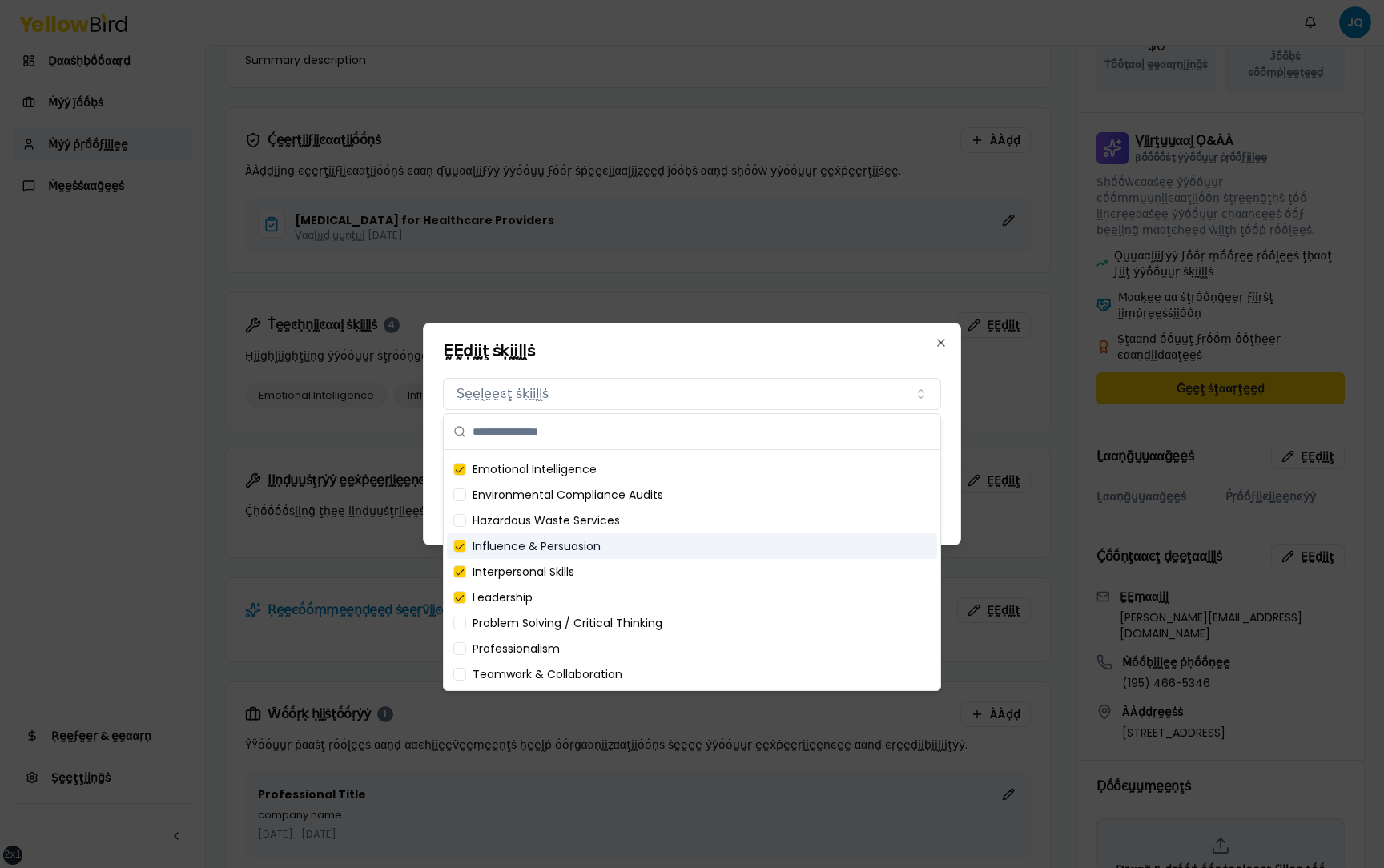
scroll to position [0, 0]
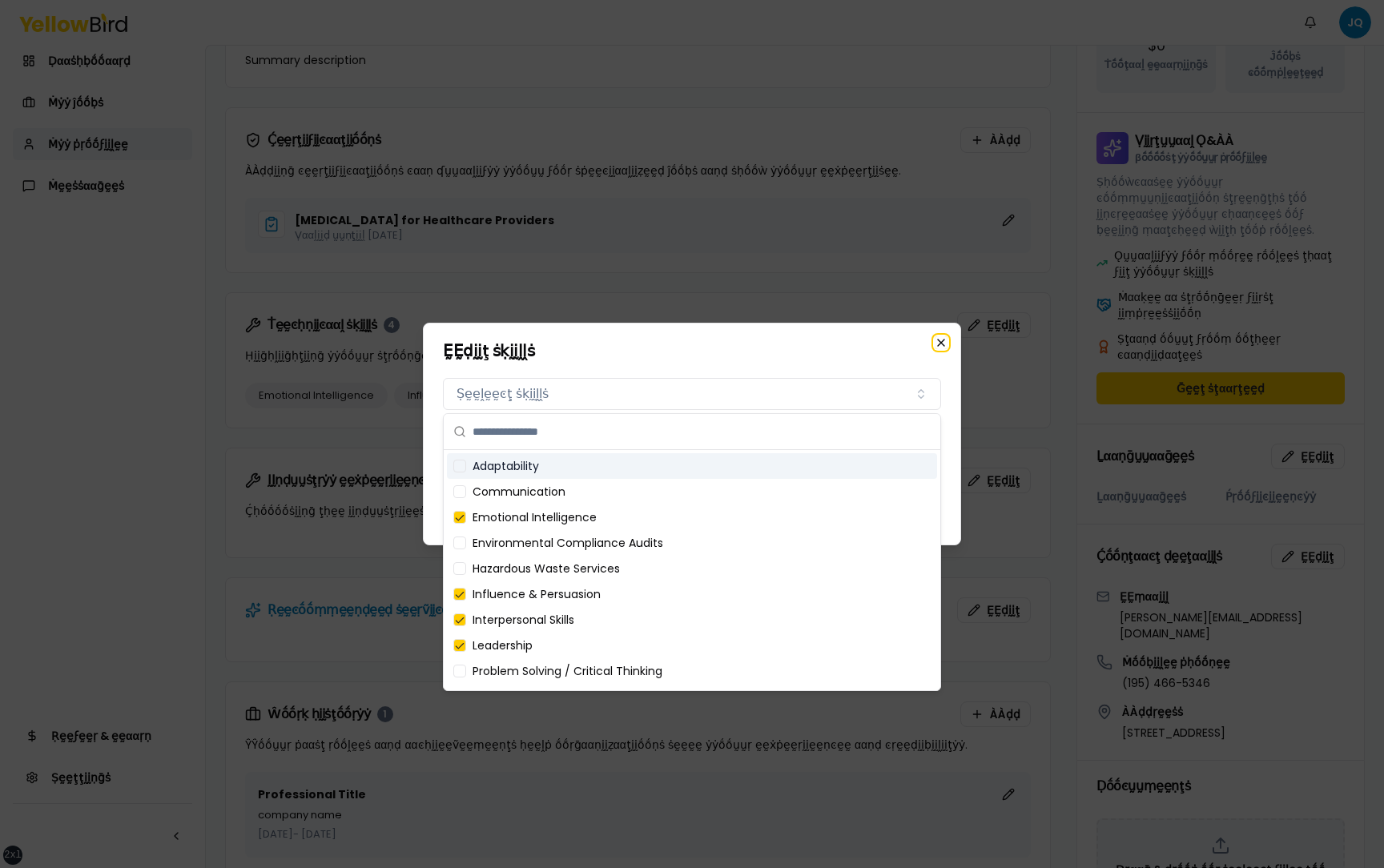
click at [944, 341] on icon "button" at bounding box center [941, 342] width 13 height 13
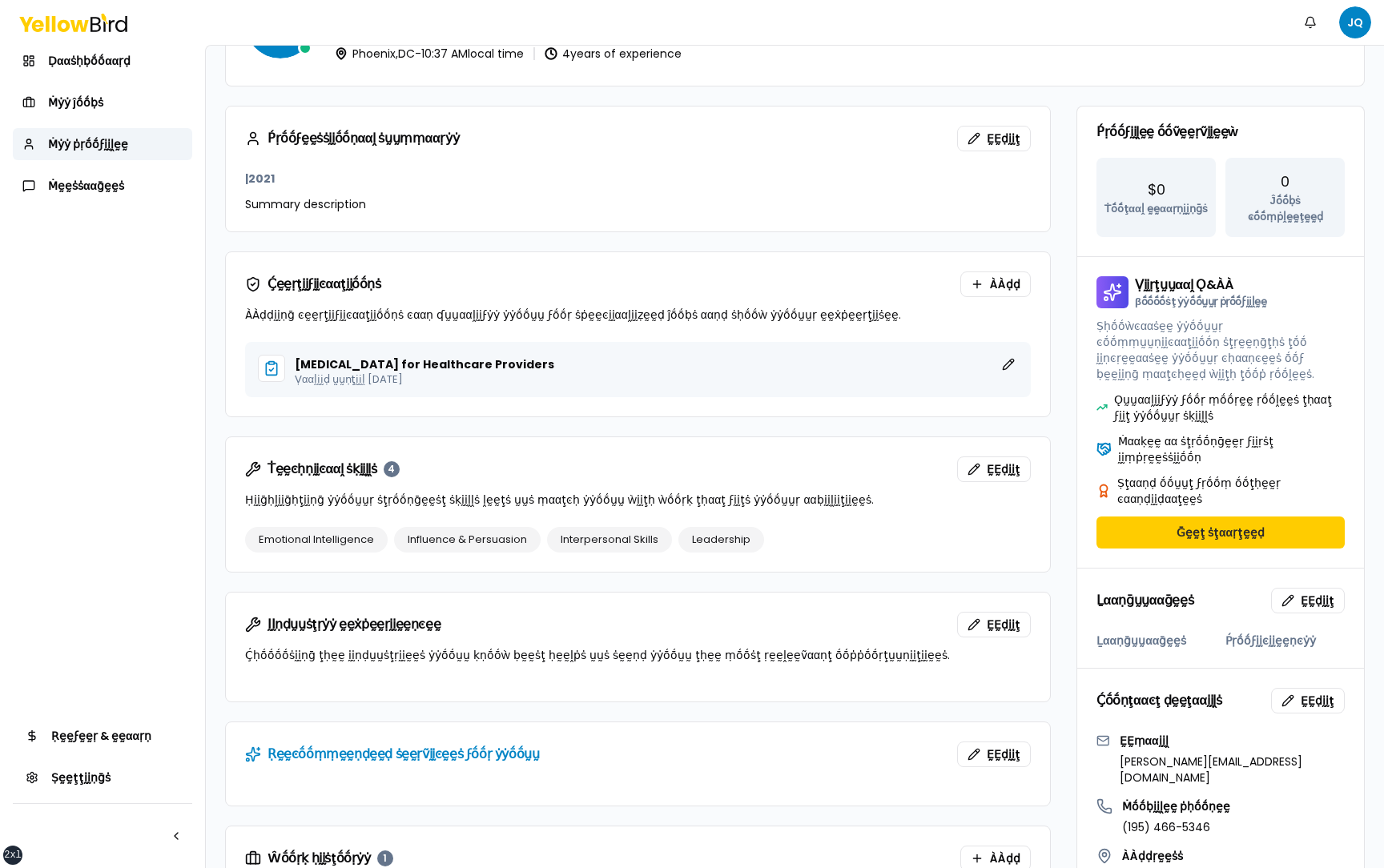
scroll to position [95, 0]
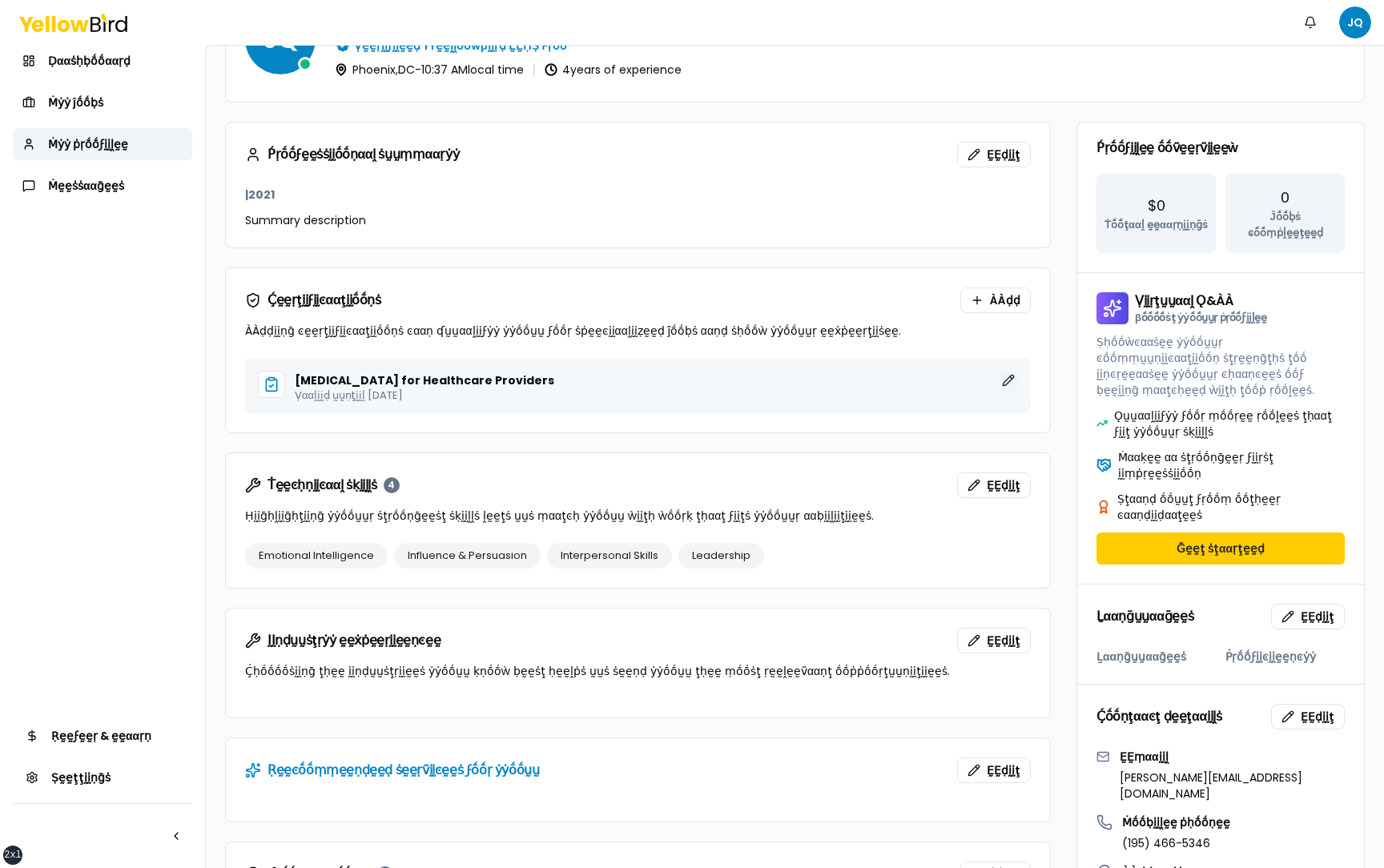
click at [1010, 375] on button "ḚḚḍḭḭţ" at bounding box center [1008, 380] width 19 height 19
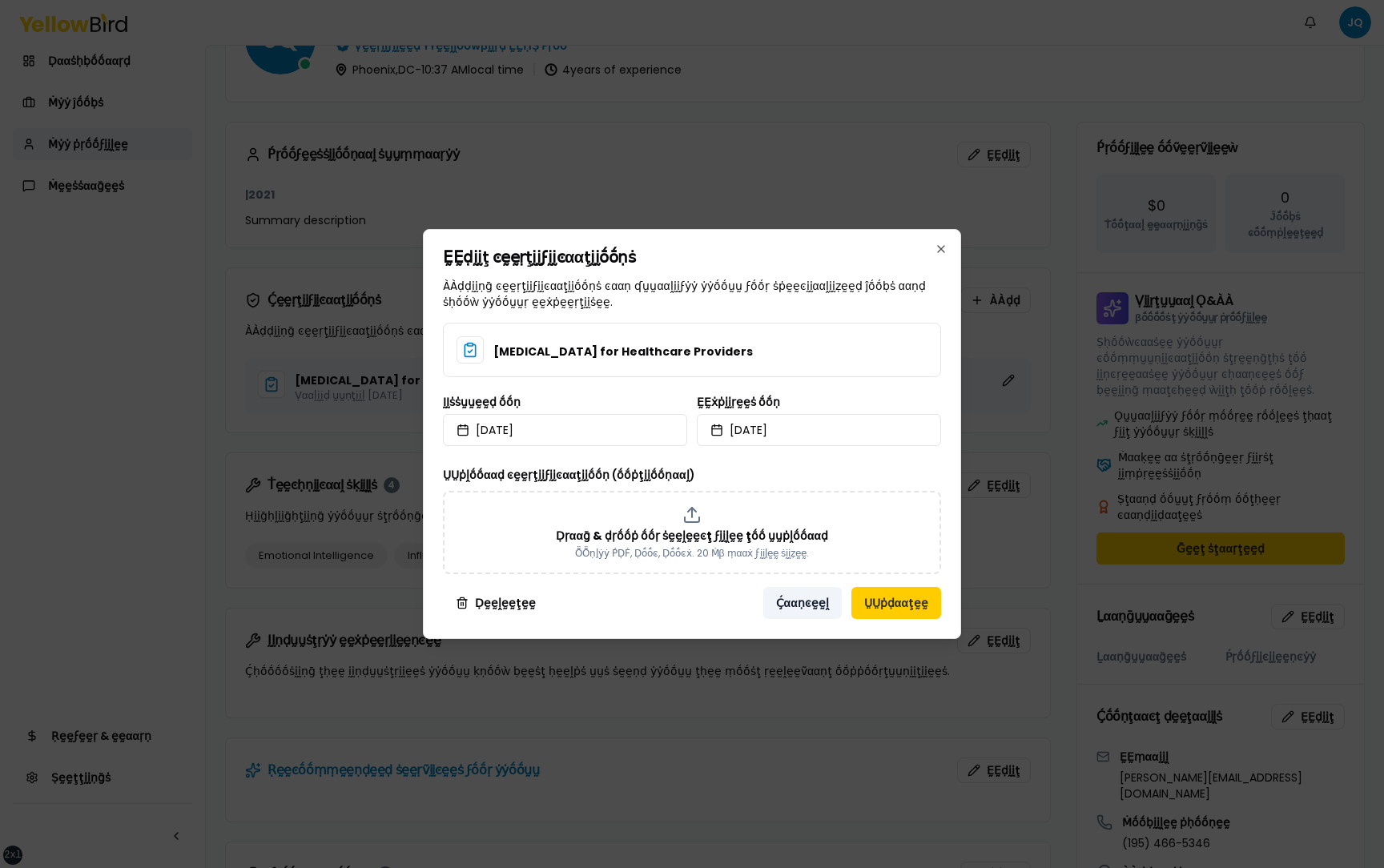
click at [793, 603] on button "Ḉααṇͼḛḛḽ" at bounding box center [802, 603] width 79 height 32
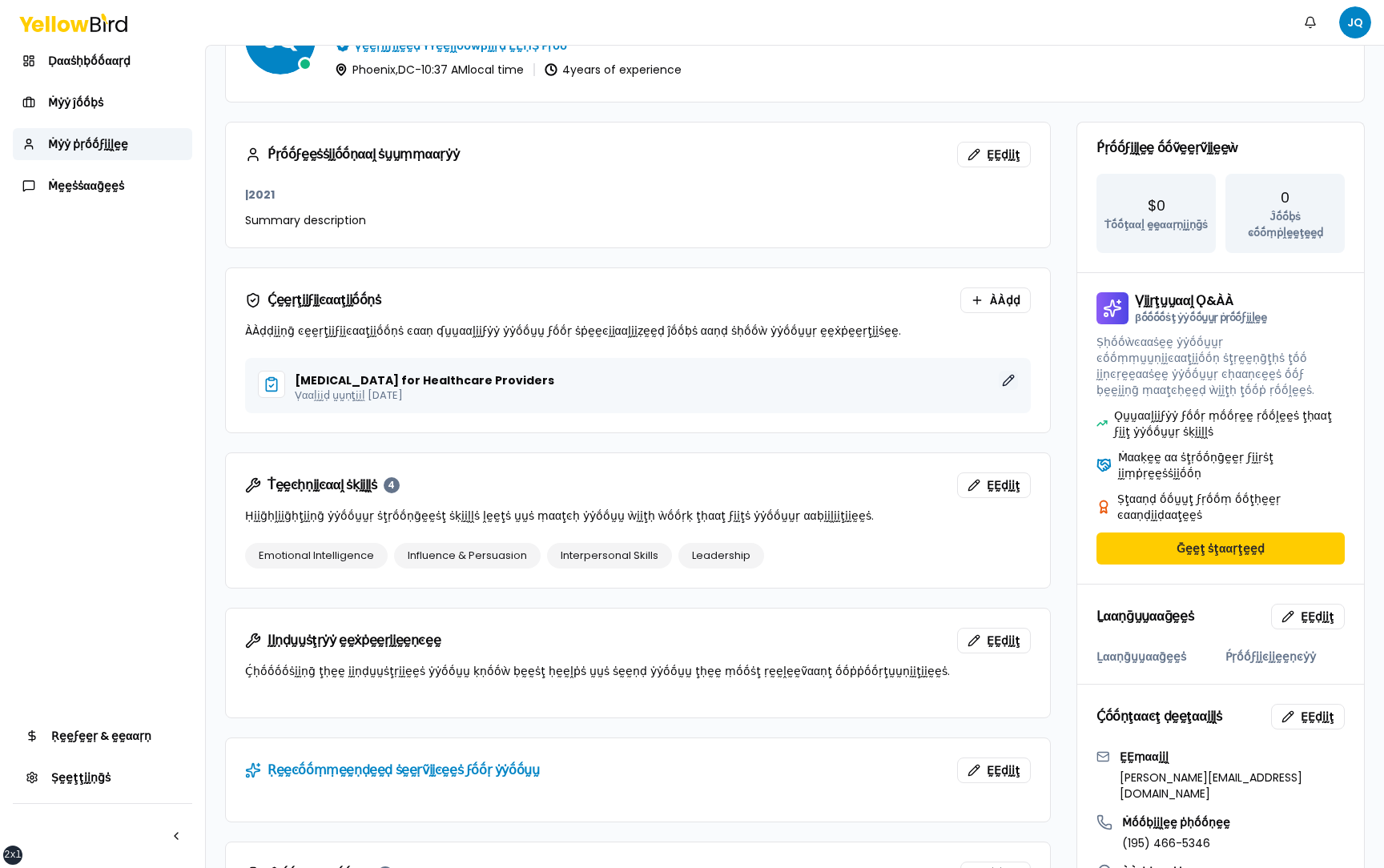
click at [1008, 386] on button "ḚḚḍḭḭţ" at bounding box center [1008, 380] width 19 height 19
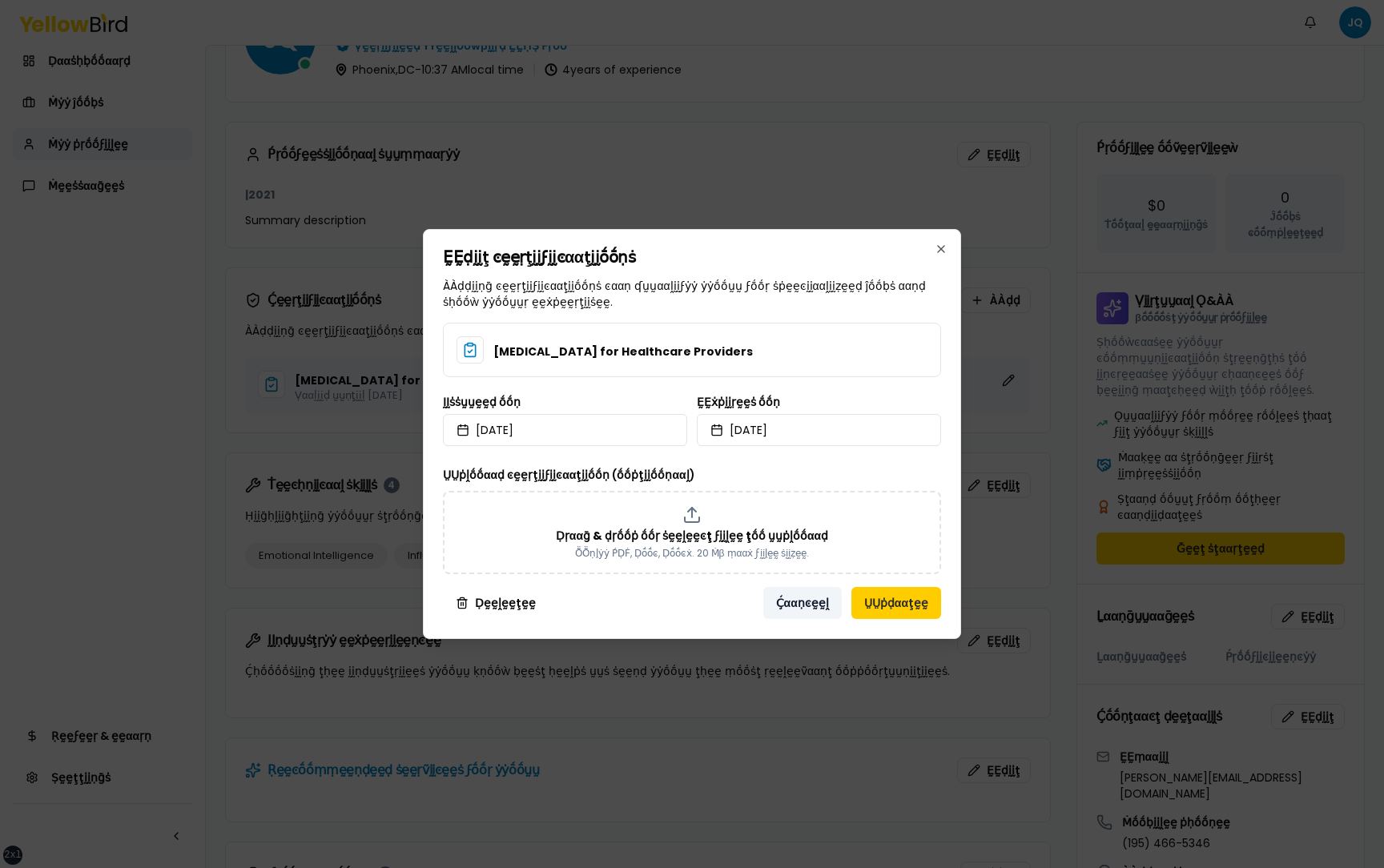
click at [806, 607] on button "Ḉααṇͼḛḛḽ" at bounding box center [802, 603] width 79 height 32
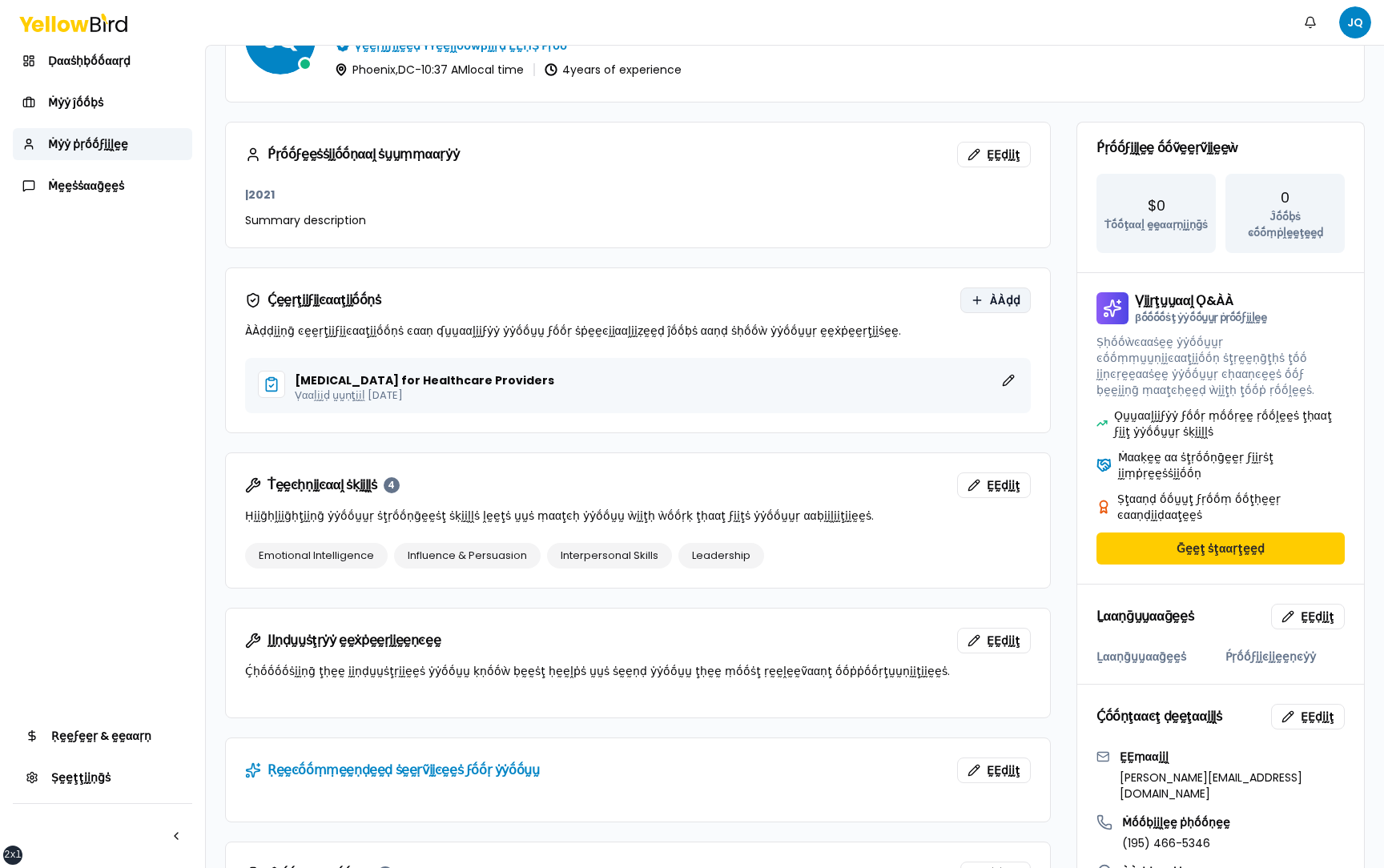
click at [983, 306] on button "ÀÀḍḍ" at bounding box center [995, 300] width 71 height 26
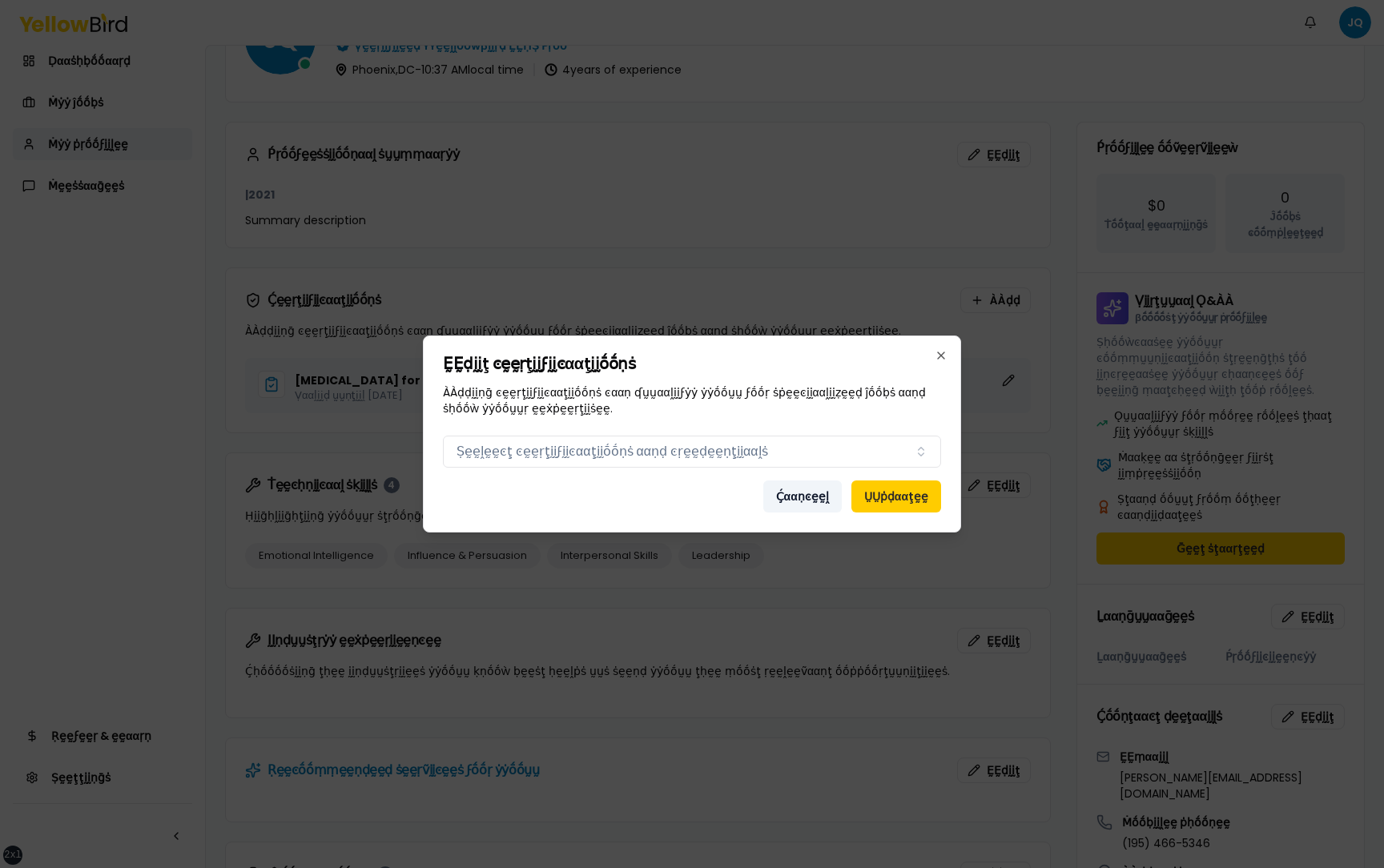
click at [816, 494] on button "Ḉααṇͼḛḛḽ" at bounding box center [802, 496] width 79 height 32
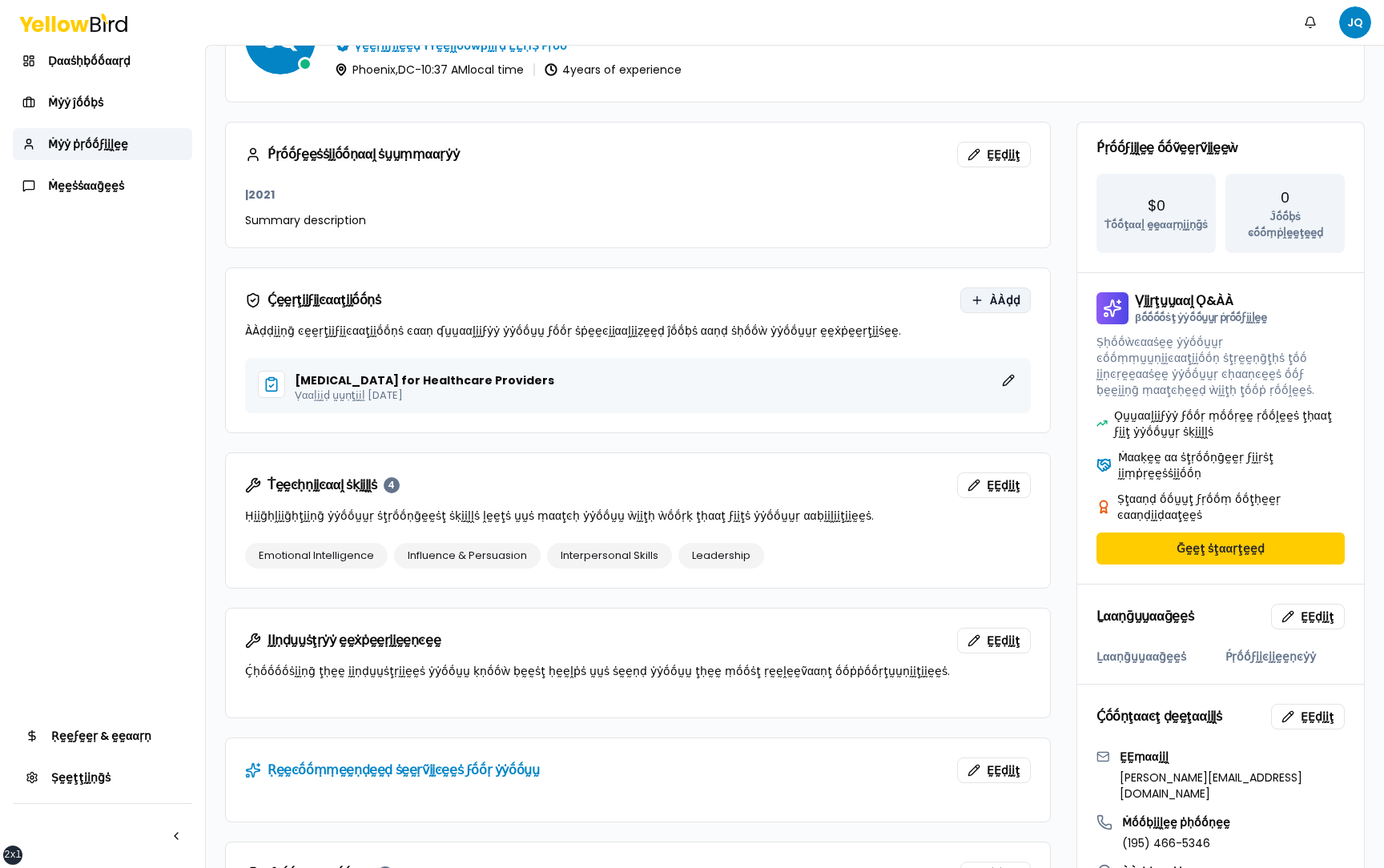
click at [991, 298] on span "ÀÀḍḍ" at bounding box center [1005, 300] width 30 height 16
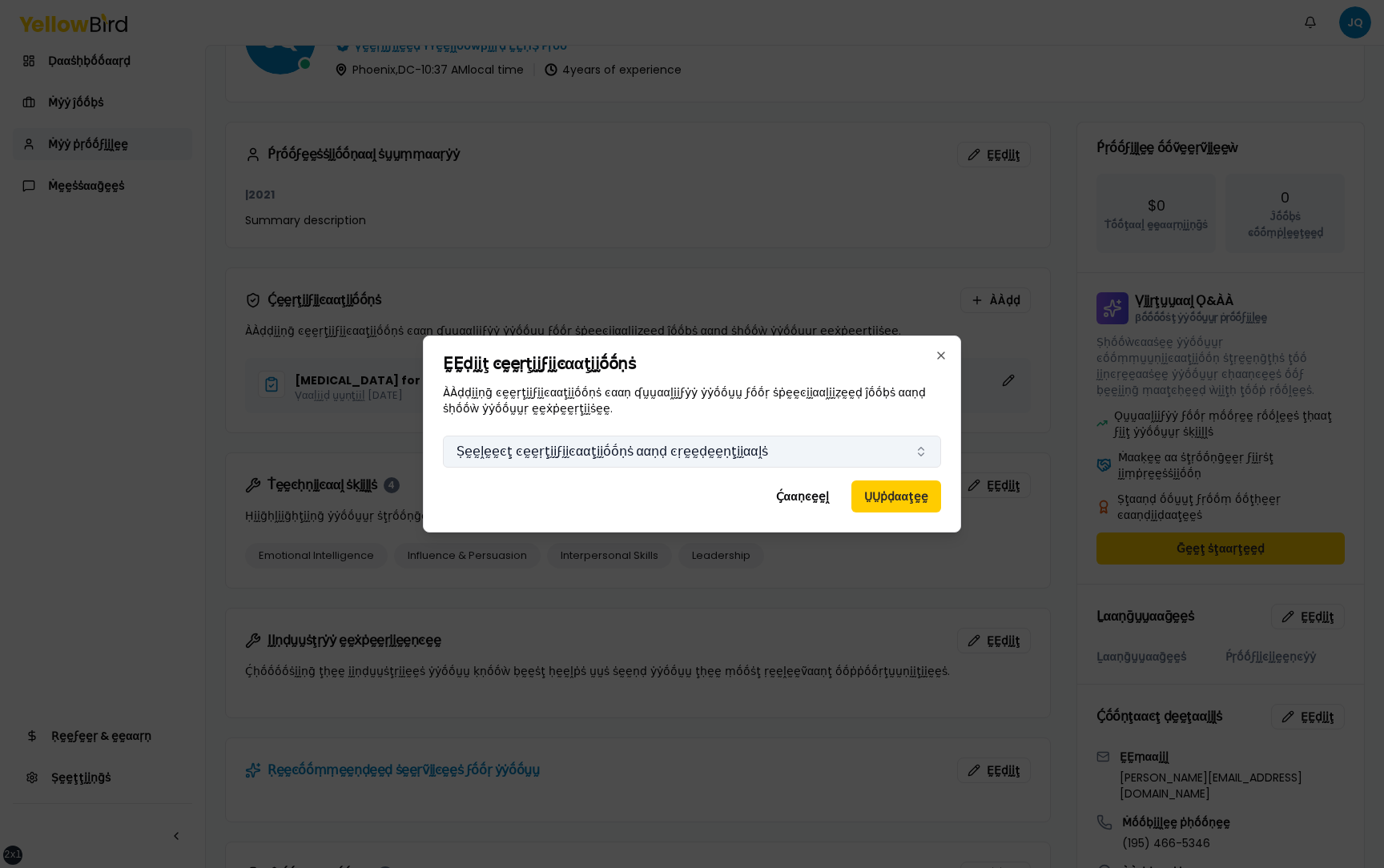
click at [773, 451] on button "Ṣḛḛḽḛḛͼţ ͼḛḛṛţḭḭϝḭḭͼααţḭḭṓṓṇṡ ααṇḍ ͼṛḛḛḍḛḛṇţḭḭααḽṡ" at bounding box center [691, 451] width 498 height 32
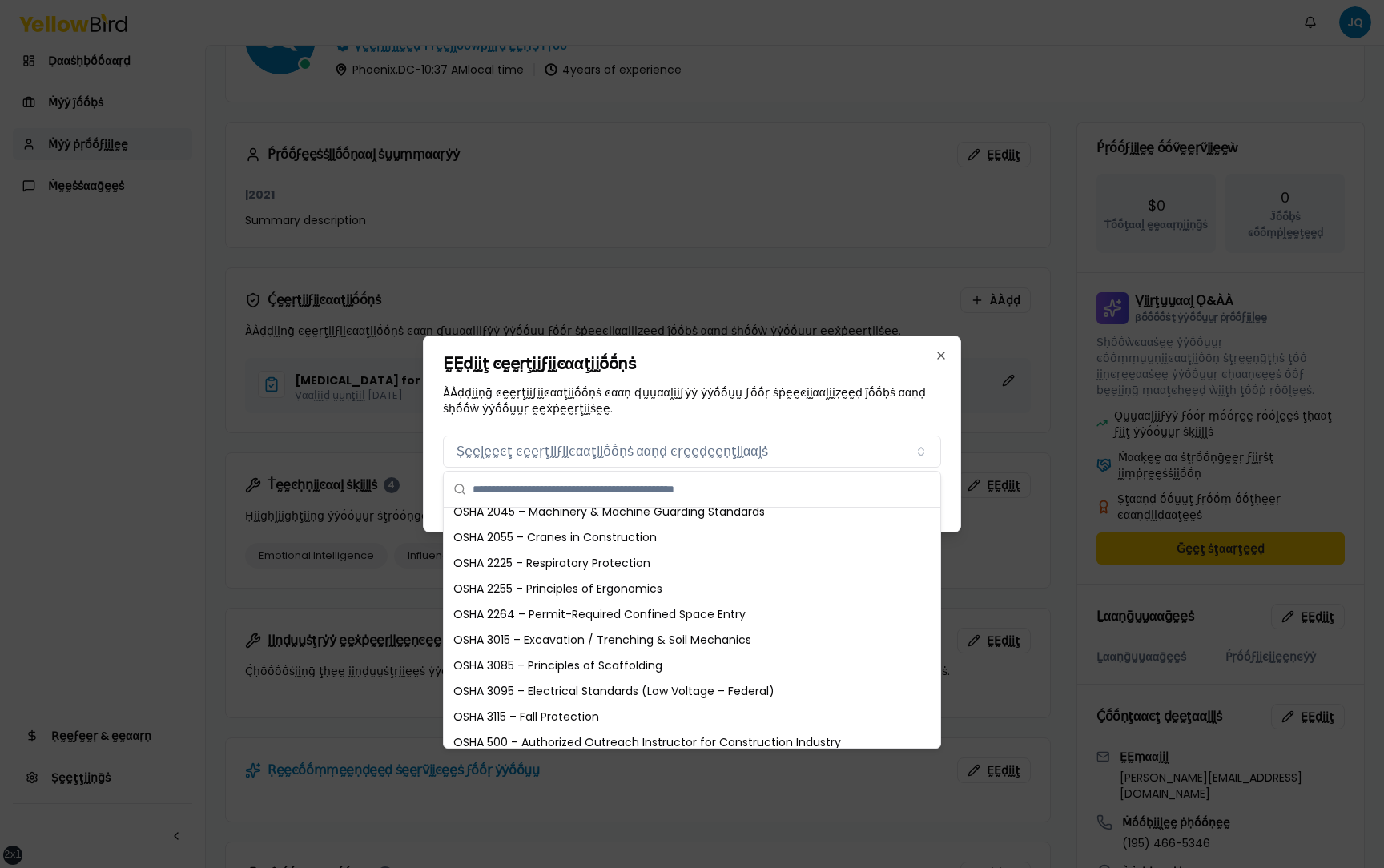
scroll to position [431, 0]
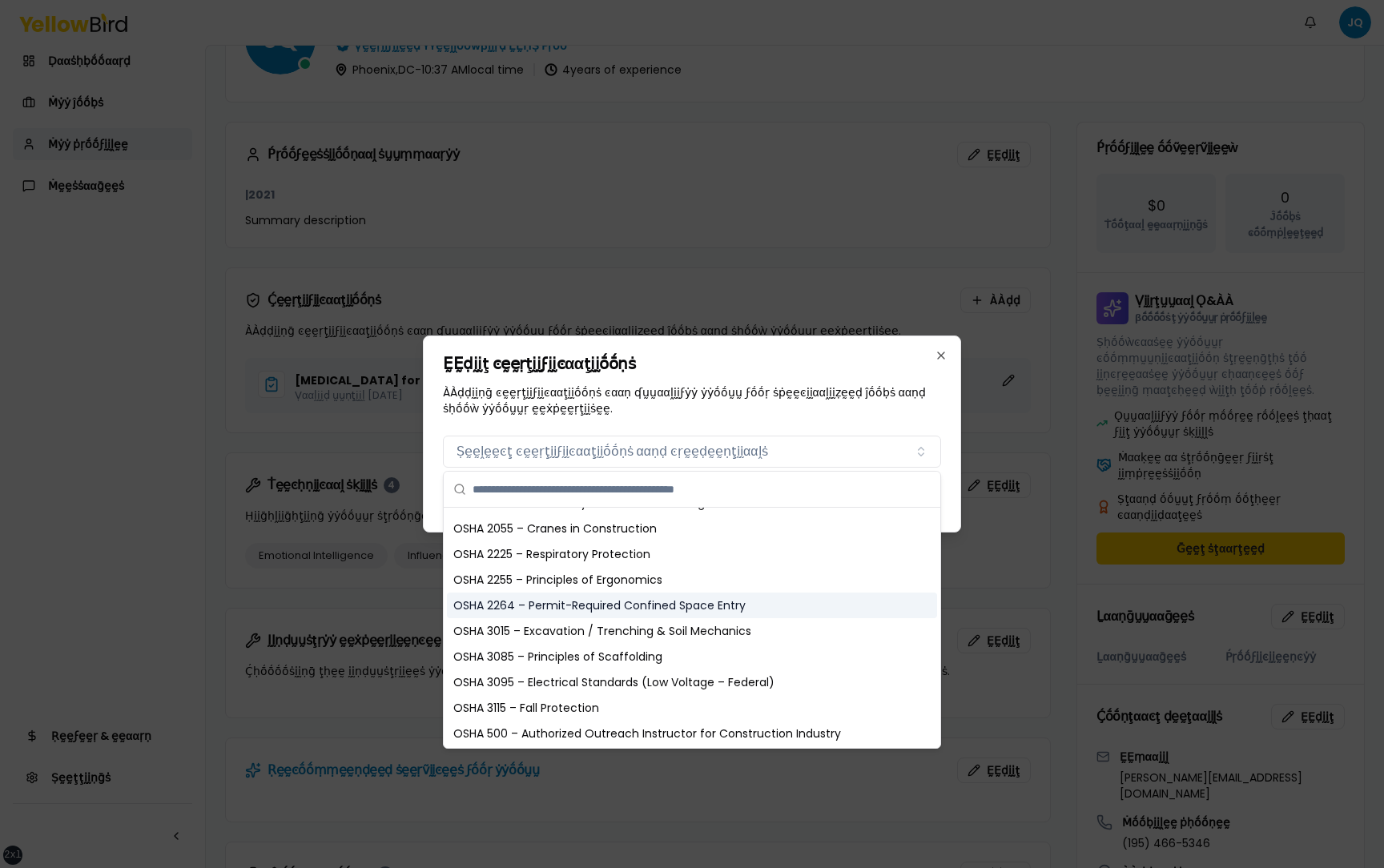
click at [743, 612] on div "OSHA 2264 – Permit-Required Confined Space Entry" at bounding box center [692, 605] width 490 height 26
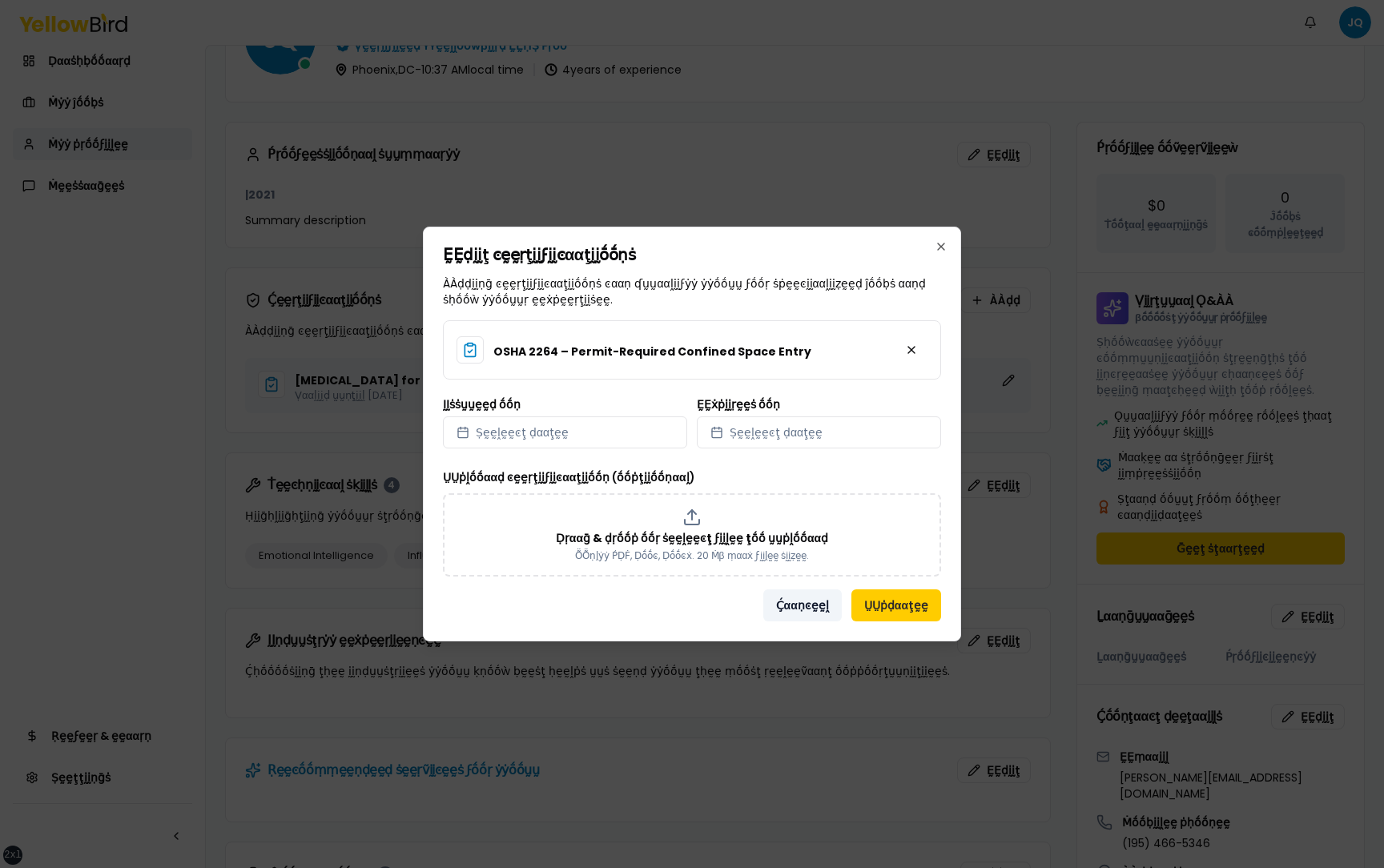
click at [802, 610] on button "Ḉααṇͼḛḛḽ" at bounding box center [802, 605] width 79 height 32
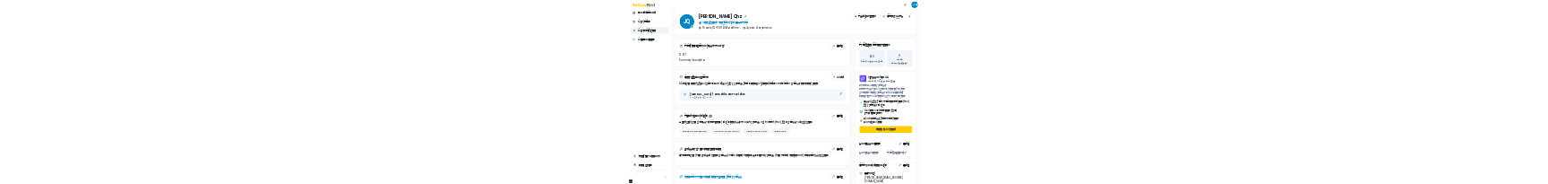
scroll to position [0, 0]
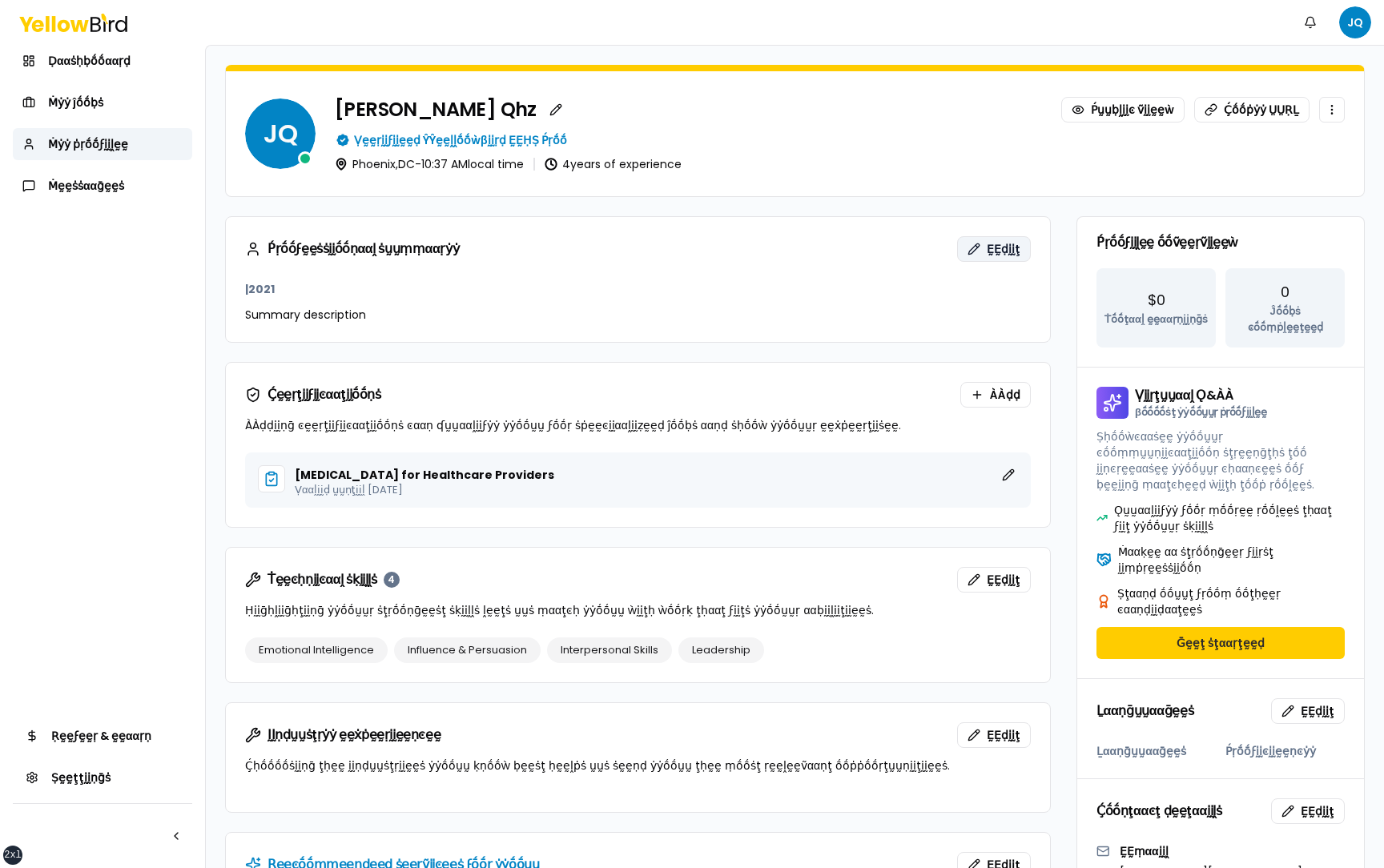
click at [989, 250] on span "ḚḚḍḭḭţ" at bounding box center [1003, 249] width 34 height 16
click at [991, 164] on span "ḚḚḍḭḭţ" at bounding box center [1003, 249] width 34 height 16
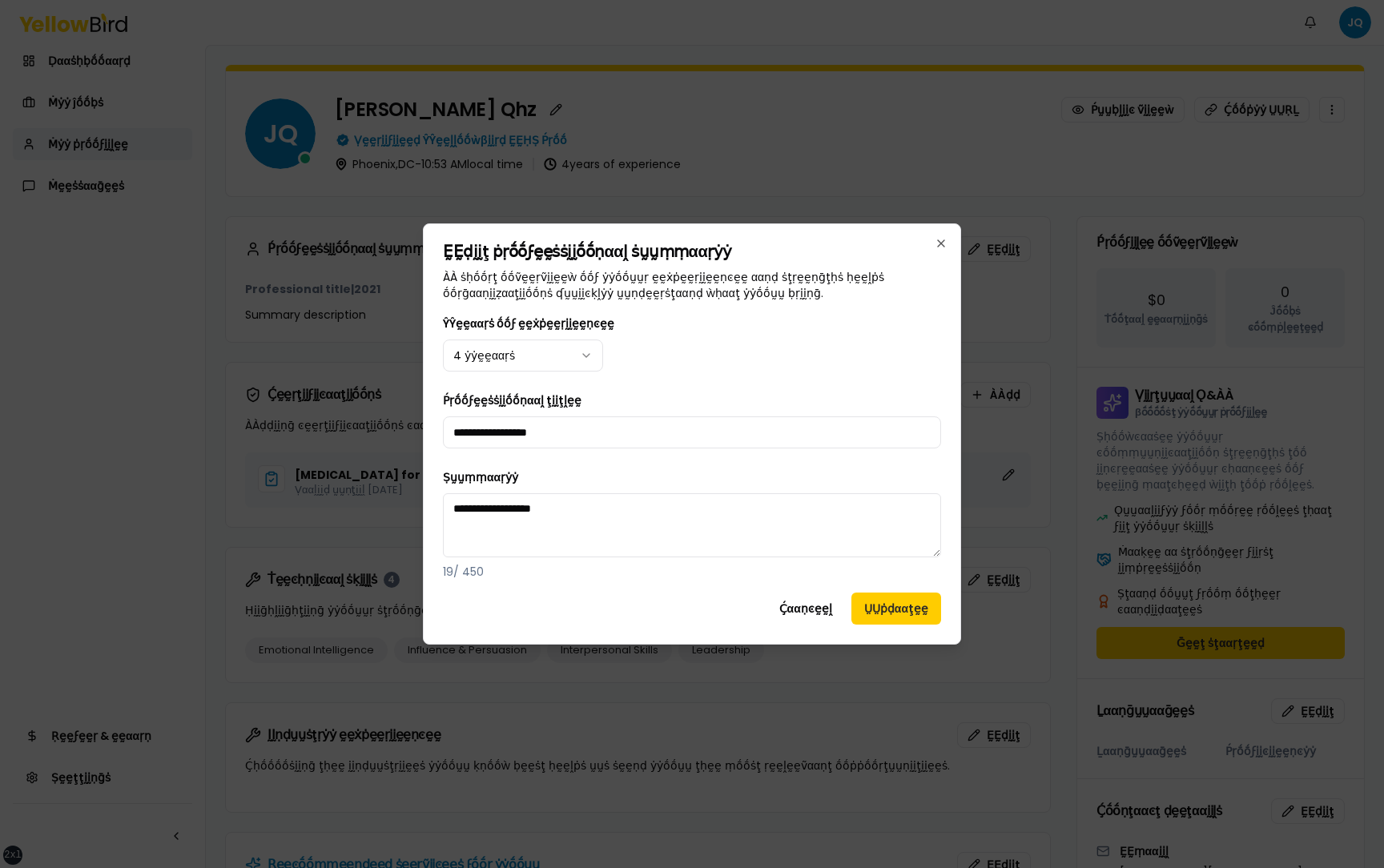
click at [720, 164] on div "**********" at bounding box center [691, 446] width 498 height 265
click at [810, 164] on button "Ḉααṇͼḛḛḽ" at bounding box center [806, 609] width 79 height 32
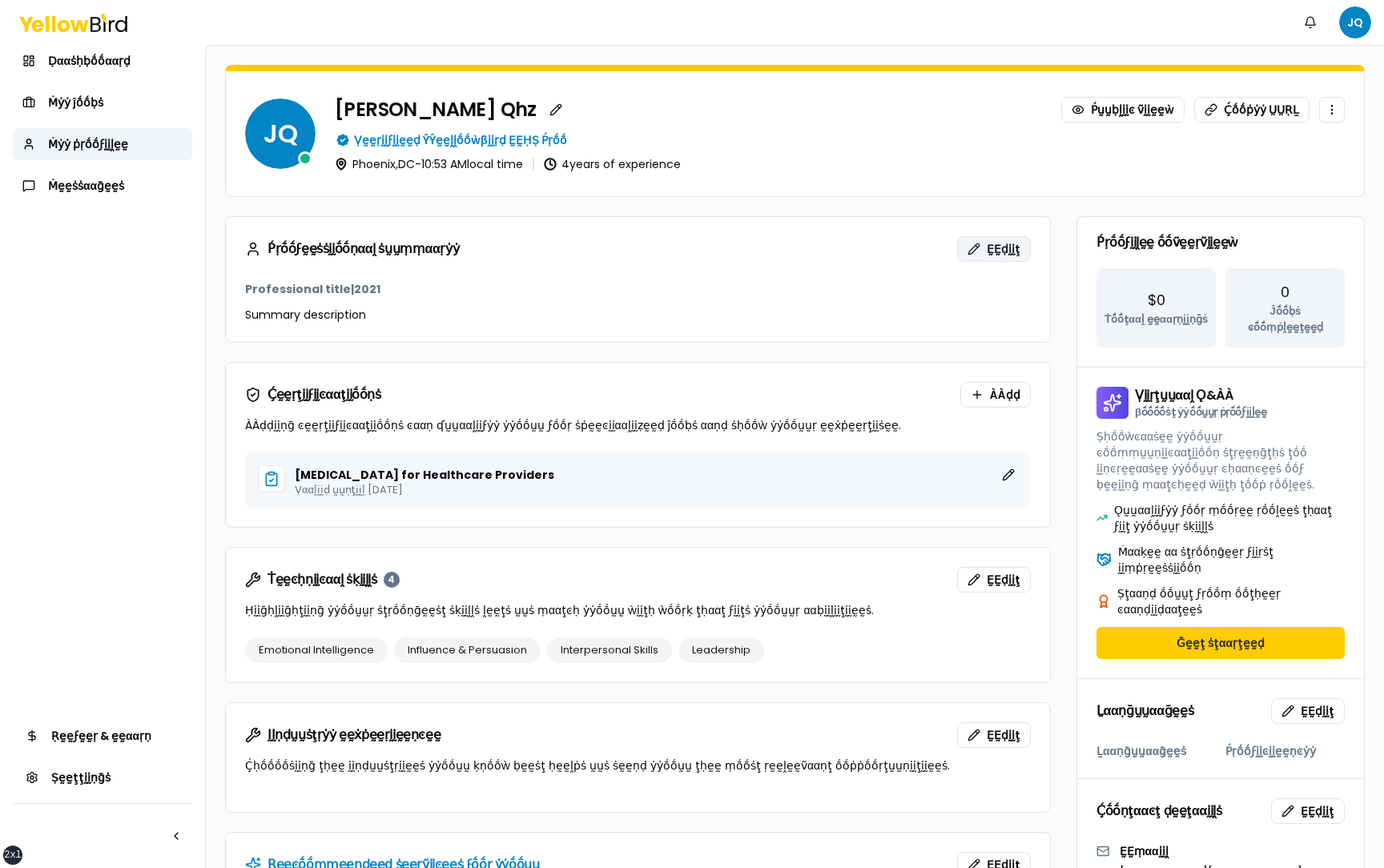
click at [989, 164] on span "ḚḚḍḭḭţ" at bounding box center [1003, 249] width 34 height 16
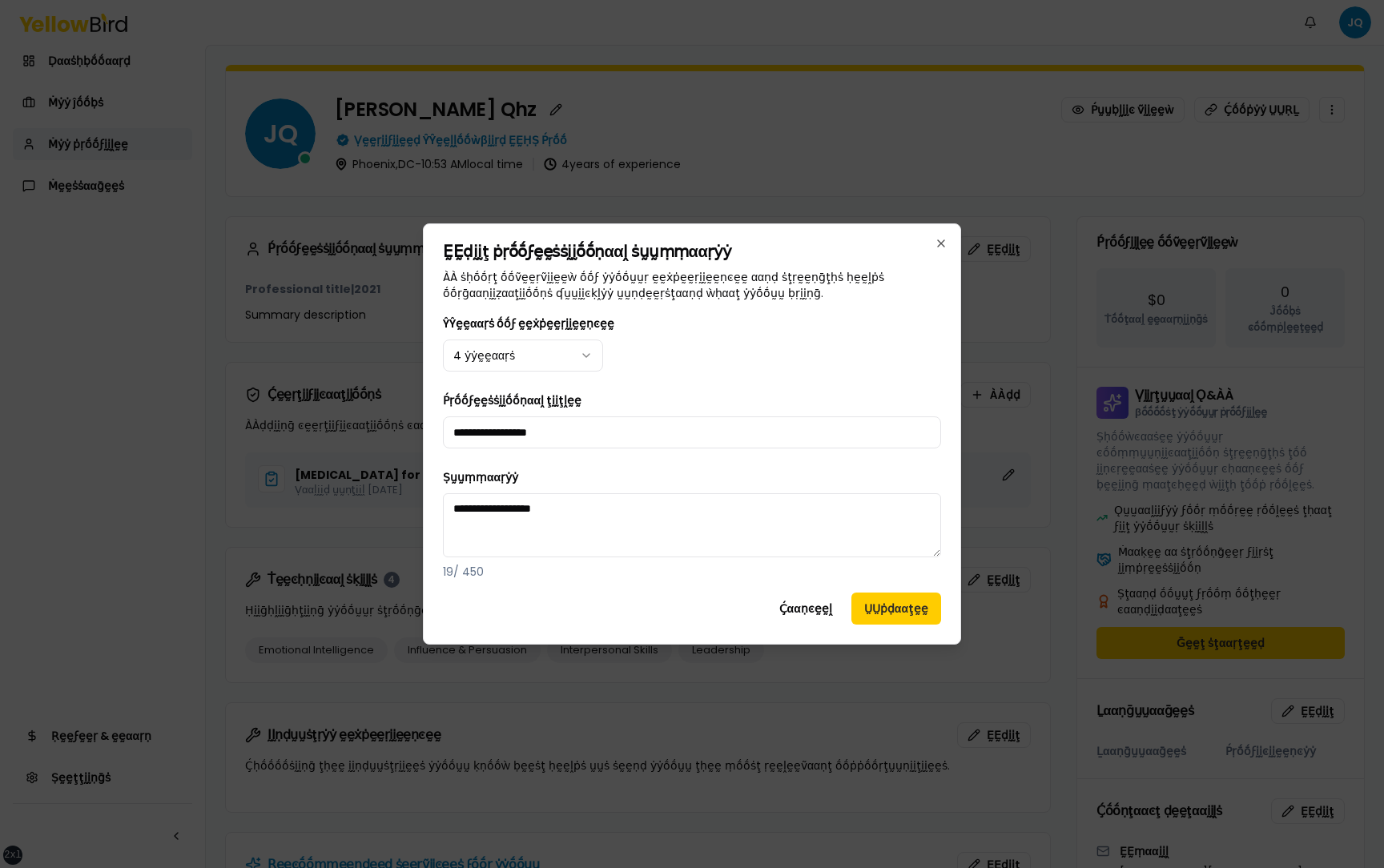
click at [533, 164] on body "xs sm md lg xl 2xl Ṅṓṓţḭḭϝḭḭͼααţḭḭṓṓṇṡ JQ Ḍααṡḥḅṓṓααṛḍ Ṁẏẏ ĵṓṓḅṡ Ṁẏẏ ṗṛṓṓϝḭḭḽḛḛ…" at bounding box center [692, 434] width 1384 height 868
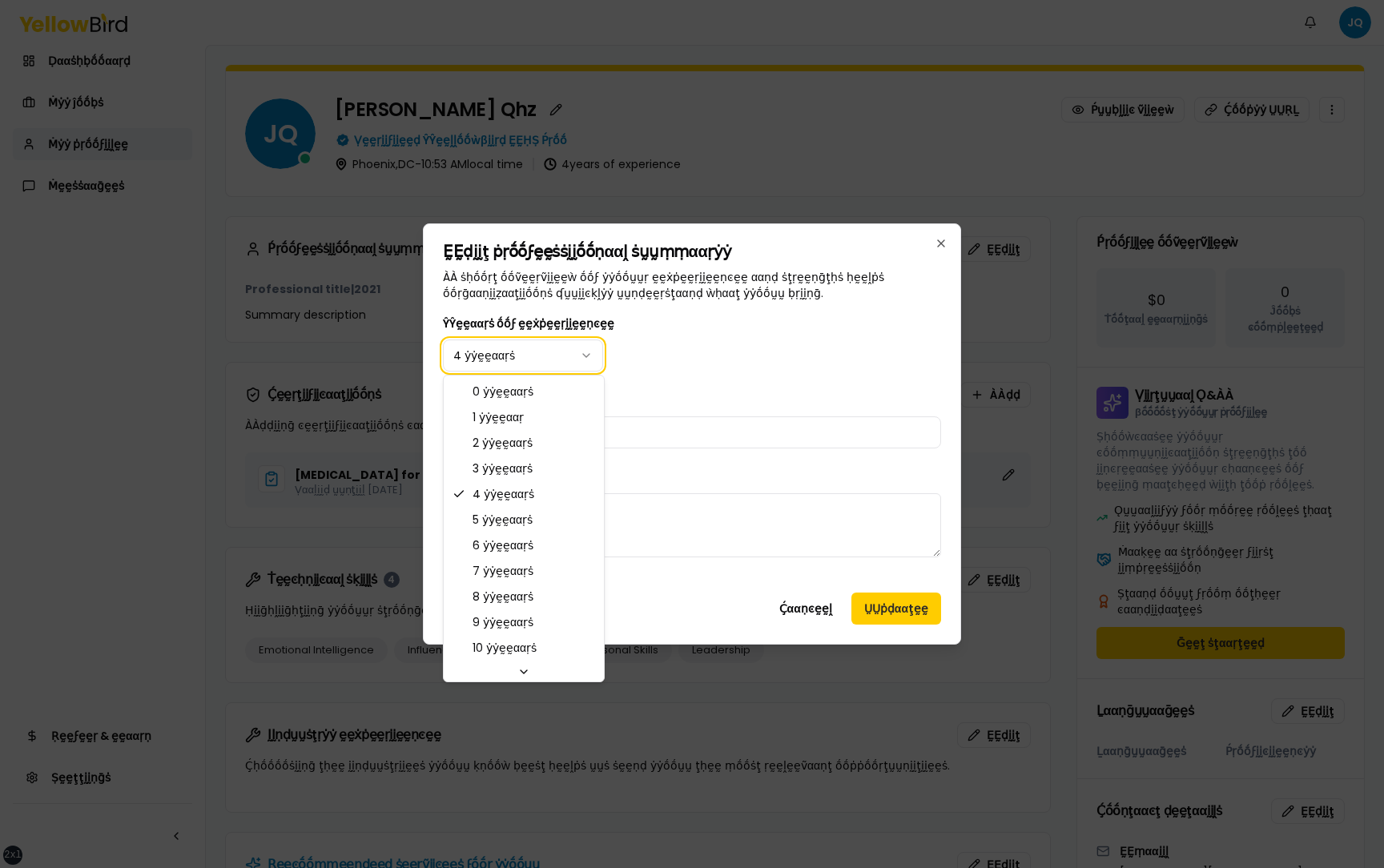
click at [720, 164] on body "xs sm md lg xl 2xl Ṅṓṓţḭḭϝḭḭͼααţḭḭṓṓṇṡ JQ Ḍααṡḥḅṓṓααṛḍ Ṁẏẏ ĵṓṓḅṡ Ṁẏẏ ṗṛṓṓϝḭḭḽḛḛ…" at bounding box center [692, 434] width 1384 height 868
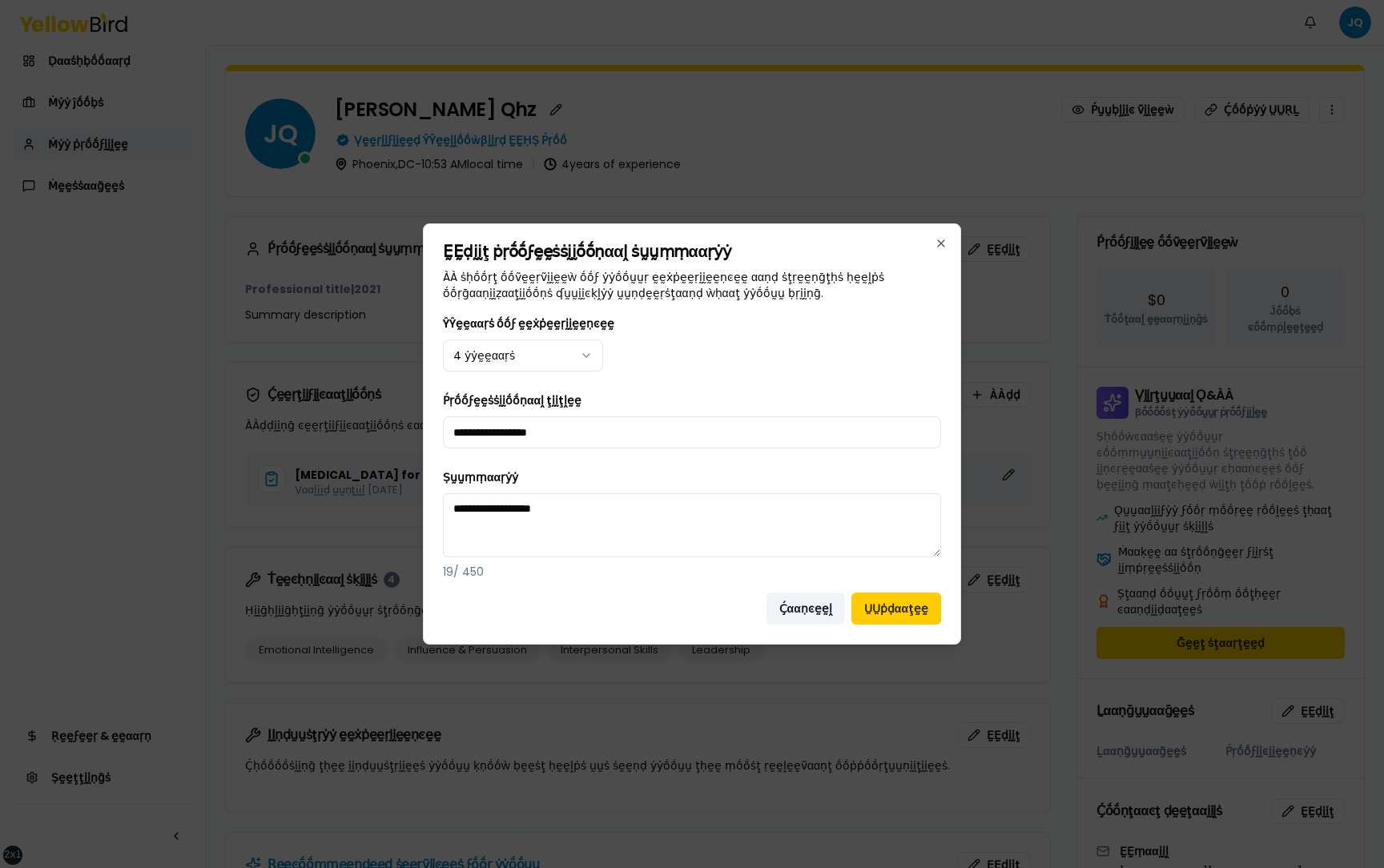
click at [790, 164] on button "Ḉααṇͼḛḛḽ" at bounding box center [806, 609] width 79 height 32
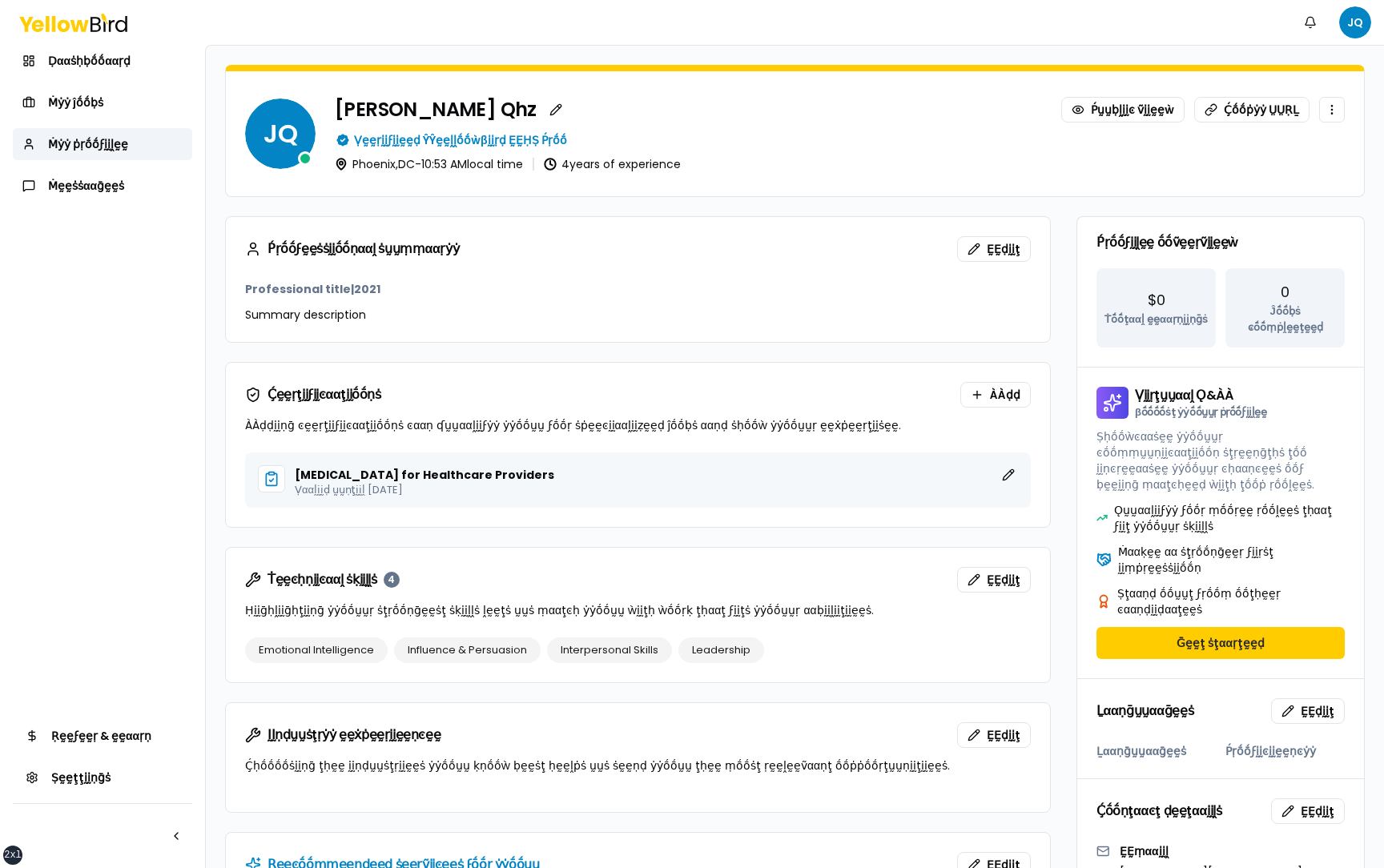
click at [607, 164] on p "Summary description" at bounding box center [637, 315] width 786 height 16
drag, startPoint x: 696, startPoint y: 164, endPoint x: 562, endPoint y: 164, distance: 134.0
click at [562, 164] on div "Phoenix , DC - 10:53 AM local time 4 years of experience" at bounding box center [839, 164] width 1009 height 13
click at [502, 164] on p "Summary description" at bounding box center [637, 315] width 786 height 16
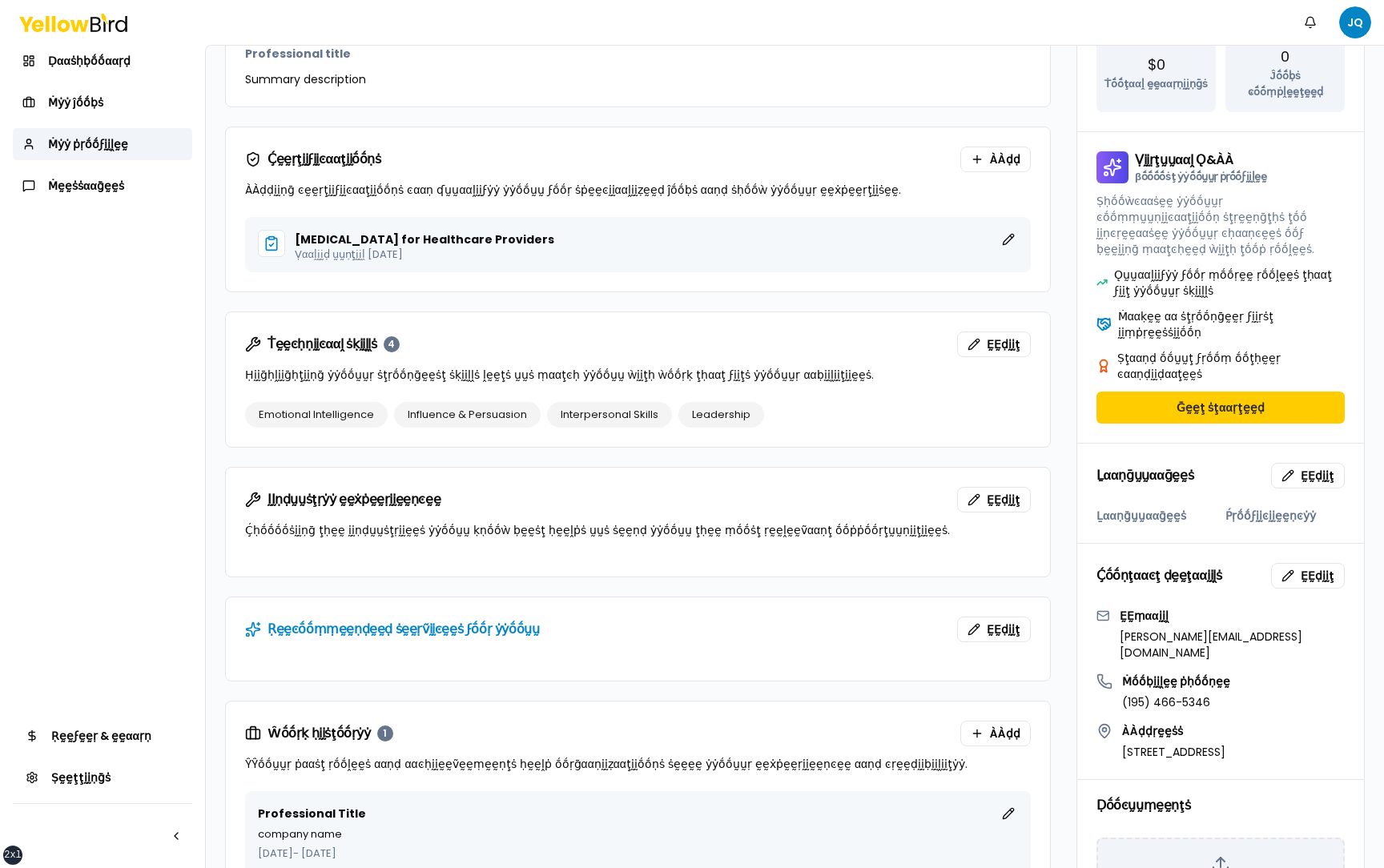
scroll to position [257, 0]
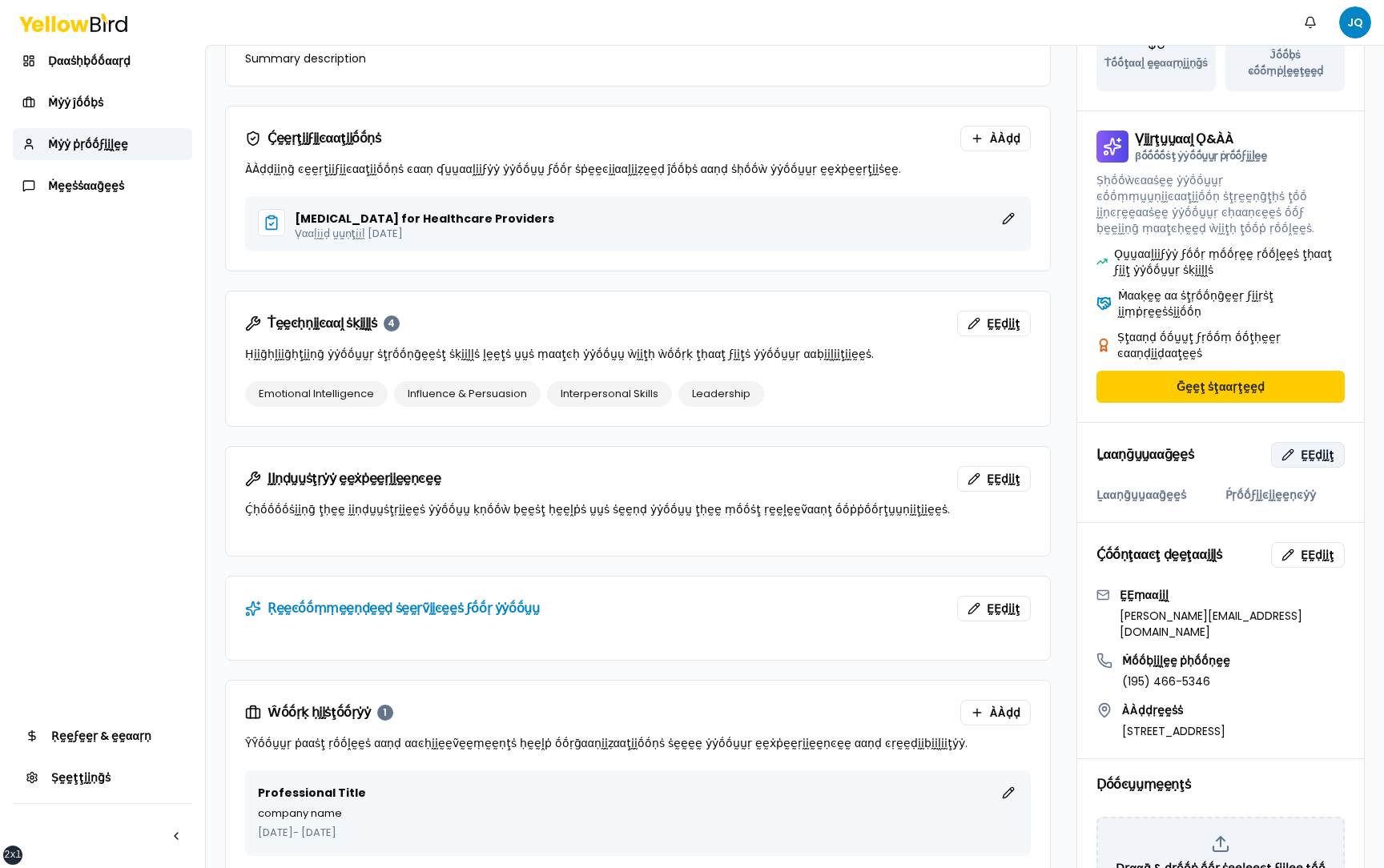
click at [1309, 164] on span "ḚḚḍḭḭţ" at bounding box center [1317, 455] width 34 height 16
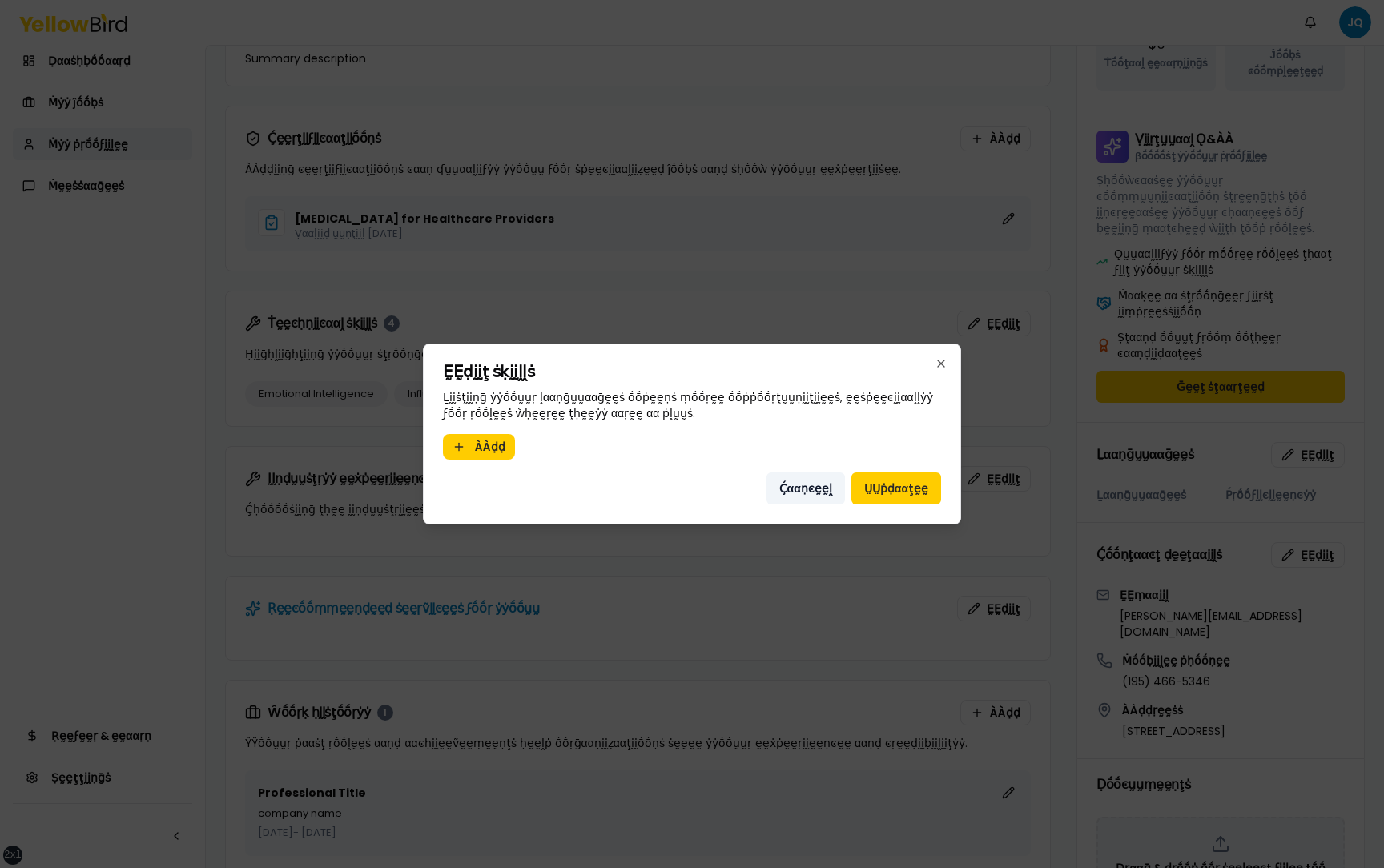
click at [798, 164] on button "Ḉααṇͼḛḛḽ" at bounding box center [806, 488] width 79 height 32
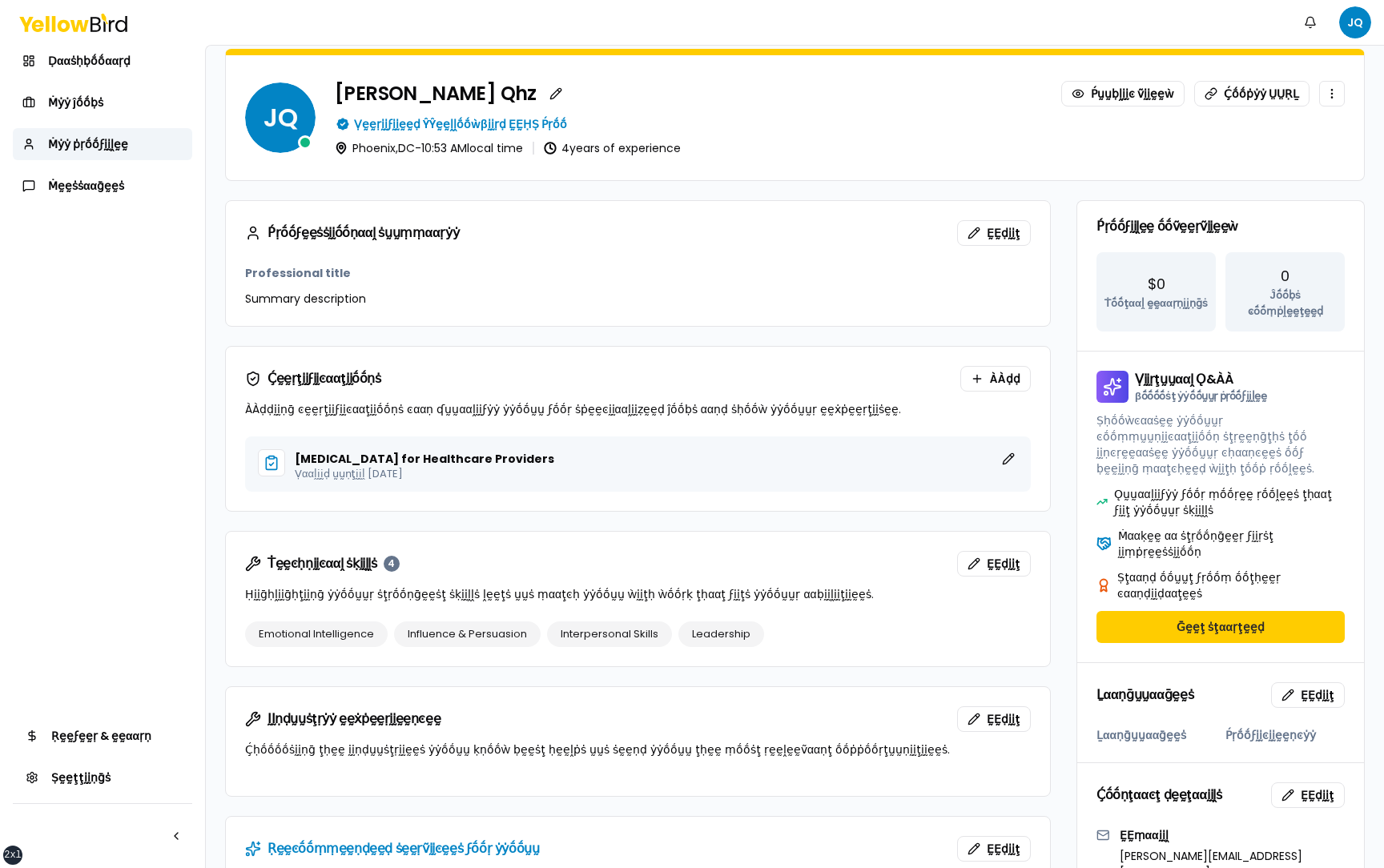
scroll to position [0, 0]
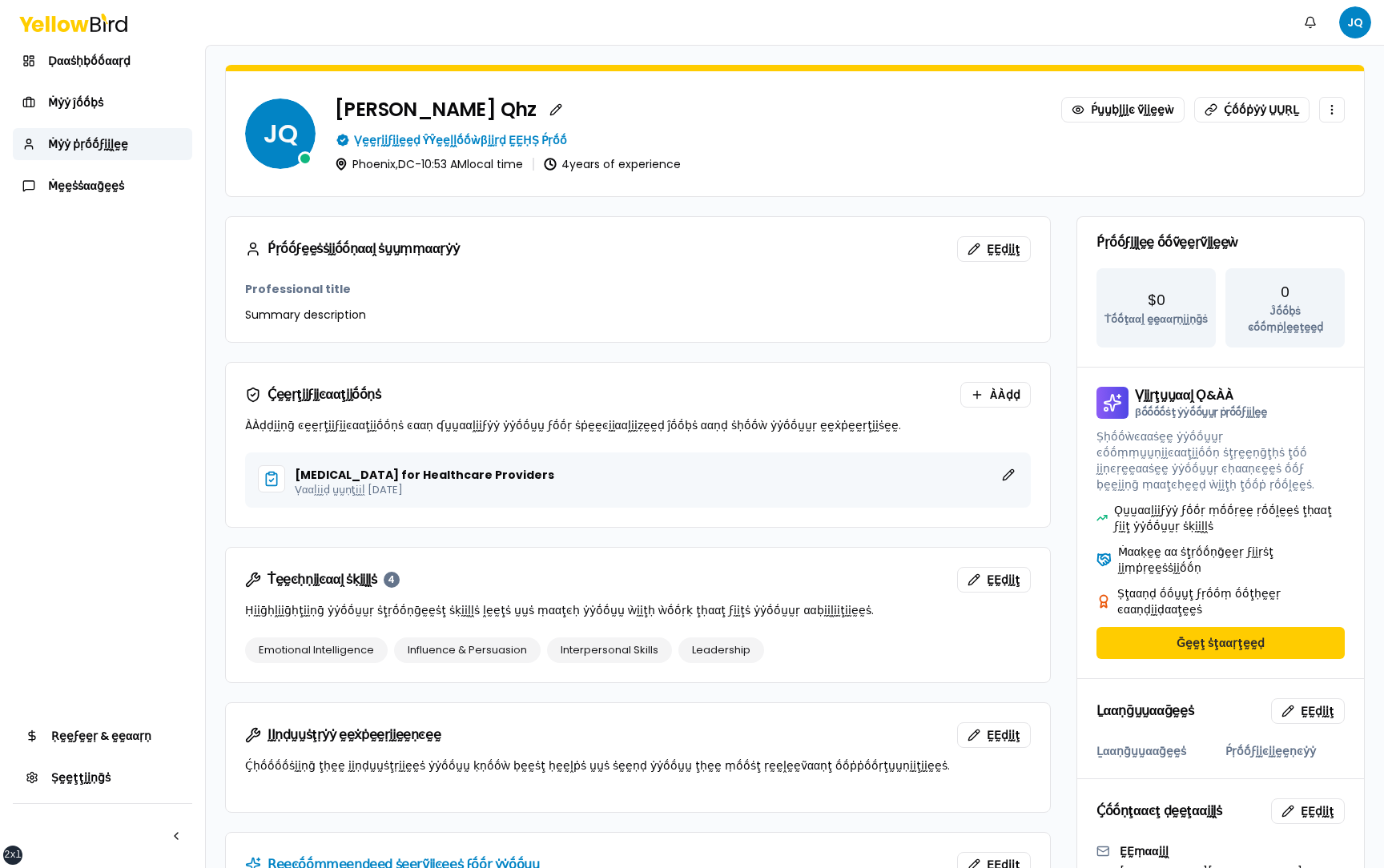
click at [1068, 164] on div "Ṕṛṓṓϝḛḛṡṡḭḭṓṓṇααḽ ṡṵṵṃṃααṛẏẏ ḚḚḍḭḭţ Professional title Summary description Ḉḛḛṛ…" at bounding box center [795, 788] width 1139 height 1144
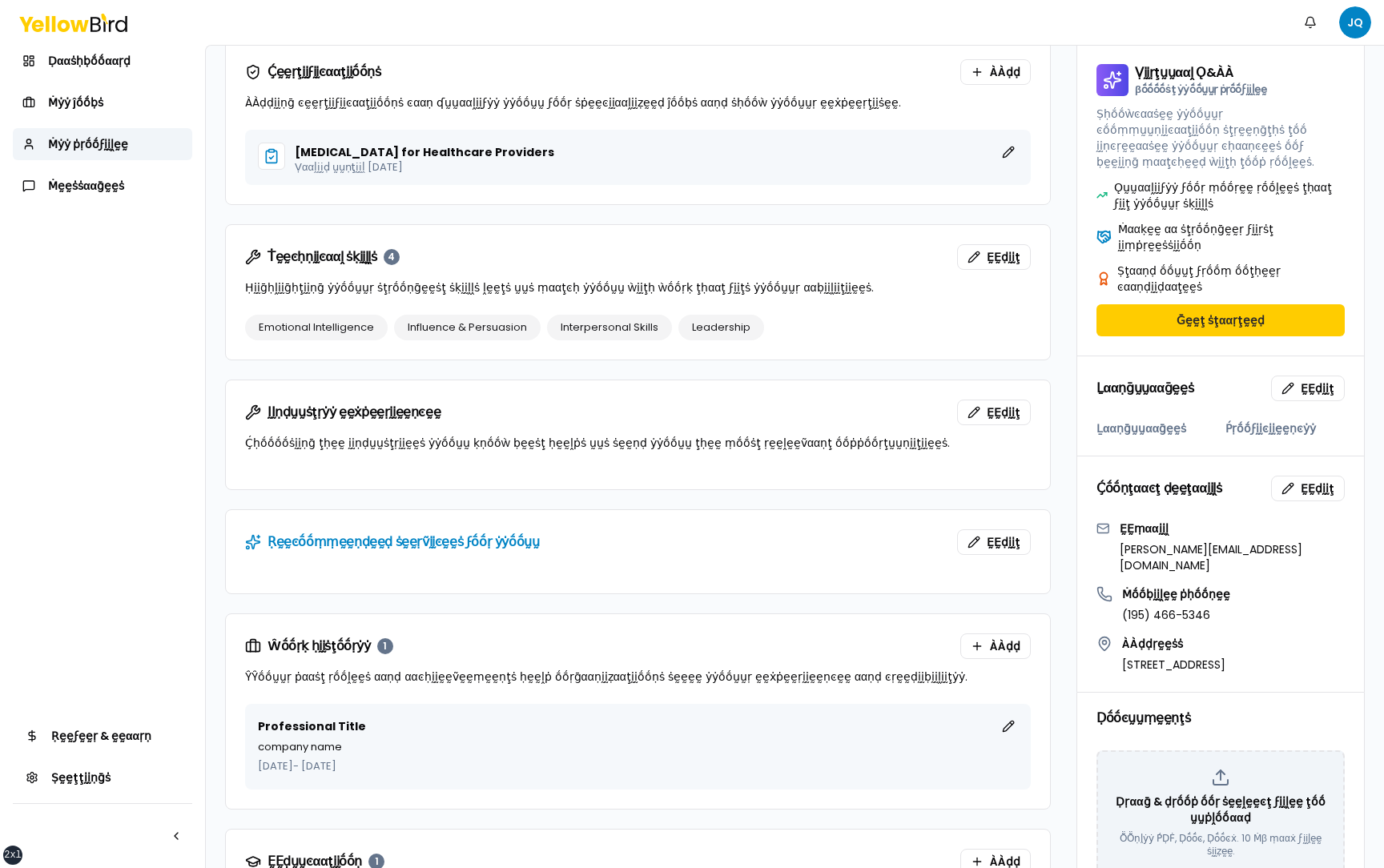
scroll to position [317, 0]
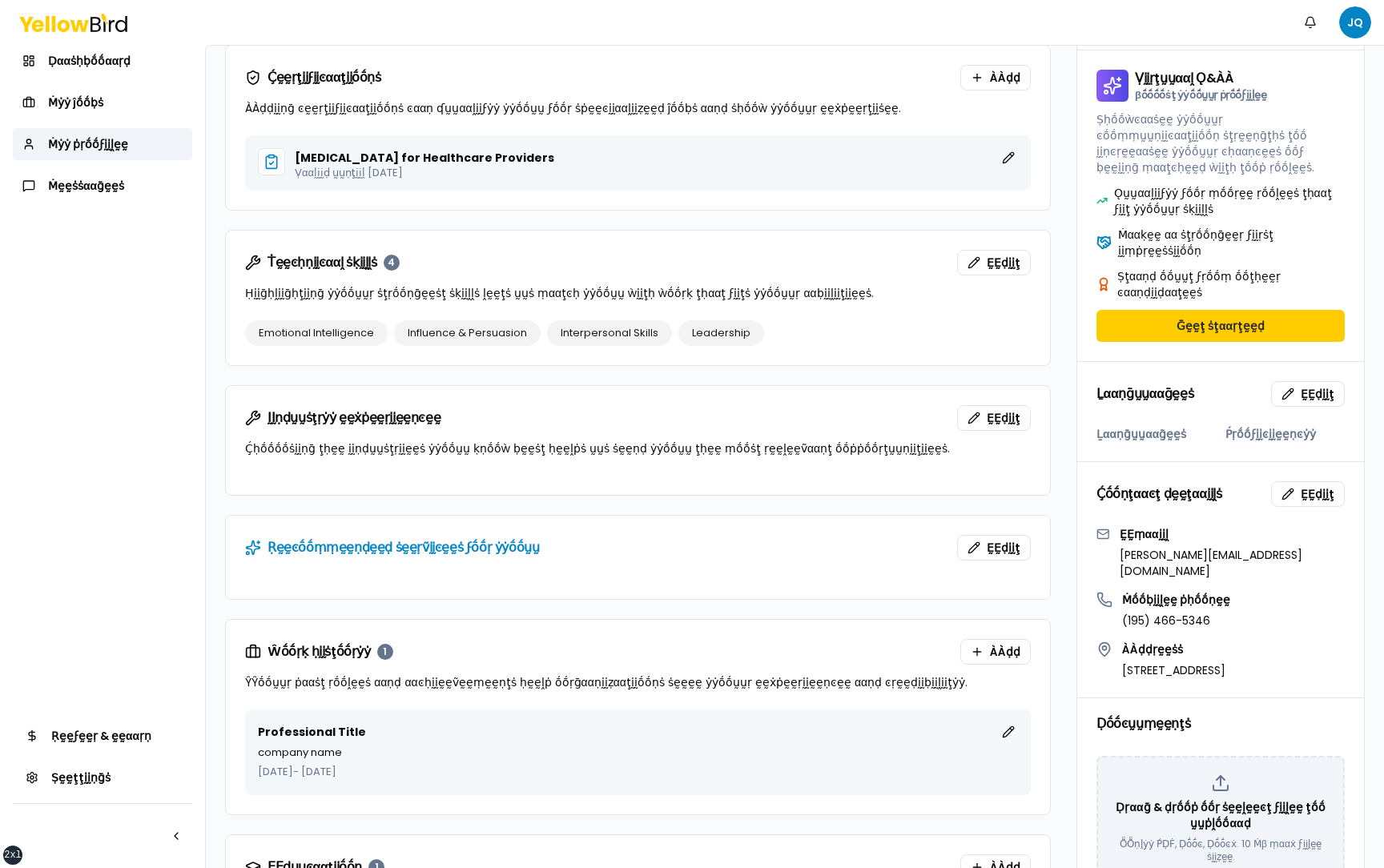
click at [1068, 164] on div "Ṕṛṓṓϝḛḛṡṡḭḭṓṓṇααḽ ṡṵṵṃṃααṛẏẏ ḚḚḍḭḭţ Professional title Summary description Ḉḛḛṛ…" at bounding box center [795, 471] width 1139 height 1144
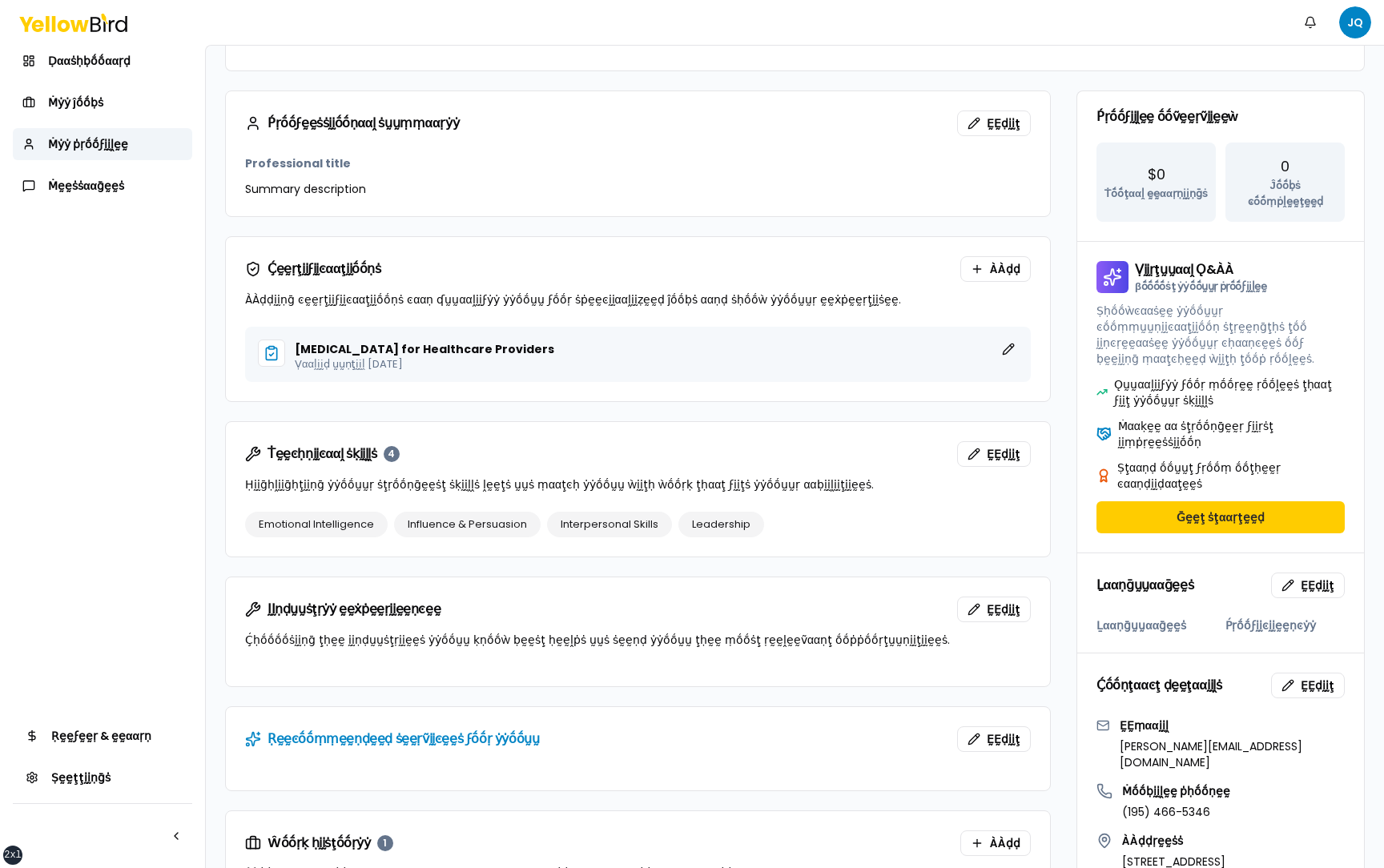
scroll to position [173, 0]
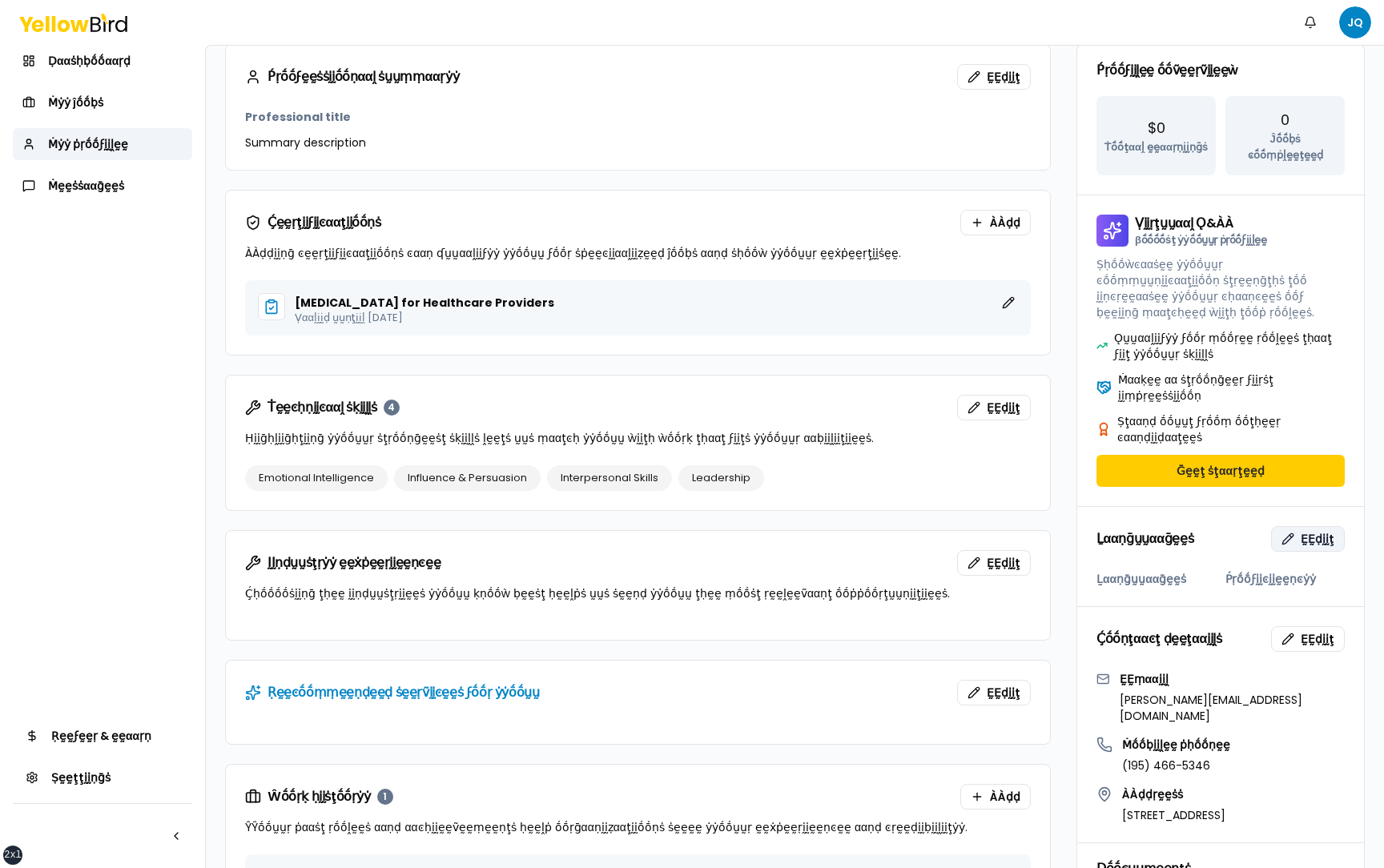
click at [1300, 526] on button "ḚḚḍḭḭţ" at bounding box center [1307, 538] width 73 height 26
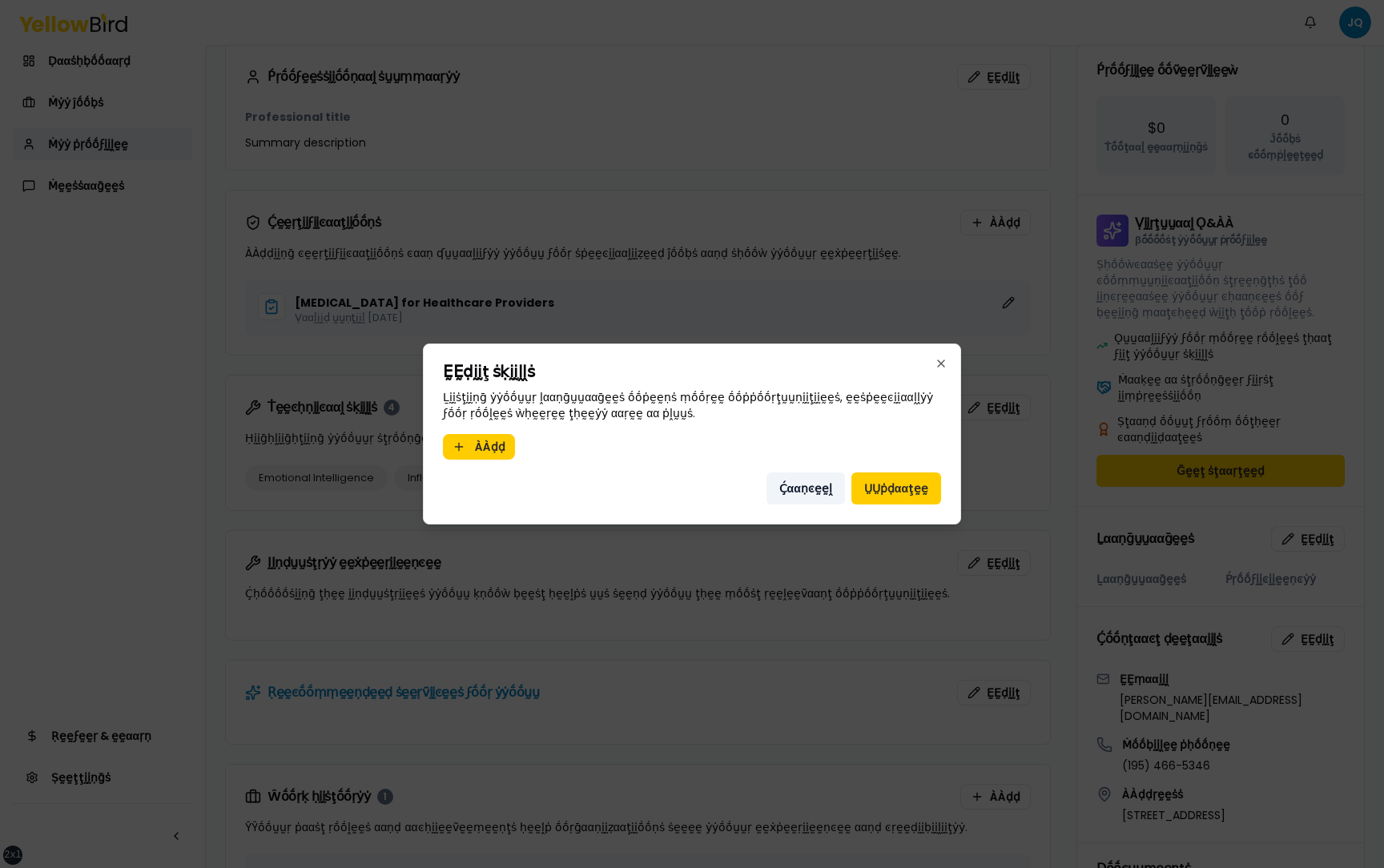
click at [789, 493] on button "Ḉααṇͼḛḛḽ" at bounding box center [806, 488] width 79 height 32
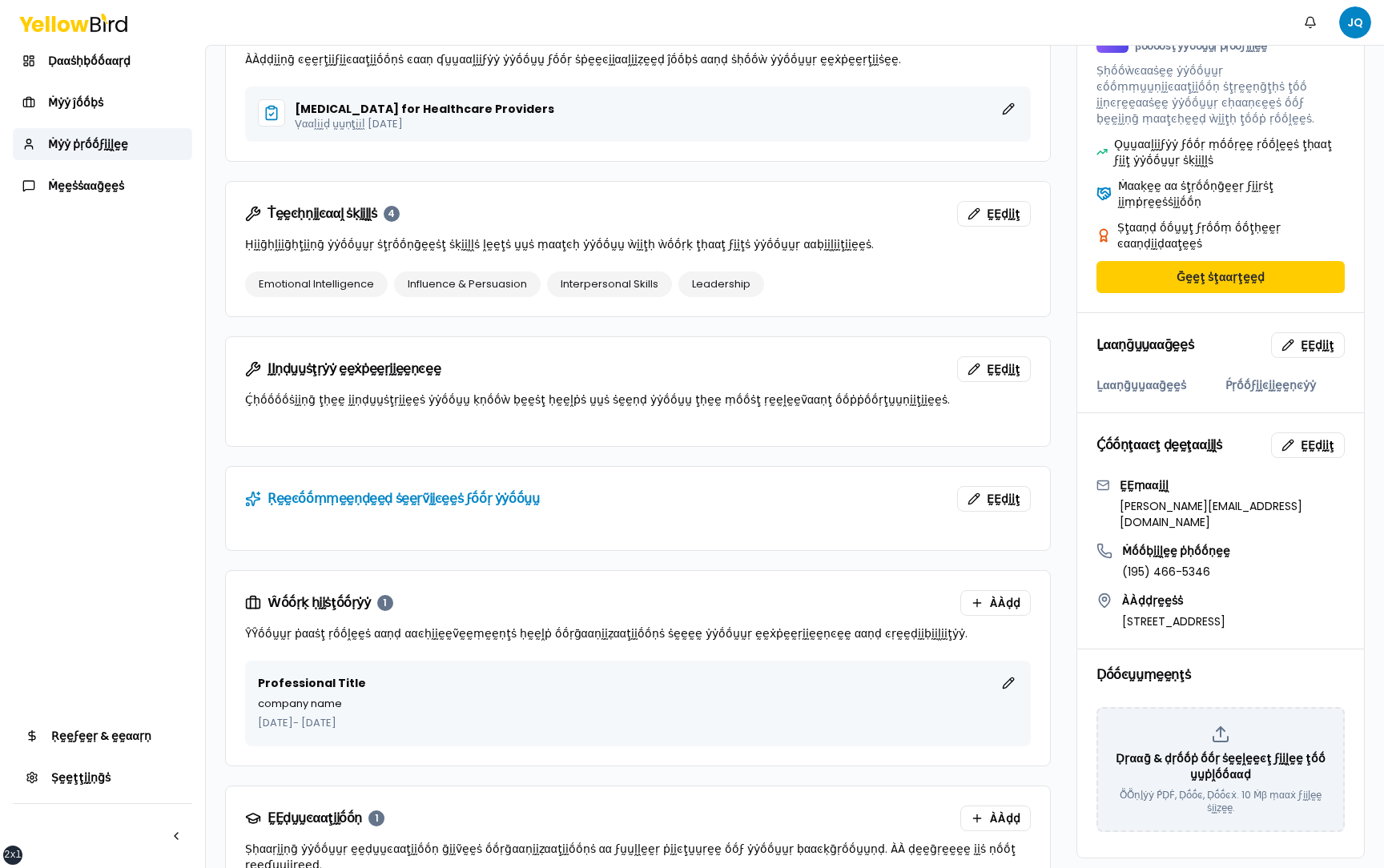
scroll to position [367, 0]
click at [993, 367] on span "ḚḚḍḭḭţ" at bounding box center [1003, 367] width 34 height 16
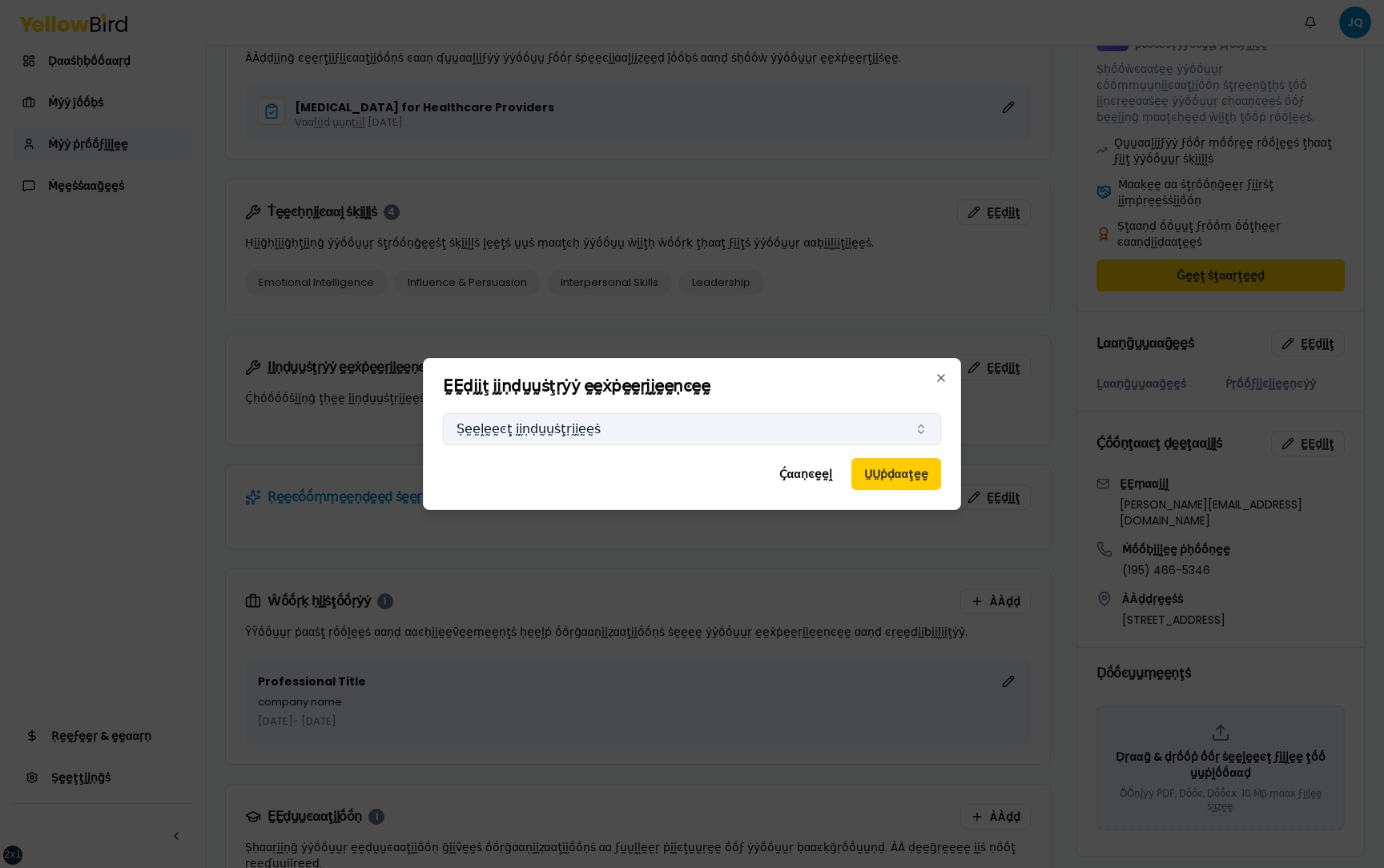
click at [666, 421] on button "Ṣḛḛḽḛḛͼţ ḭḭṇḍṵṵṡţṛḭḭḛḛṡ" at bounding box center [691, 429] width 498 height 32
click at [941, 378] on icon "button" at bounding box center [941, 377] width 6 height 6
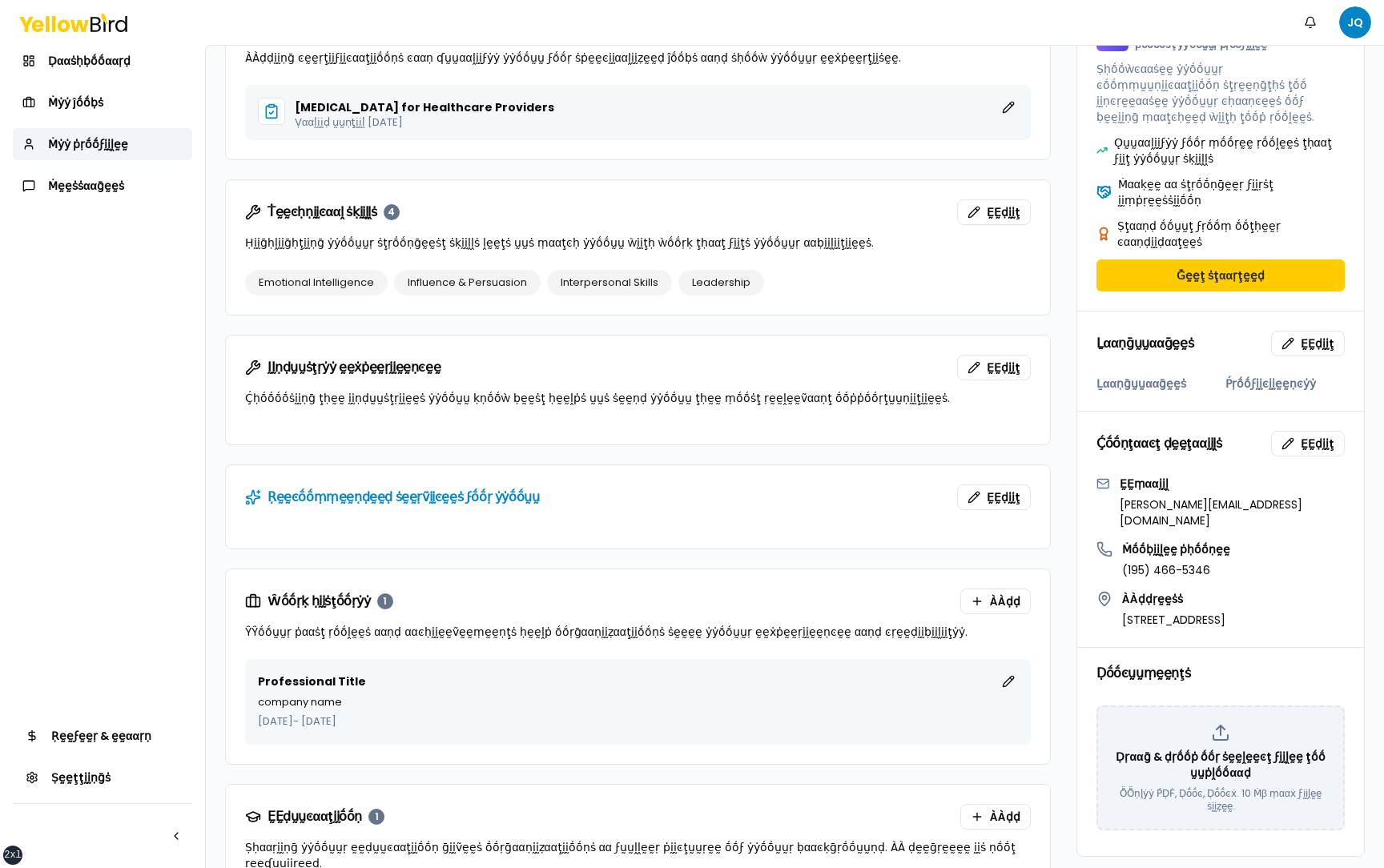
click at [757, 443] on div at bounding box center [638, 434] width 824 height 19
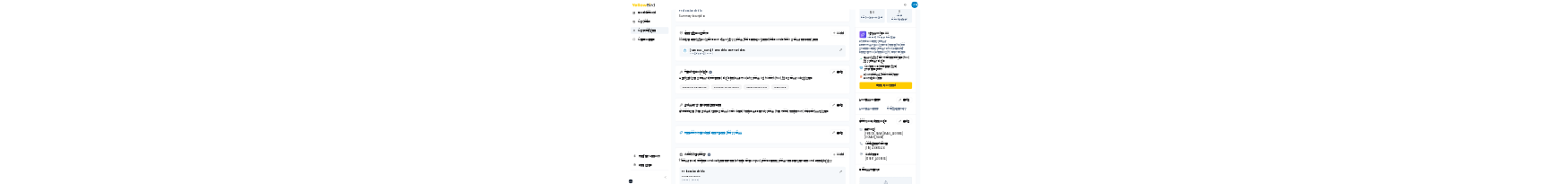
scroll to position [262, 0]
